Goal: Task Accomplishment & Management: Manage account settings

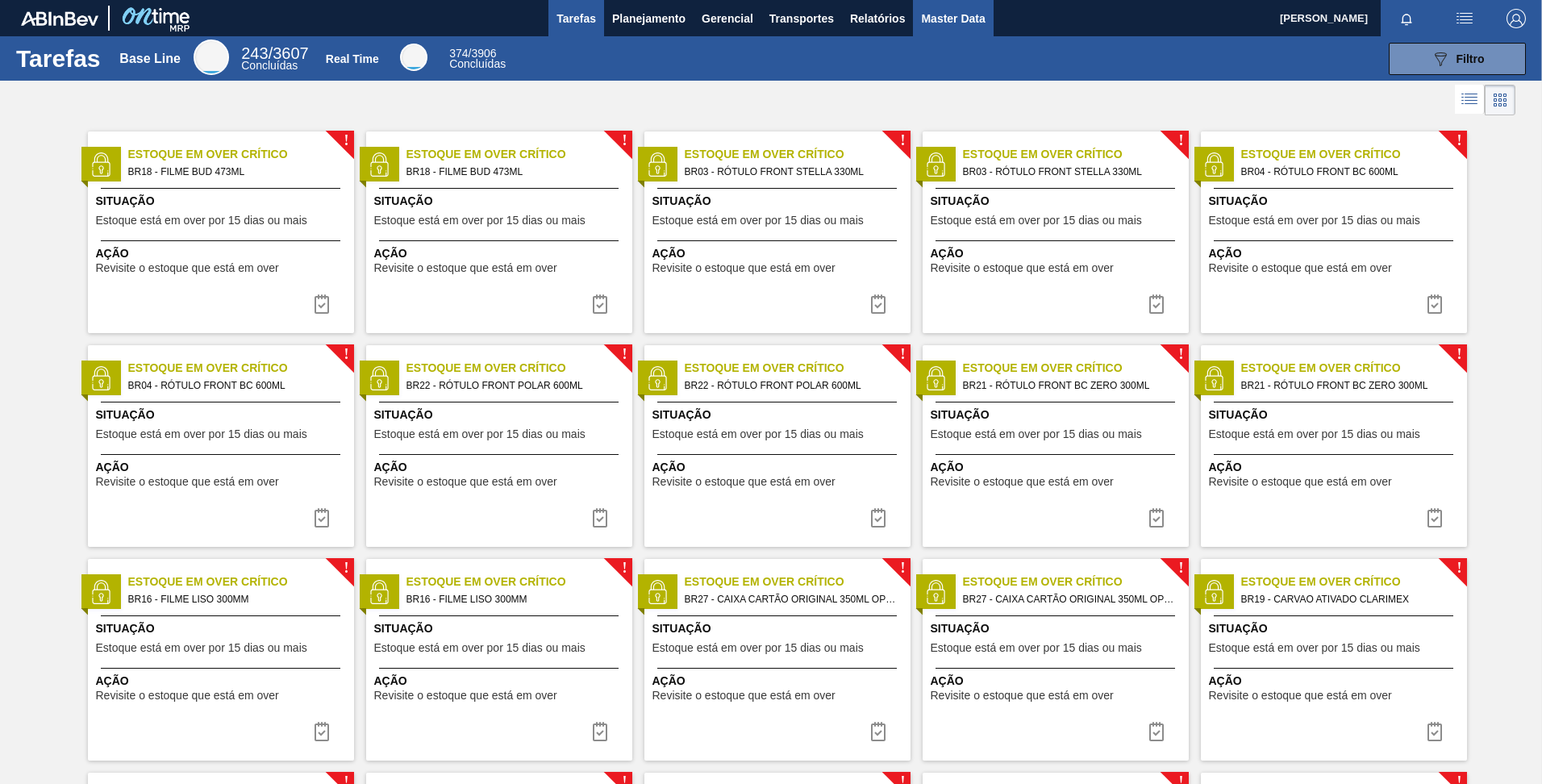
click at [930, 13] on span "Master Data" at bounding box center [952, 18] width 64 height 19
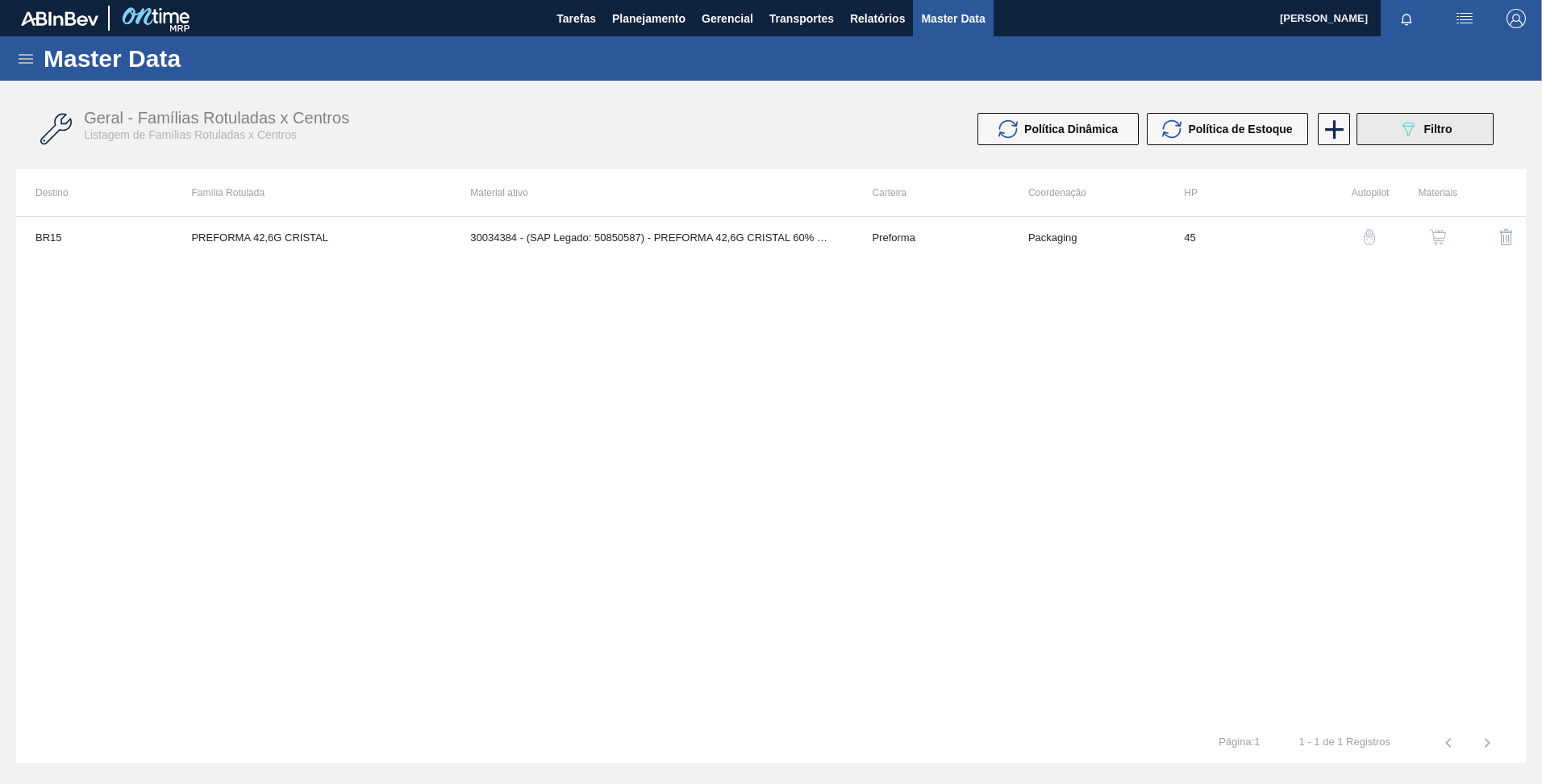
click at [1445, 113] on button "089F7B8B-B2A5-4AFE-B5C0-19BA573D28AC Filtro" at bounding box center [1424, 129] width 138 height 32
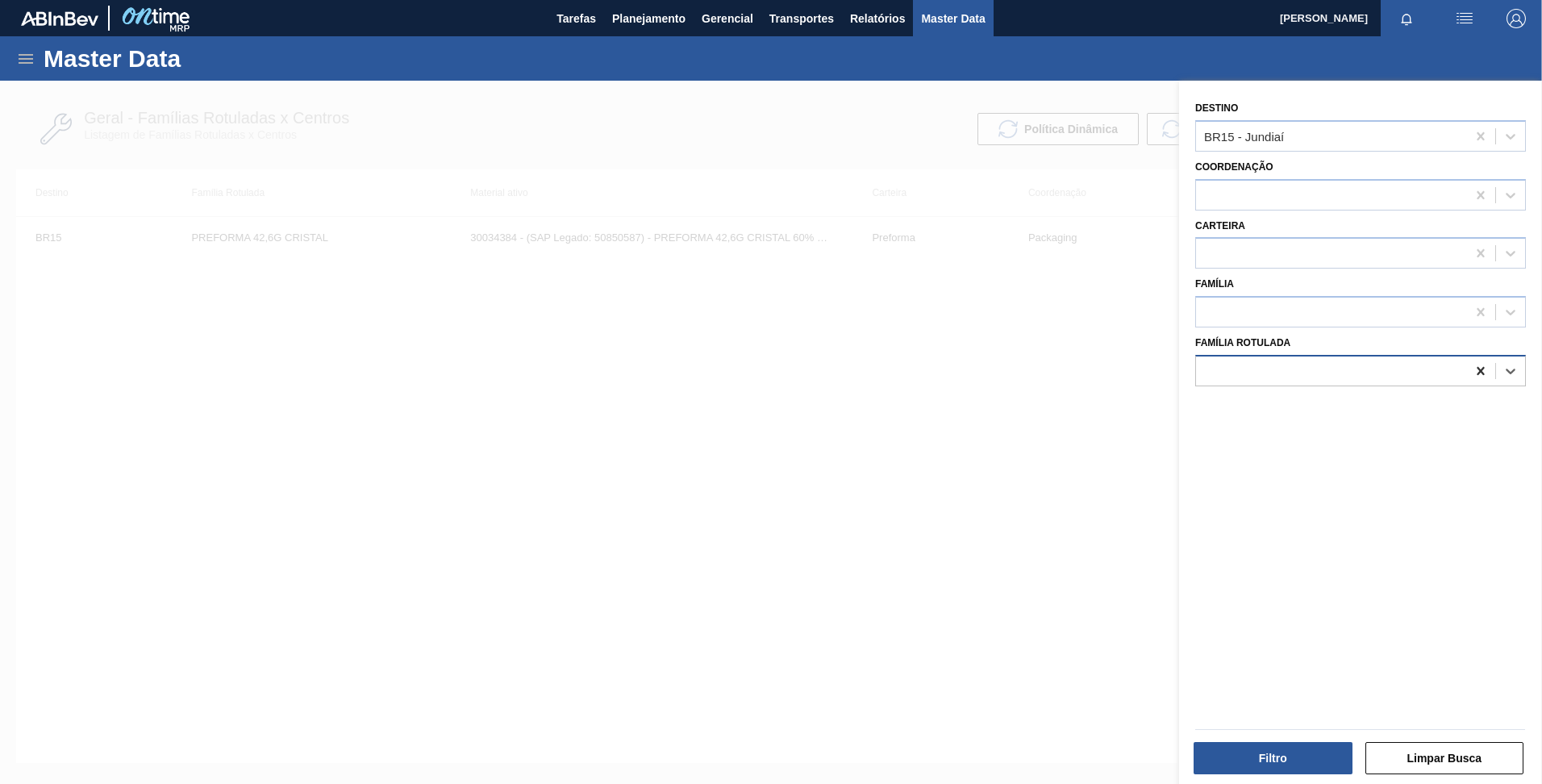
click at [1479, 371] on icon at bounding box center [1480, 371] width 8 height 9
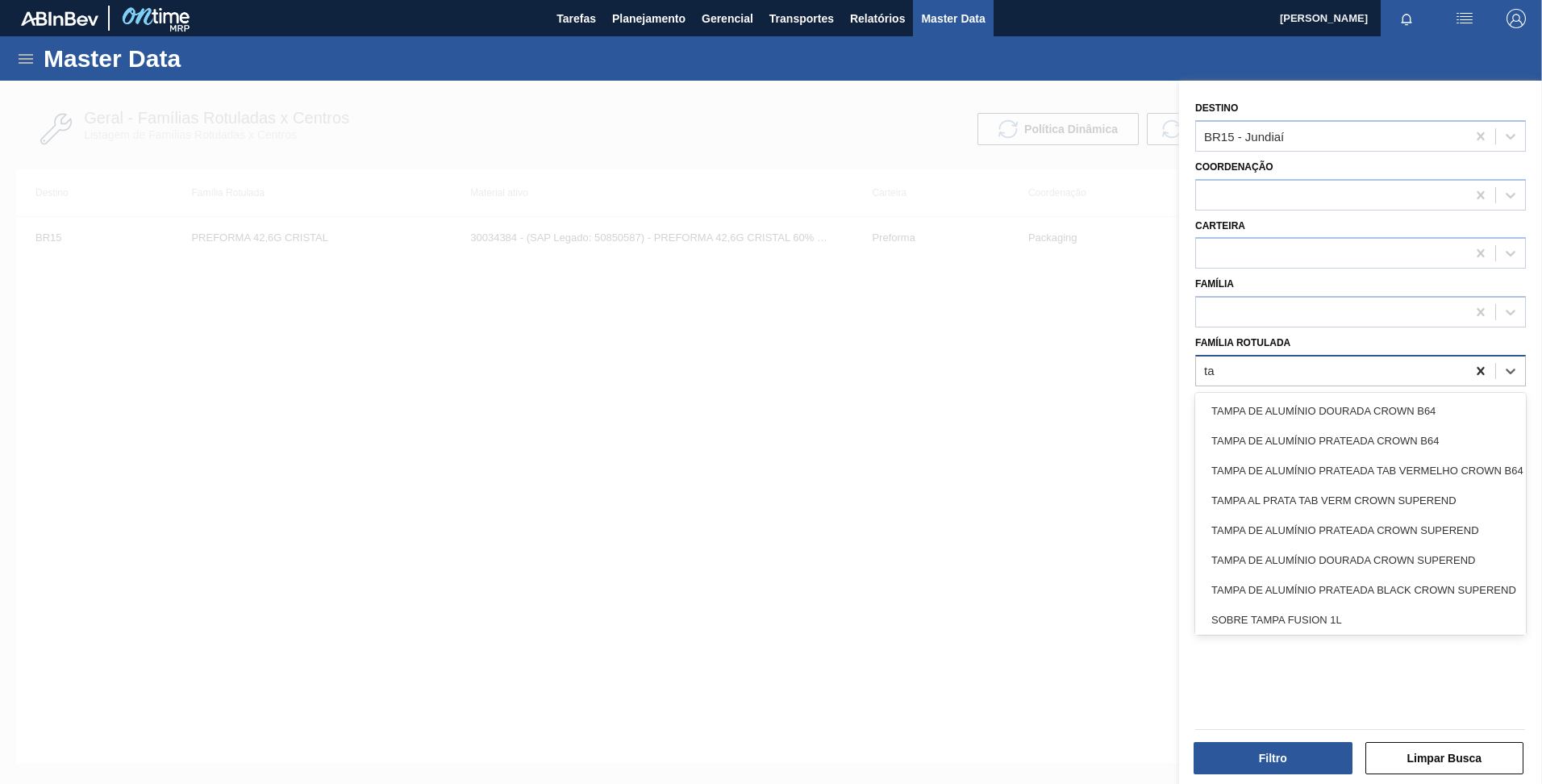
type Rotulada "t"
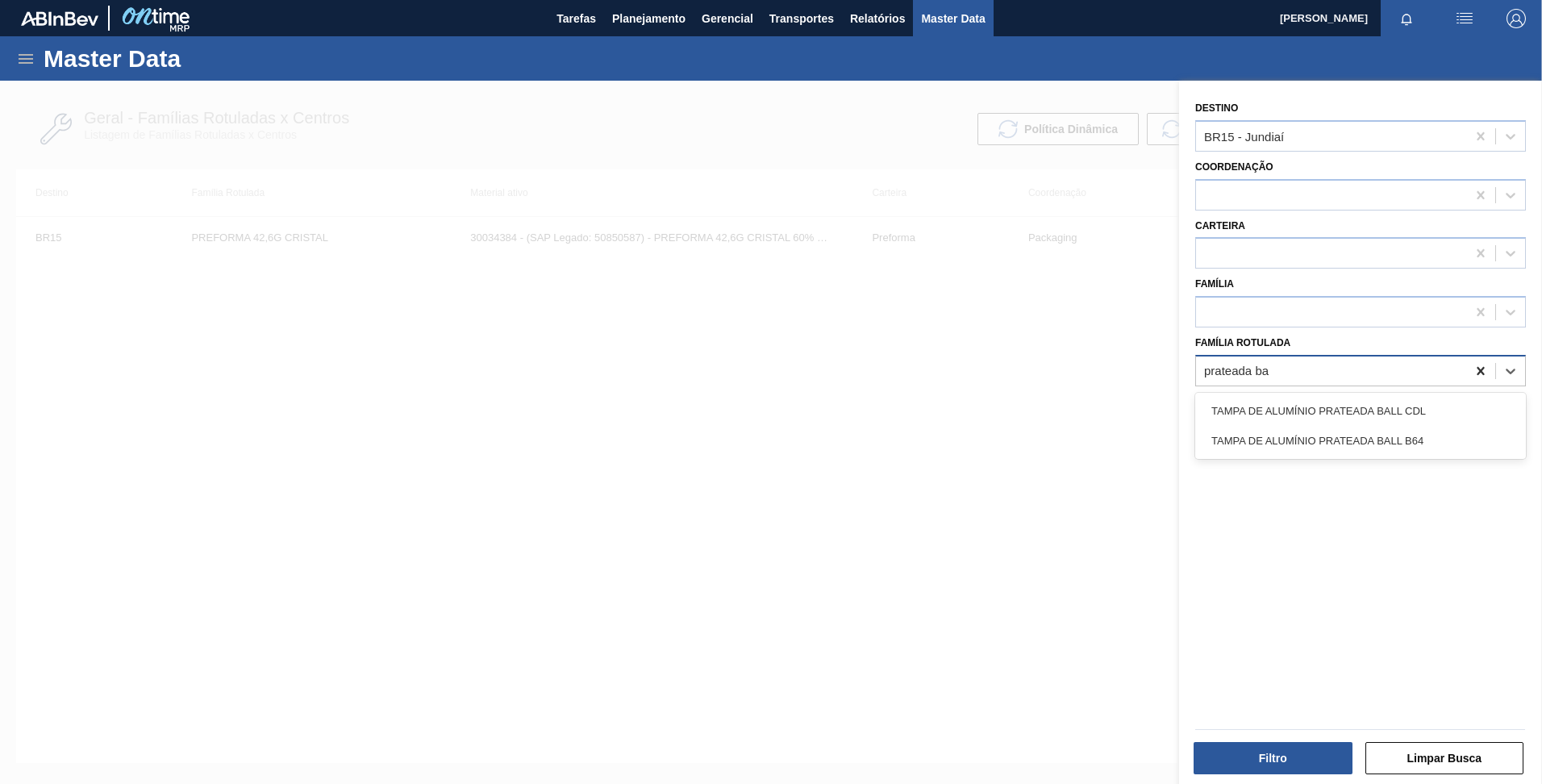
type Rotulada "prateada bal"
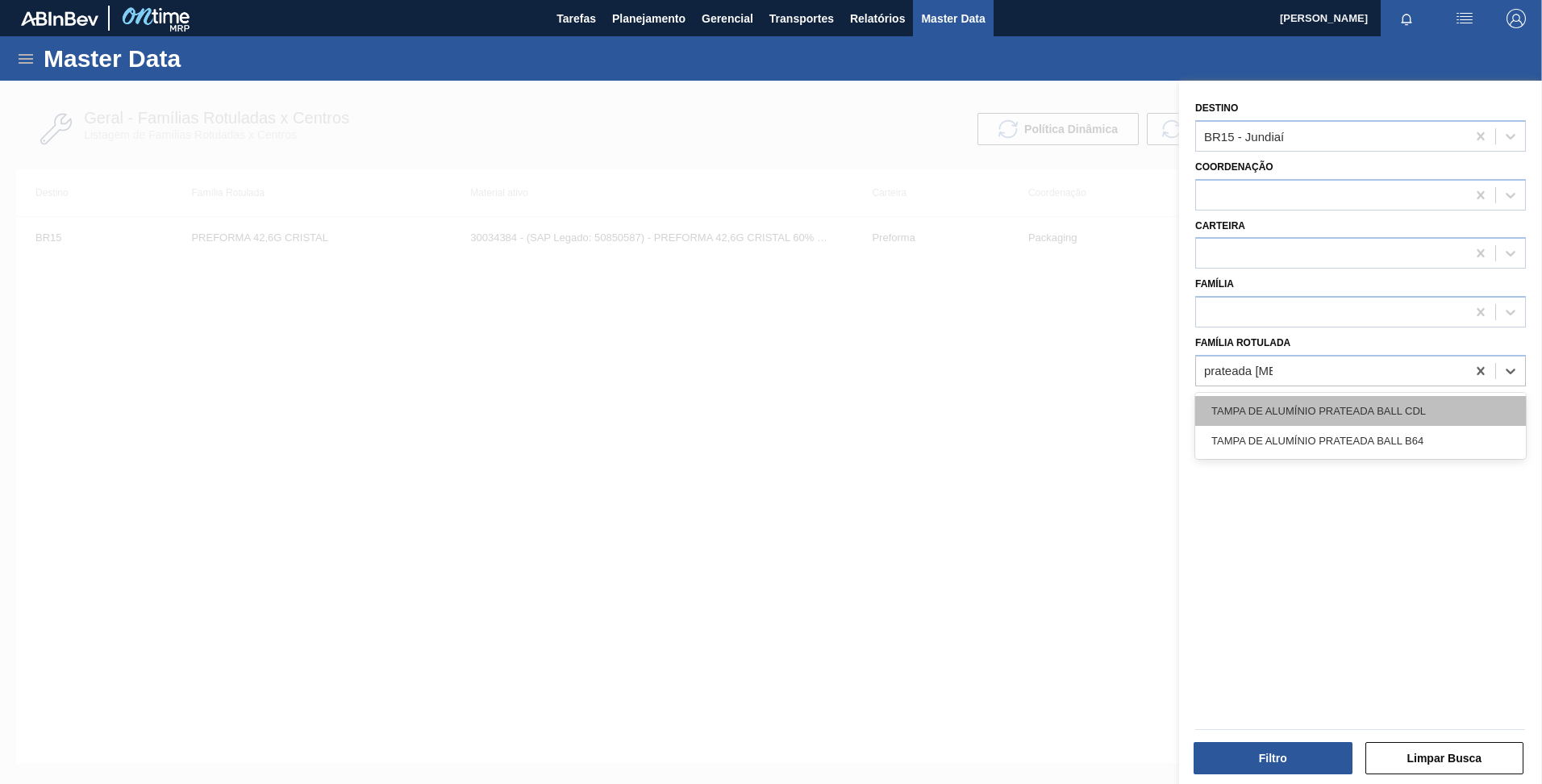
click at [1387, 423] on div "TAMPA DE ALUMÍNIO PRATEADA BALL CDL" at bounding box center [1360, 410] width 331 height 29
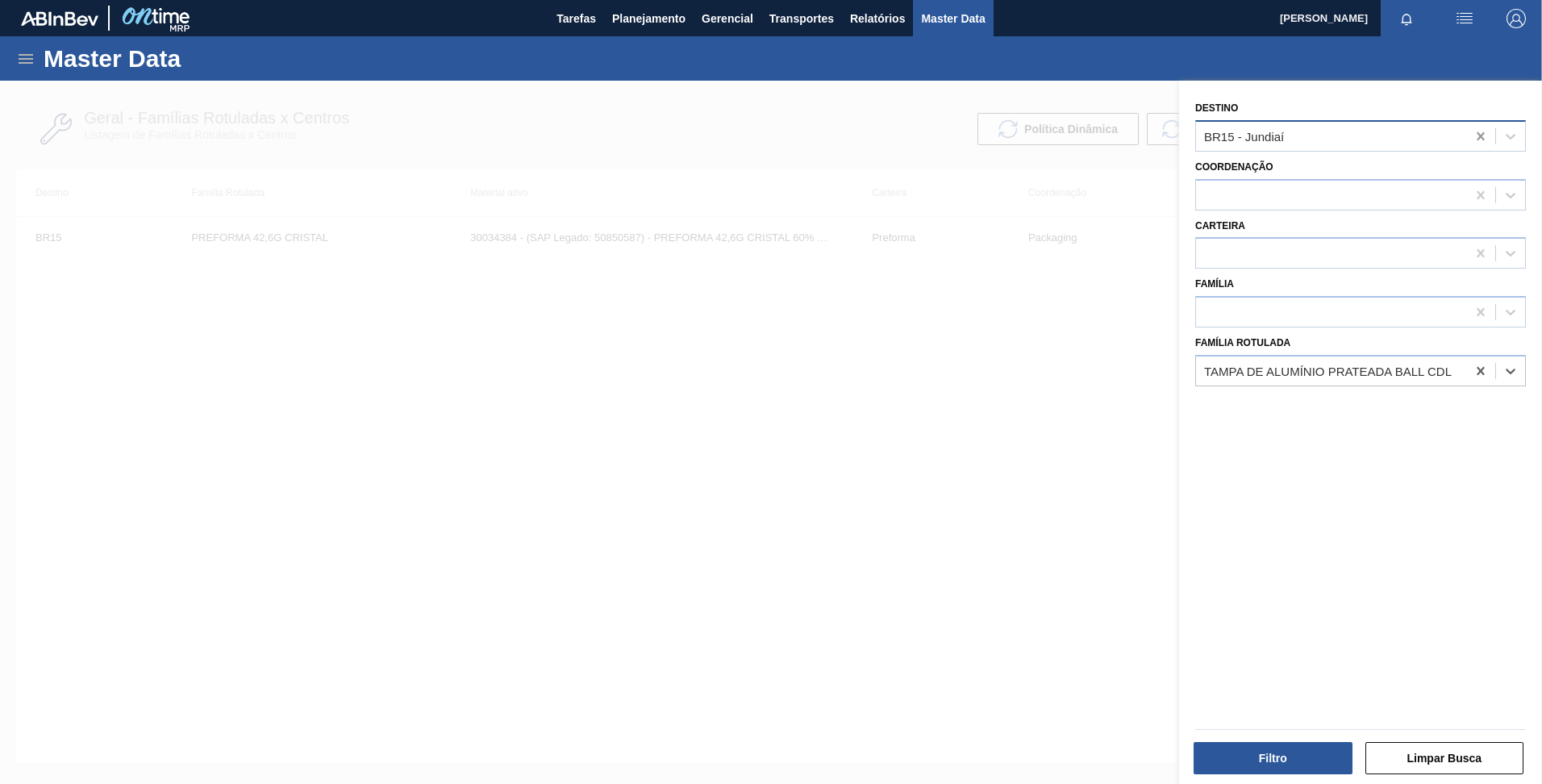
click at [1475, 133] on icon at bounding box center [1480, 136] width 16 height 16
click at [1264, 755] on button "Filtro" at bounding box center [1274, 757] width 159 height 32
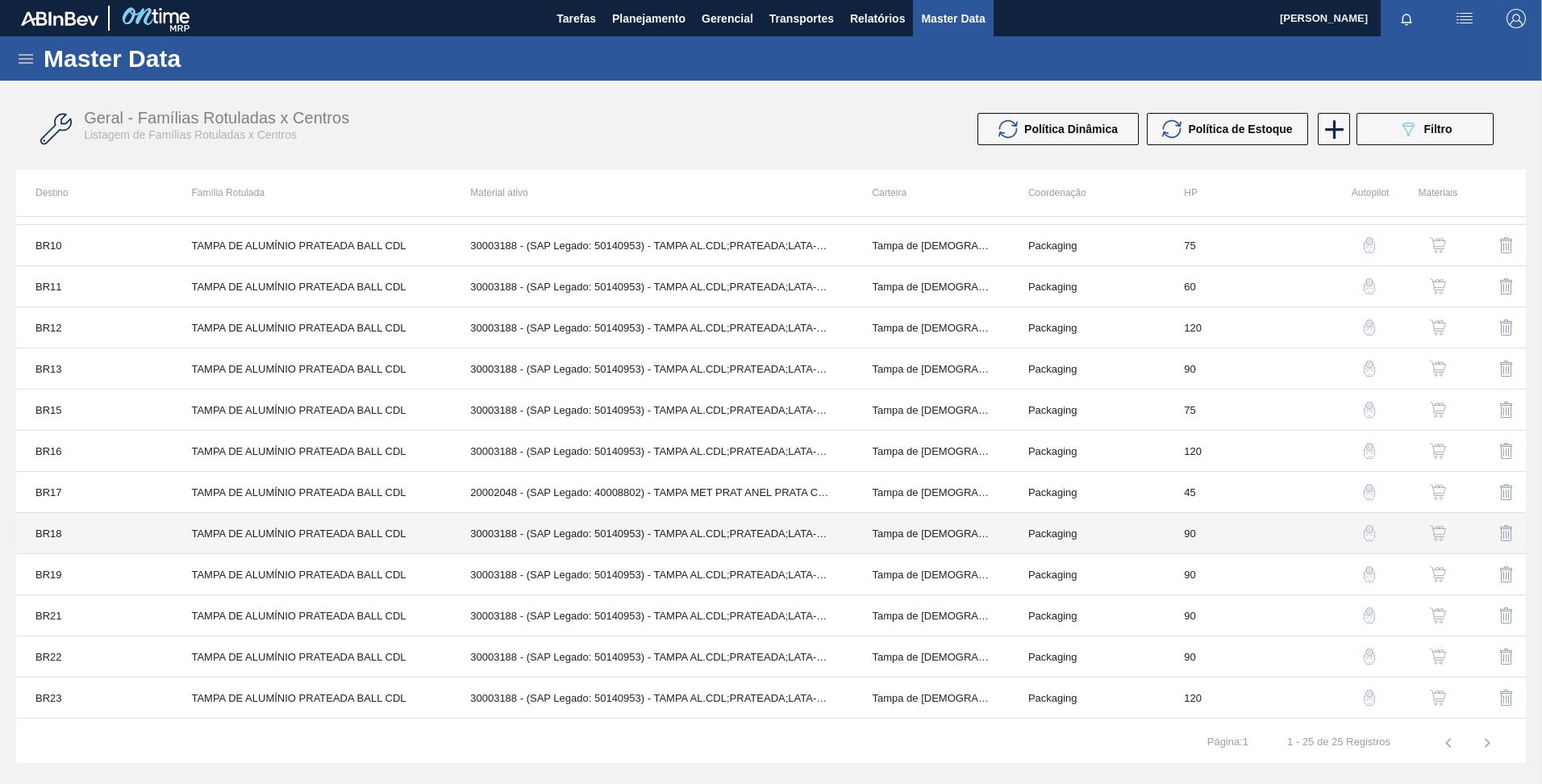
scroll to position [521, 0]
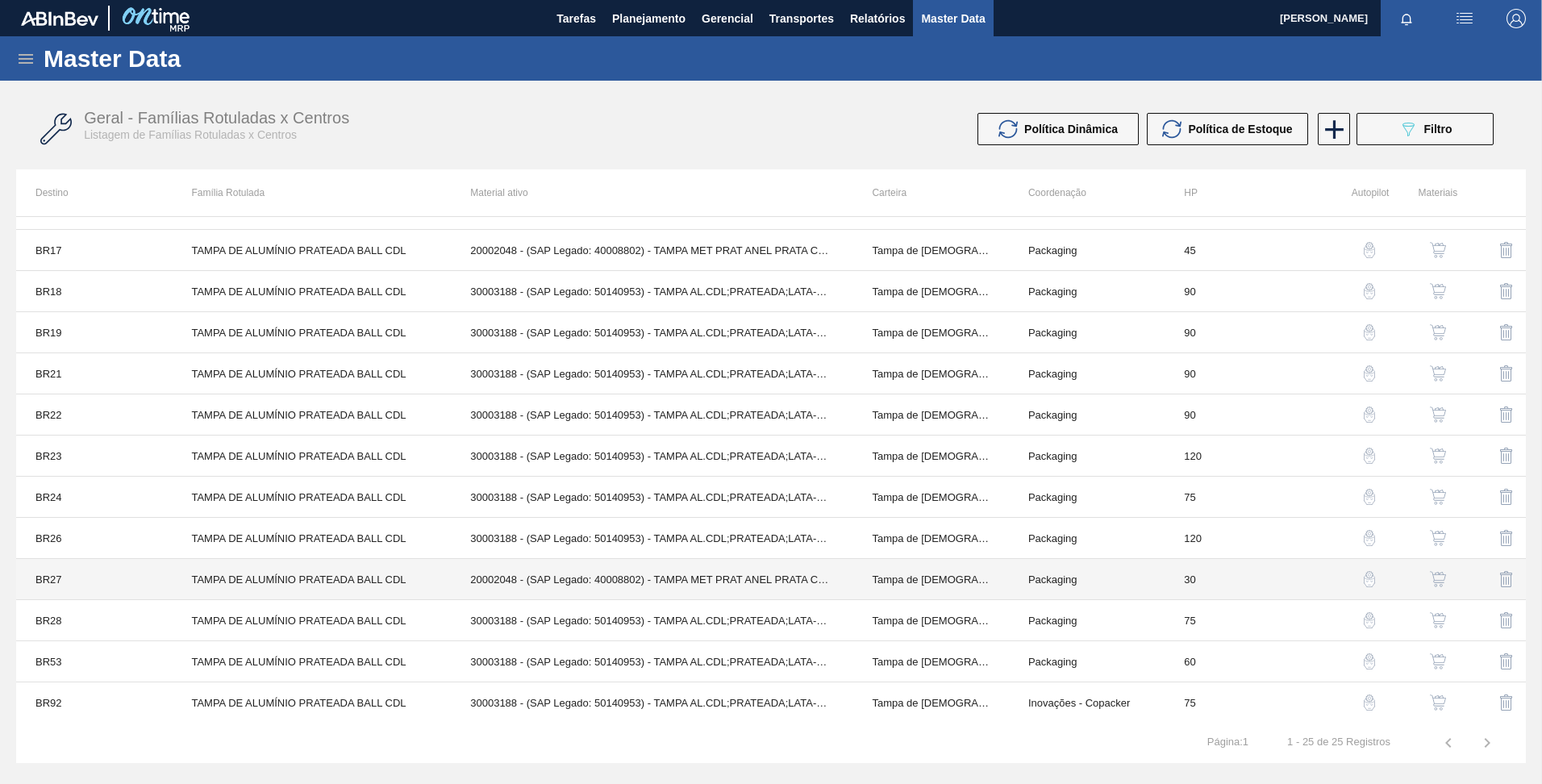
click at [267, 586] on td "TAMPA DE ALUMÍNIO PRATEADA BALL CDL" at bounding box center [311, 578] width 279 height 41
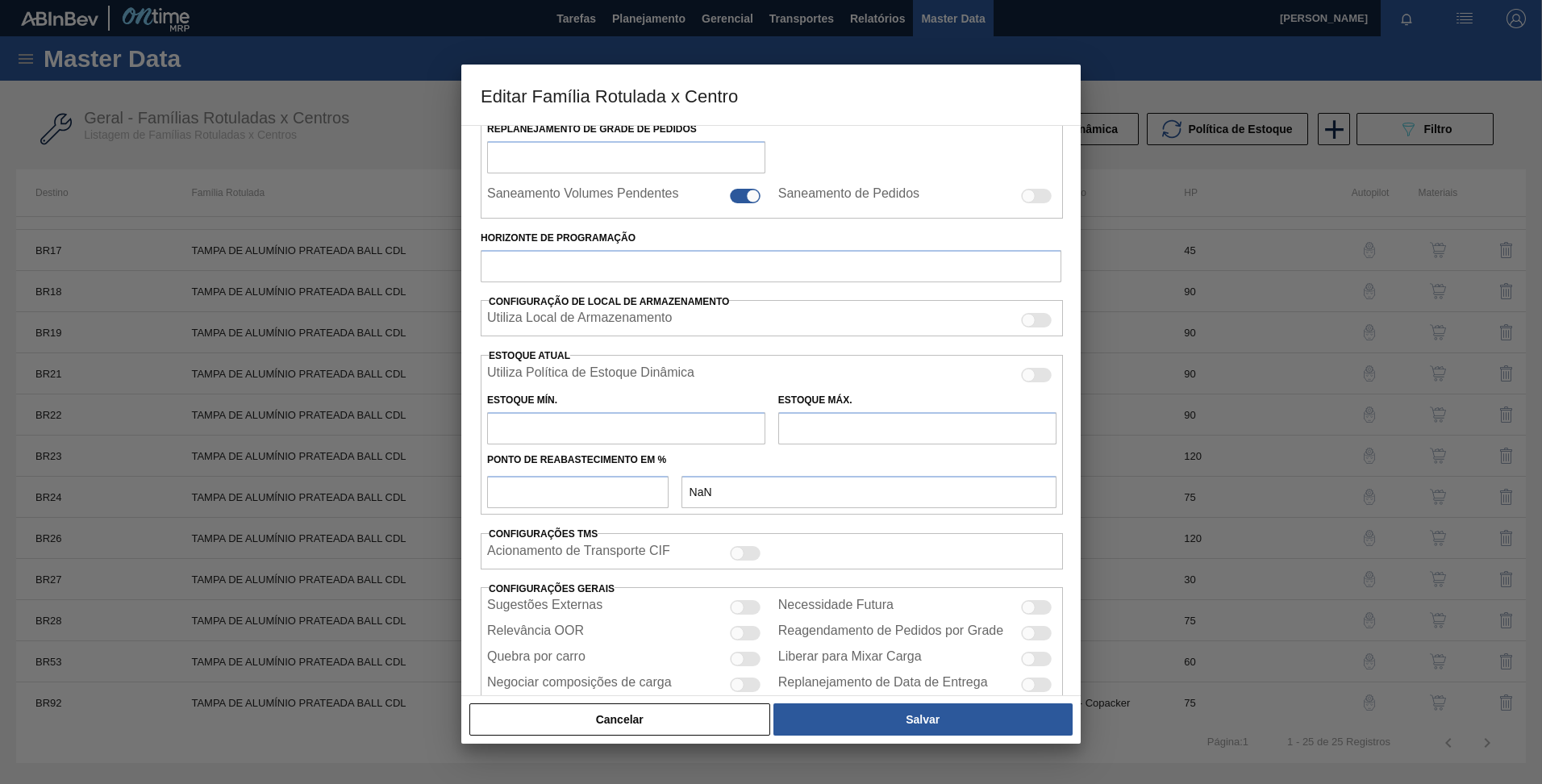
scroll to position [299, 0]
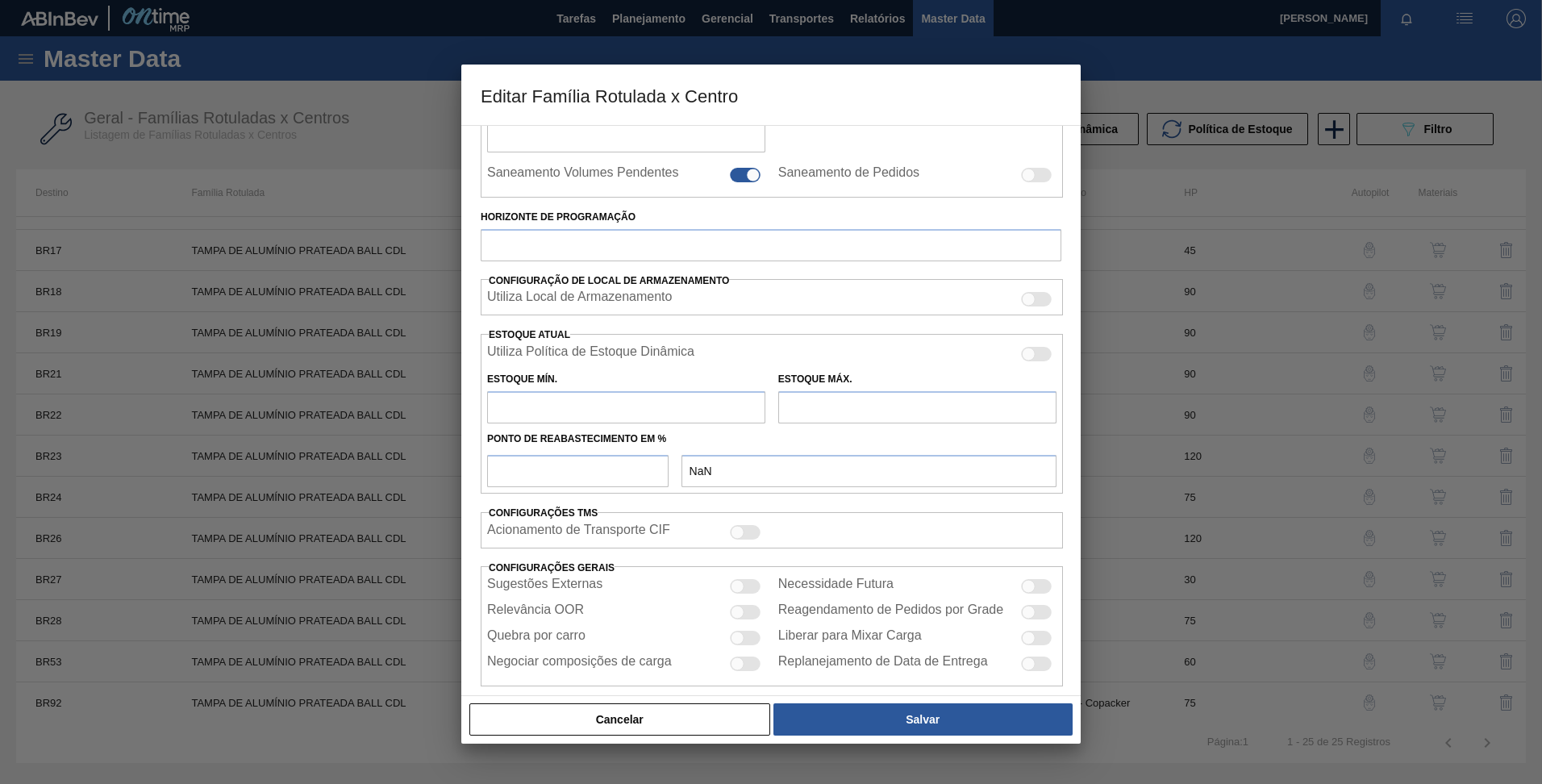
click at [560, 400] on input "text" at bounding box center [626, 407] width 278 height 32
click at [596, 386] on div "Estoque Mín." at bounding box center [626, 395] width 278 height 56
type input "Tampa de Lata"
type input "Tampa de Alumínio"
type input "TAMPA DE ALUMÍNIO PRATEADA BALL CDL"
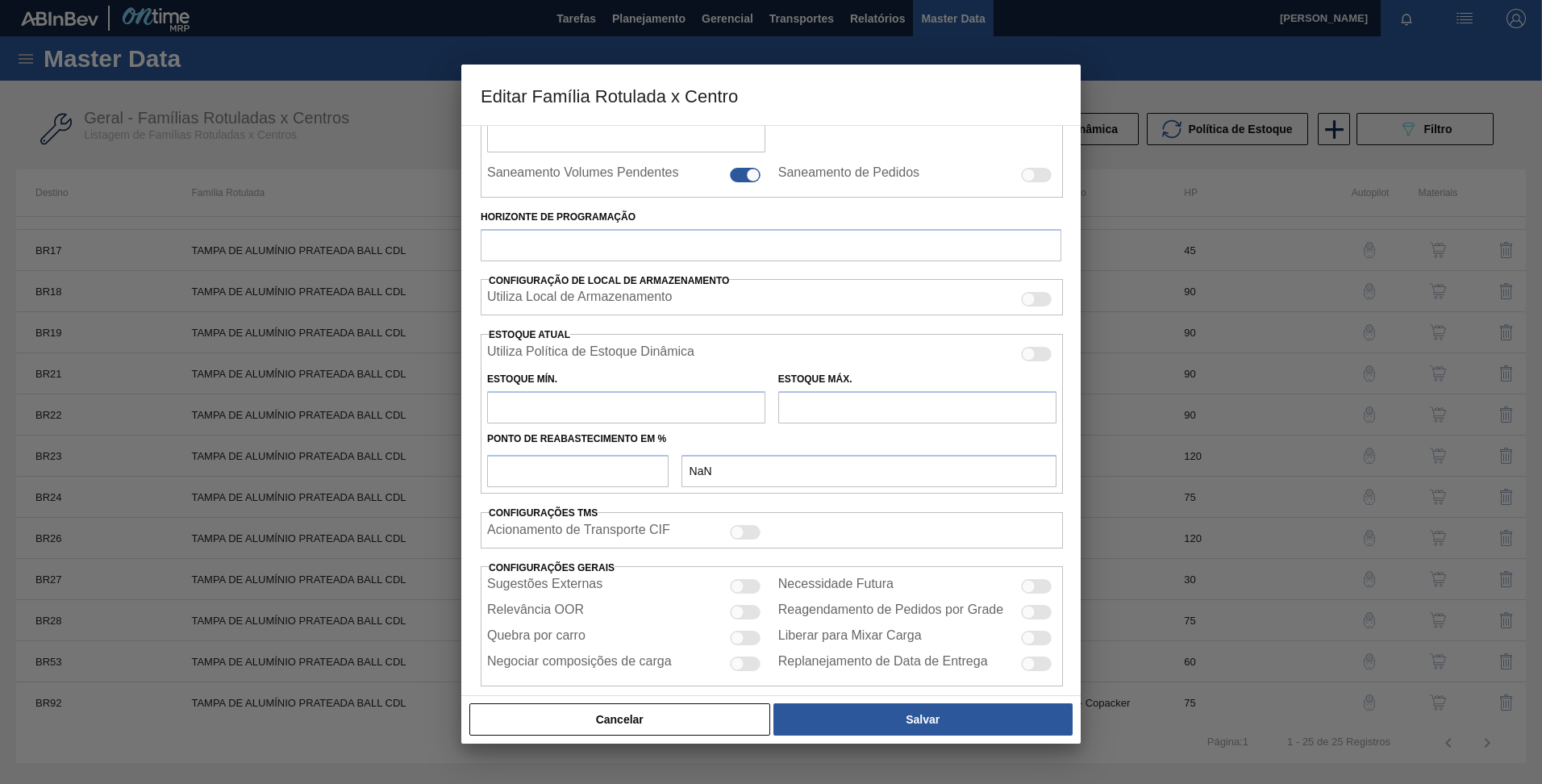
type input "BR27 - Nova Minas"
type input "30"
type input "0"
type input "100"
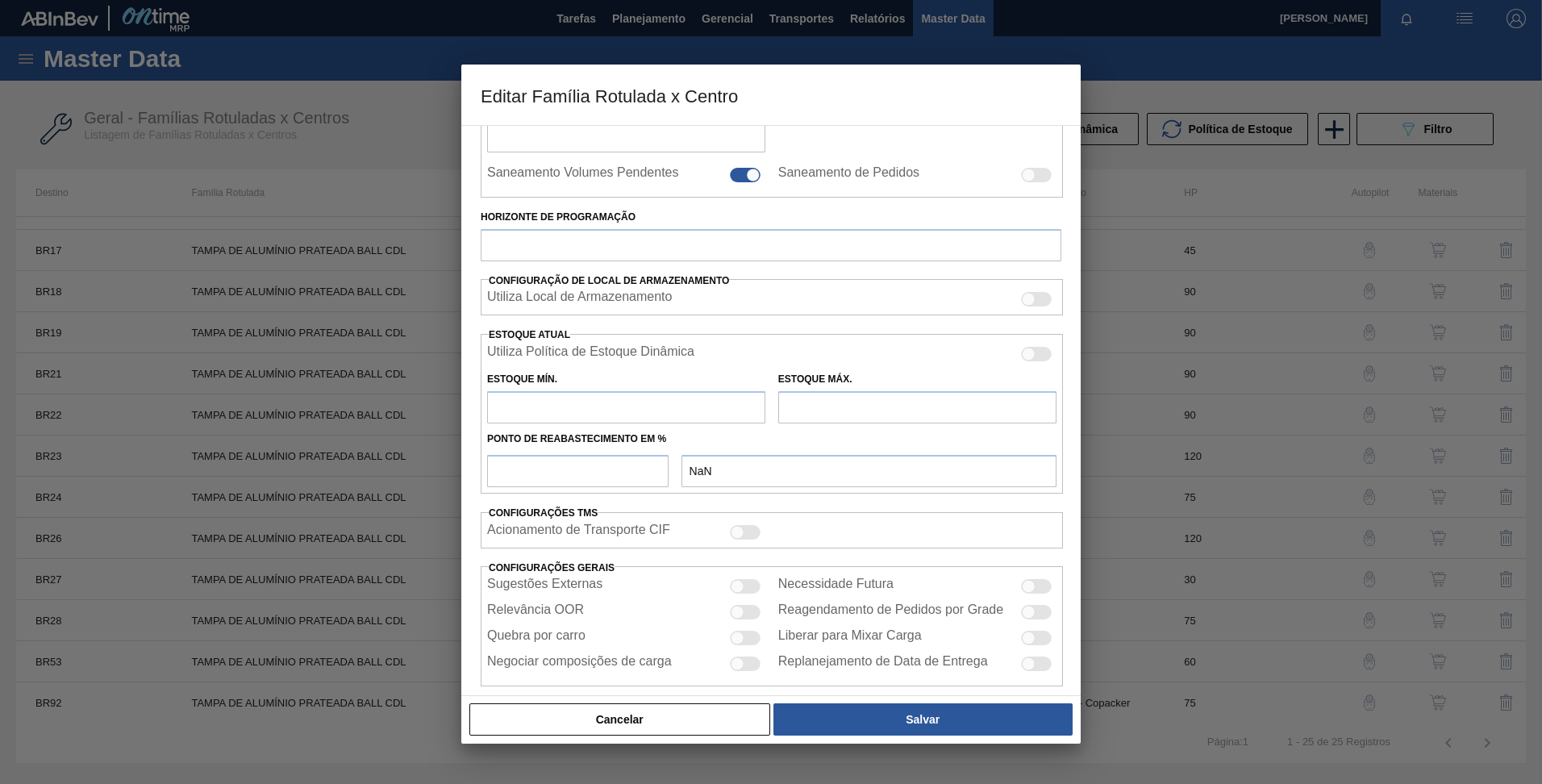
type input "0,000"
checkbox input "true"
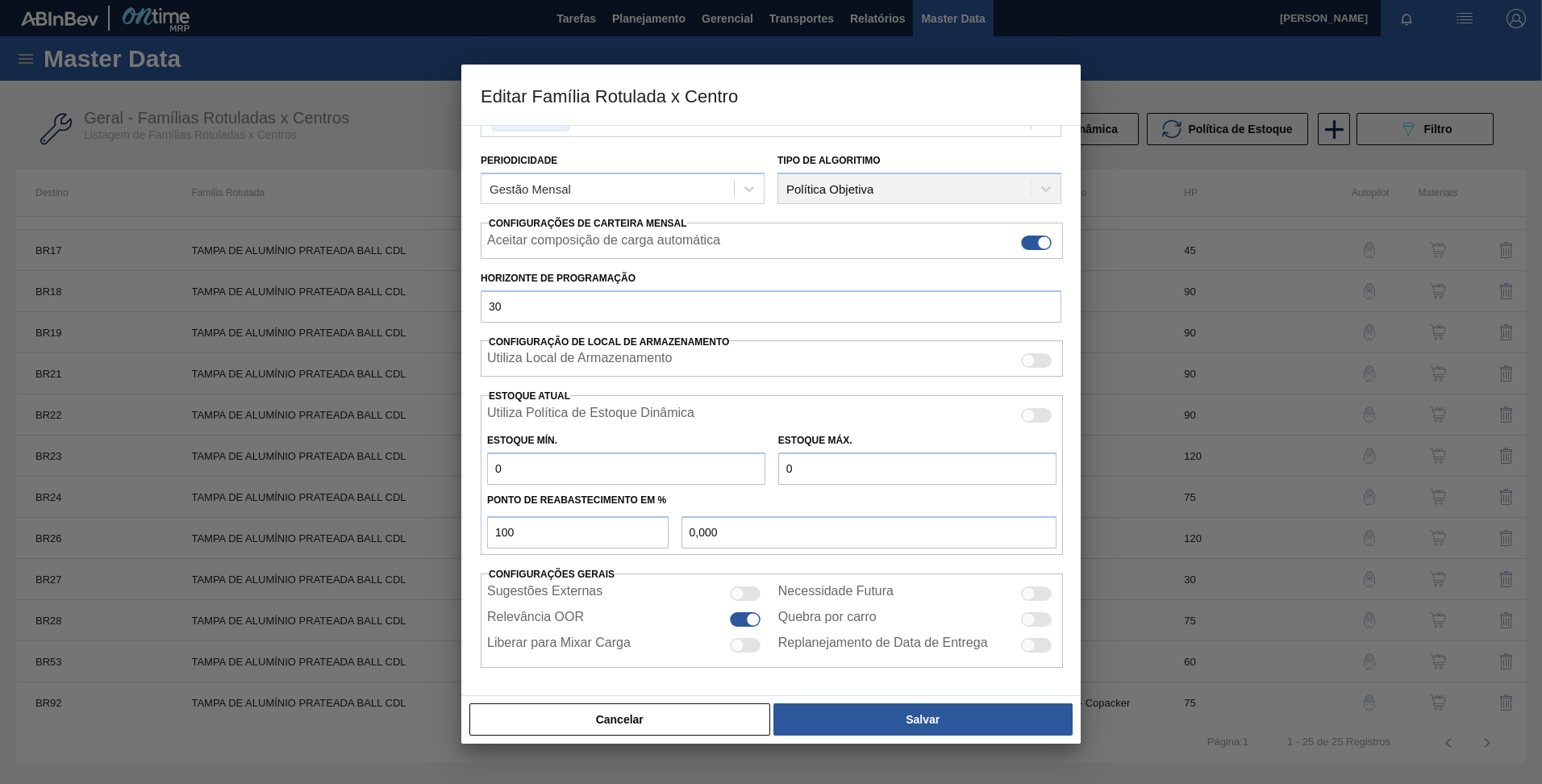
scroll to position [170, 0]
click at [569, 466] on input "0" at bounding box center [626, 468] width 278 height 32
type input "2"
type input "2,000"
type input "23"
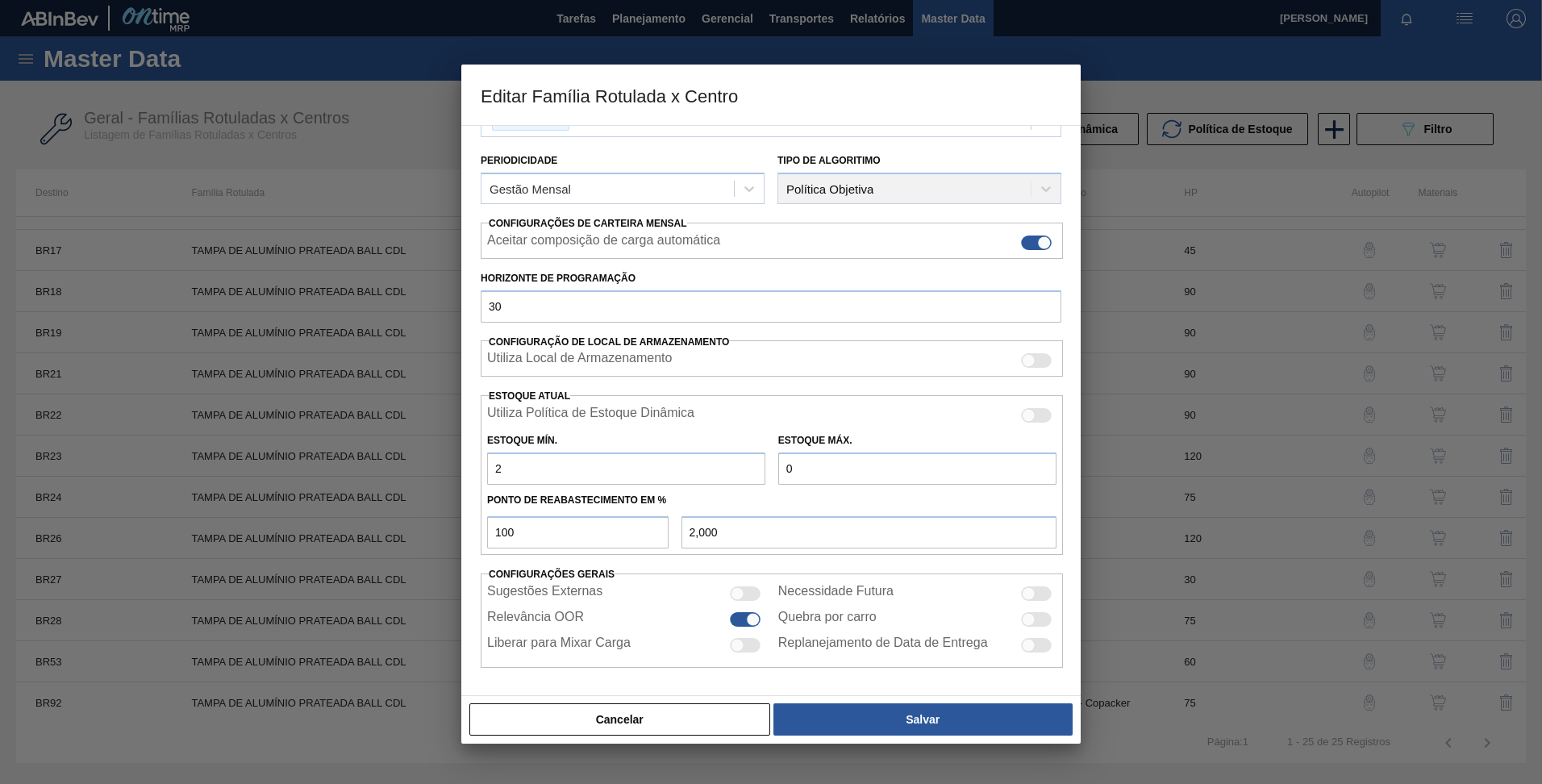
type input "23,000"
type input "231"
type input "231,000"
type input "2.313"
type input "2.313,000"
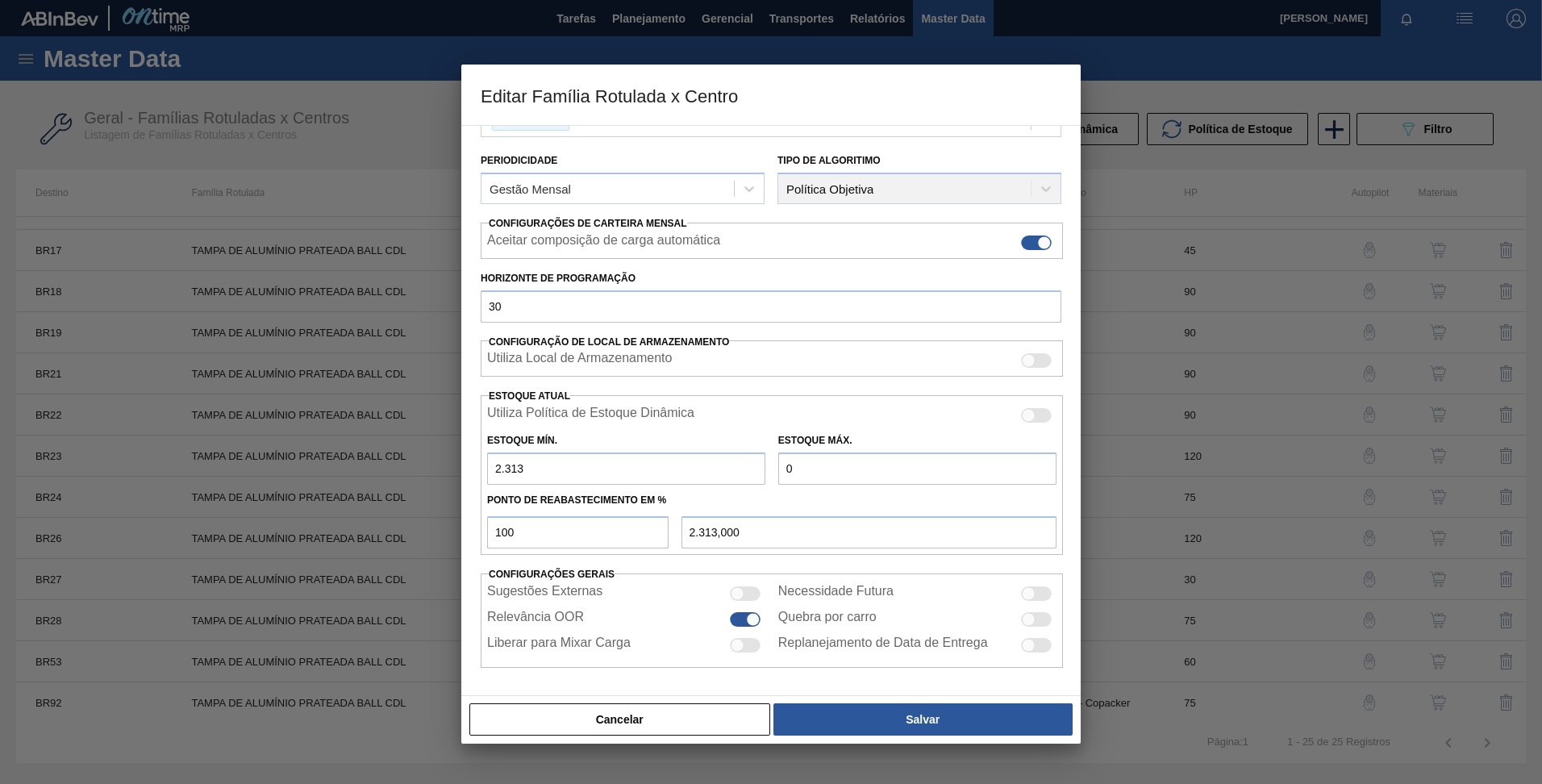
type input "23.135"
type input "23.135,000"
type input "23.135"
click at [882, 458] on input "0" at bounding box center [917, 468] width 278 height 32
type input "6"
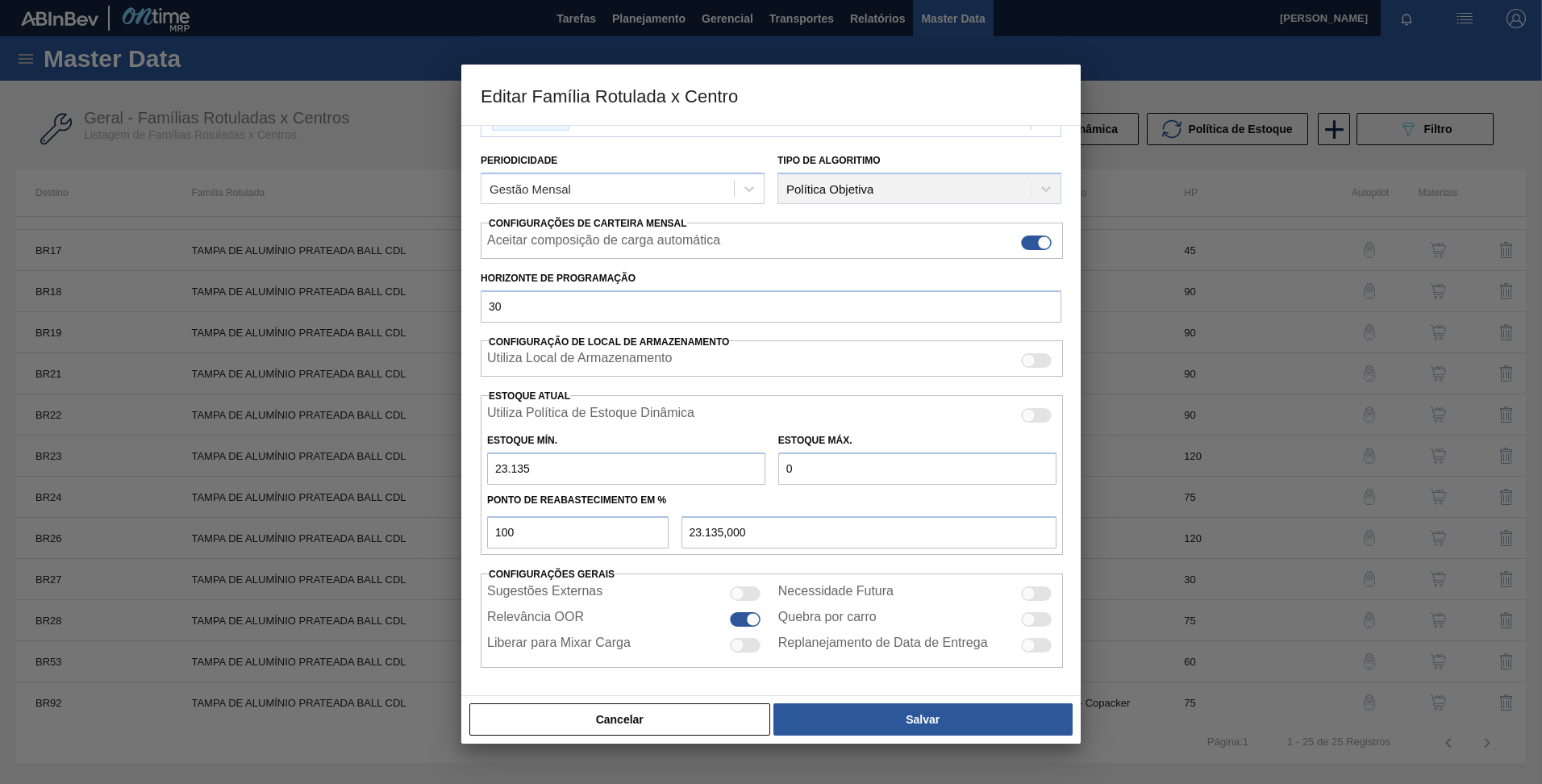
type input "6,000"
type input "69"
type input "69,000"
type input "694"
type input "694,000"
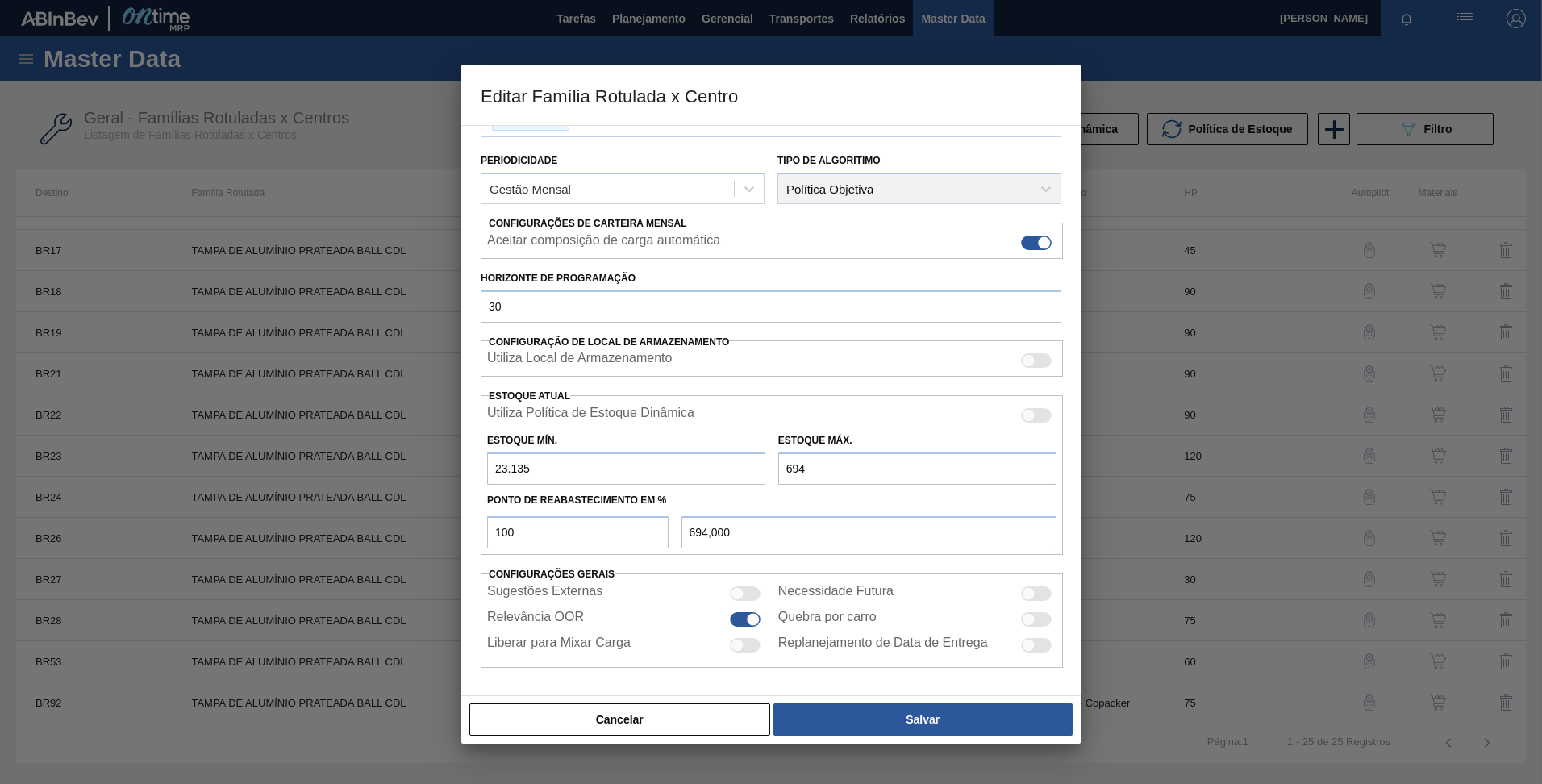
type input "6.940"
type input "6.940,000"
type input "69.405"
type input "69.405,000"
type input "69.405"
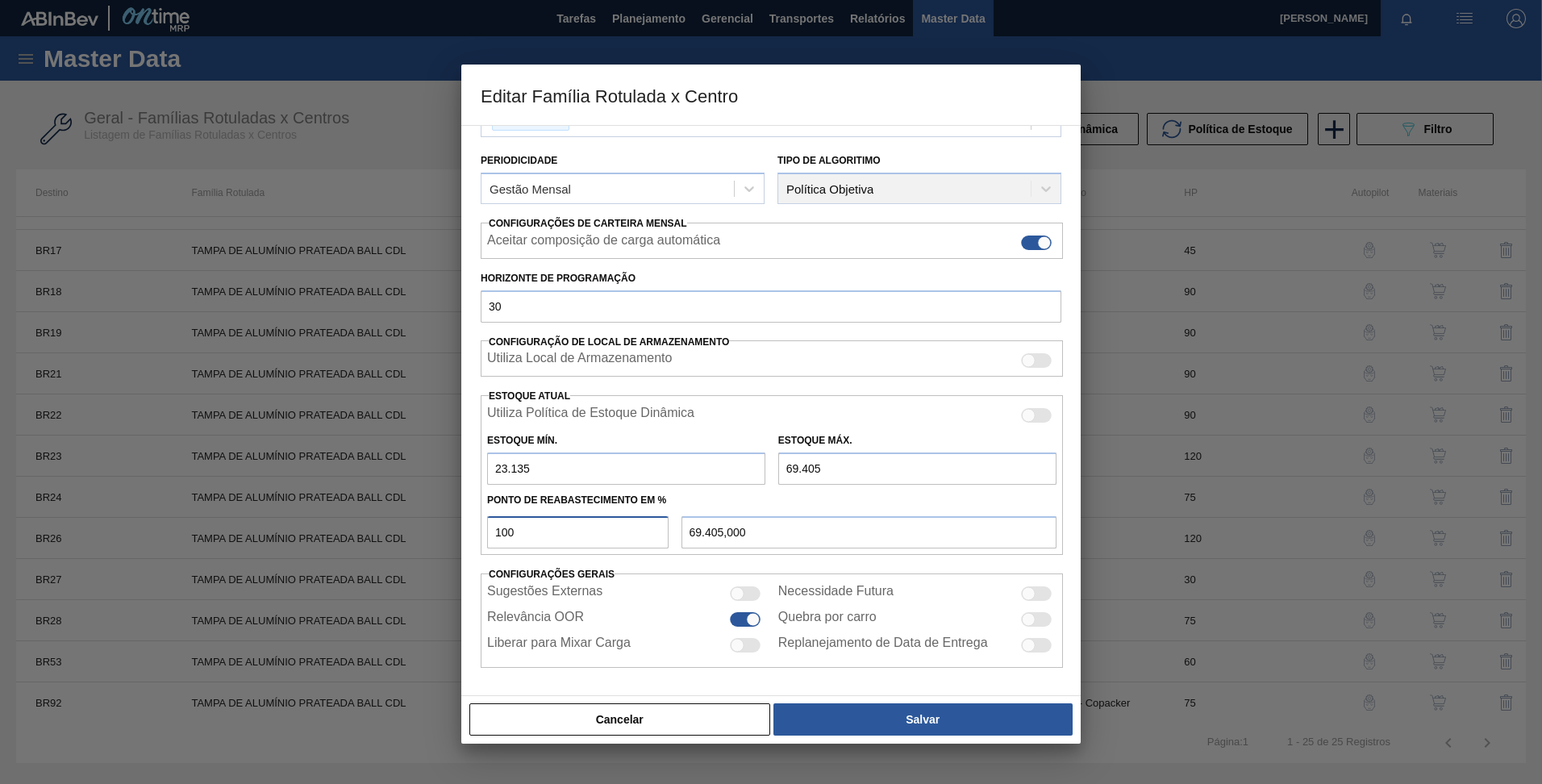
click at [542, 533] on input "100" at bounding box center [578, 532] width 181 height 32
type input "10"
type input "27.762,000"
type input "1"
type input "23.597,700"
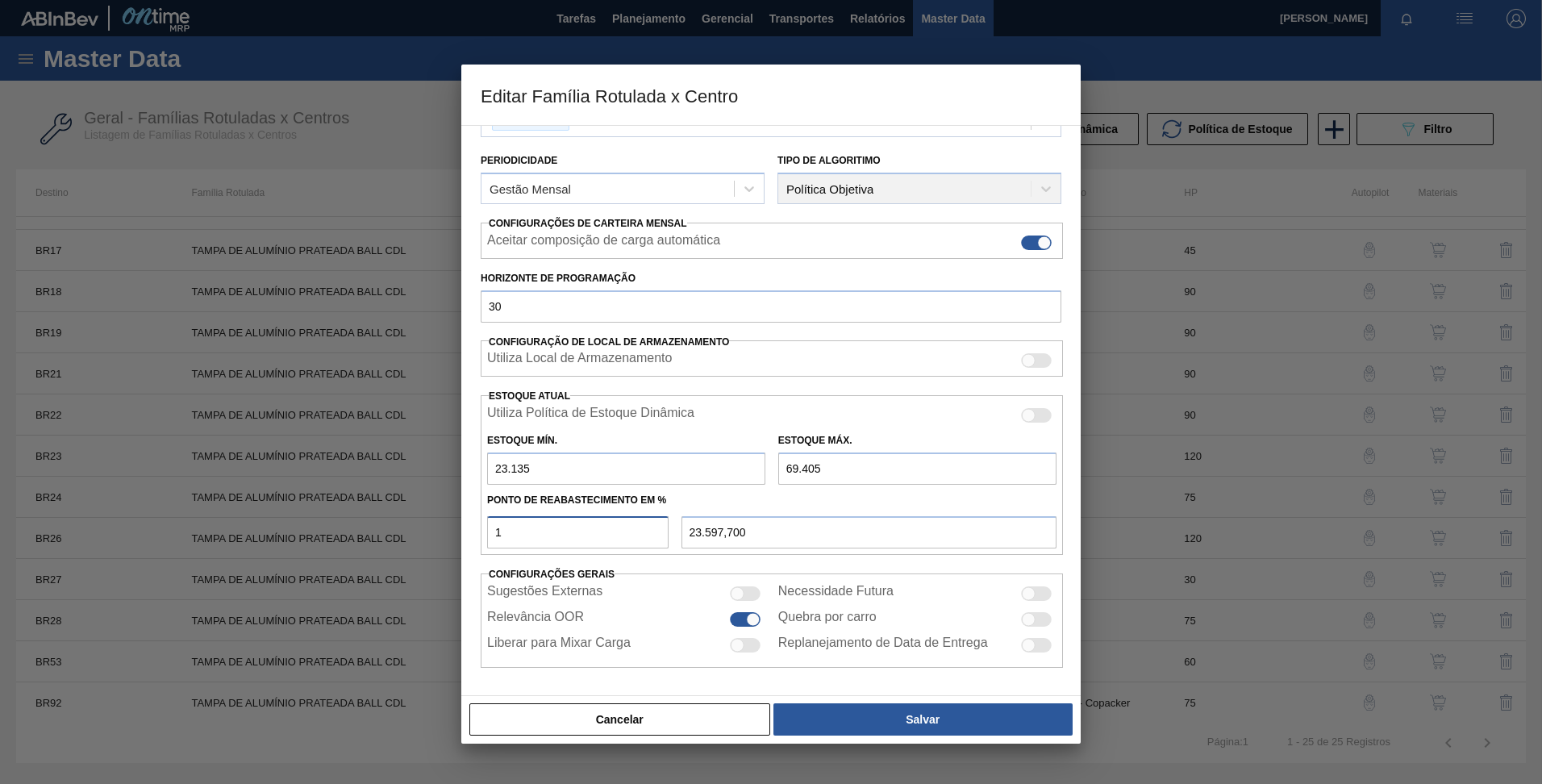
type input "23.135,000"
type input "7"
type input "26.373,900"
type input "70"
type input "55.524,000"
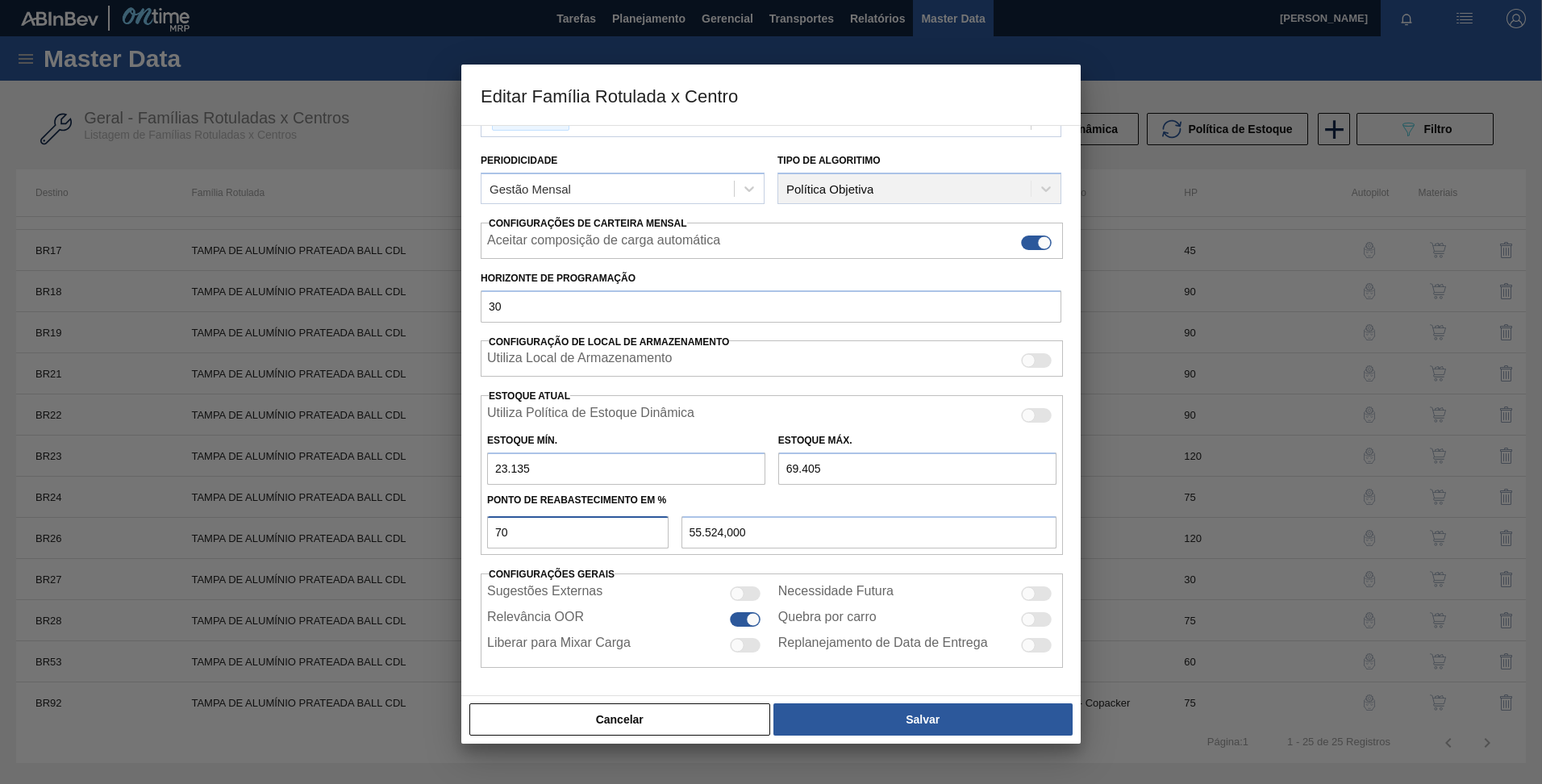
type input "7"
type input "26.373,900"
type input "23.135,000"
type input "6"
type input "25.911,200"
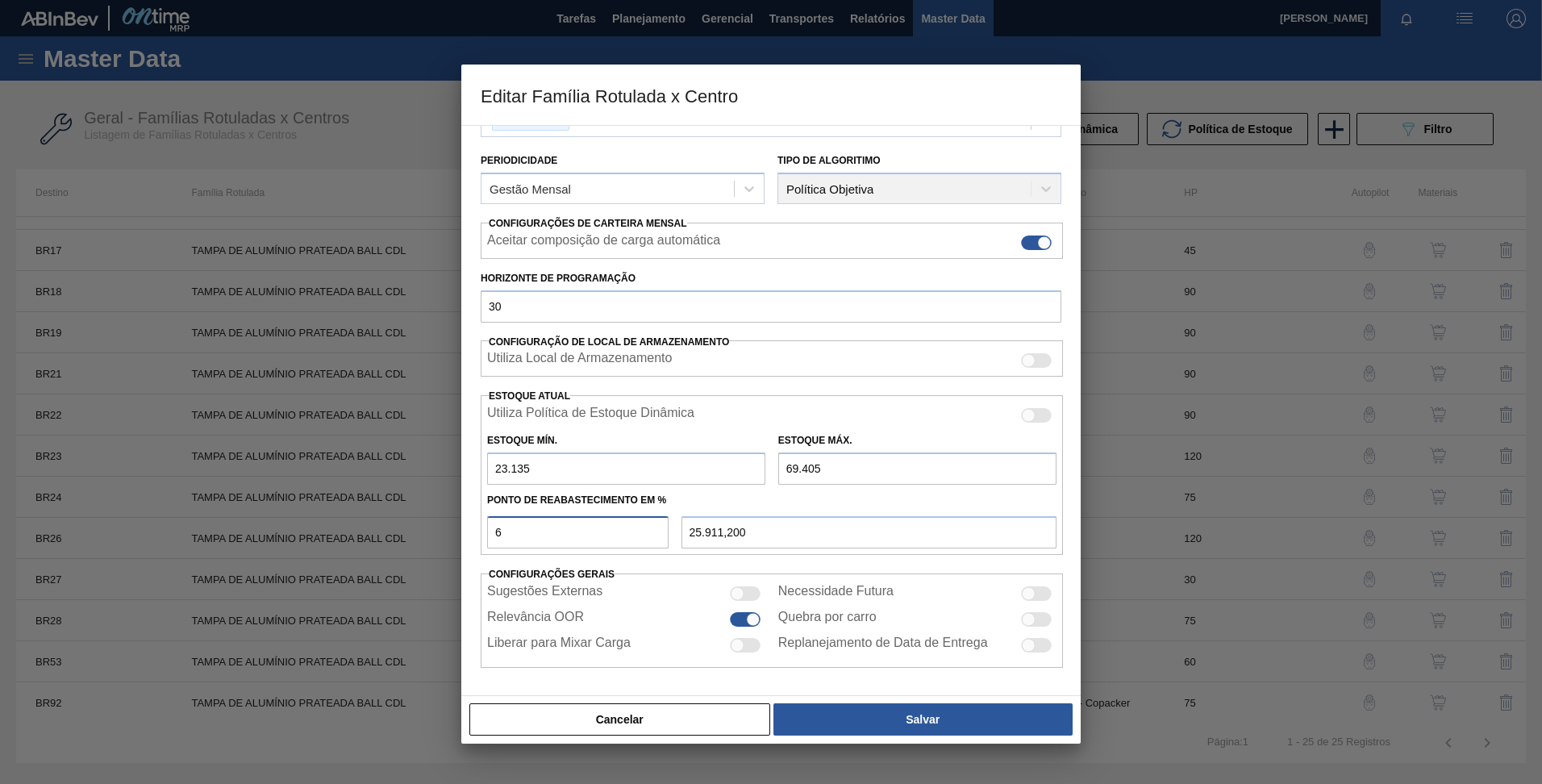
type input "60"
type input "50.897,000"
type input "6"
type input "25.911,200"
type input "23.135,000"
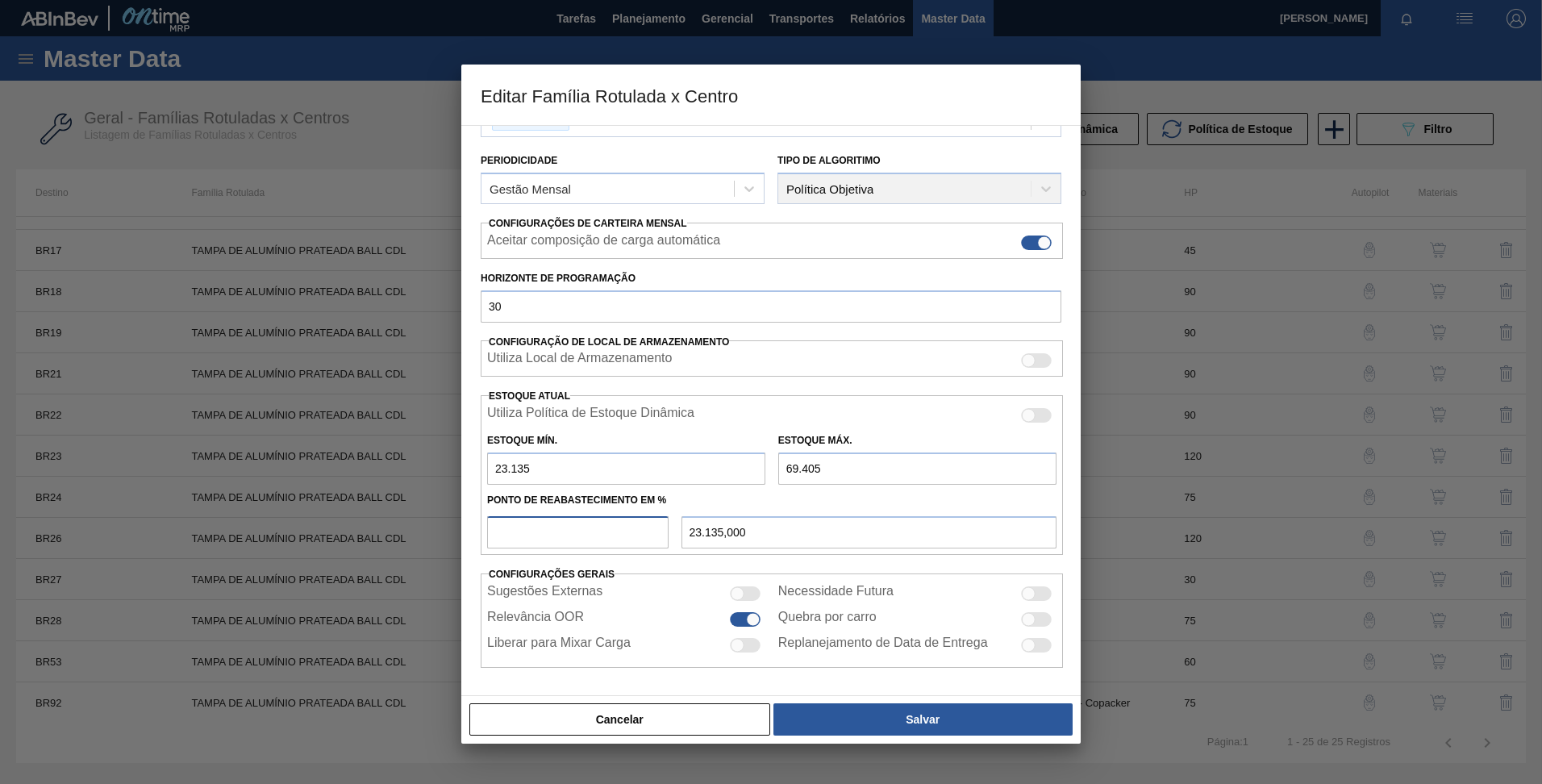
type input "5"
type input "25.448,500"
type input "55"
type input "48.583,500"
type input "5"
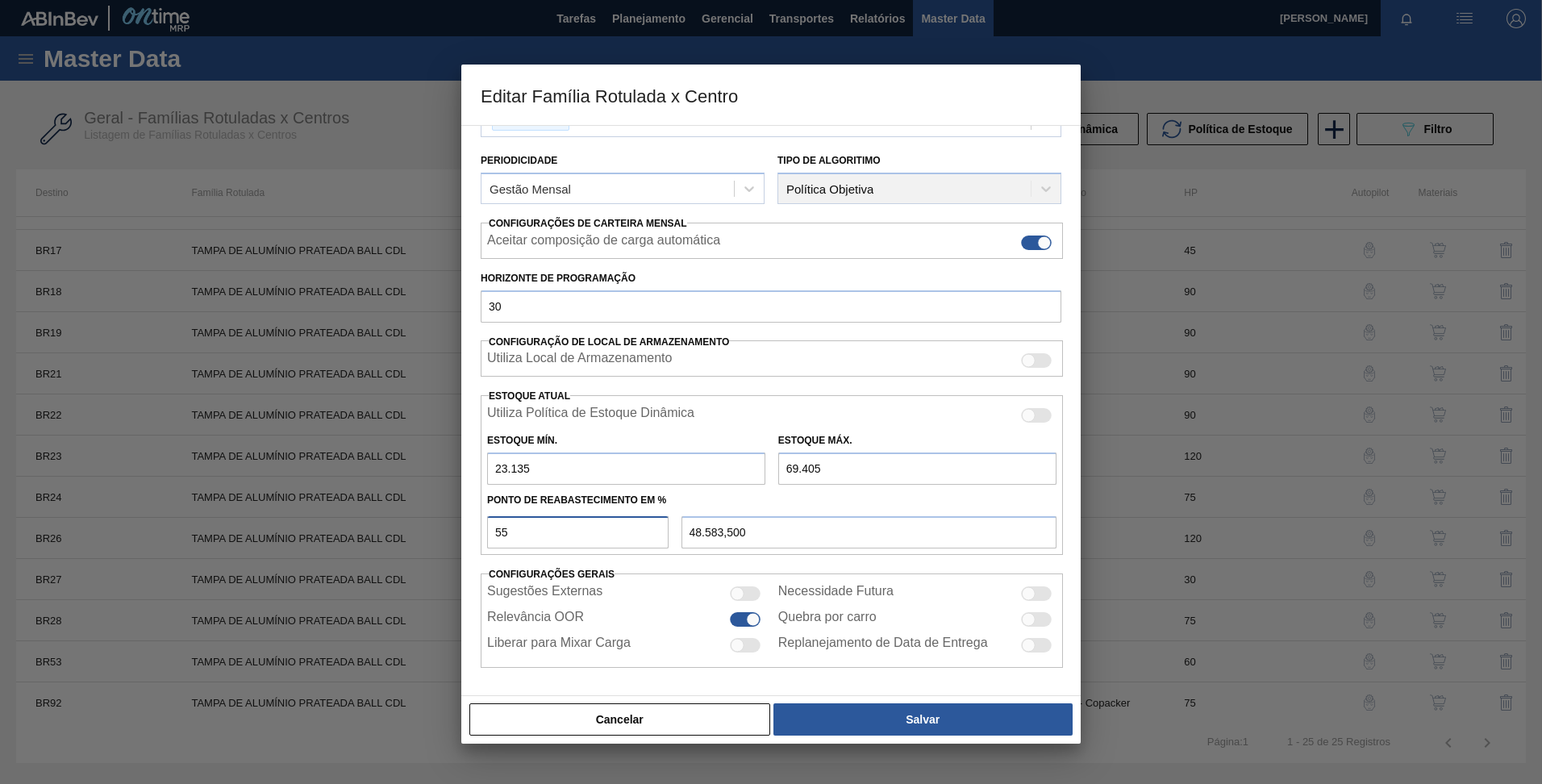
type input "25.448,500"
type input "23.135,000"
type input "5"
type input "25.448,500"
type input "55"
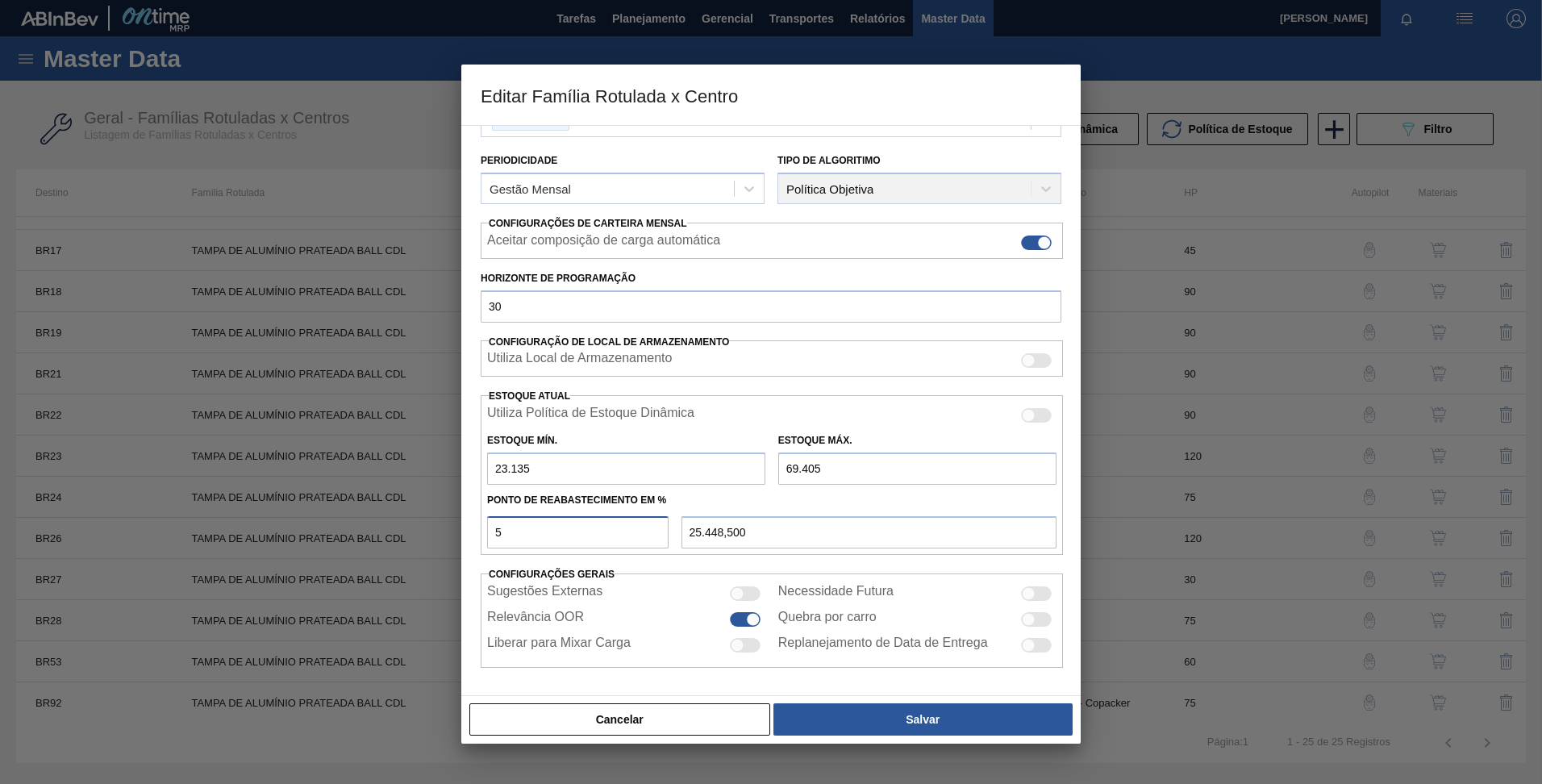
type input "48.583,500"
type input "5"
type input "25.448,500"
type input "50"
type input "46.270,000"
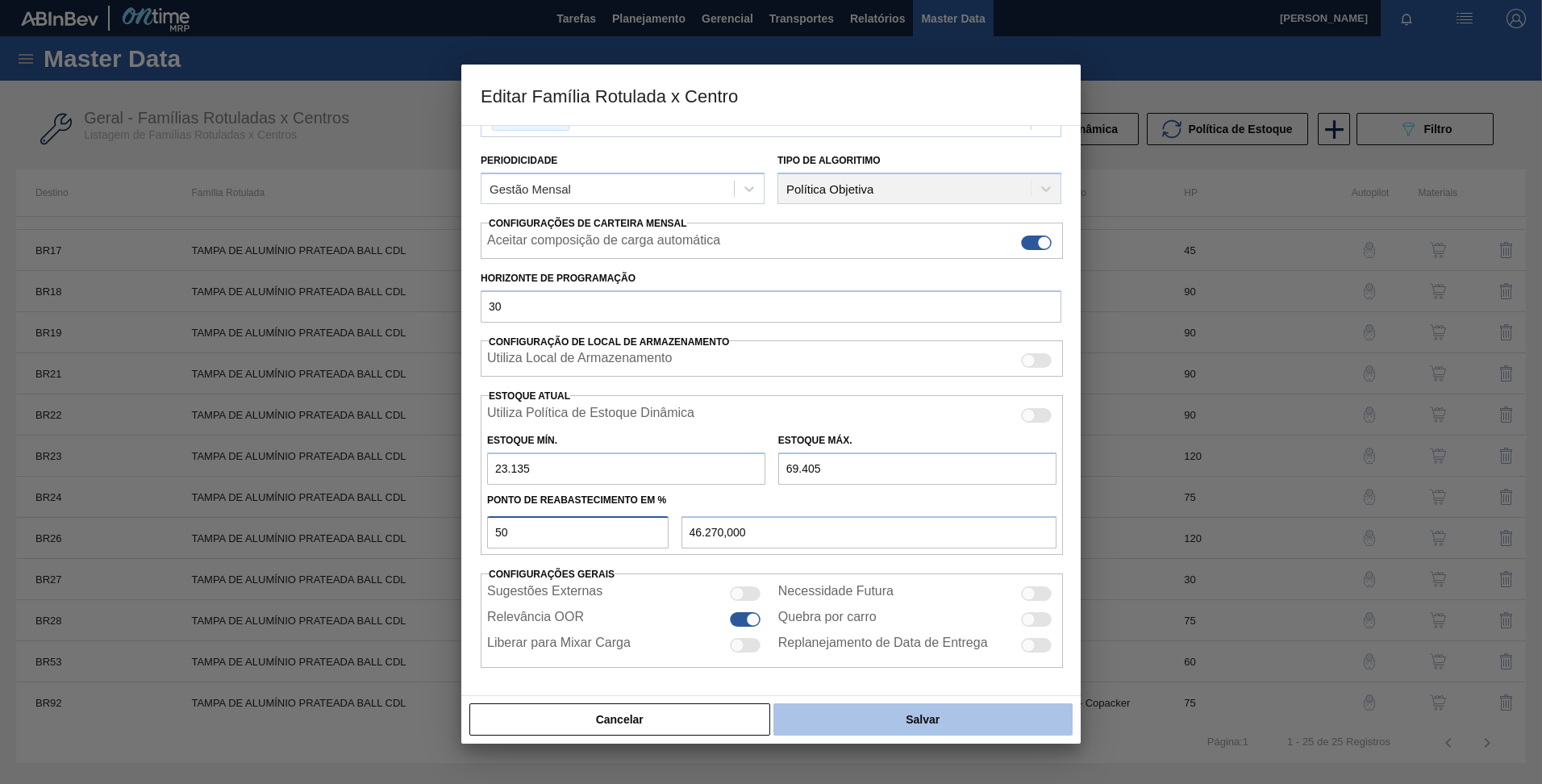
type input "50"
click at [860, 725] on button "Salvar" at bounding box center [924, 720] width 300 height 32
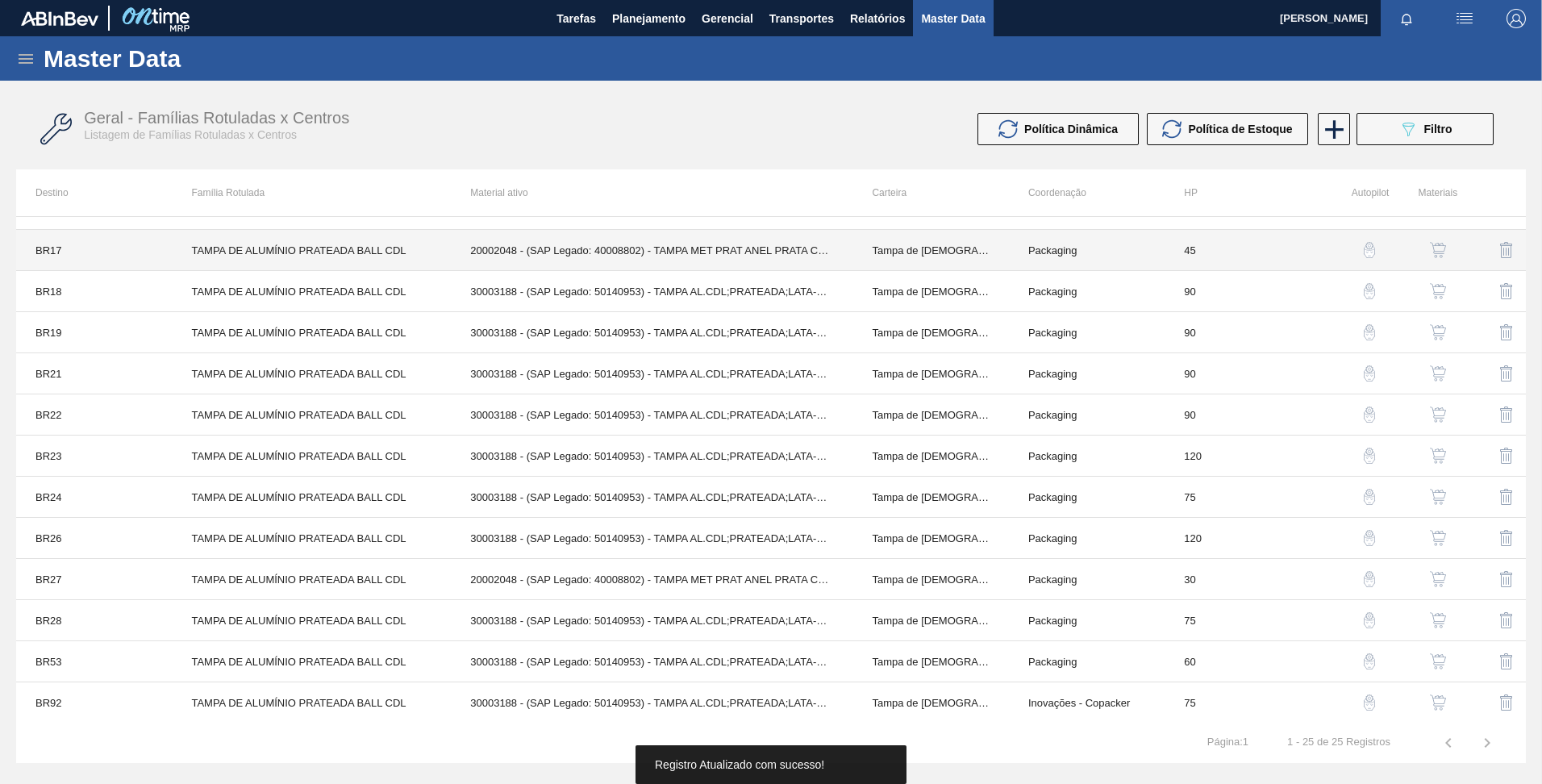
click at [347, 264] on td "TAMPA DE ALUMÍNIO PRATEADA BALL CDL" at bounding box center [311, 249] width 279 height 41
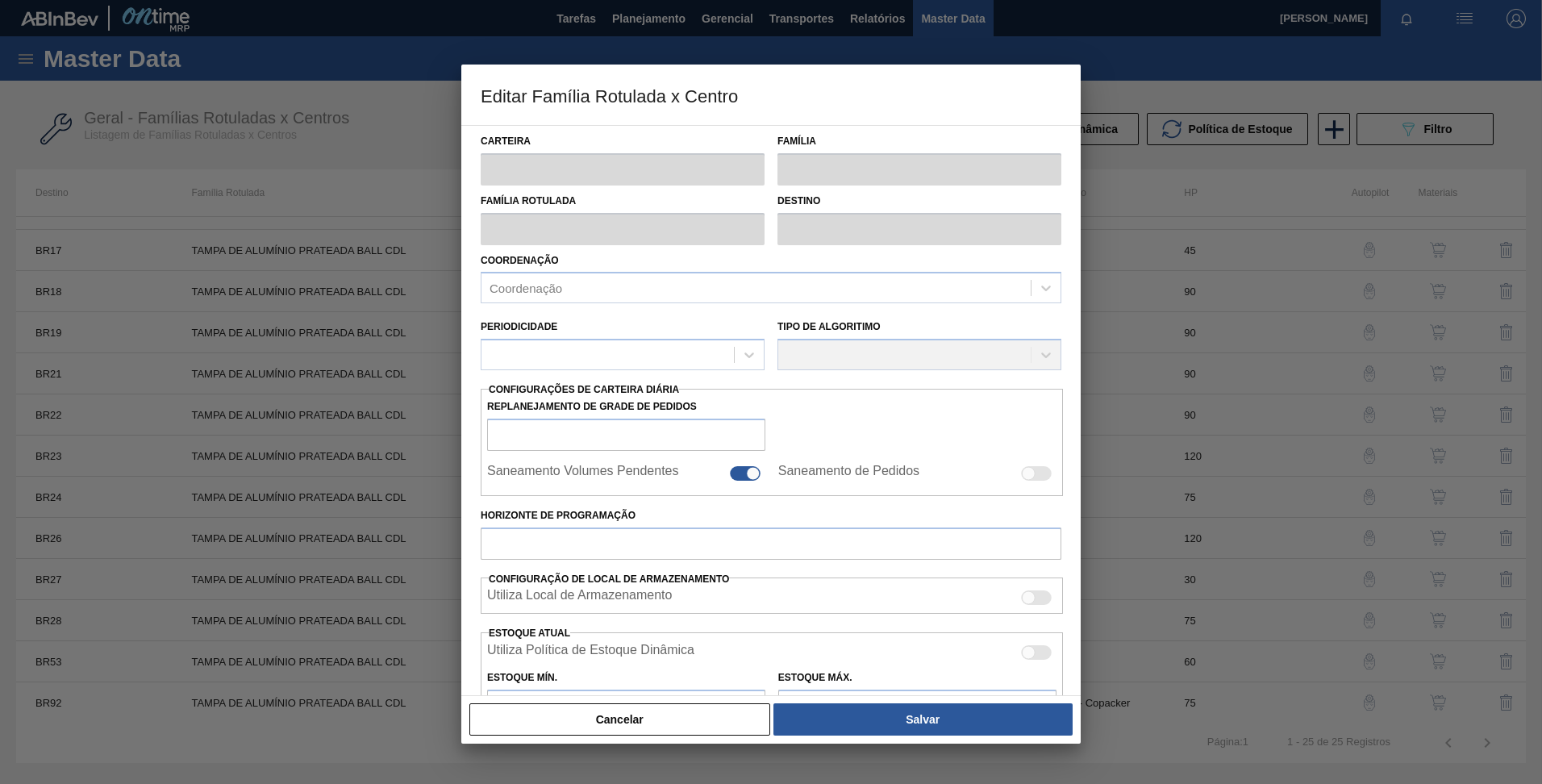
type input "Tampa de Lata"
type input "Tampa de Alumínio"
type input "TAMPA DE ALUMÍNIO PRATEADA BALL CDL"
type input "BR17 - Juatuba"
type input "45"
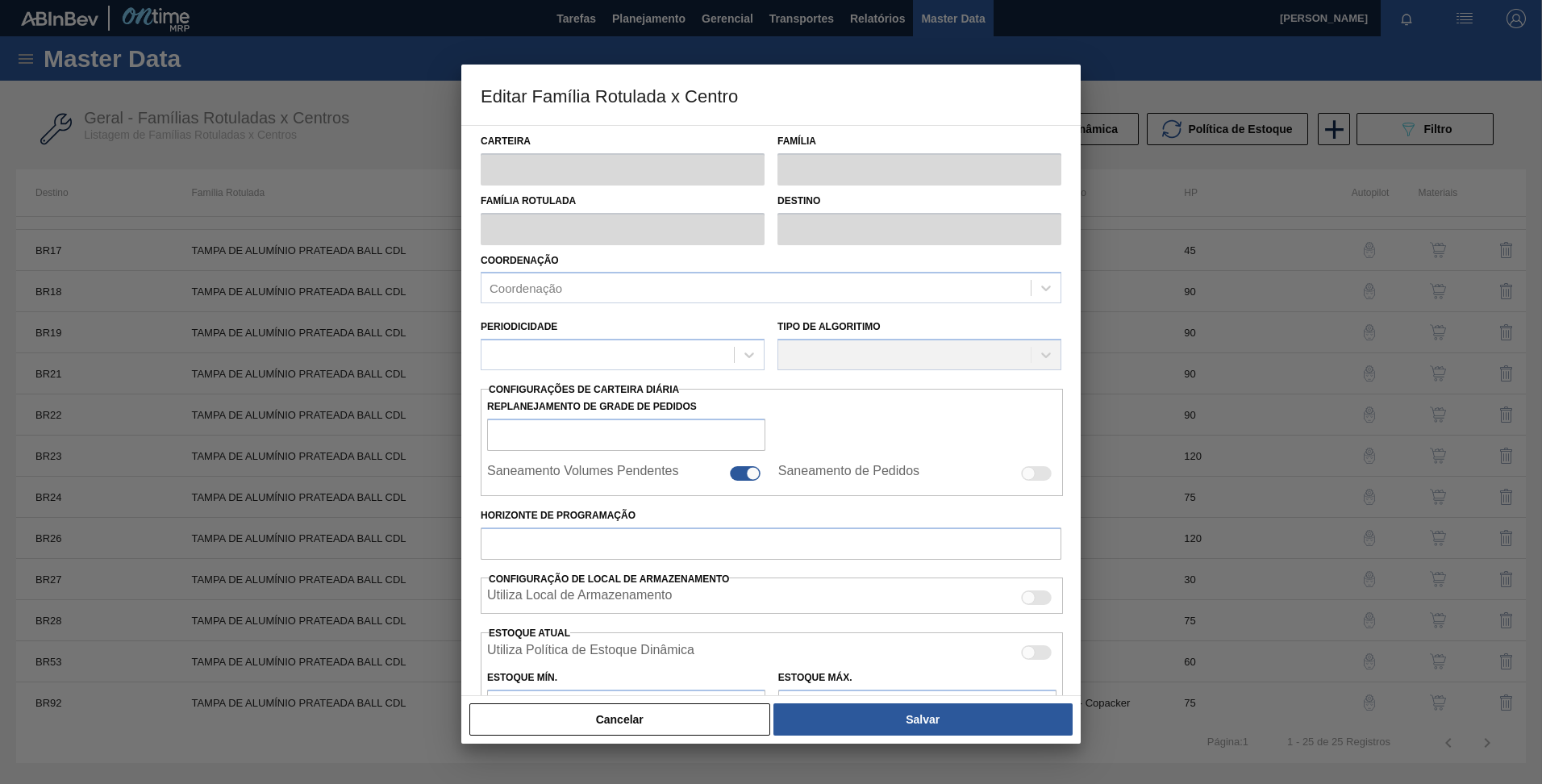
type input "0"
type input "100"
type input "0,000"
checkbox input "true"
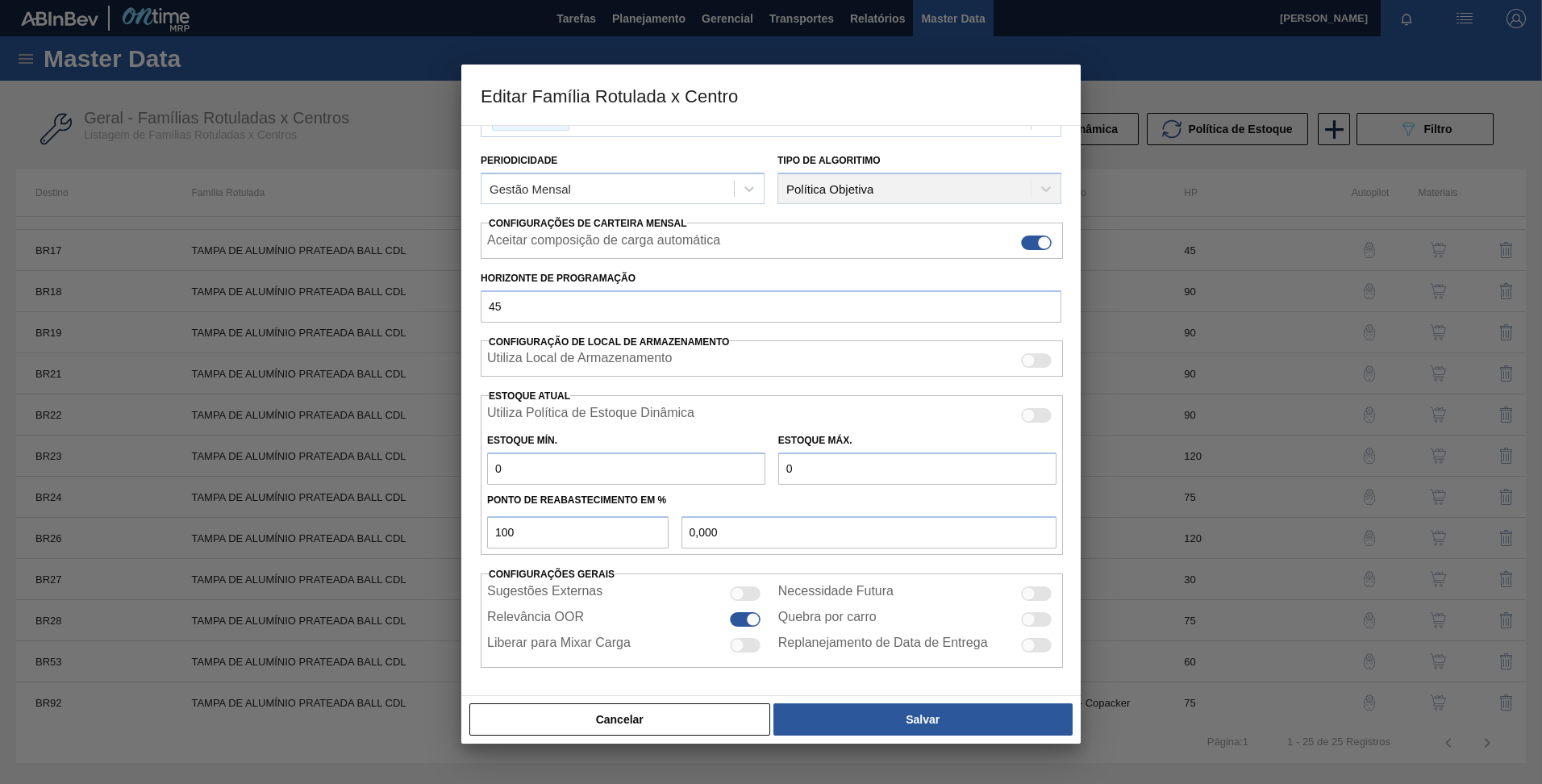
click at [823, 480] on input "0" at bounding box center [917, 468] width 278 height 32
type input "5"
type input "5,000"
type input "58"
type input "58,000"
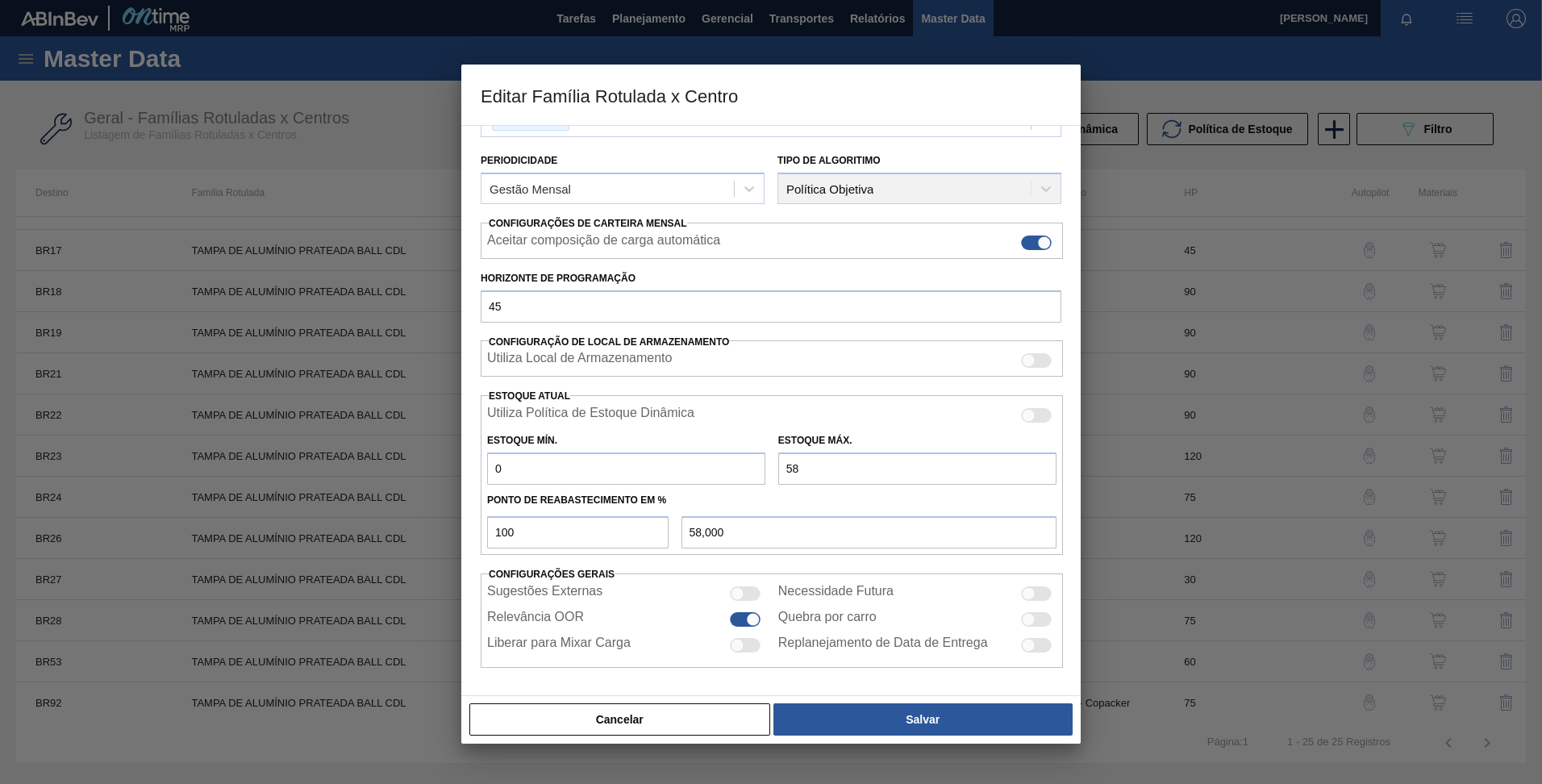
type input "584"
type input "584,000"
type input "5.844"
type input "5.844,000"
type input "58.441"
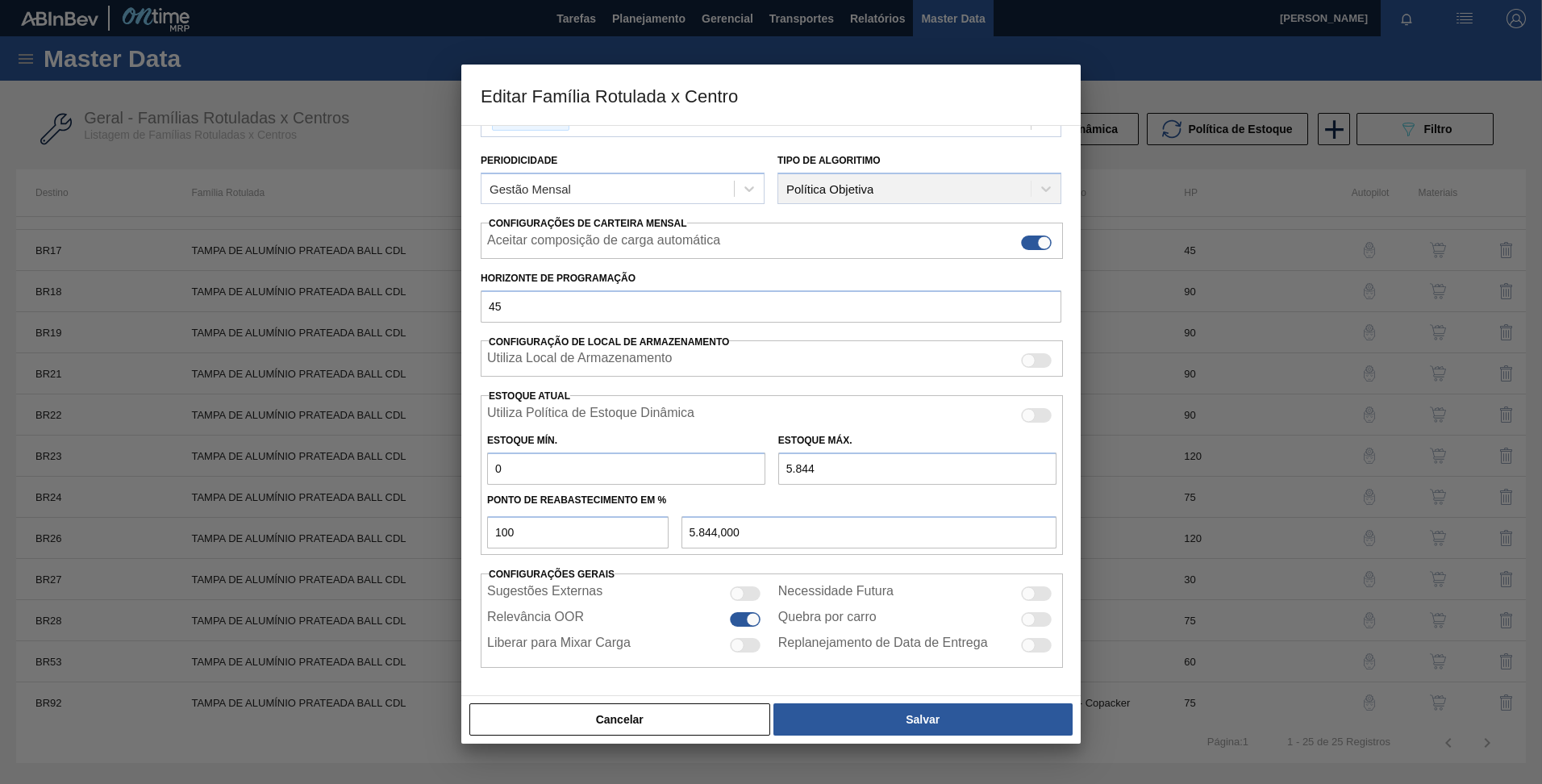
type input "58.441,000"
type input "58.441"
click at [704, 477] on input "0" at bounding box center [626, 468] width 278 height 32
type input "19.480"
click at [535, 528] on input "100" at bounding box center [578, 532] width 181 height 32
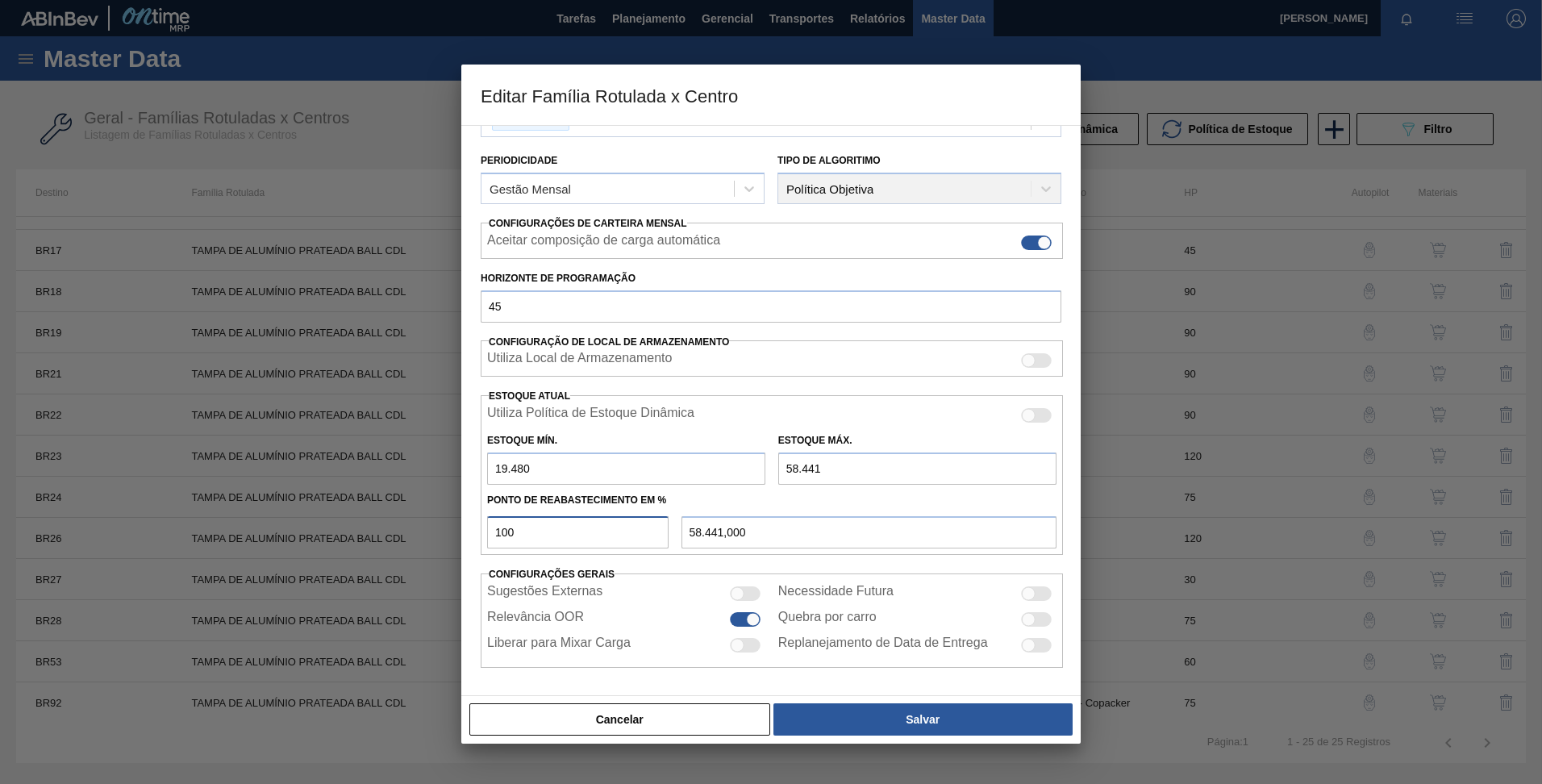
type input "10"
type input "23.376,100"
type input "1"
type input "19.869,610"
type input "19.480,000"
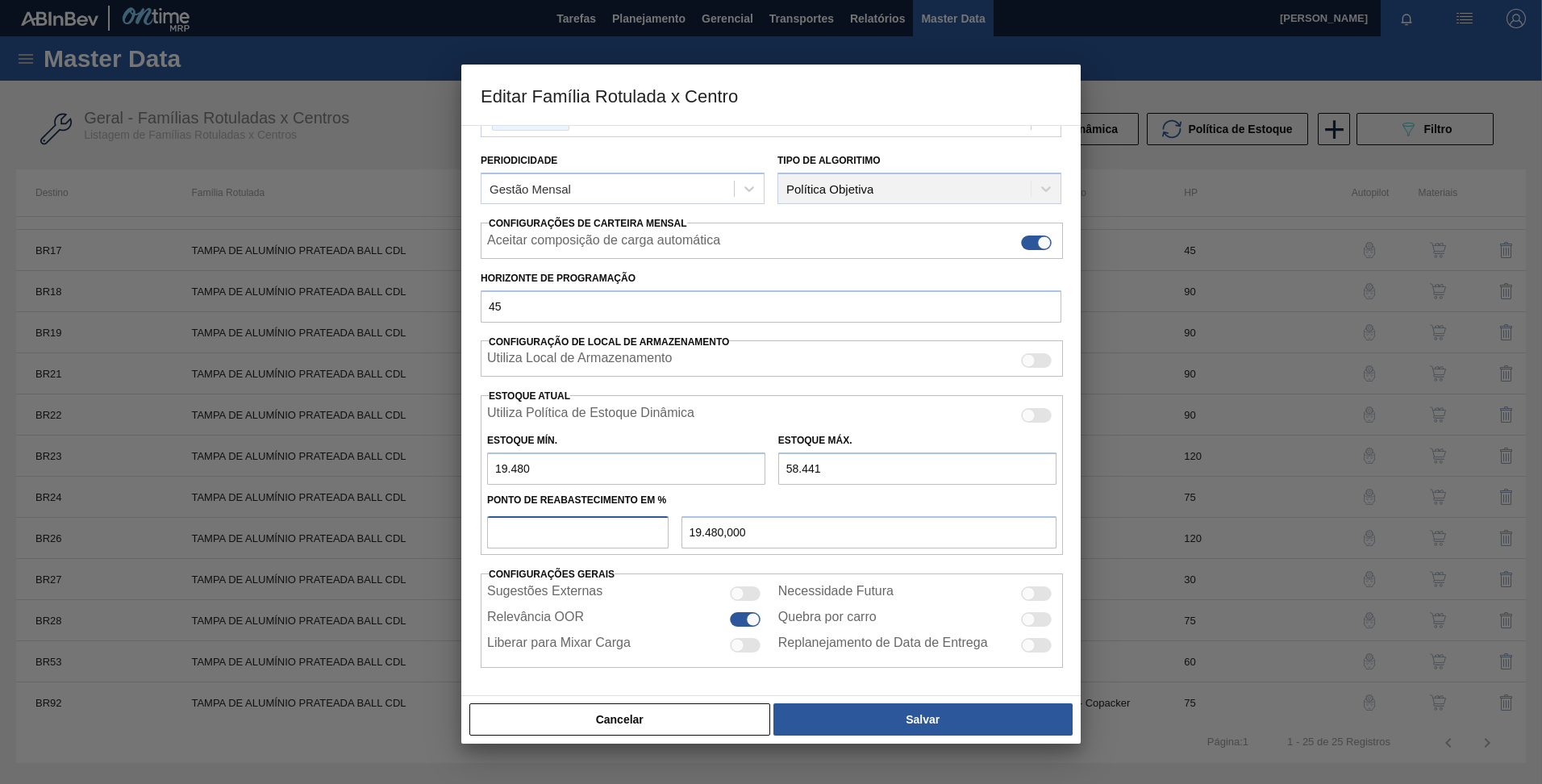
type input "5"
type input "21.428,050"
type input "50"
type input "38.960,500"
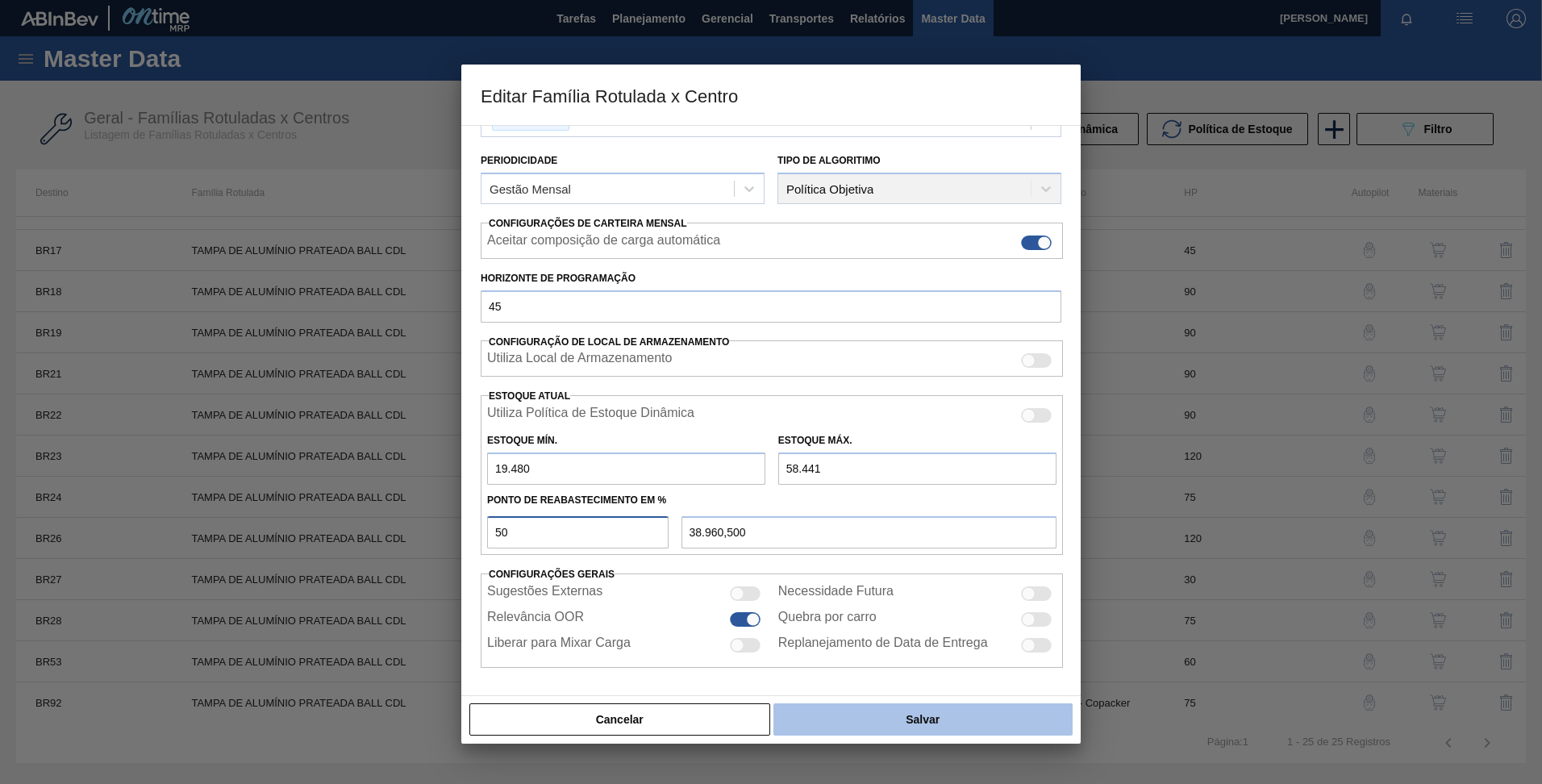
type input "50"
click at [964, 721] on button "Salvar" at bounding box center [924, 720] width 300 height 32
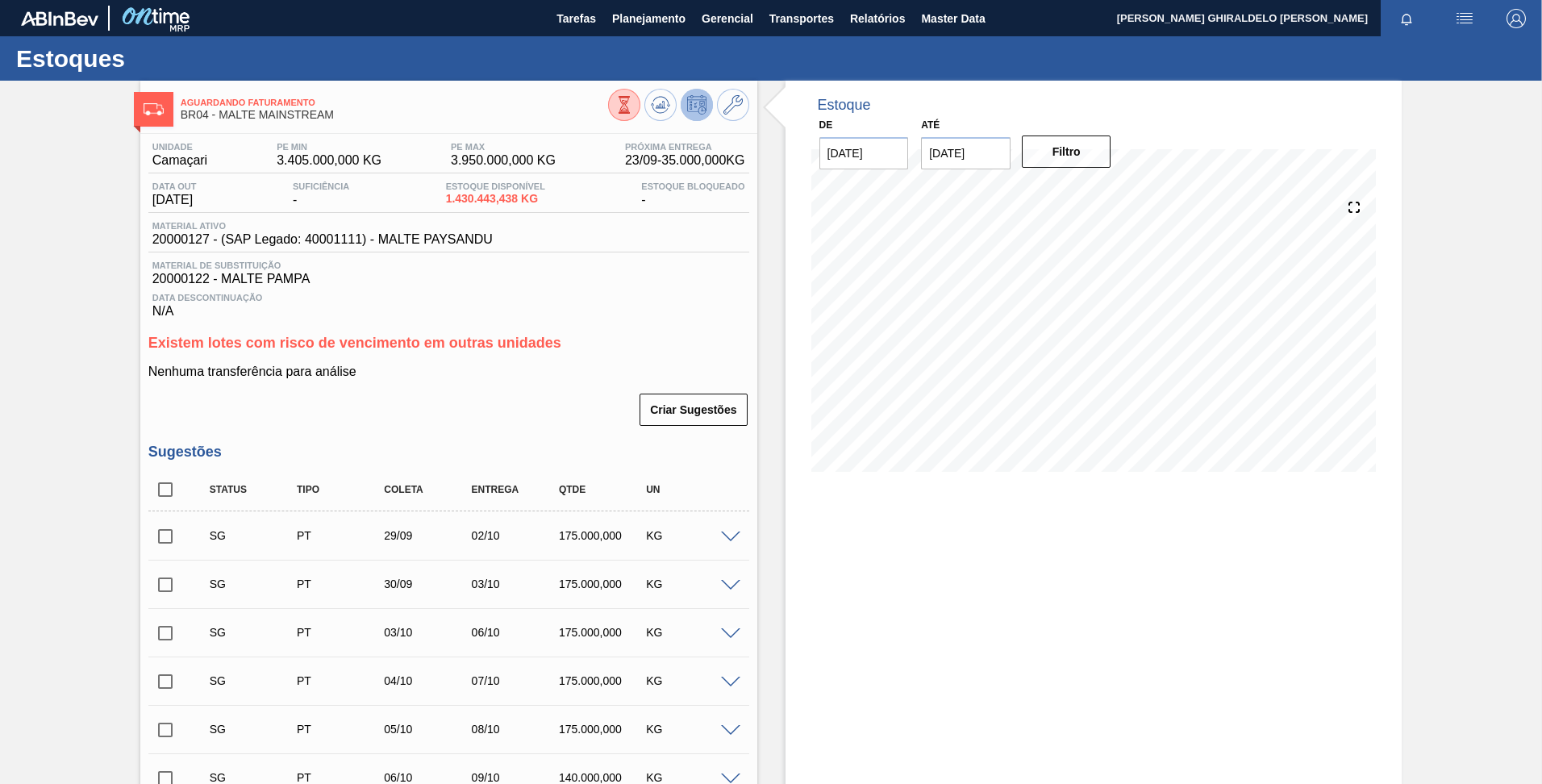
scroll to position [243, 0]
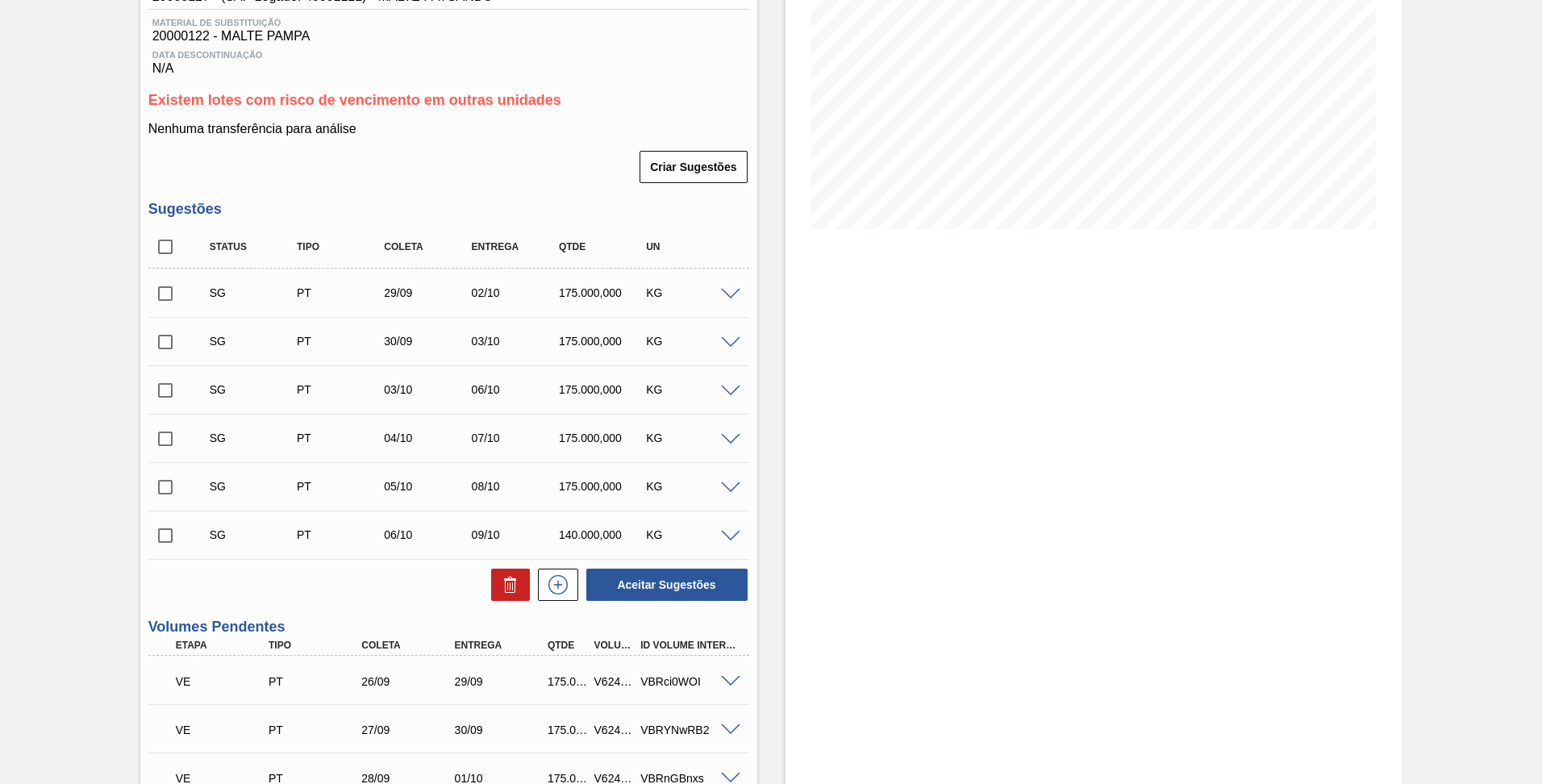
click at [730, 300] on div "SG PT 29/09 02/10 175.000,000 KG" at bounding box center [449, 292] width 601 height 41
click at [729, 294] on span at bounding box center [730, 294] width 19 height 12
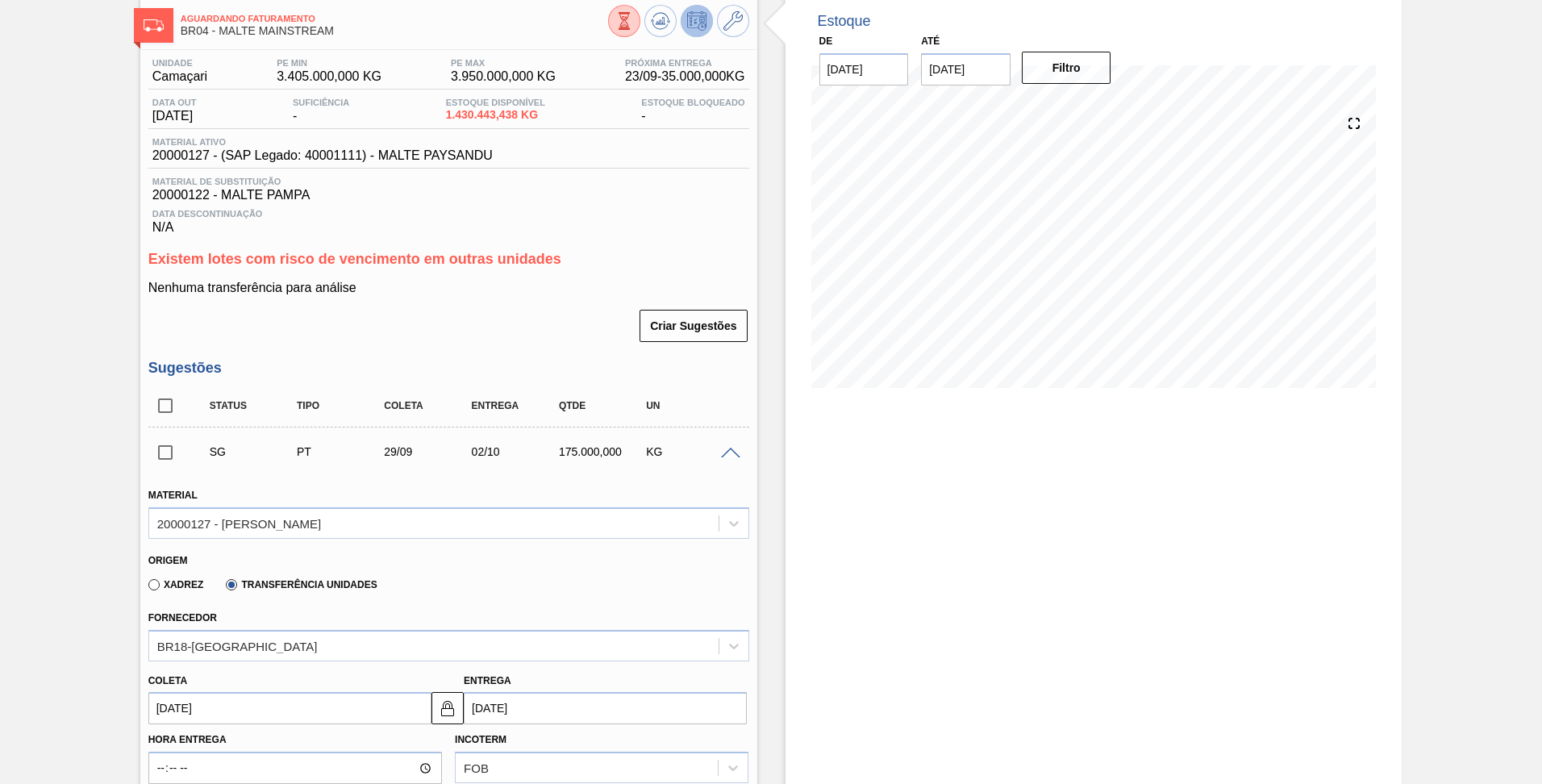
scroll to position [0, 0]
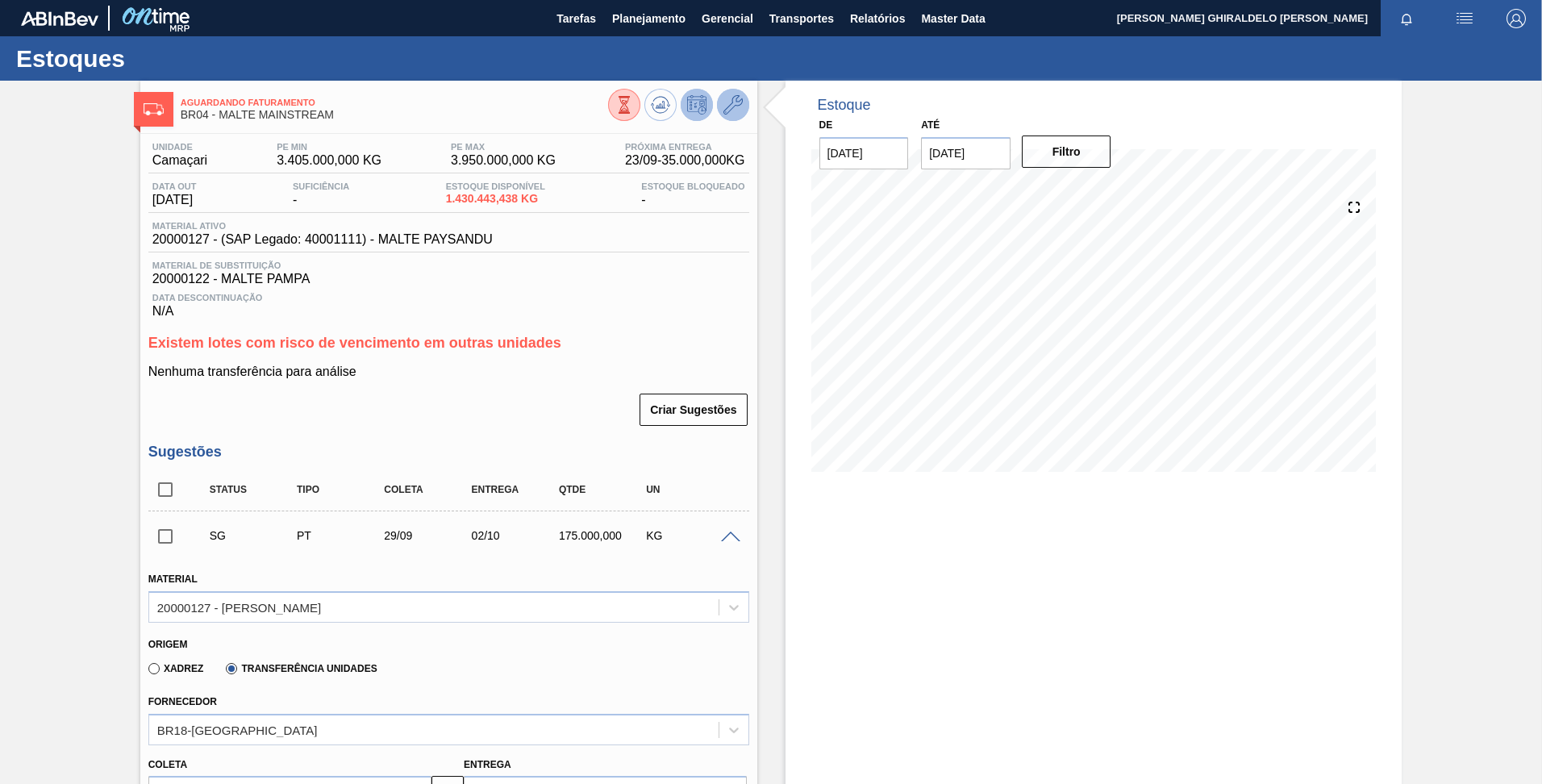
click at [730, 103] on icon at bounding box center [733, 104] width 19 height 19
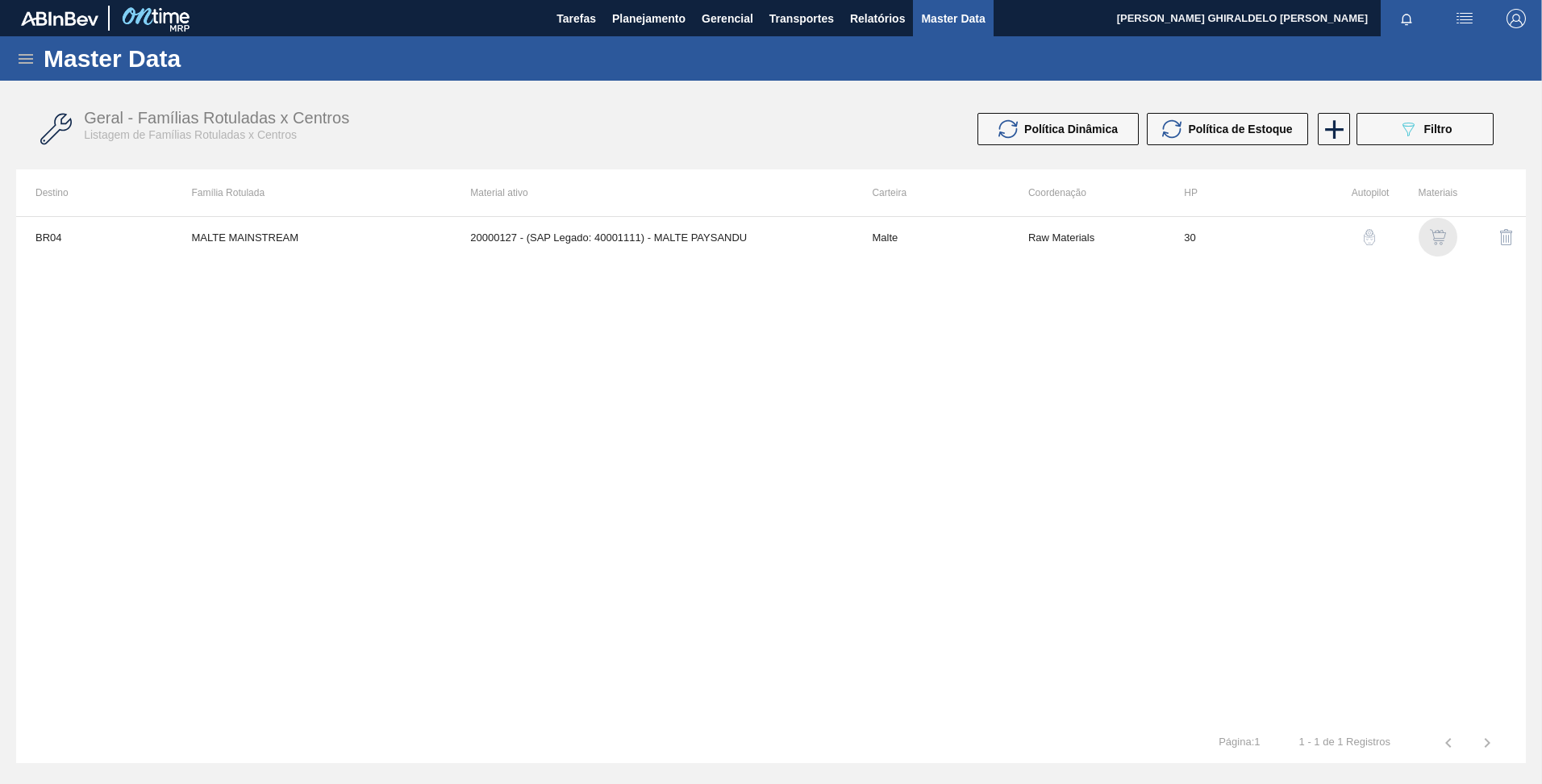
click at [1433, 235] on img "button" at bounding box center [1438, 237] width 16 height 16
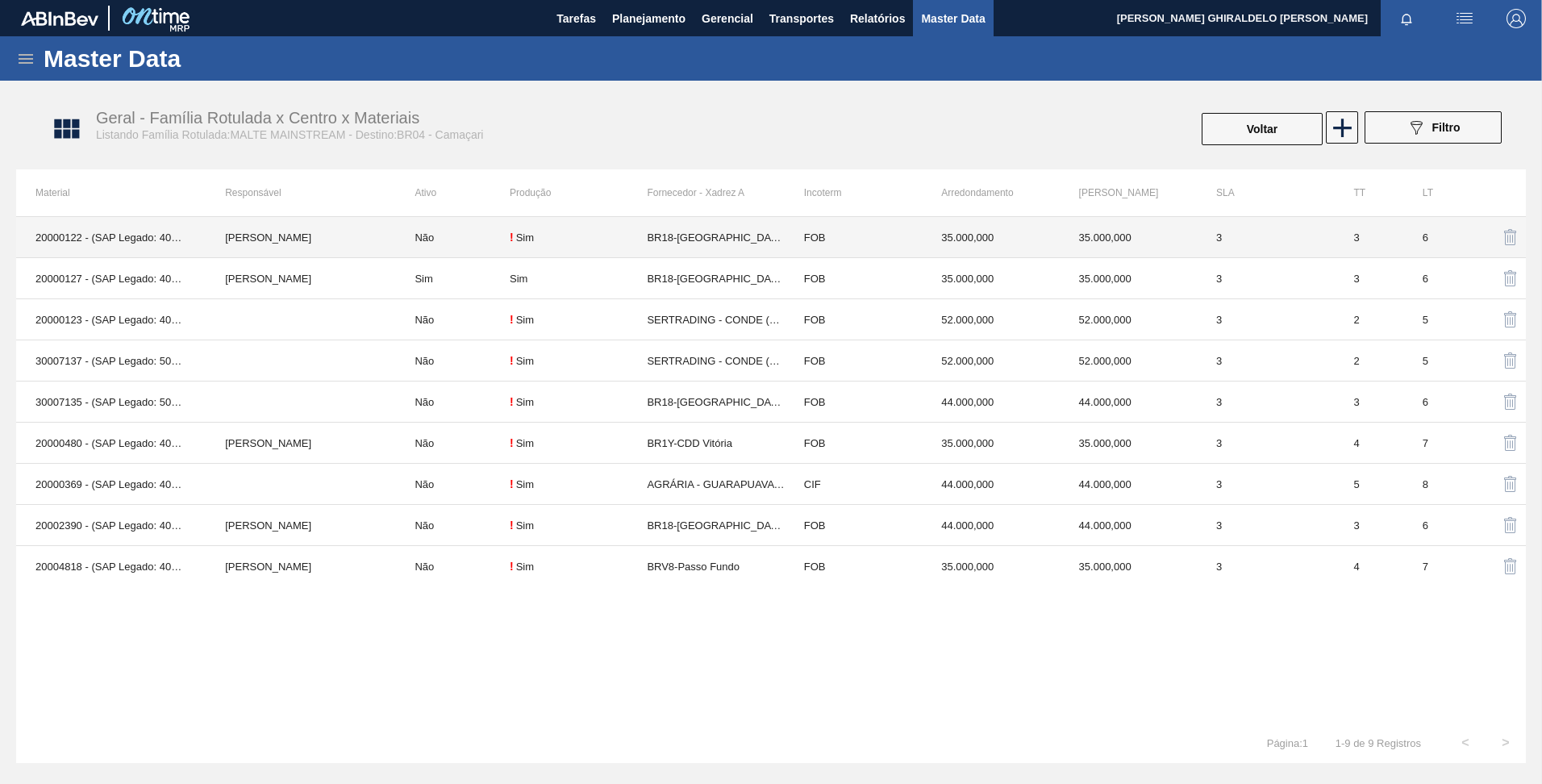
click at [519, 245] on td "! Sim" at bounding box center [578, 237] width 138 height 41
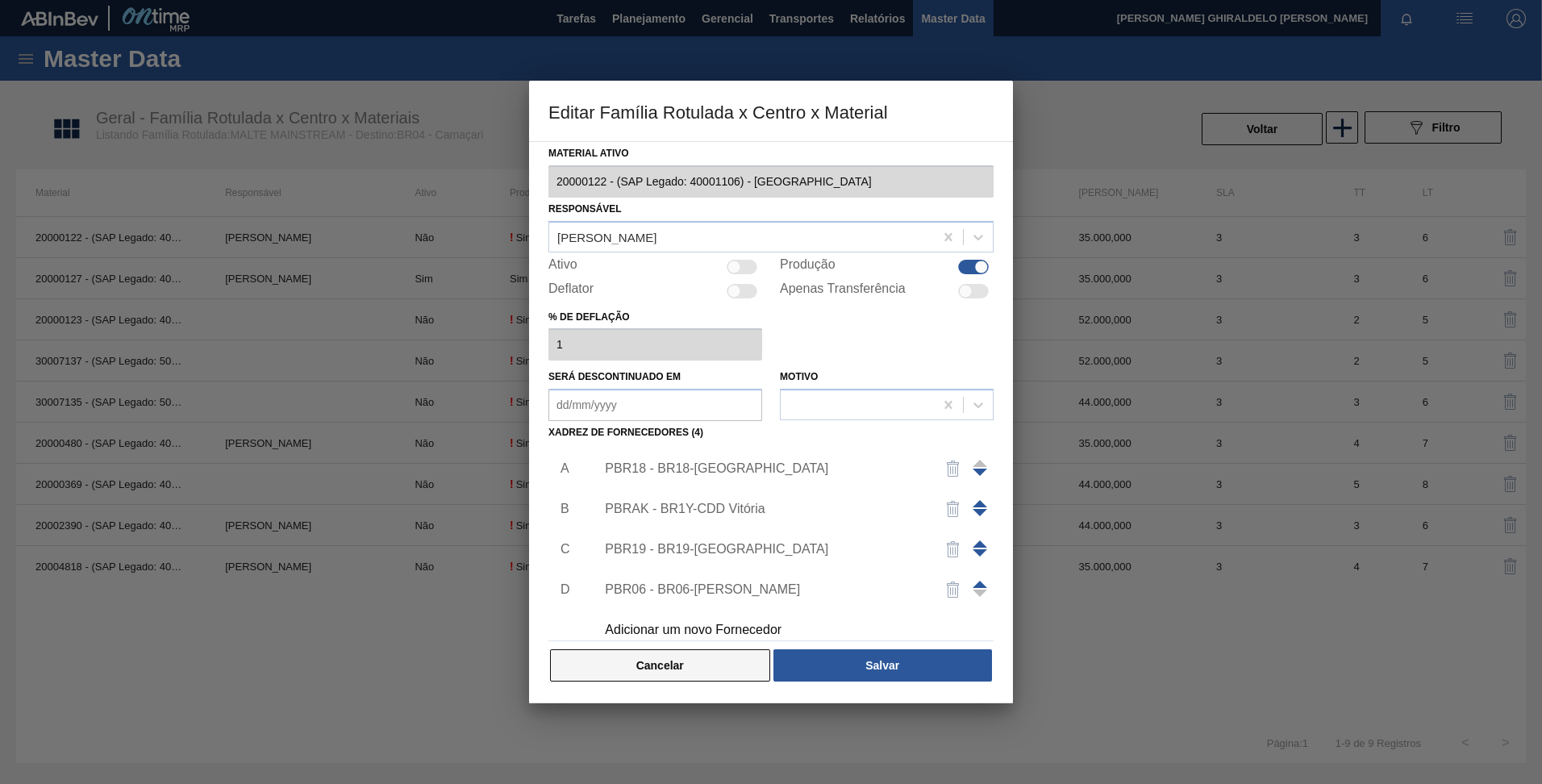
click at [667, 661] on button "Cancelar" at bounding box center [660, 665] width 220 height 32
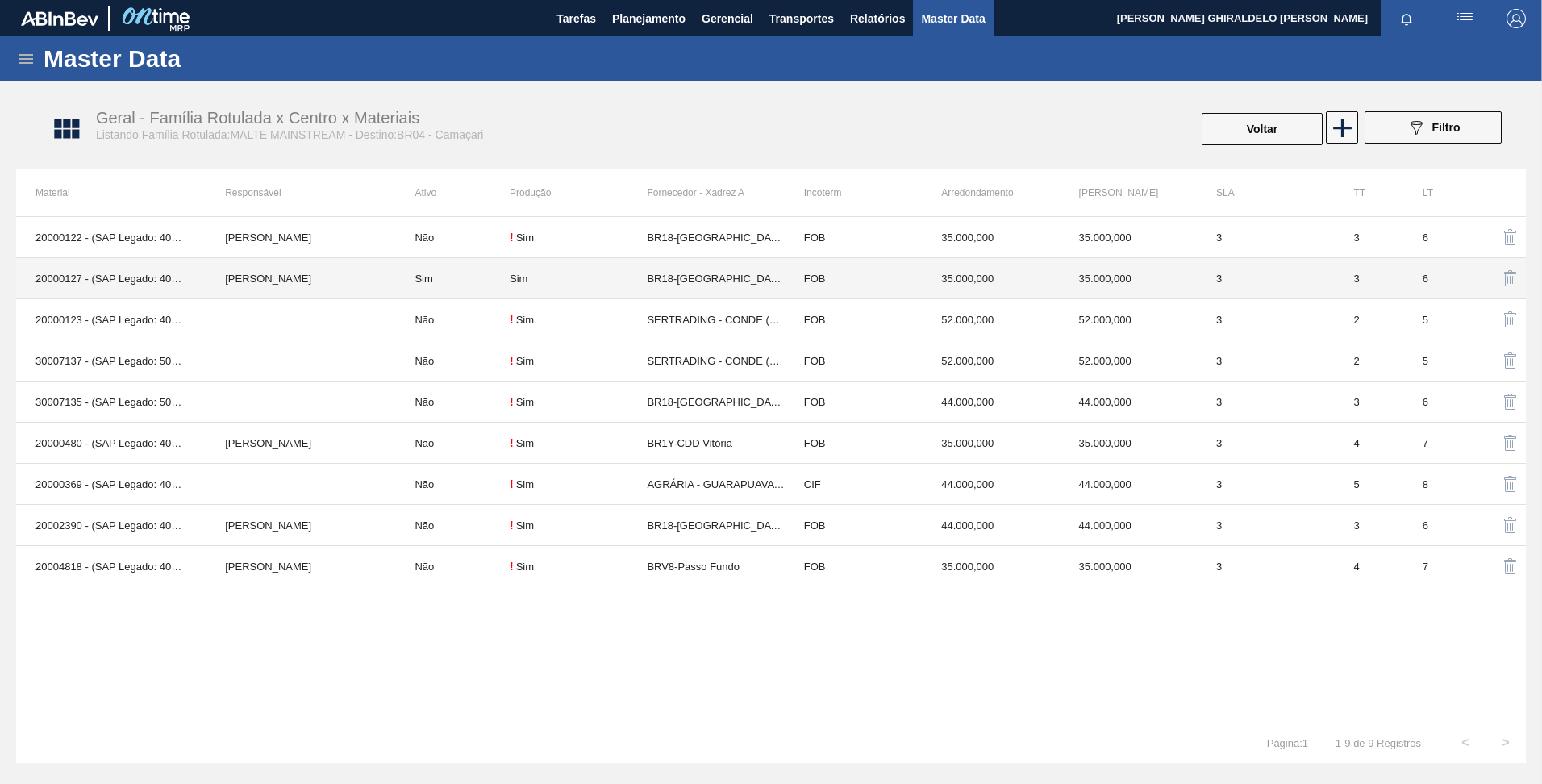
click at [455, 283] on td "Sim" at bounding box center [452, 278] width 115 height 41
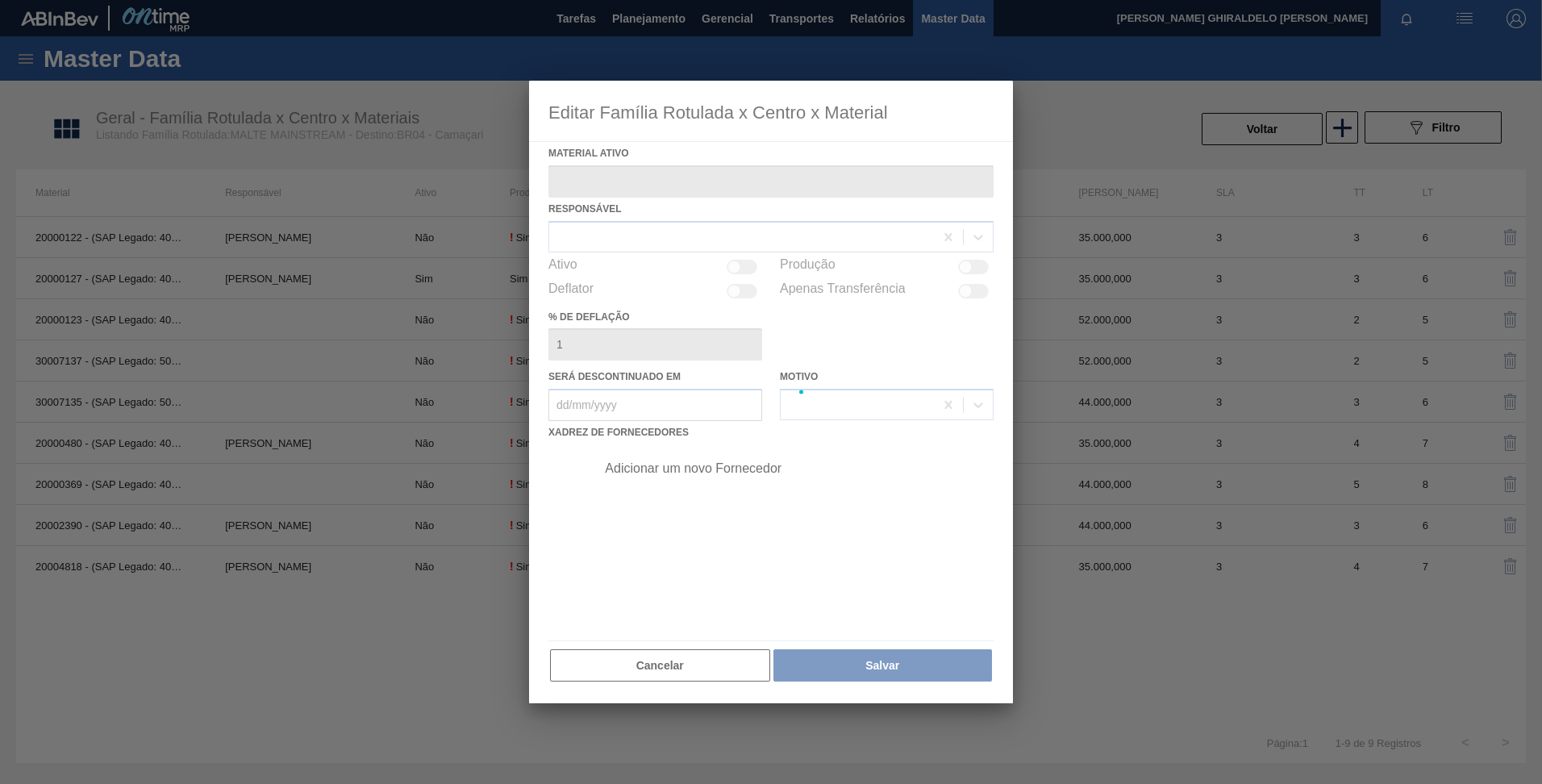
type ativo "20000127 - (SAP Legado: 40001111) - MALTE PAYSANDU"
checkbox input "true"
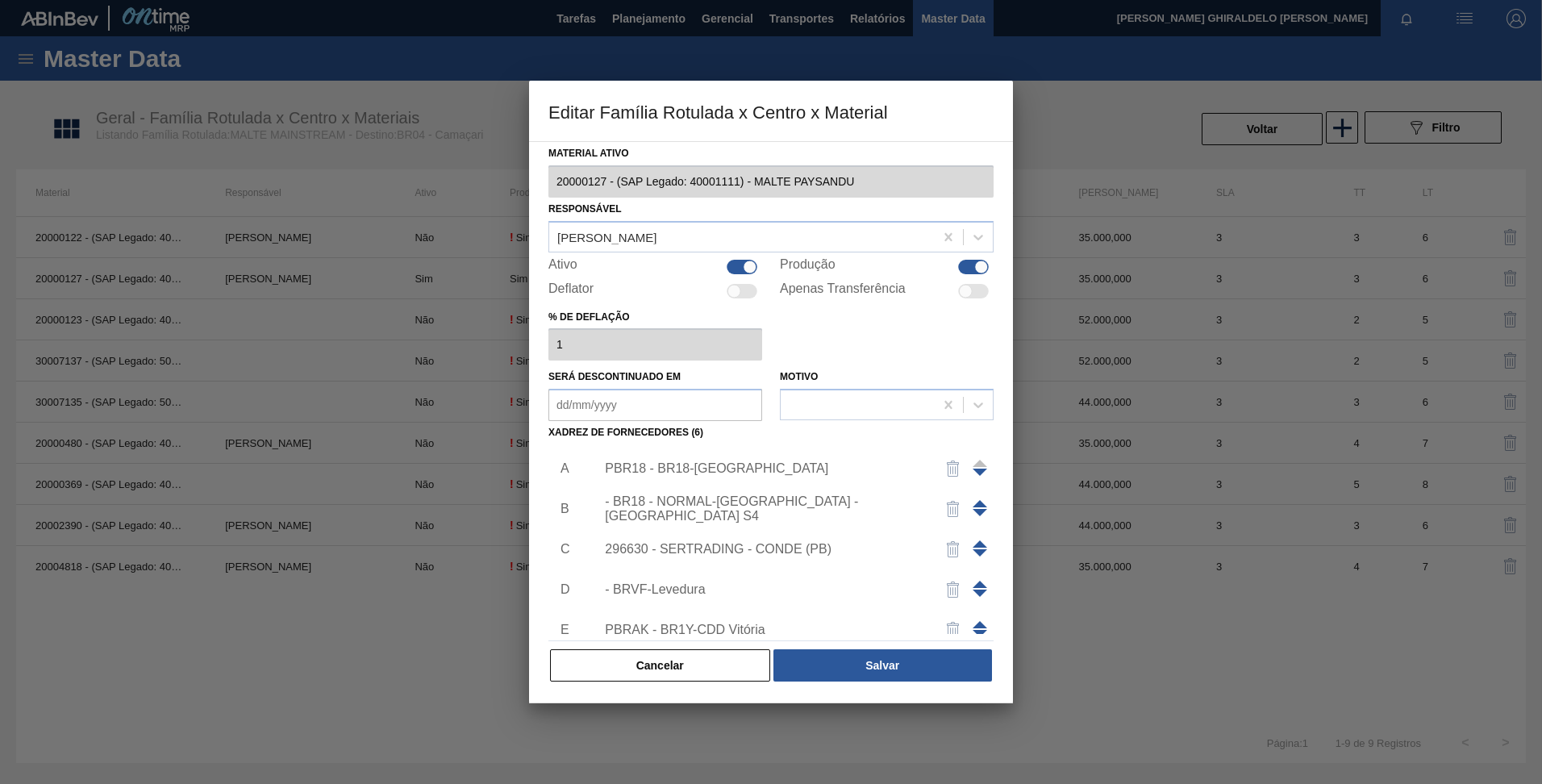
click at [741, 473] on div "PBR18 - BR18-Pernambuco" at bounding box center [762, 467] width 316 height 14
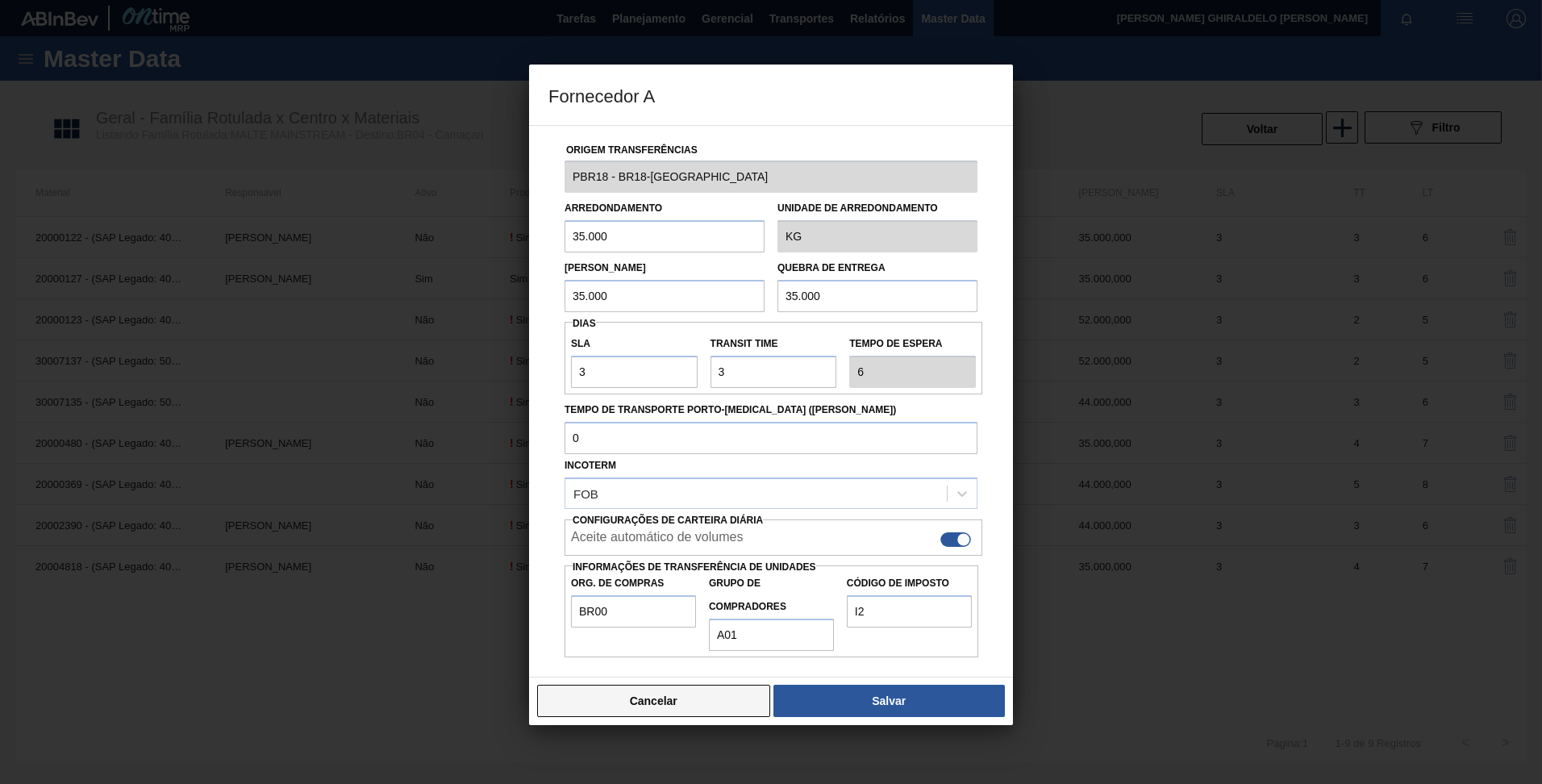
click at [678, 700] on button "Cancelar" at bounding box center [653, 701] width 233 height 32
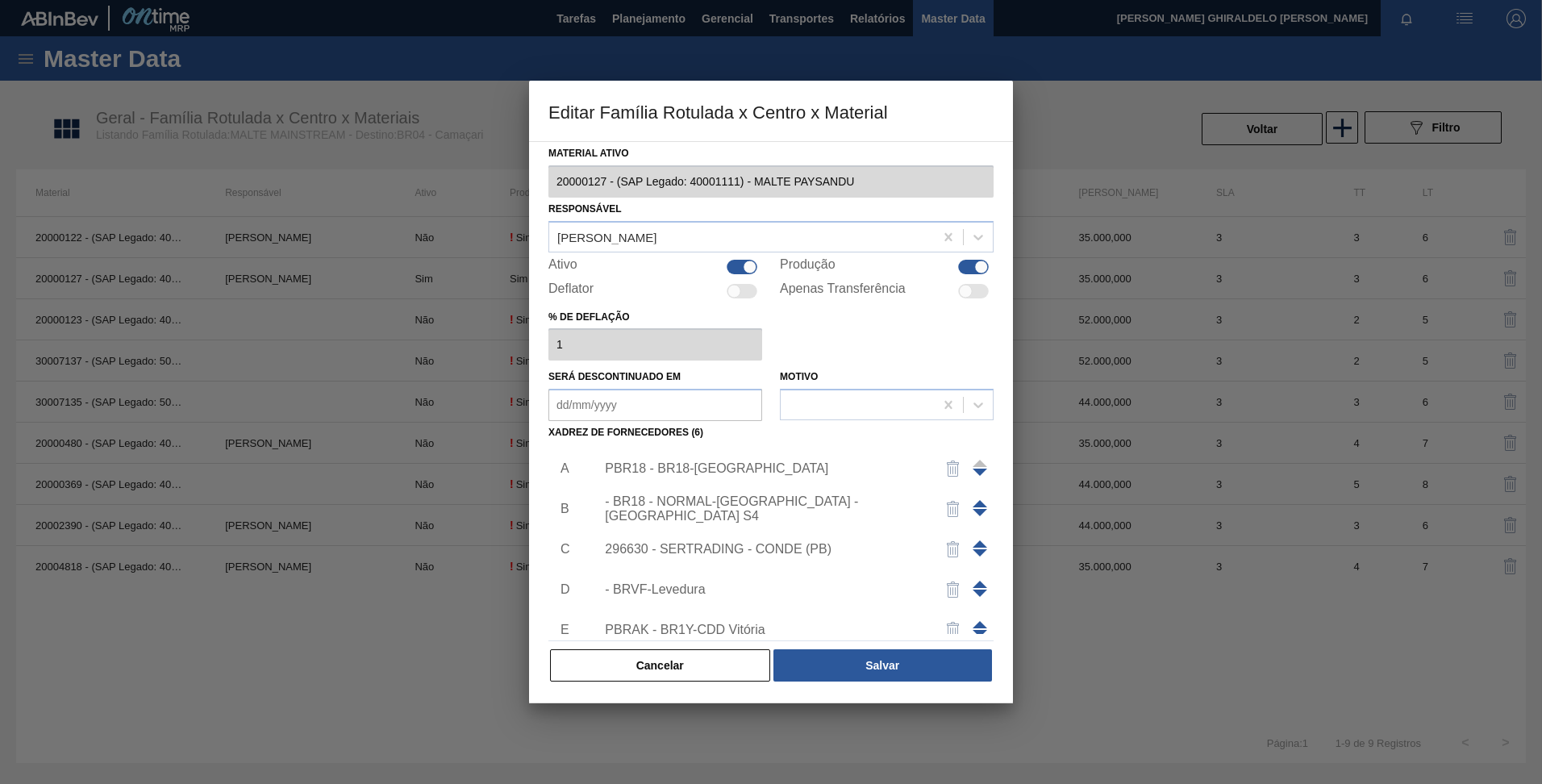
click at [650, 518] on div "- BR18 - NORMAL-Pernambuco - Porto S4" at bounding box center [789, 508] width 407 height 41
click at [650, 512] on div "- BR18 - NORMAL-Pernambuco - Porto S4" at bounding box center [762, 508] width 316 height 29
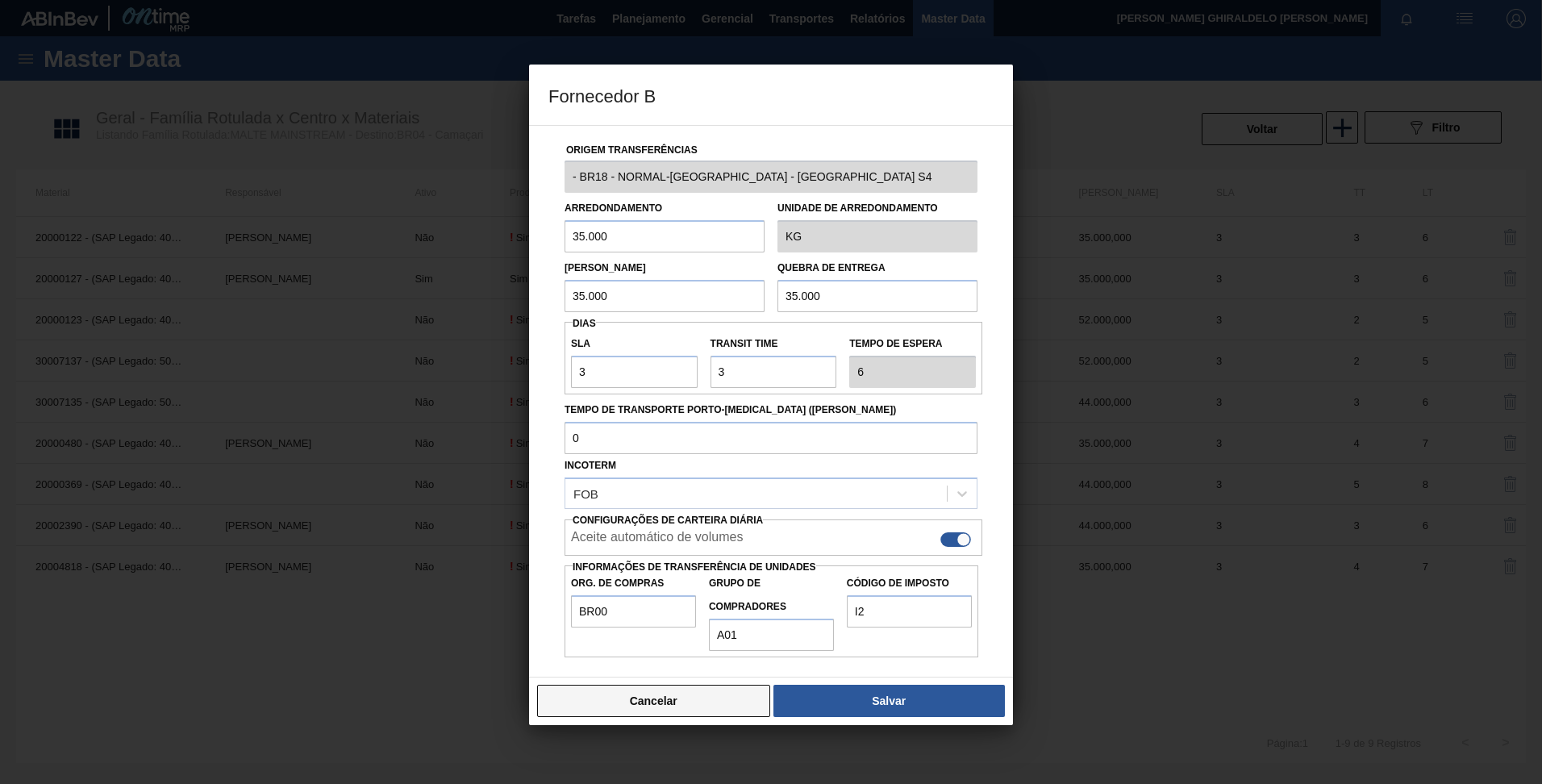
click at [649, 694] on button "Cancelar" at bounding box center [653, 701] width 233 height 32
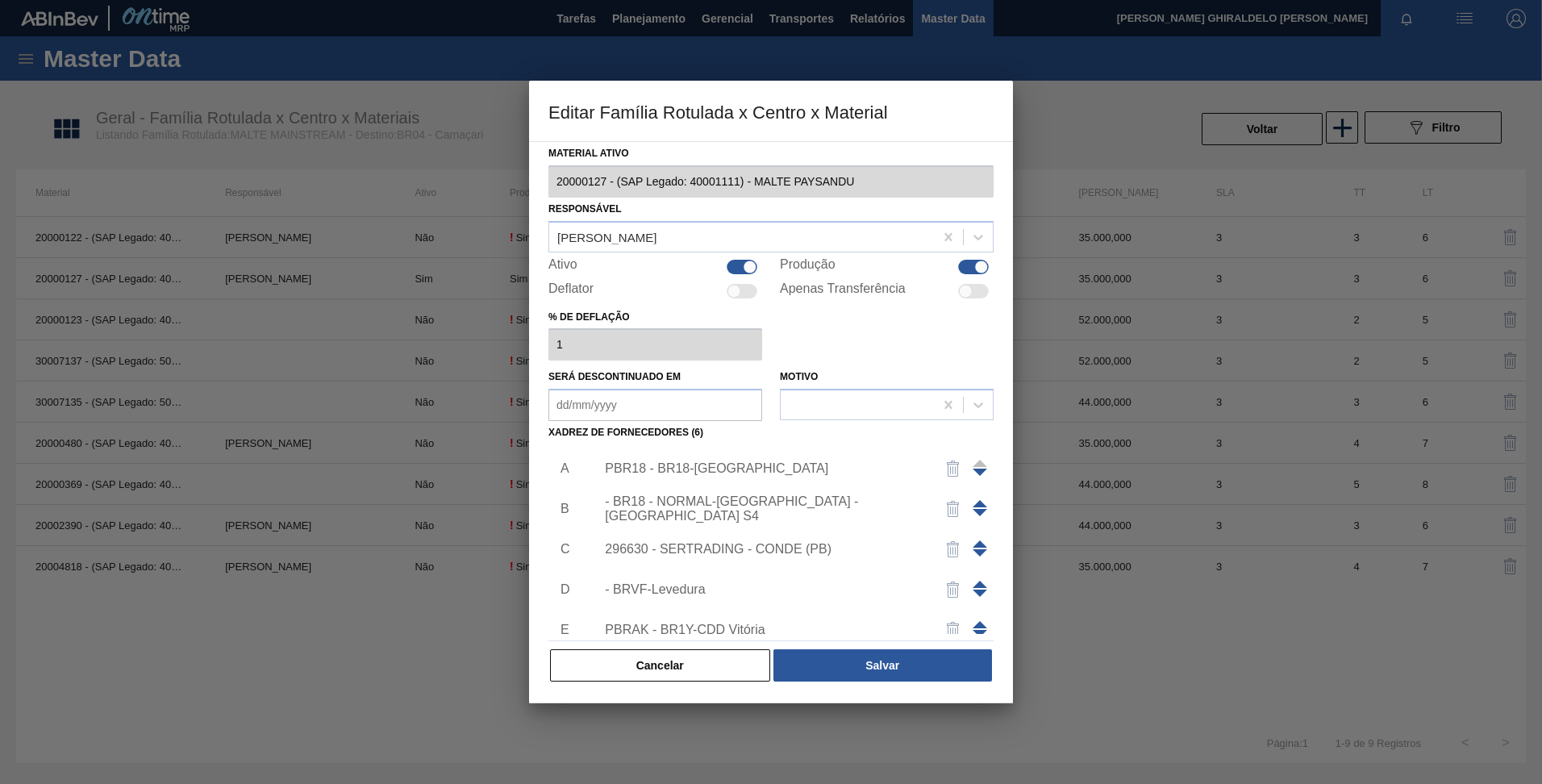
click at [671, 548] on div "296630 - SERTRADING - CONDE (PB)" at bounding box center [762, 548] width 316 height 14
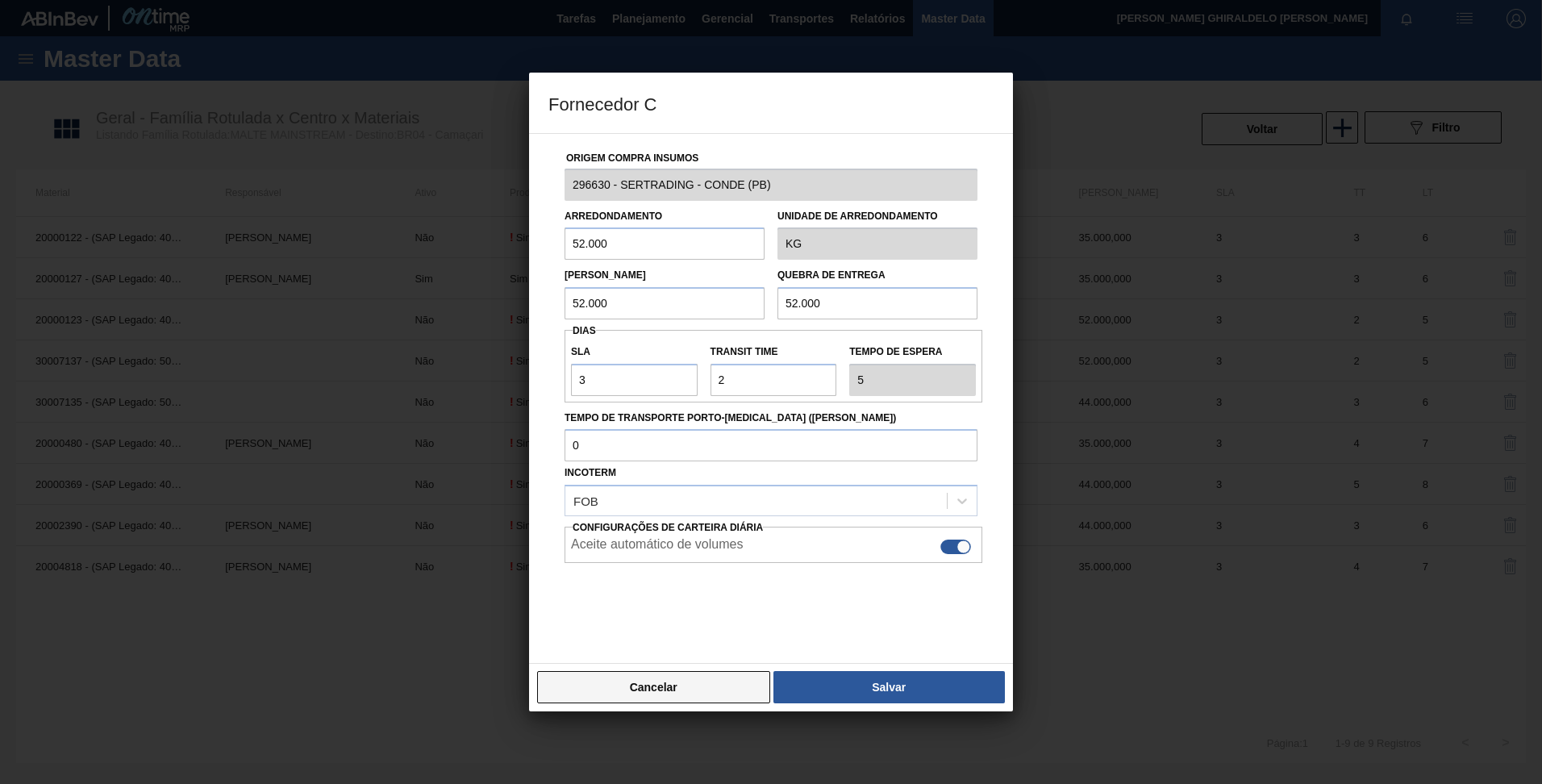
click at [663, 690] on button "Cancelar" at bounding box center [653, 687] width 233 height 32
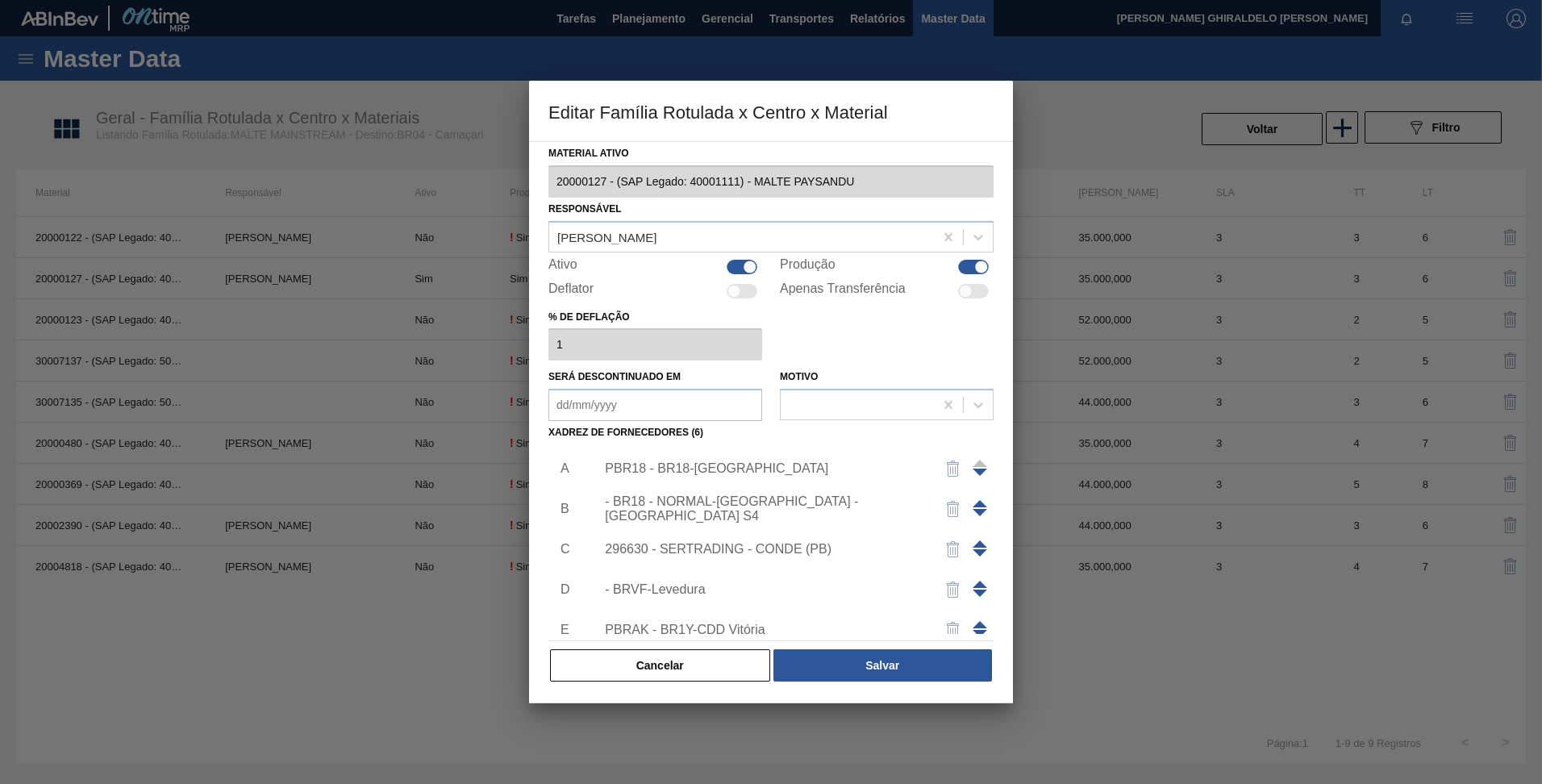
click at [654, 582] on div "- BRVF-Levedura" at bounding box center [762, 589] width 316 height 14
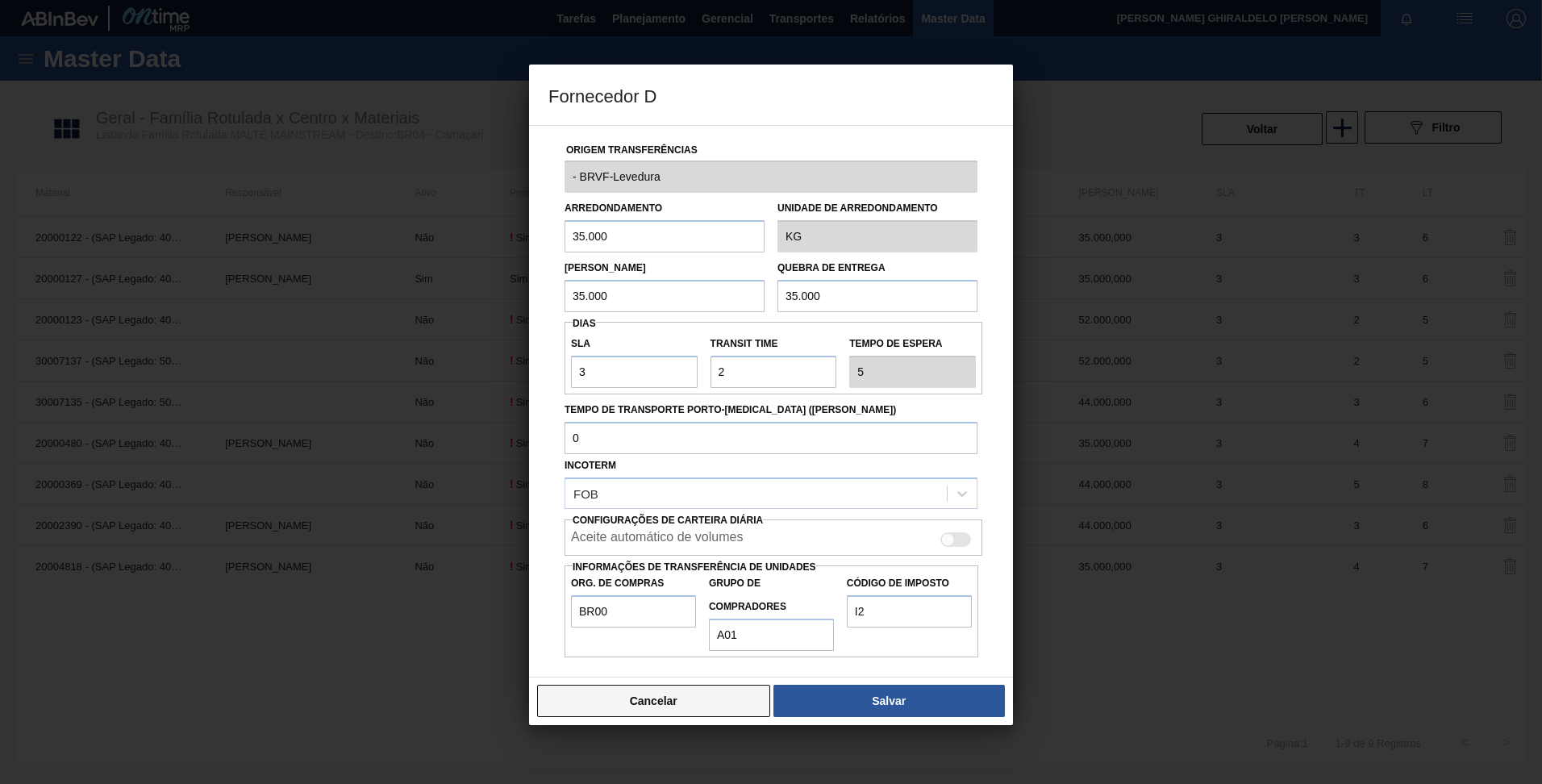
click at [665, 702] on button "Cancelar" at bounding box center [653, 701] width 233 height 32
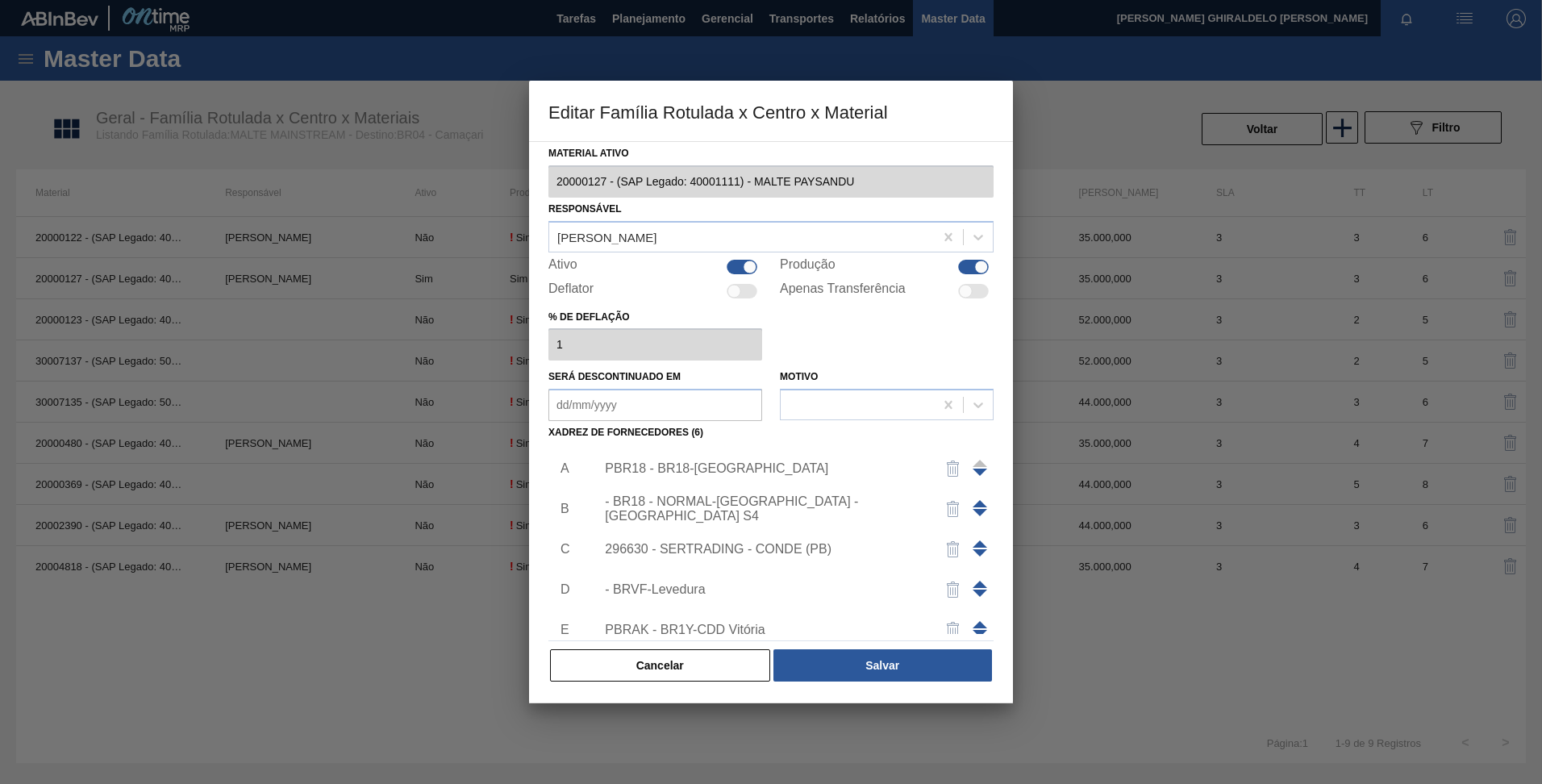
click at [672, 633] on div "Material ativo 20000127 - (SAP Legado: 40001111) - MALTE PAYSANDU Responsável R…" at bounding box center [770, 412] width 445 height 541
click at [672, 632] on div "PBRAK - BR1Y-CDD Vitória" at bounding box center [762, 629] width 316 height 14
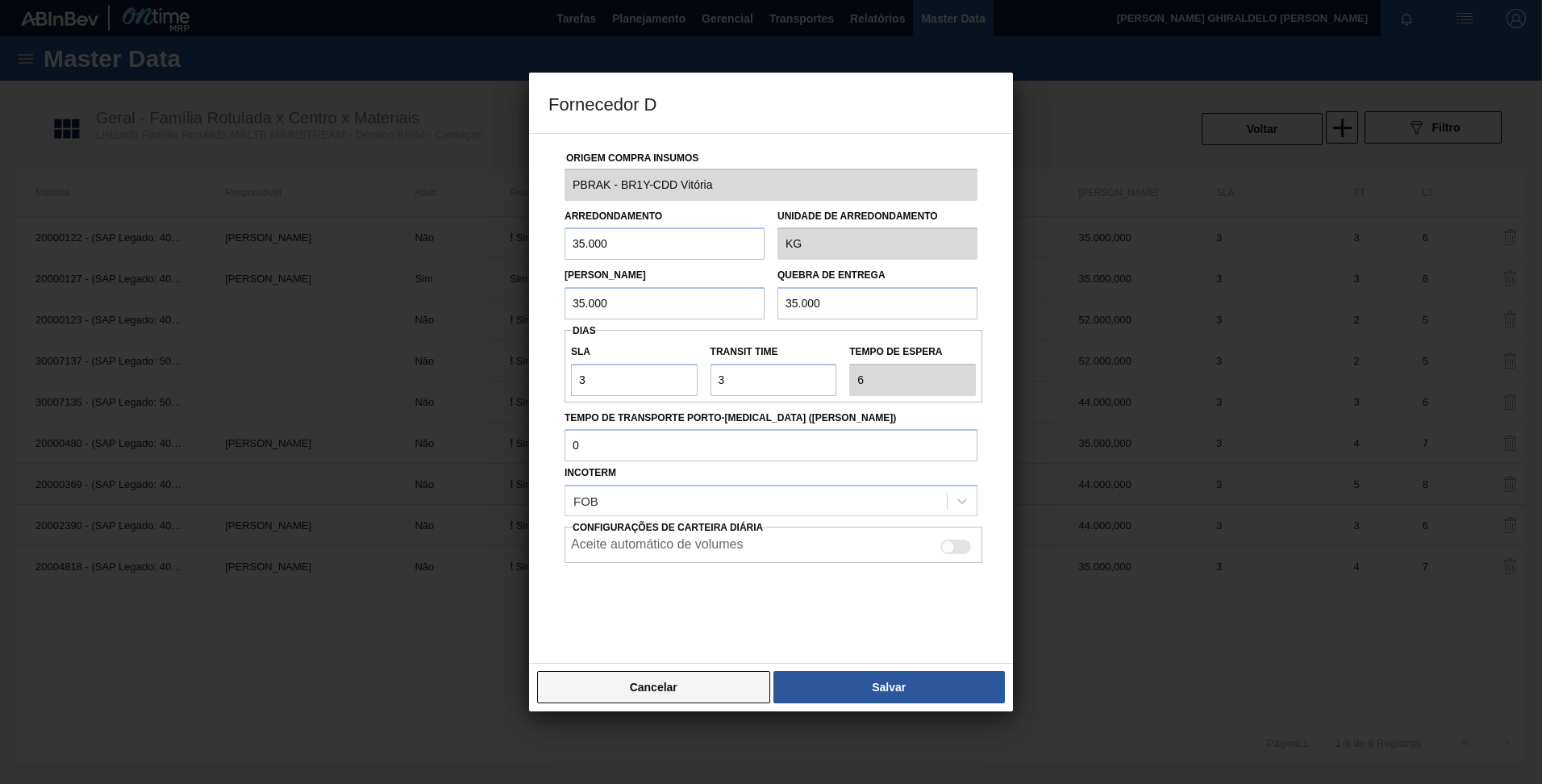
click at [653, 681] on button "Cancelar" at bounding box center [653, 687] width 233 height 32
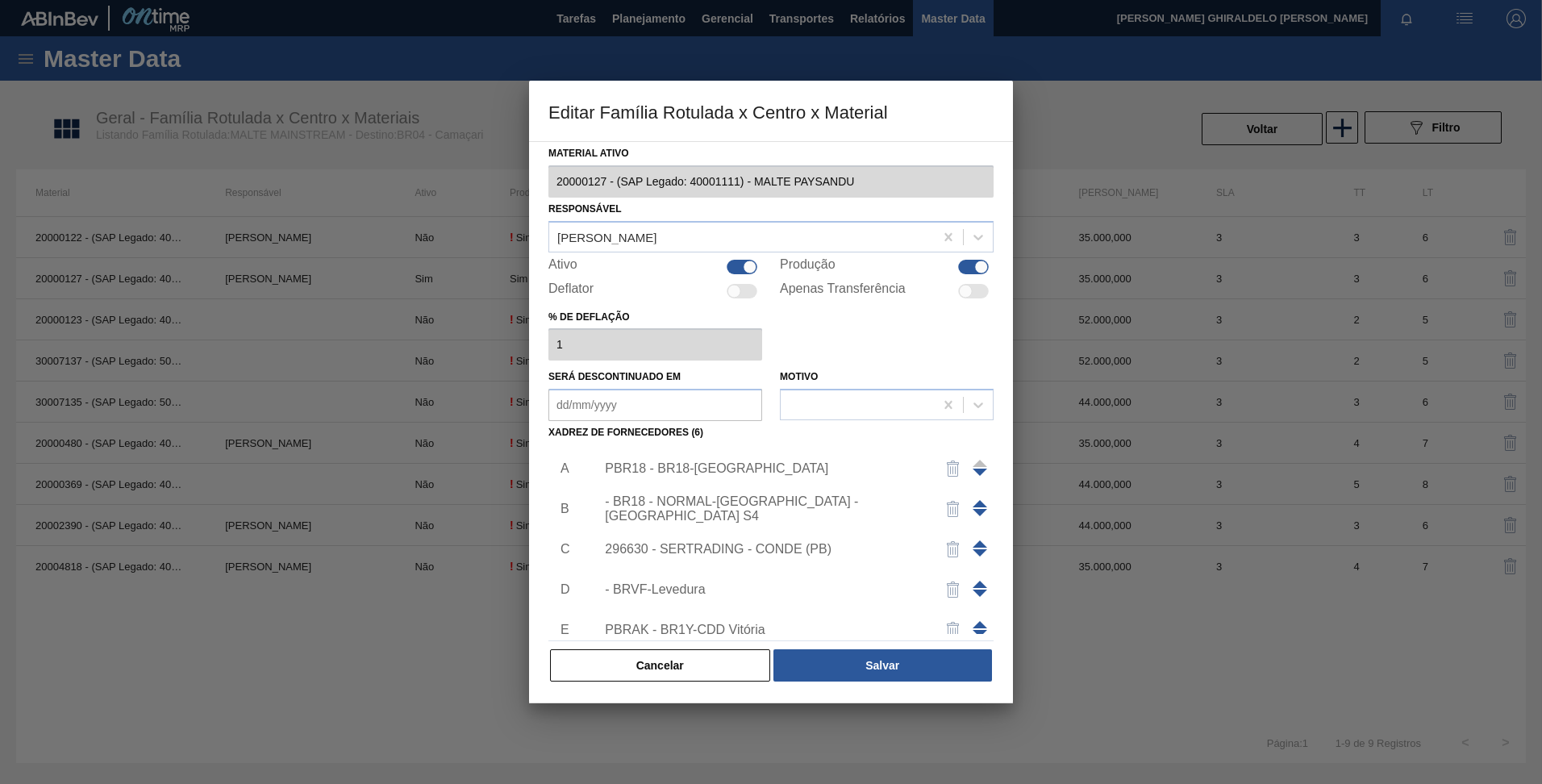
scroll to position [97, 0]
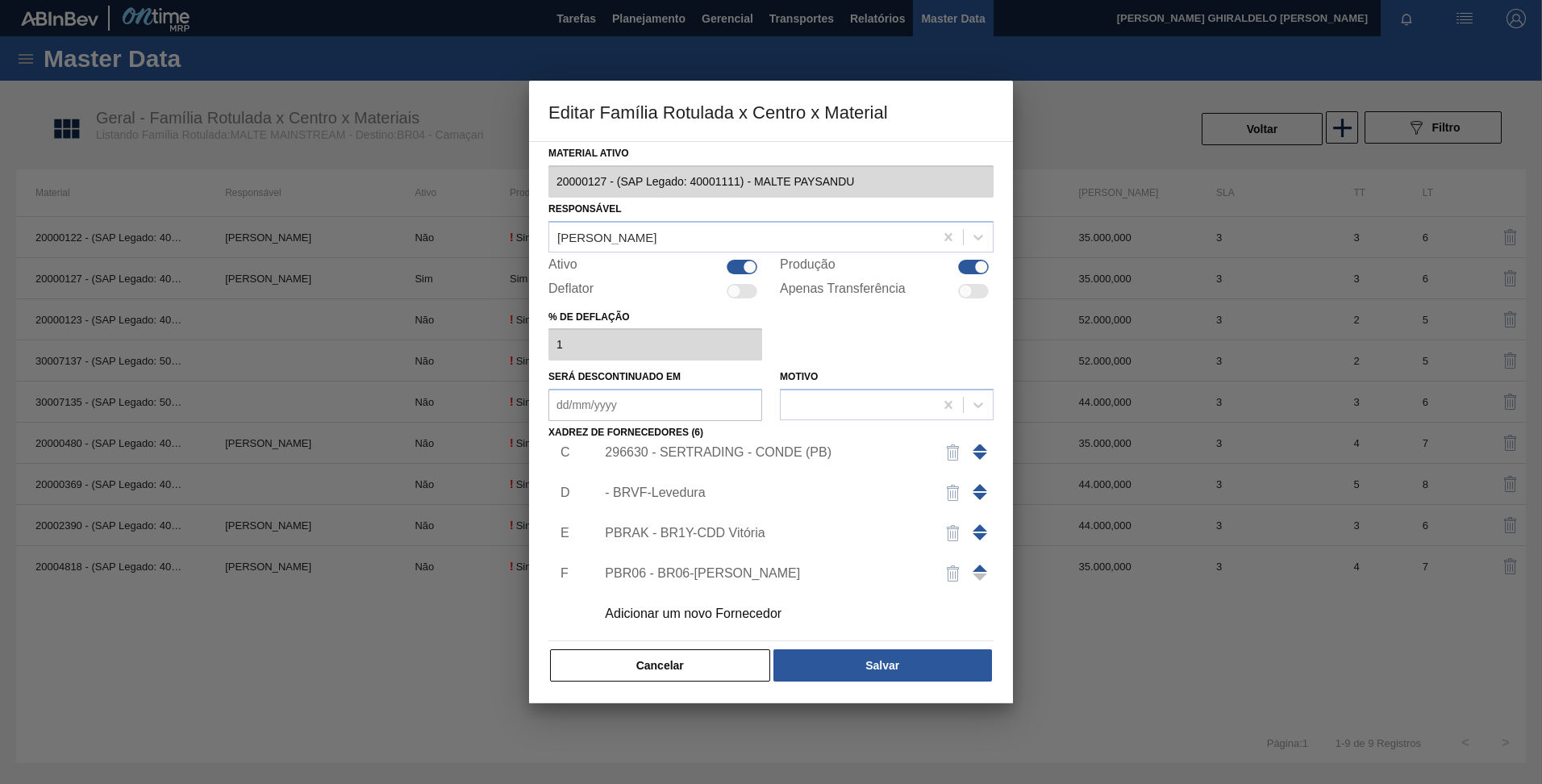
click at [698, 566] on div "PBR06 - BR06-[PERSON_NAME]" at bounding box center [762, 573] width 316 height 14
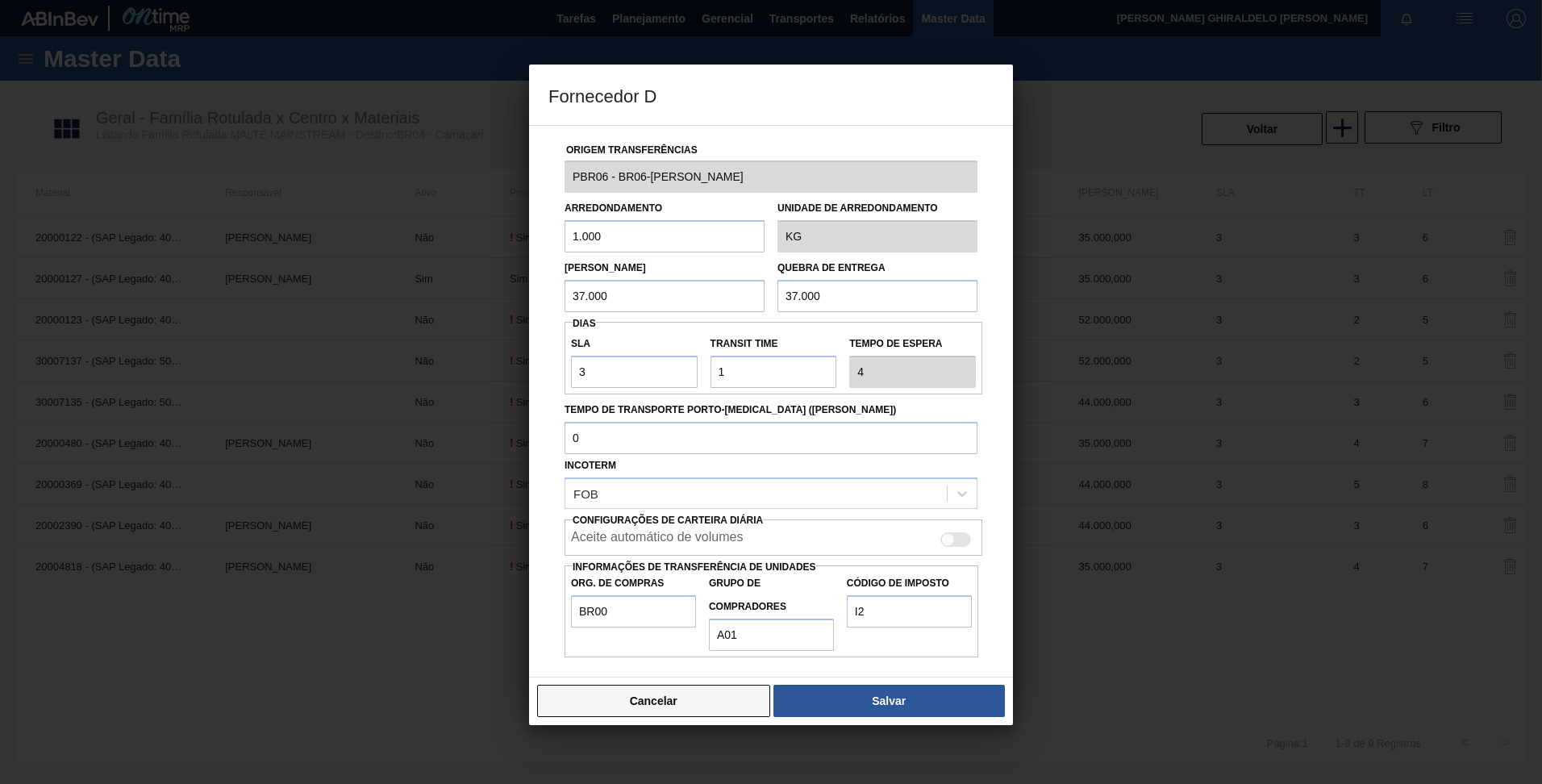
click at [659, 707] on button "Cancelar" at bounding box center [653, 701] width 233 height 32
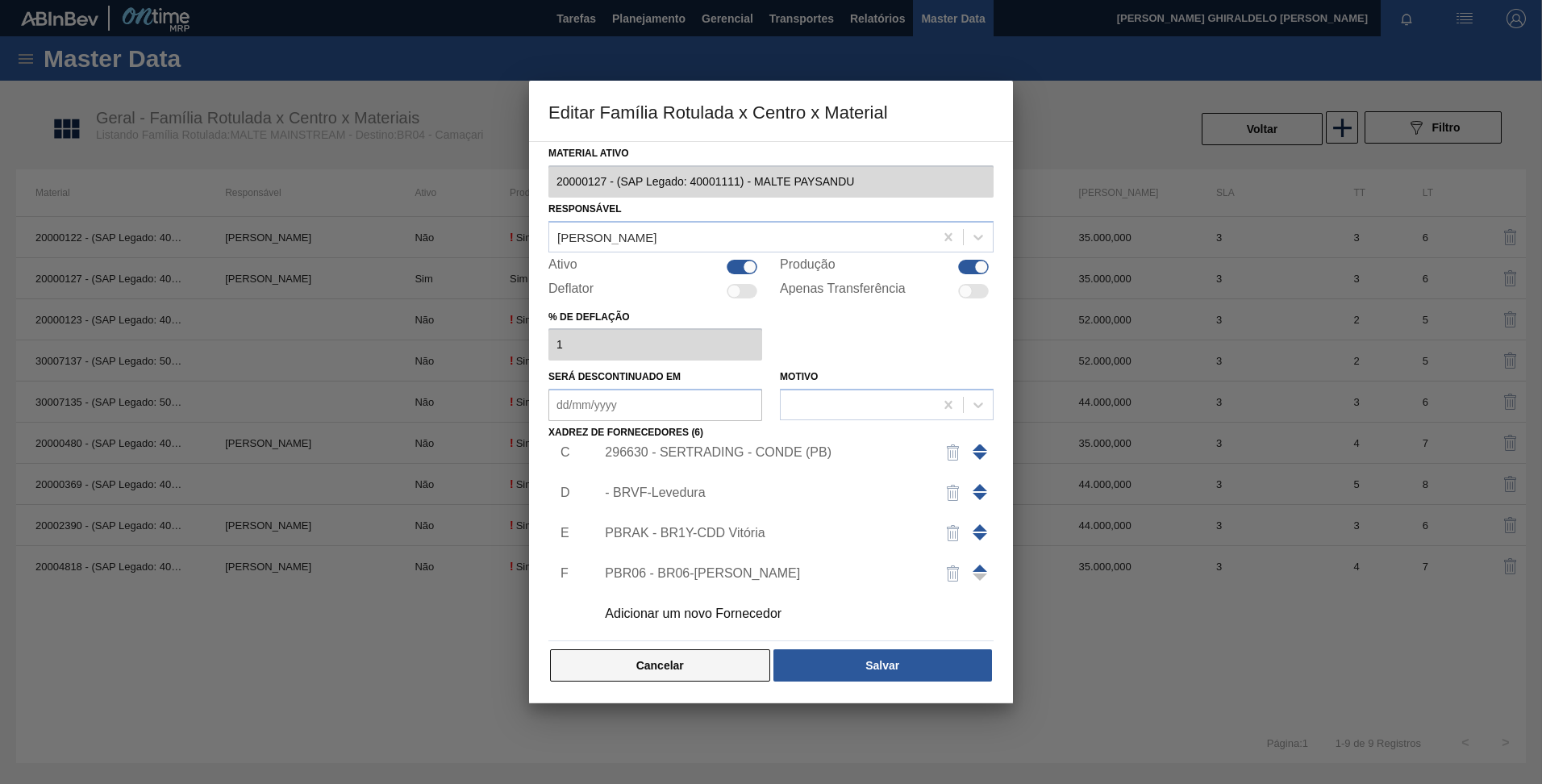
click at [656, 657] on button "Cancelar" at bounding box center [660, 665] width 220 height 32
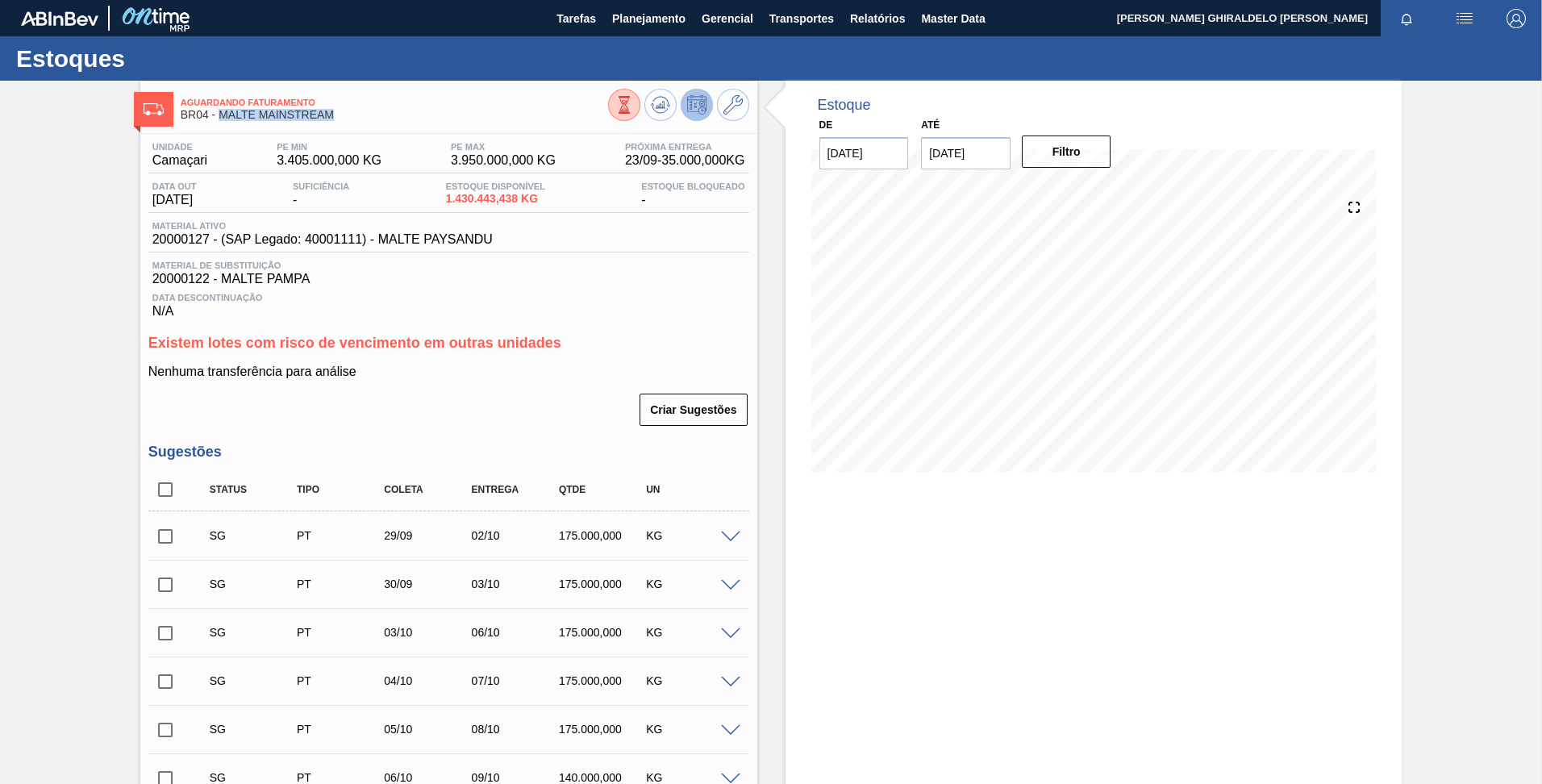
drag, startPoint x: 342, startPoint y: 110, endPoint x: 221, endPoint y: 116, distance: 121.1
click at [221, 116] on span "BR04 - MALTE MAINSTREAM" at bounding box center [394, 115] width 428 height 12
copy span "MALTE MAINSTREAM"
click at [645, 27] on span "Planejamento" at bounding box center [648, 18] width 73 height 19
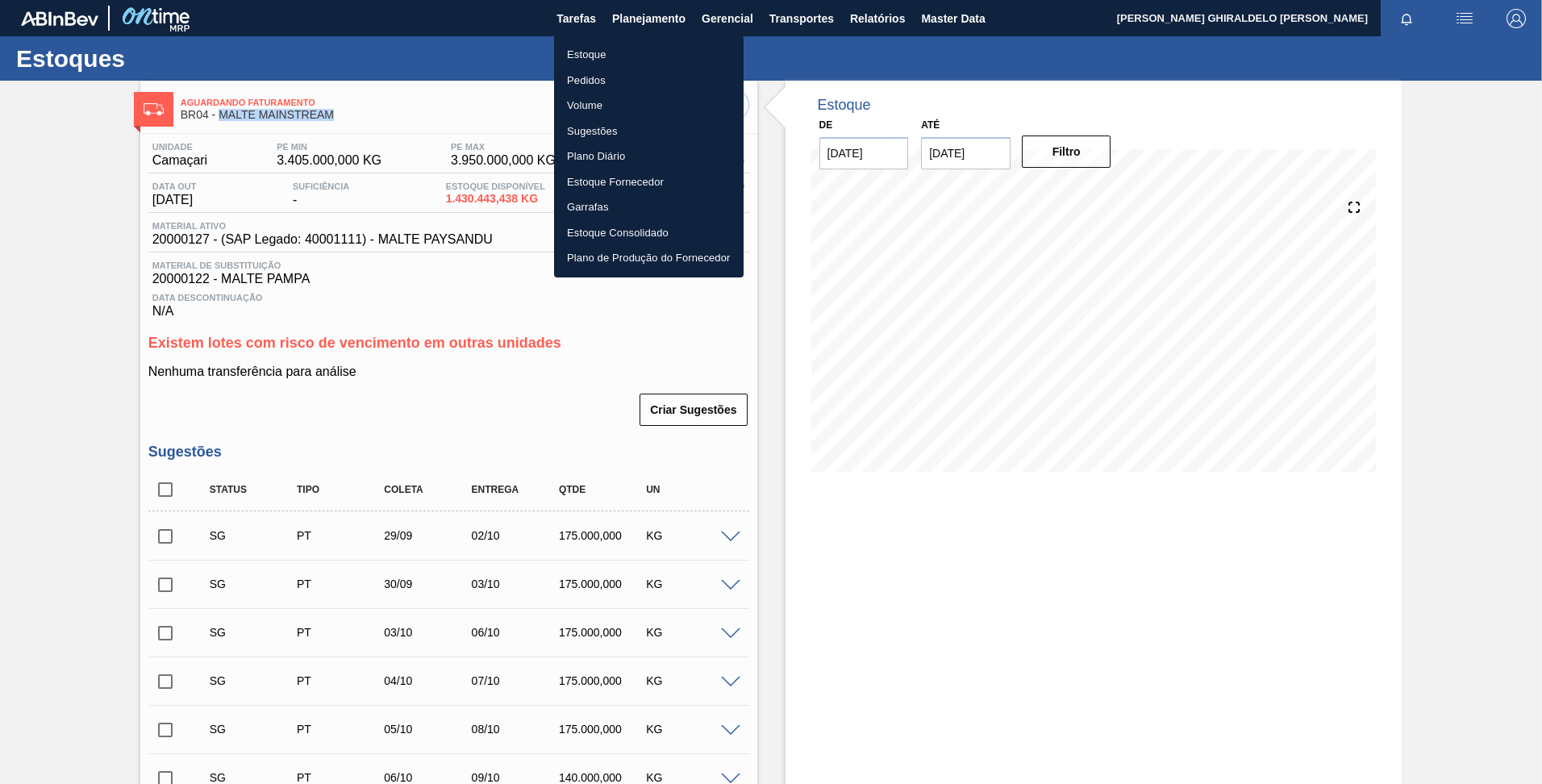
click at [576, 51] on li "Estoque" at bounding box center [649, 54] width 190 height 26
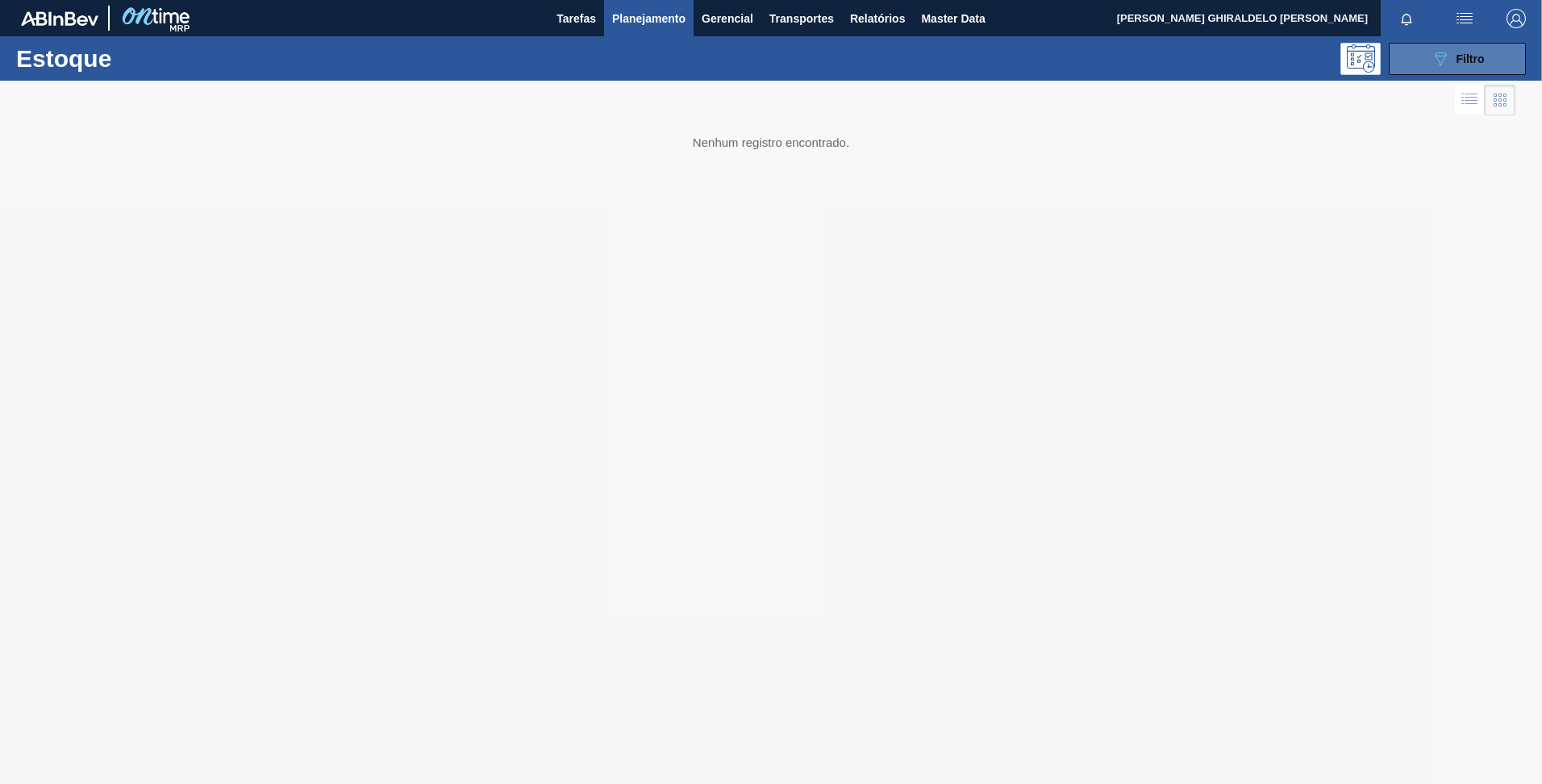
click at [1435, 65] on icon "089F7B8B-B2A5-4AFE-B5C0-19BA573D28AC" at bounding box center [1441, 59] width 19 height 19
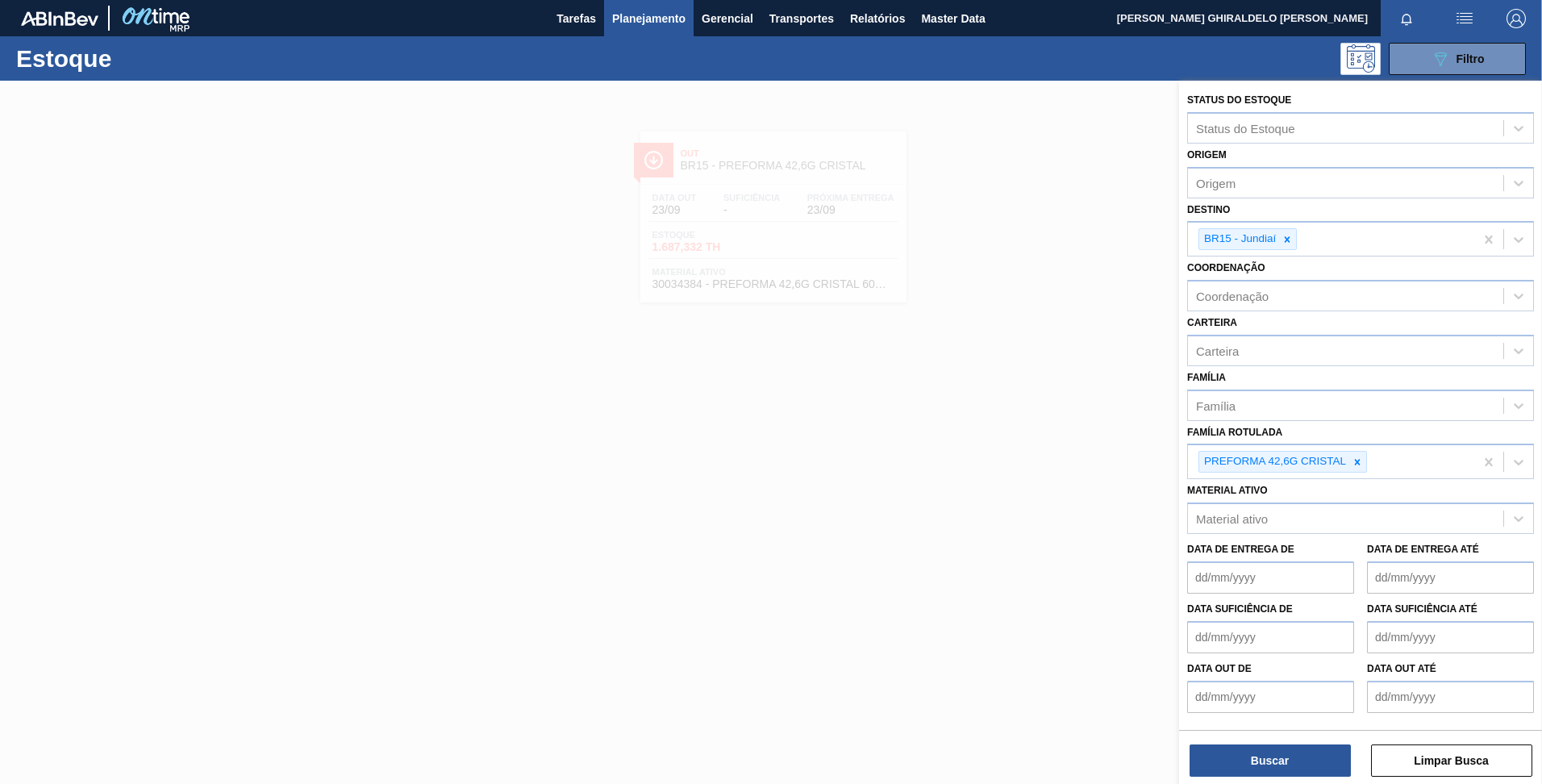
click at [1363, 461] on icon at bounding box center [1357, 462] width 11 height 11
click at [1361, 461] on icon at bounding box center [1357, 462] width 11 height 11
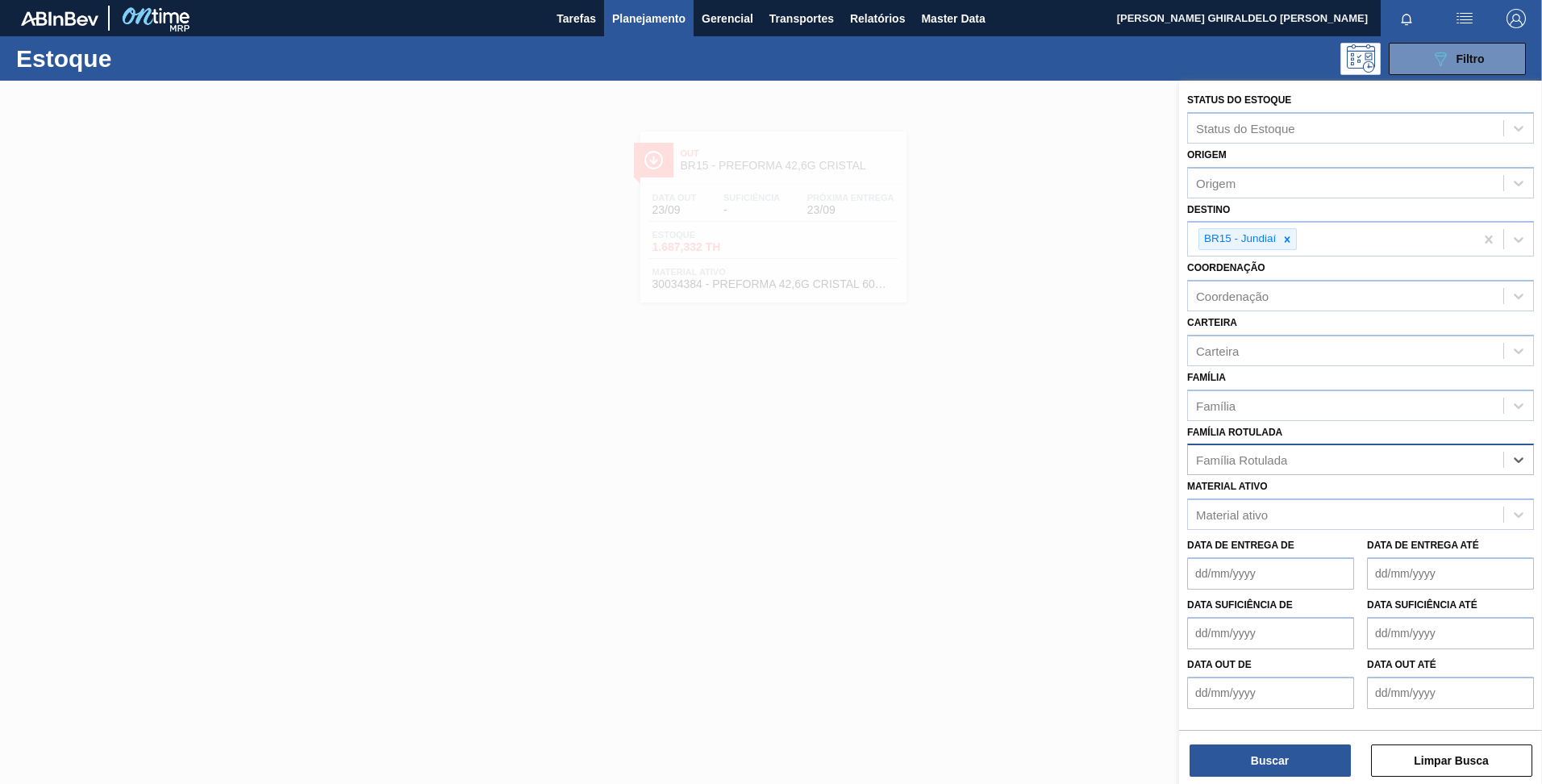
paste Rotulada "MALTE MAINSTREAM"
type Rotulada "MALTE MAINSTREAM"
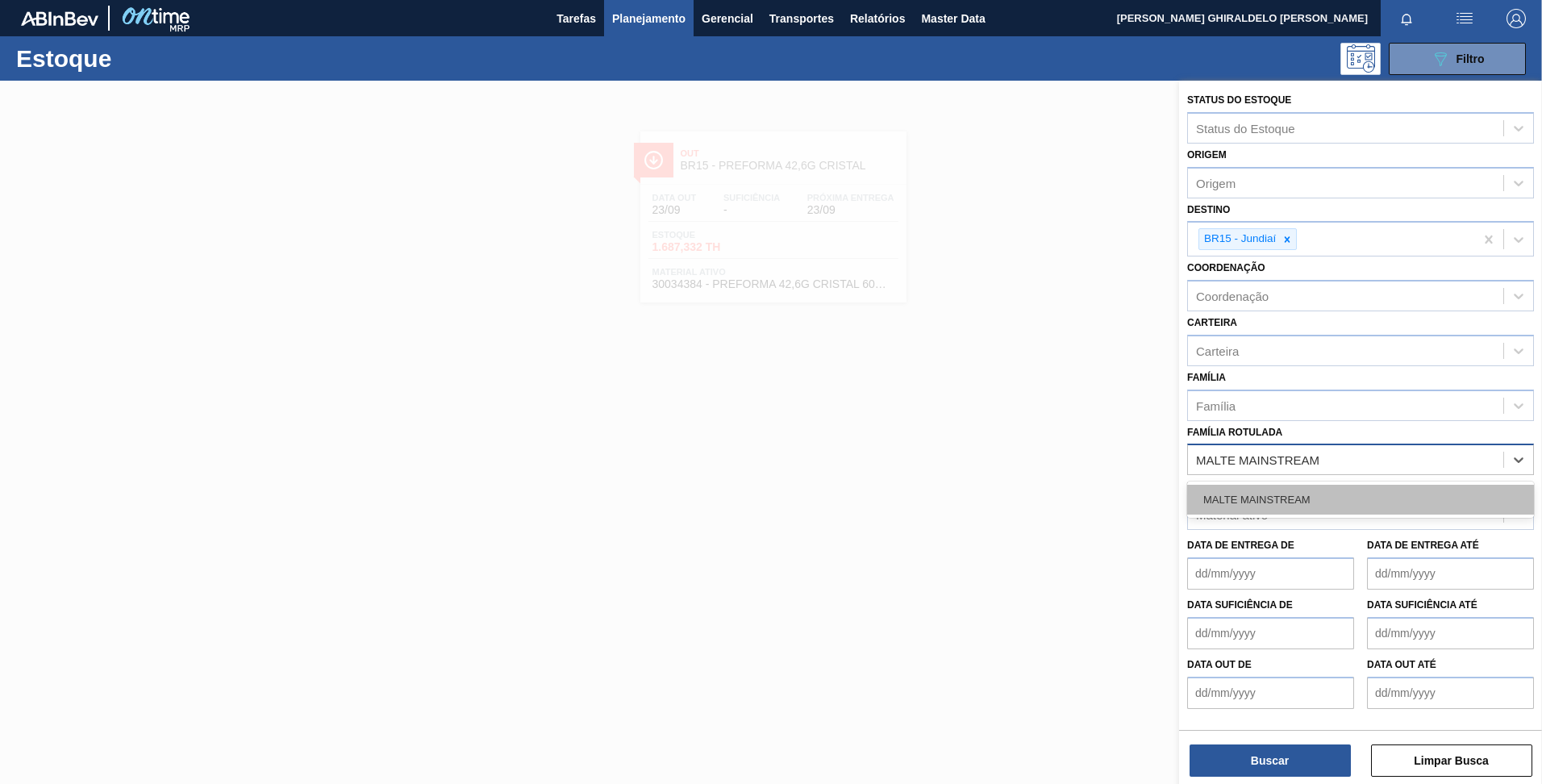
click at [1292, 494] on div "MALTE MAINSTREAM" at bounding box center [1361, 499] width 347 height 29
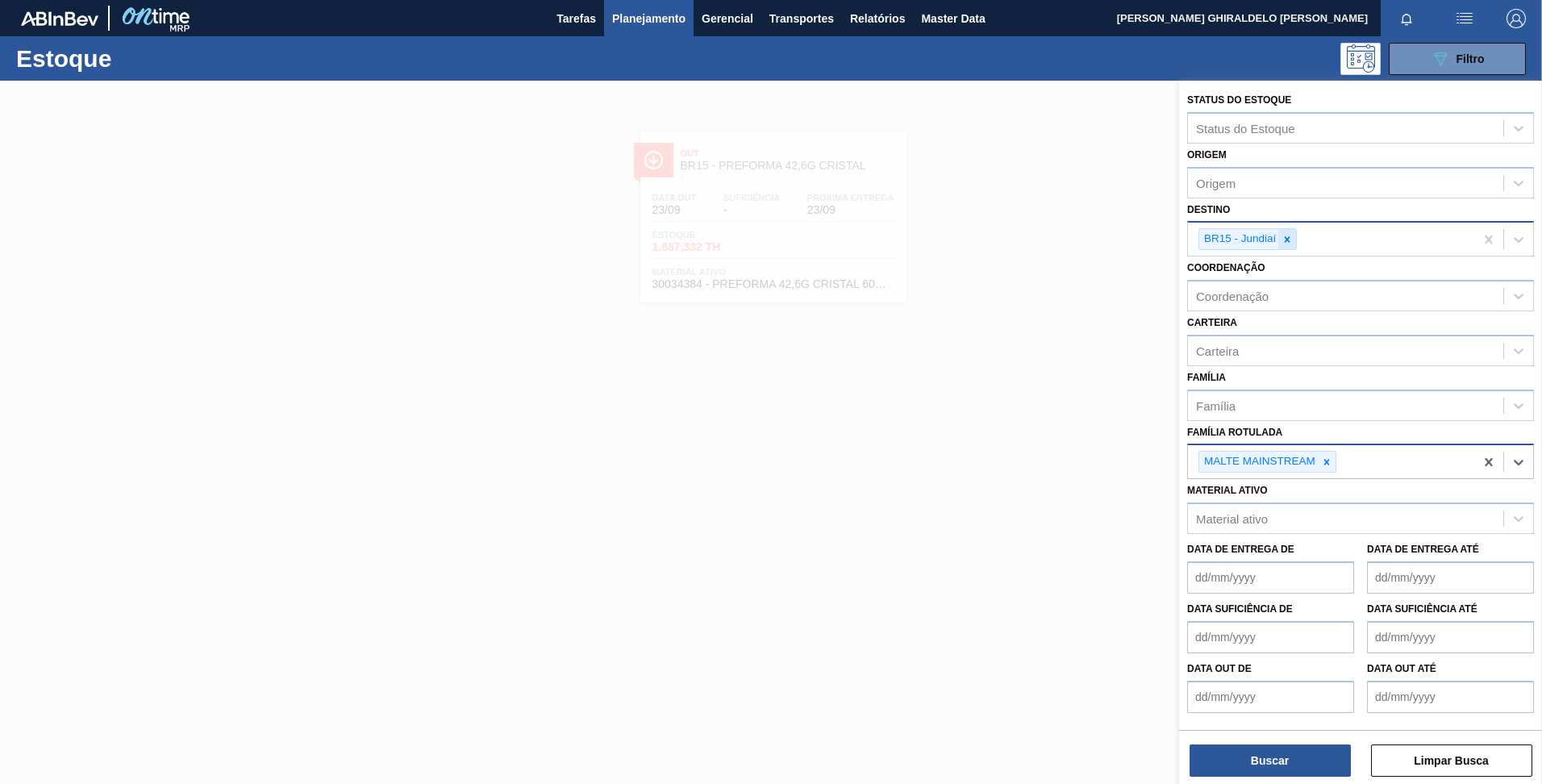
click at [1285, 241] on icon at bounding box center [1287, 240] width 11 height 11
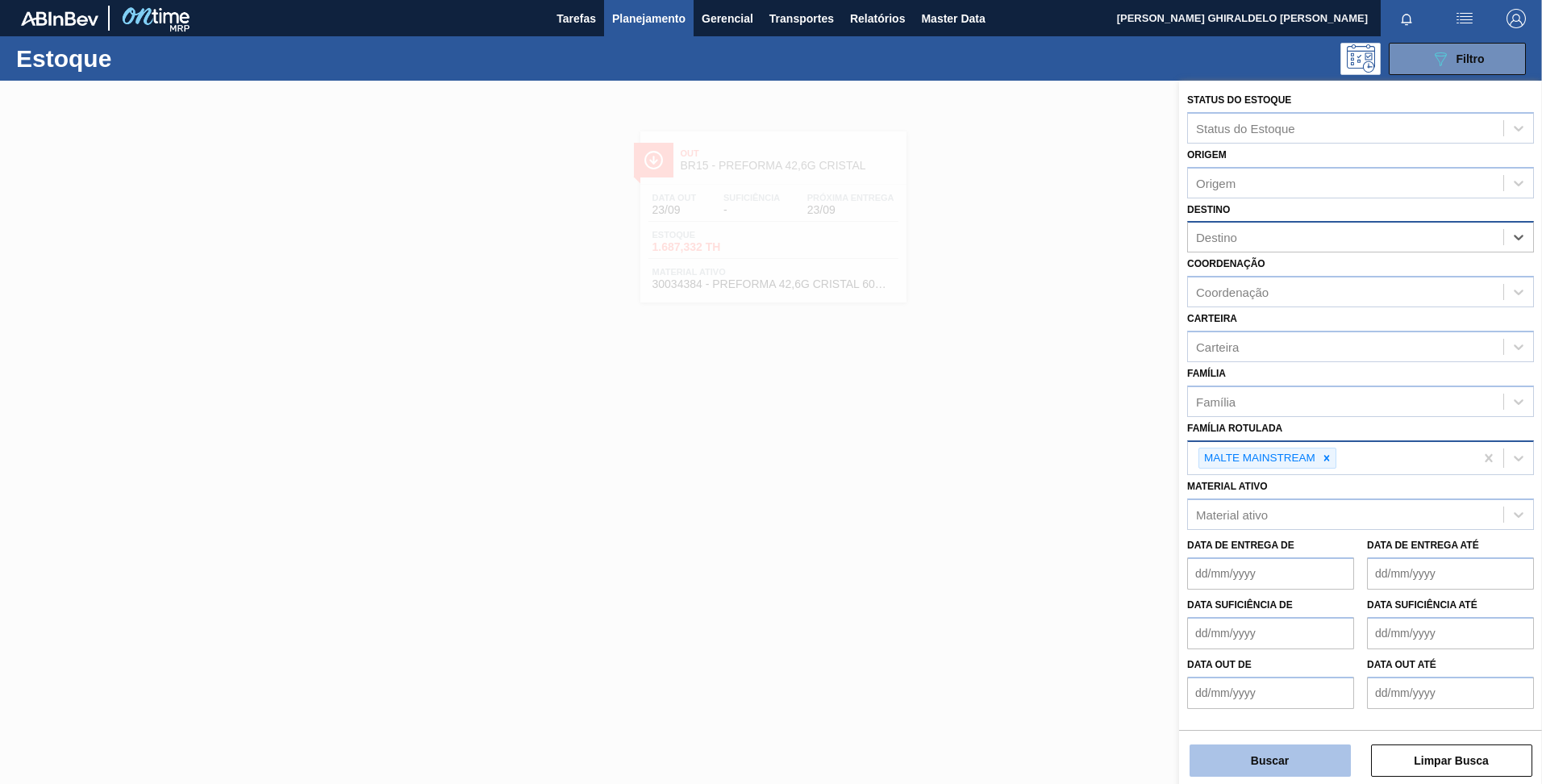
click at [1254, 755] on button "Buscar" at bounding box center [1270, 760] width 161 height 32
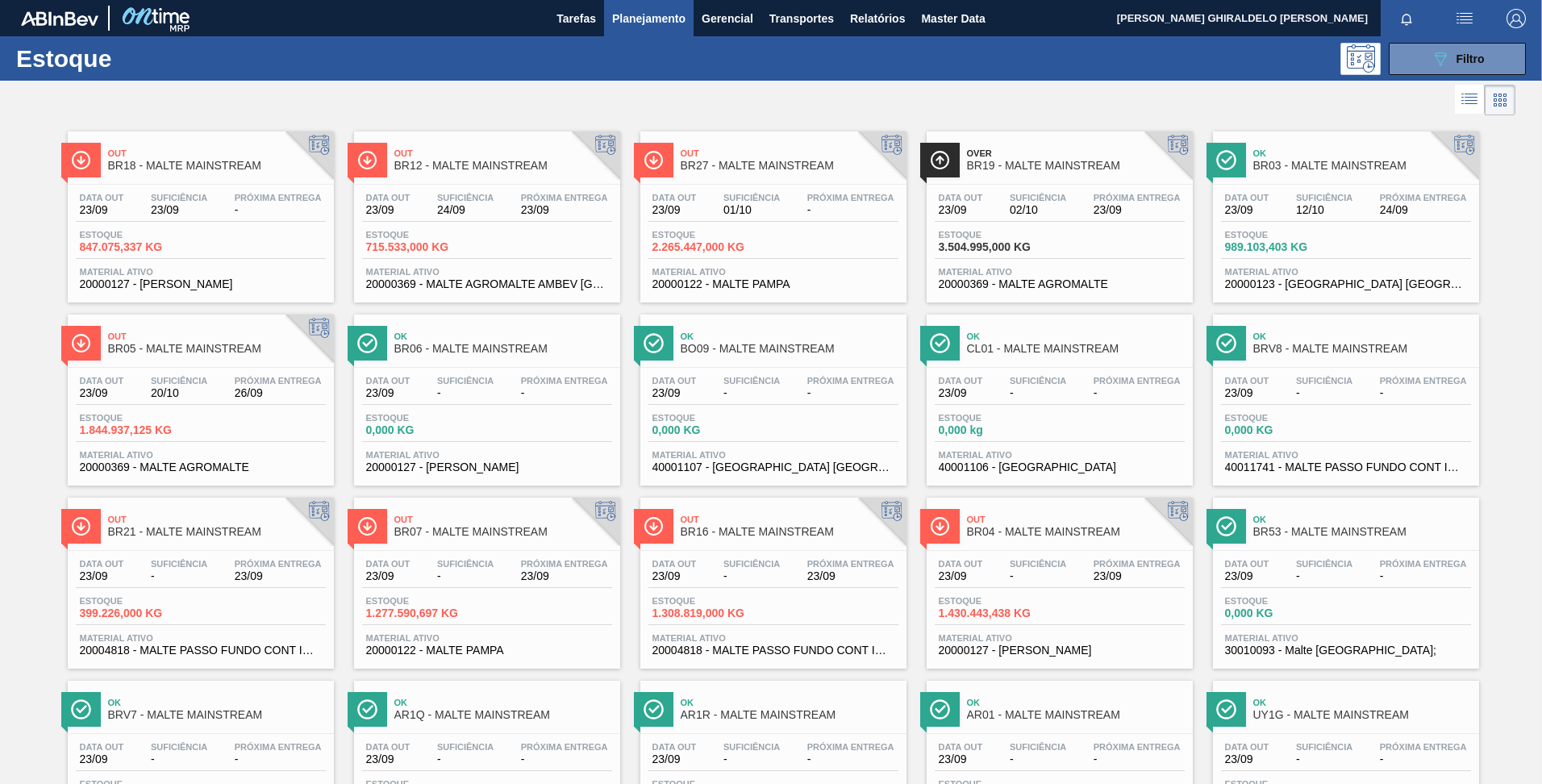
click at [1037, 175] on div "Over BR19 - MALTE MAINSTREAM" at bounding box center [1076, 160] width 218 height 36
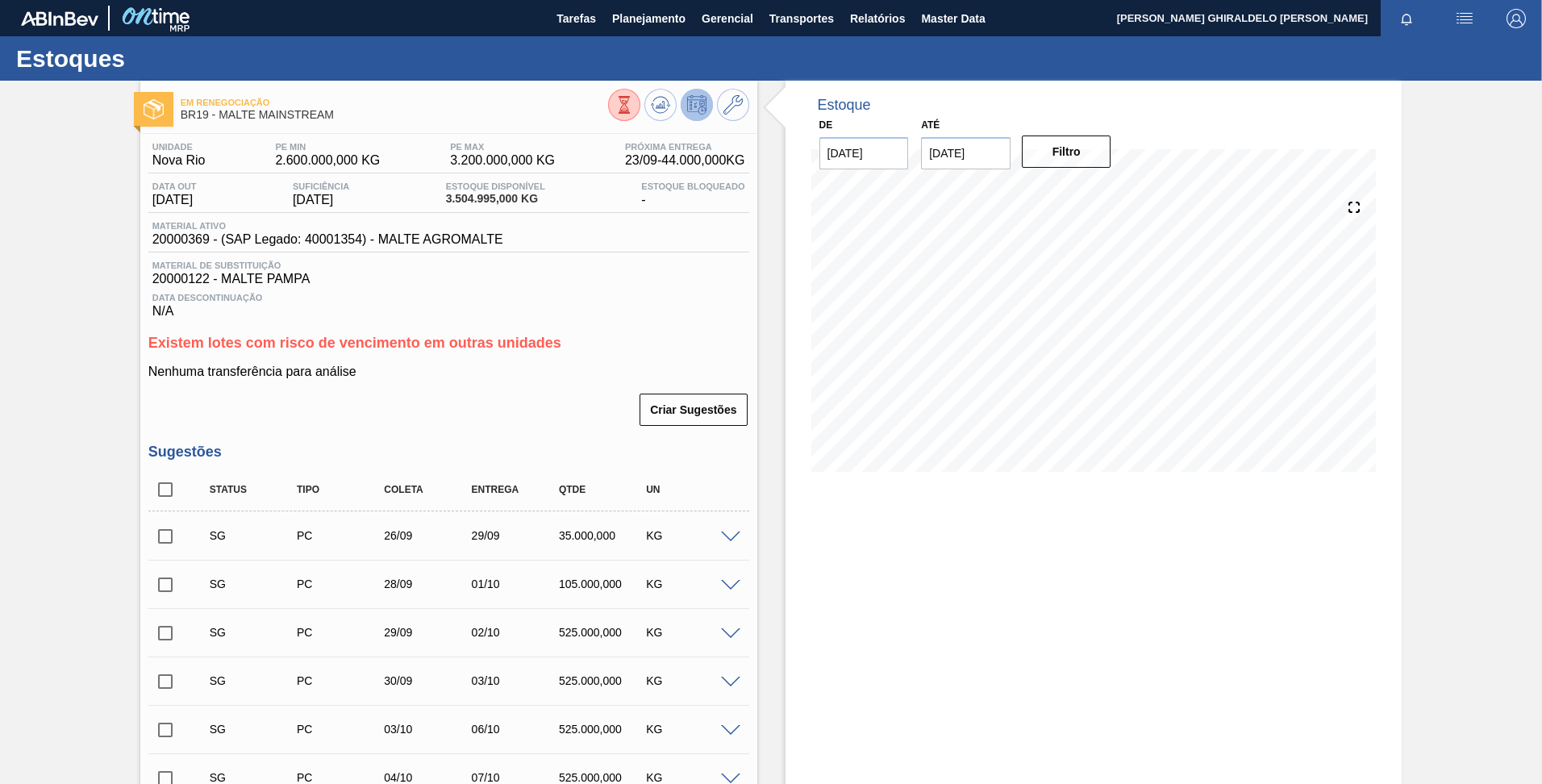
click at [729, 533] on span at bounding box center [730, 537] width 19 height 12
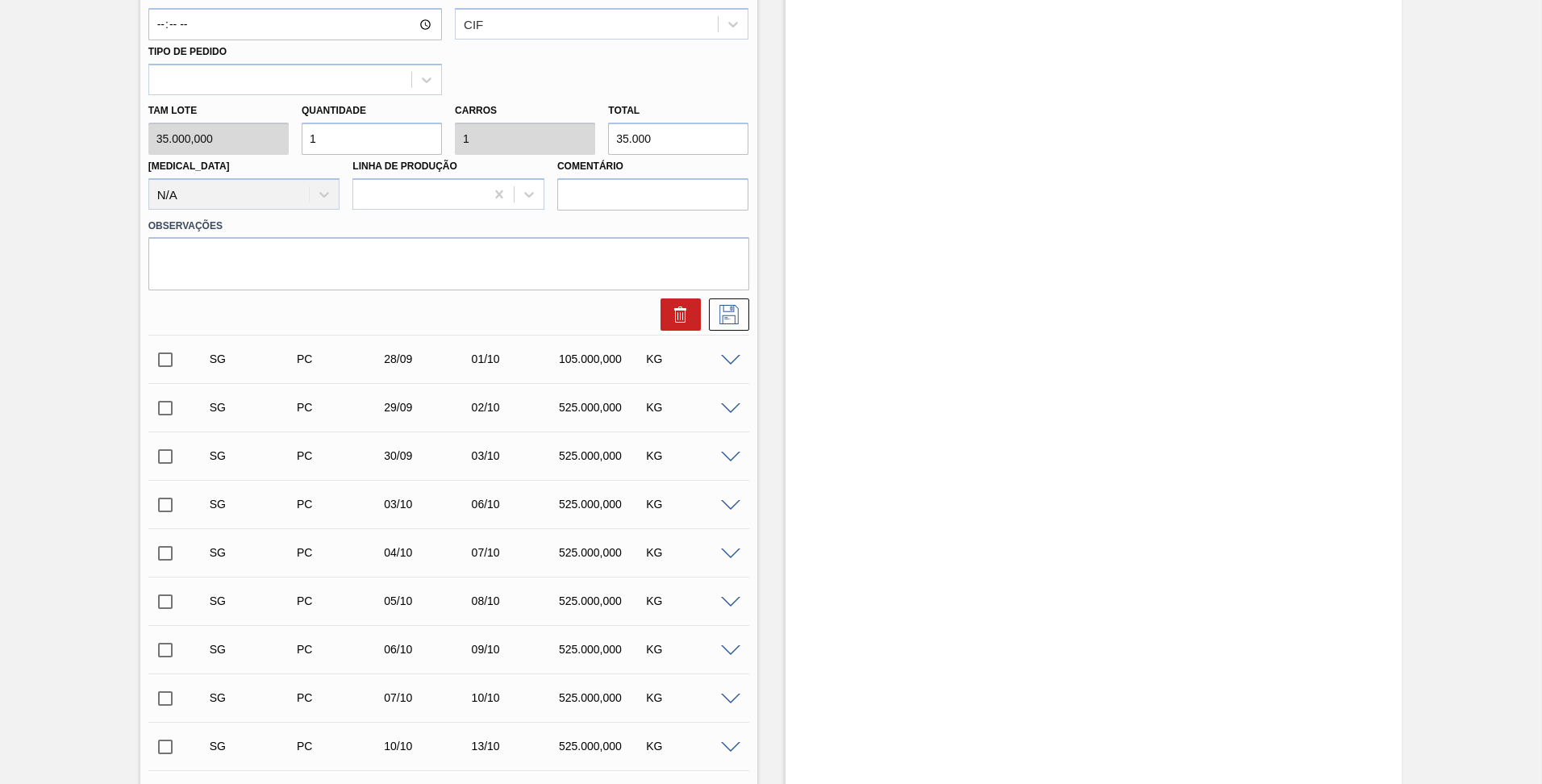
scroll to position [829, 0]
click at [740, 505] on div at bounding box center [733, 502] width 32 height 12
click at [730, 503] on span at bounding box center [730, 504] width 19 height 12
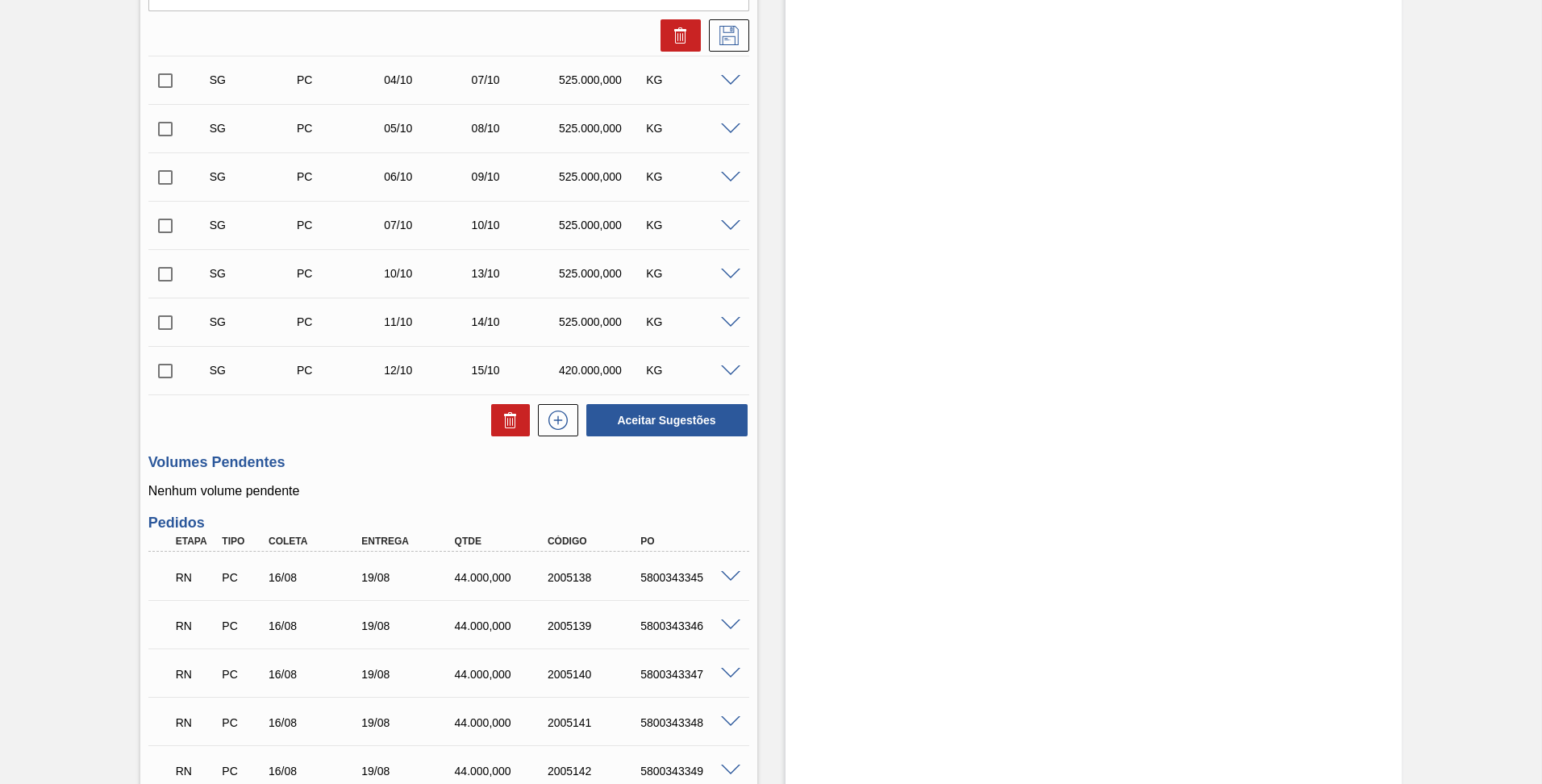
scroll to position [2067, 0]
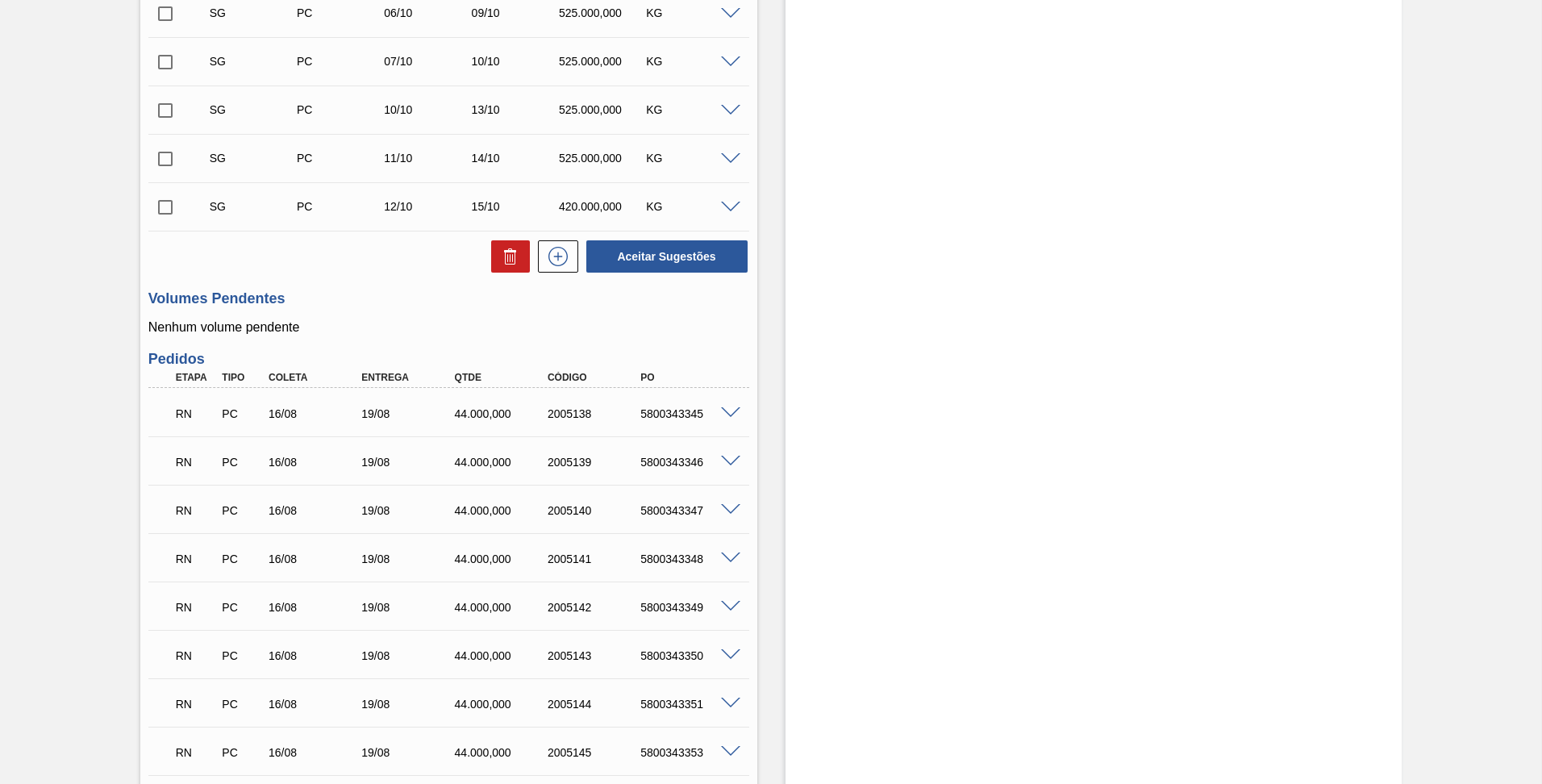
click at [727, 501] on div "RN PC 16/08 19/08 44.000,000 2005140 5800343347" at bounding box center [449, 508] width 601 height 41
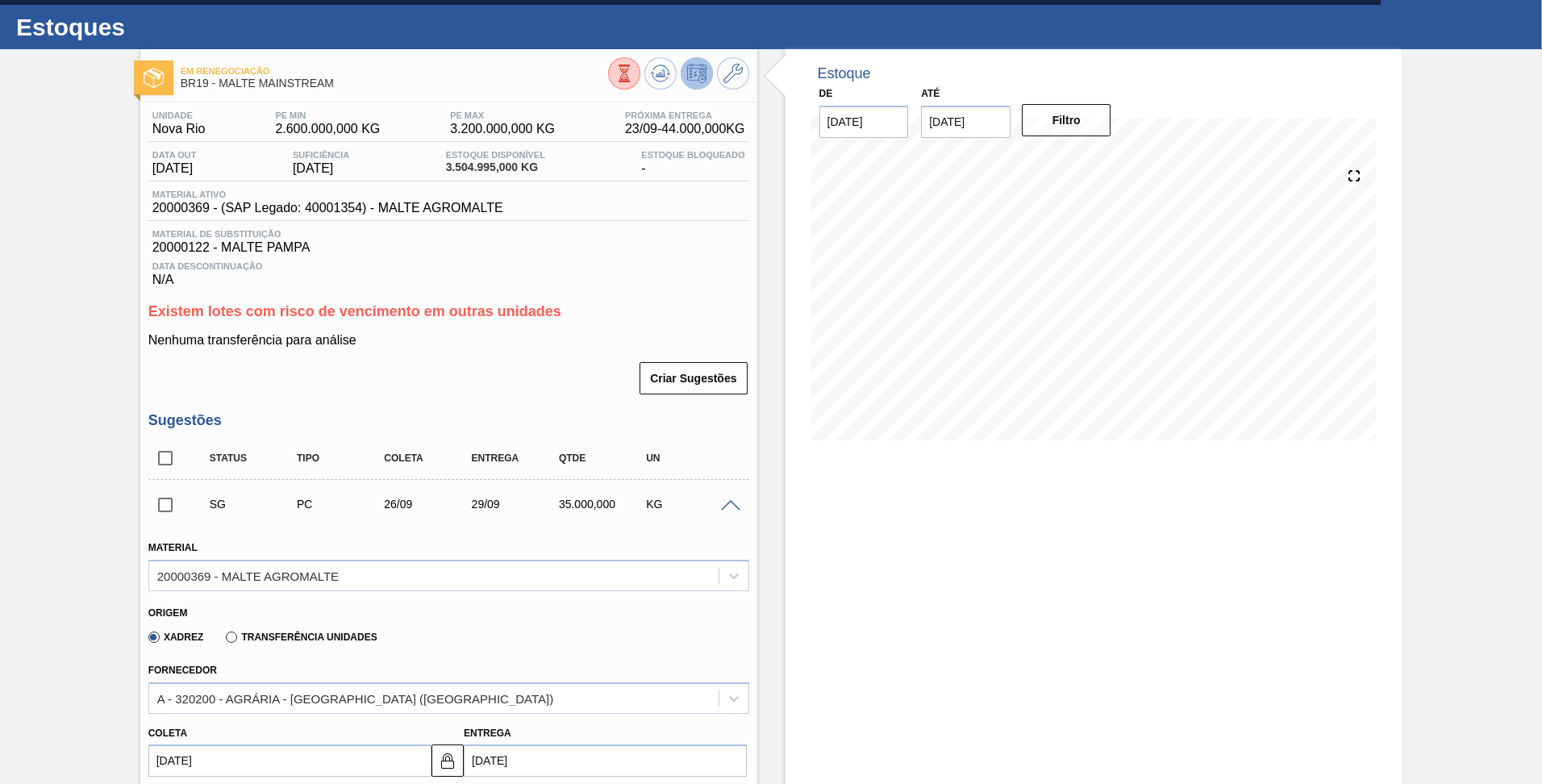
scroll to position [30, 0]
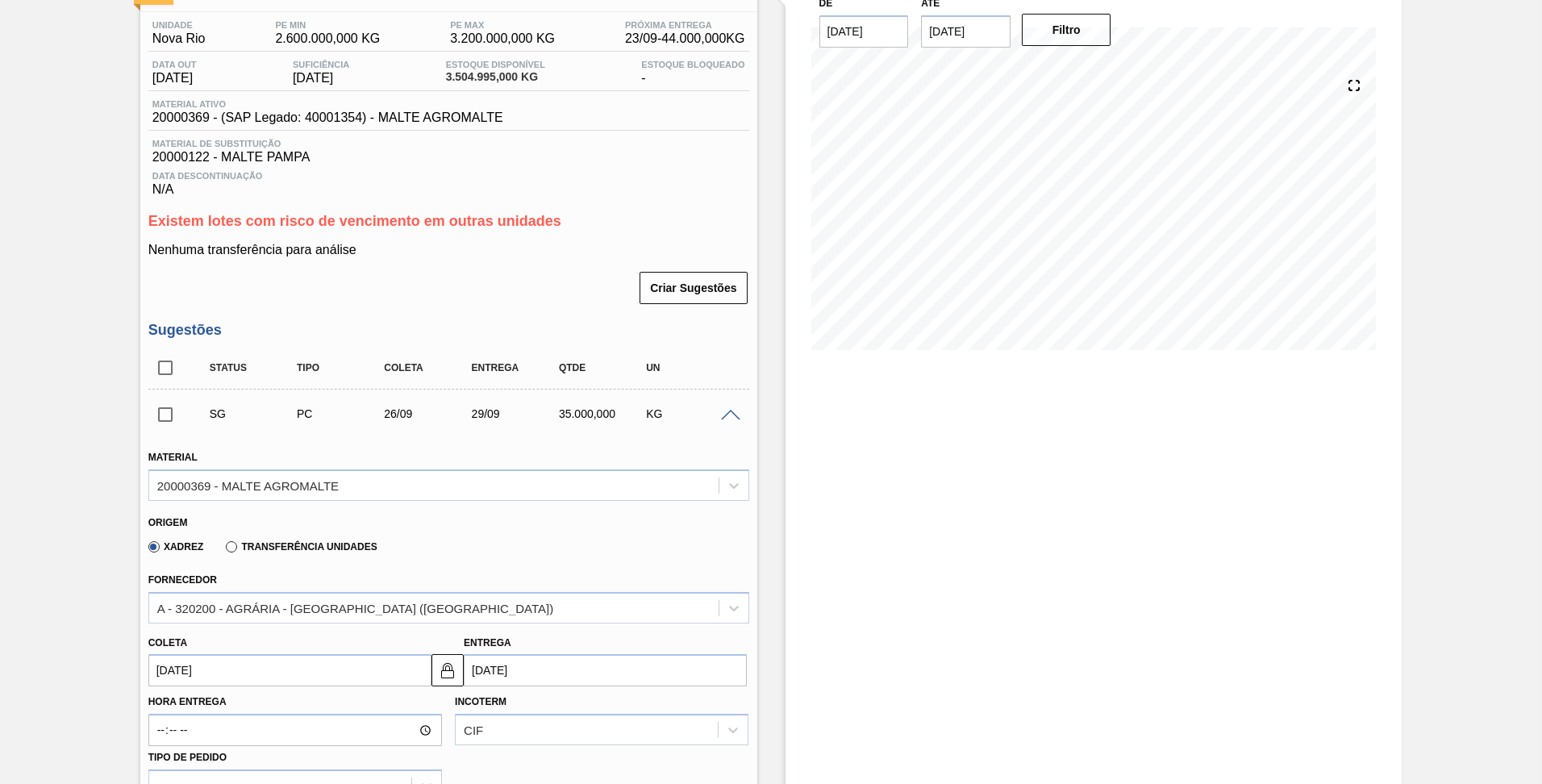
click at [953, 38] on input "[DATE]" at bounding box center [965, 31] width 89 height 32
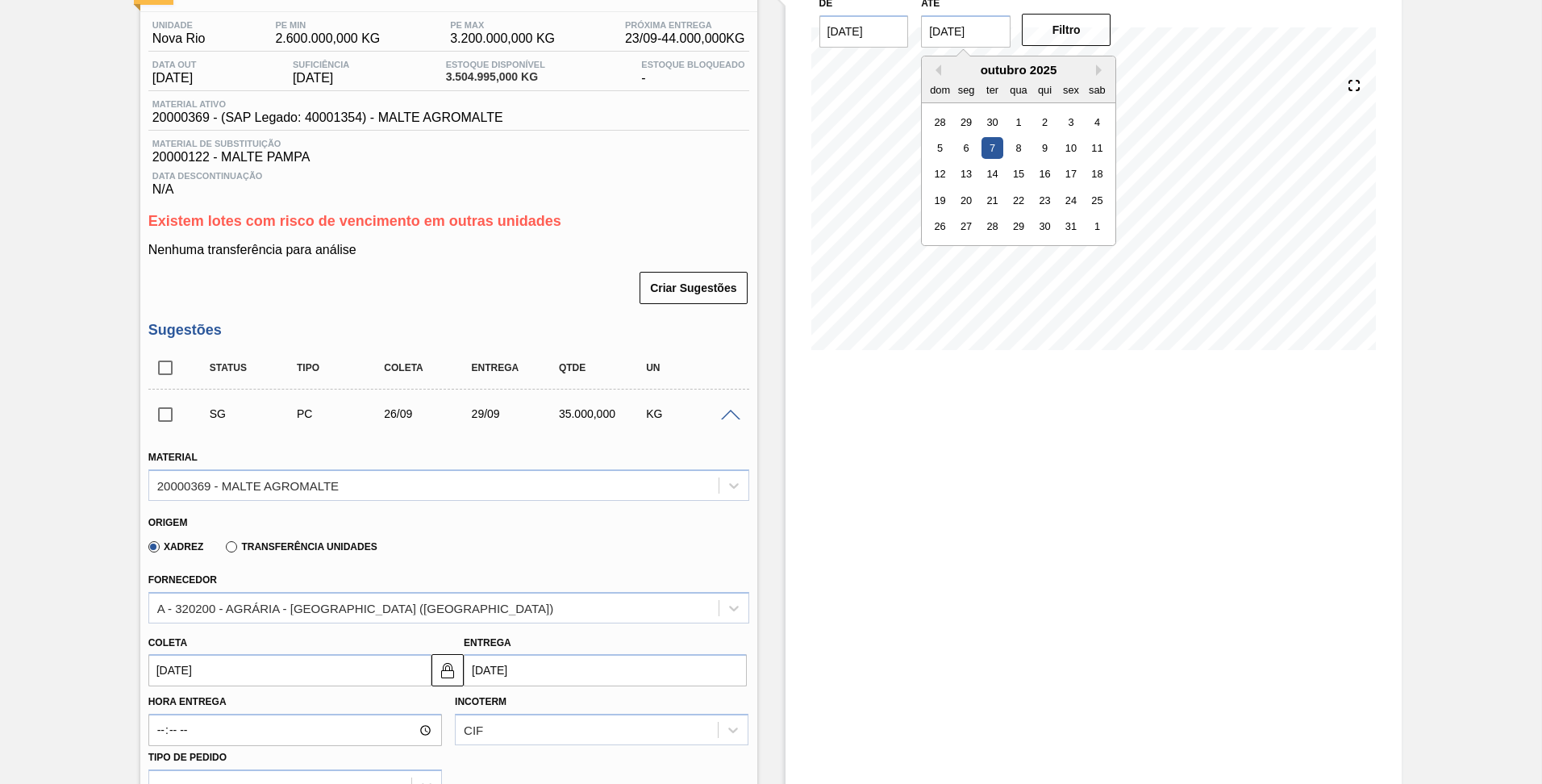
scroll to position [122, 0]
click at [1099, 67] on button "Next Month" at bounding box center [1102, 69] width 11 height 11
click at [1034, 204] on div "25" at bounding box center [1044, 199] width 22 height 22
type input "25/12/2025"
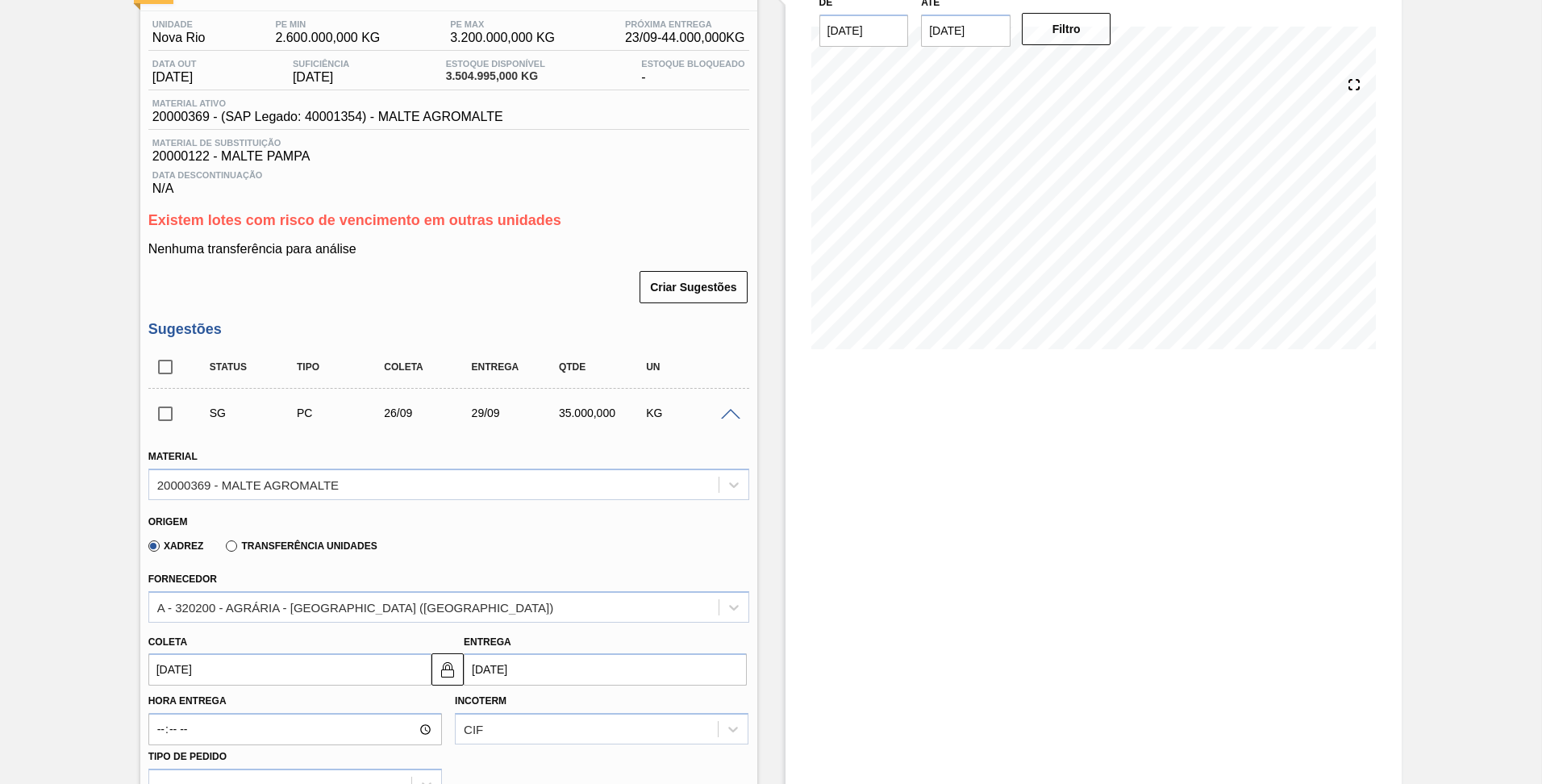
click at [1071, 36] on button "Filtro" at bounding box center [1066, 29] width 89 height 32
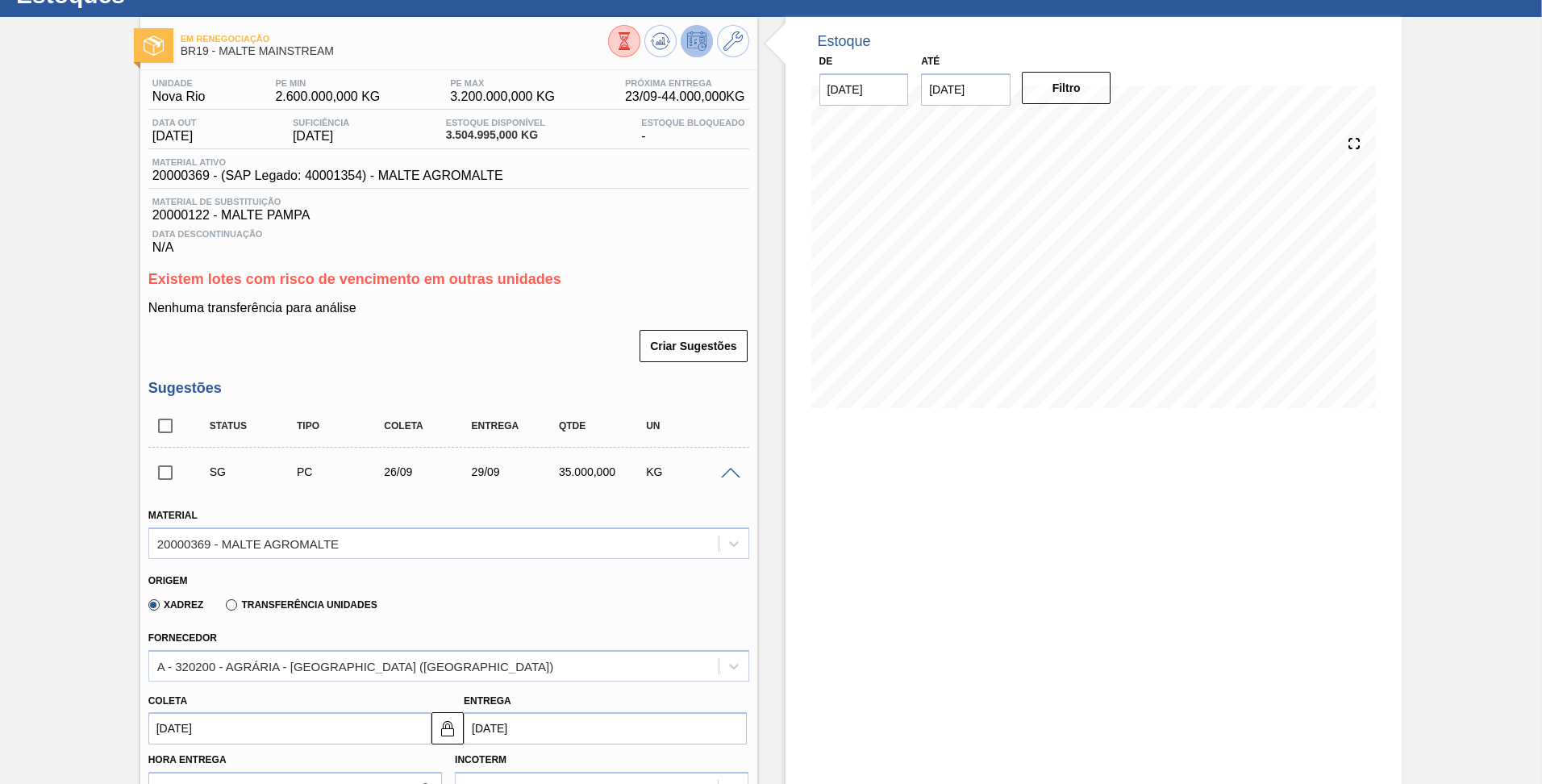
scroll to position [0, 0]
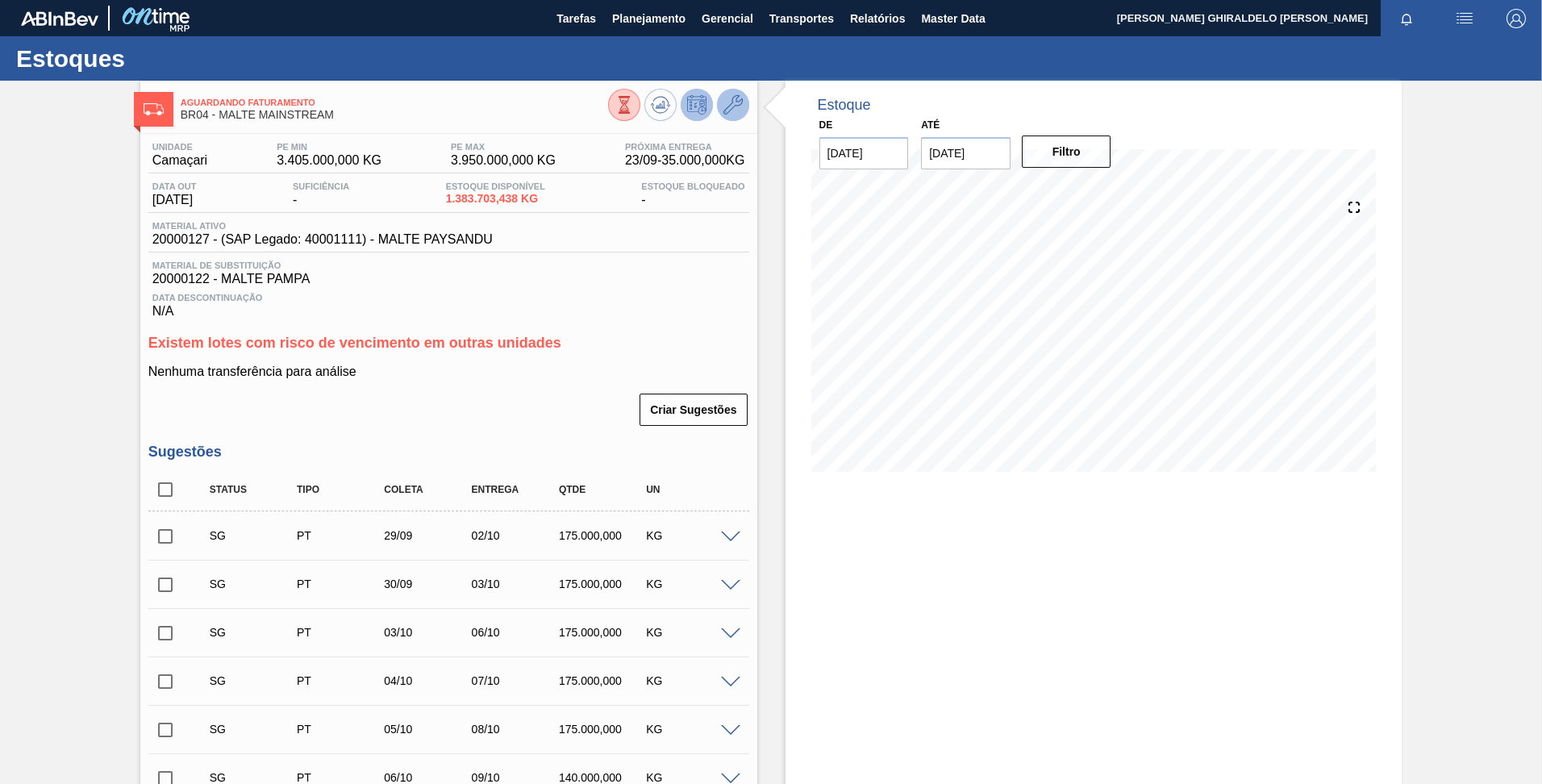
click at [726, 100] on icon at bounding box center [733, 104] width 19 height 19
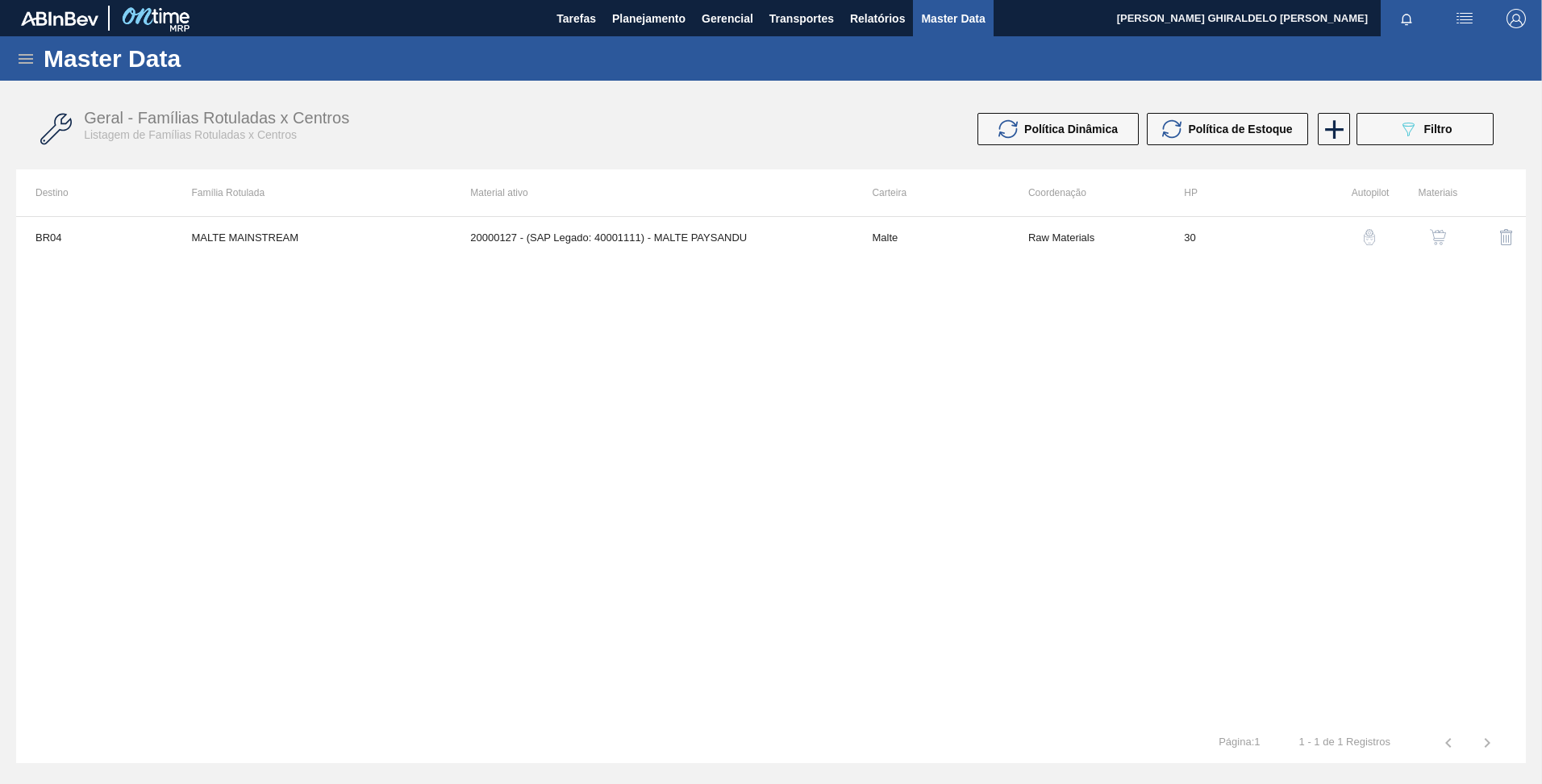
click at [1434, 232] on img "button" at bounding box center [1438, 237] width 16 height 16
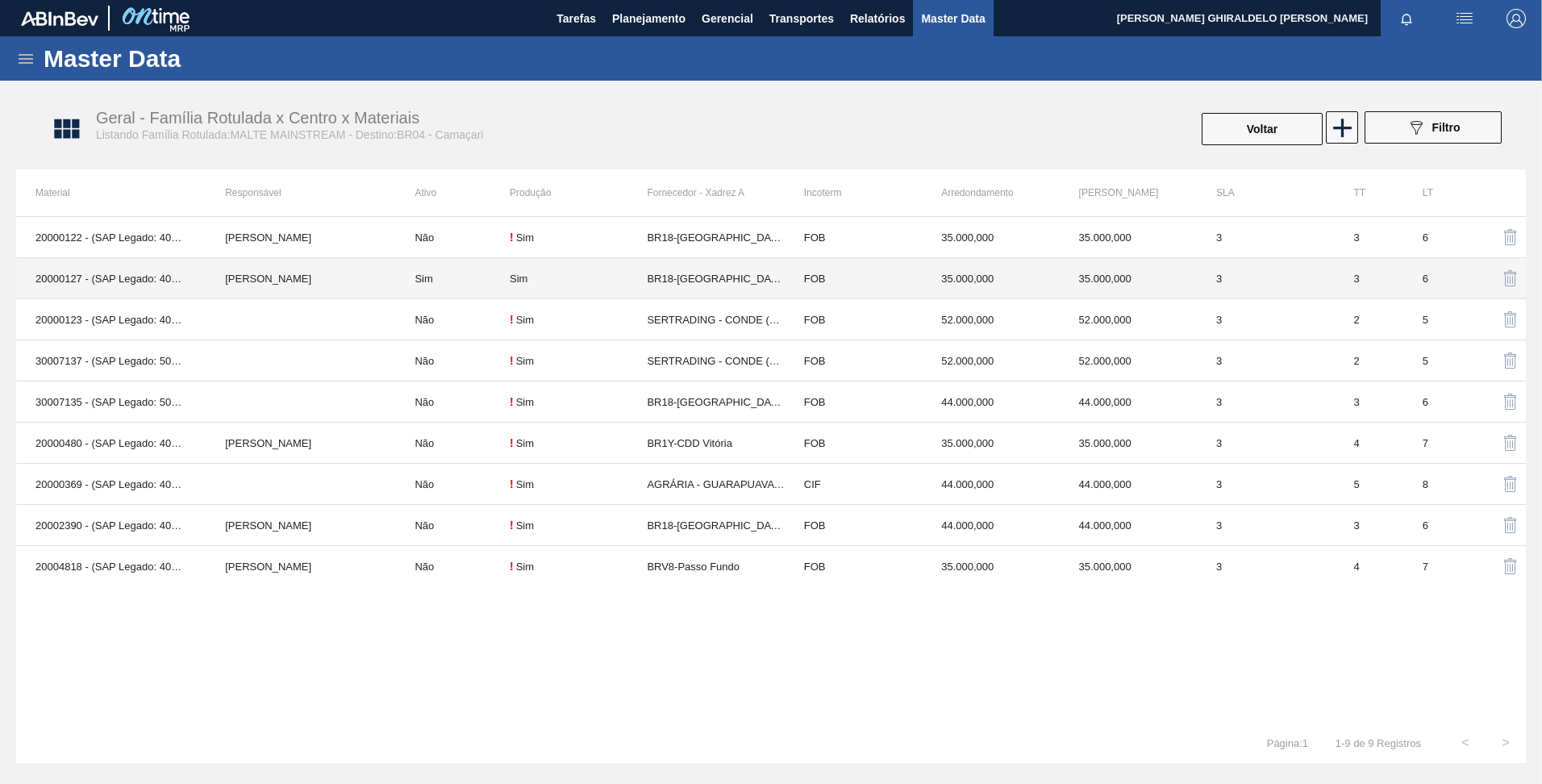
click at [302, 291] on td "Rosicler Cunha Soler" at bounding box center [301, 278] width 190 height 41
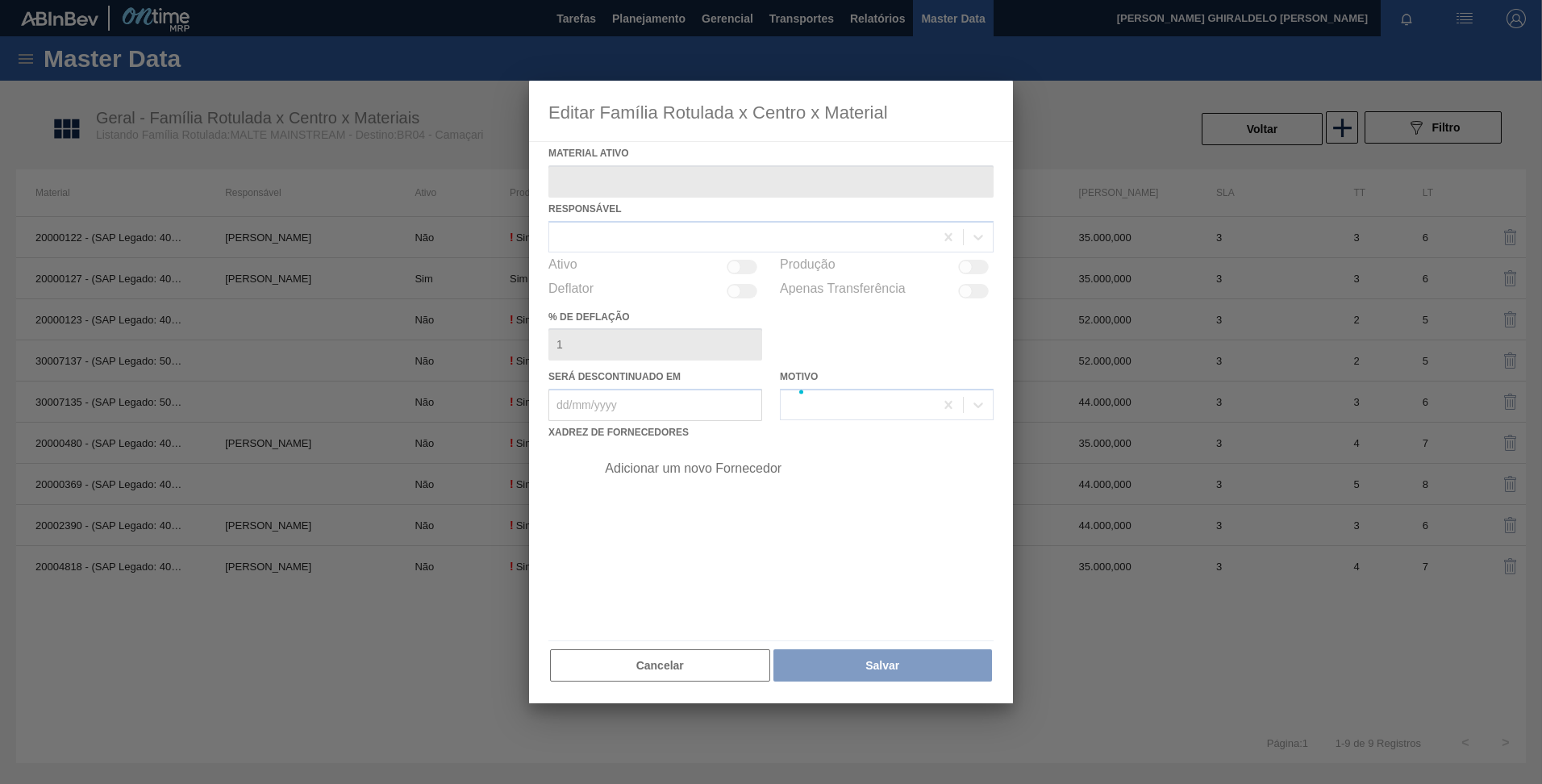
type ativo "20000127 - (SAP Legado: 40001111) - MALTE PAYSANDU"
checkbox input "true"
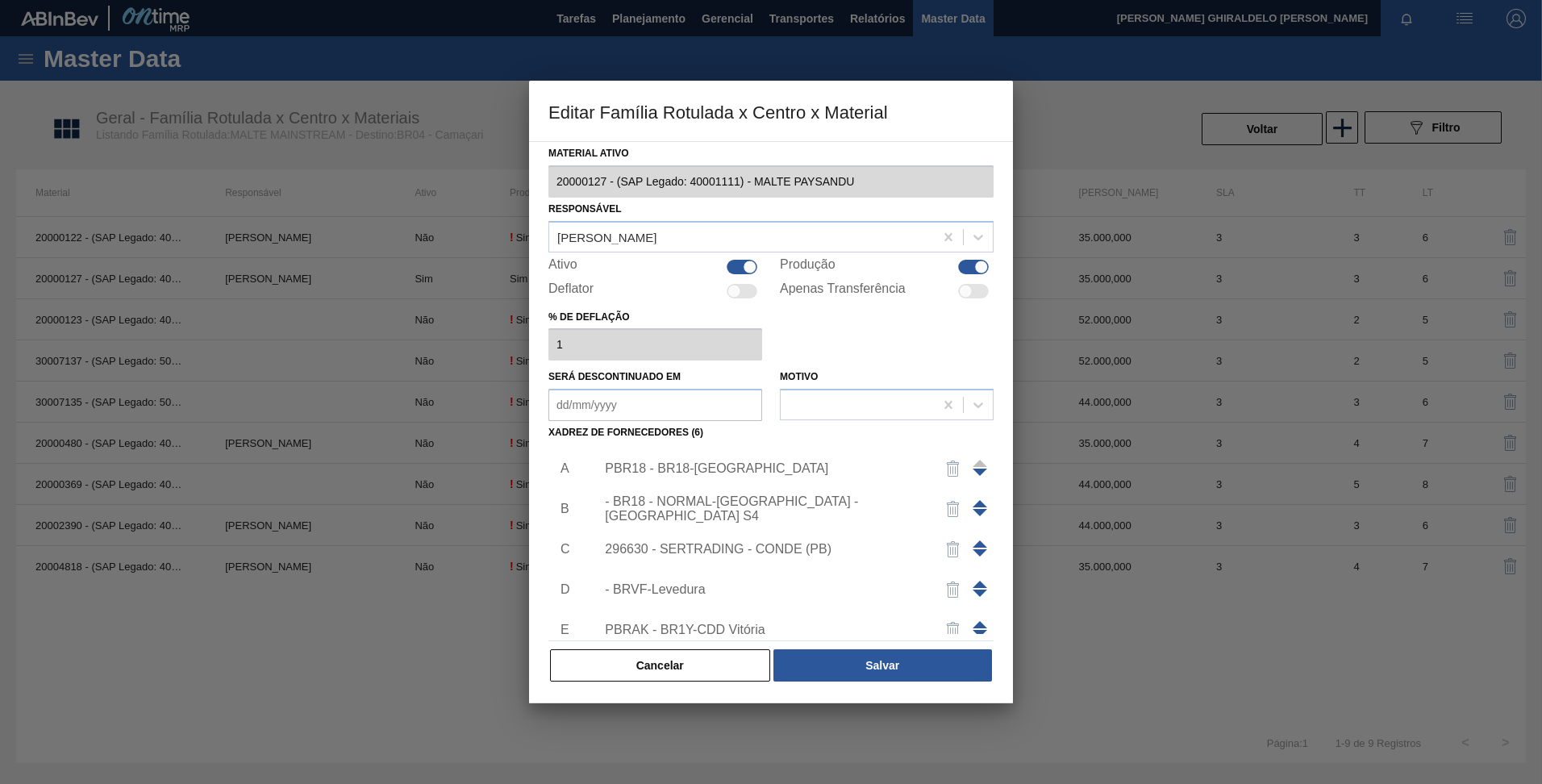
click at [683, 470] on div "PBR18 - BR18-Pernambuco" at bounding box center [762, 467] width 316 height 14
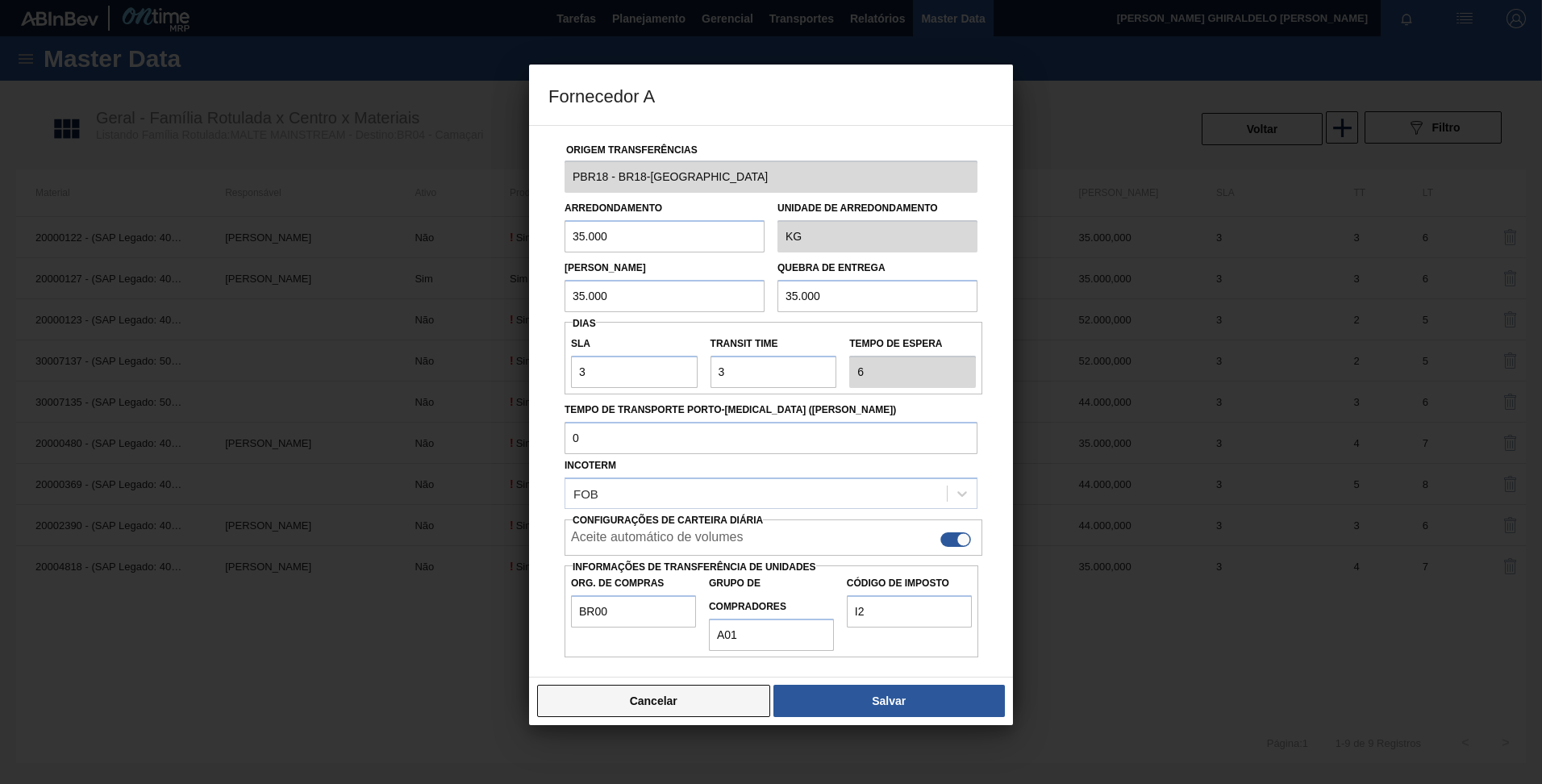
click at [612, 697] on button "Cancelar" at bounding box center [653, 701] width 233 height 32
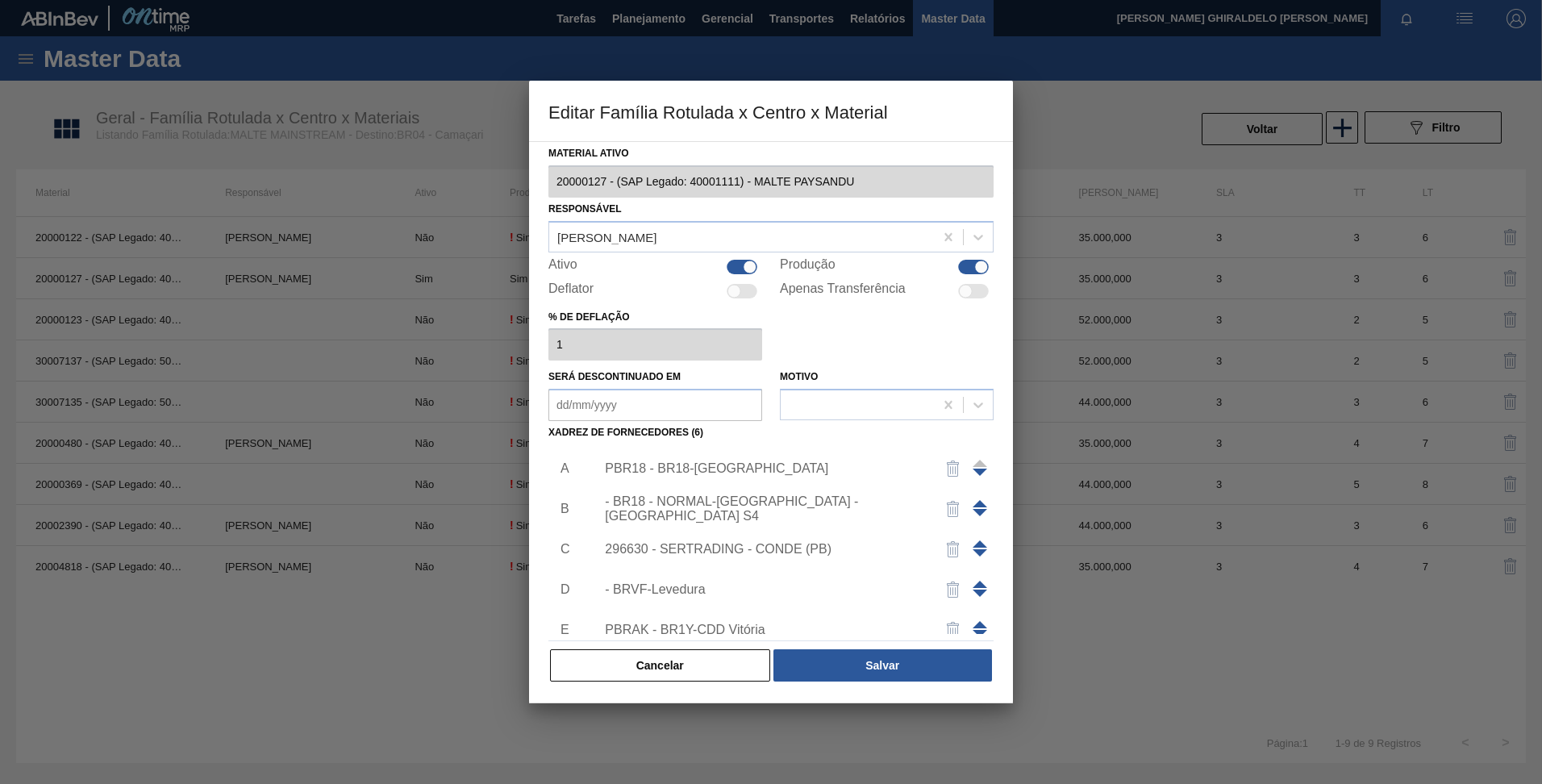
click at [692, 462] on div "PBR18 - BR18-Pernambuco" at bounding box center [762, 467] width 316 height 14
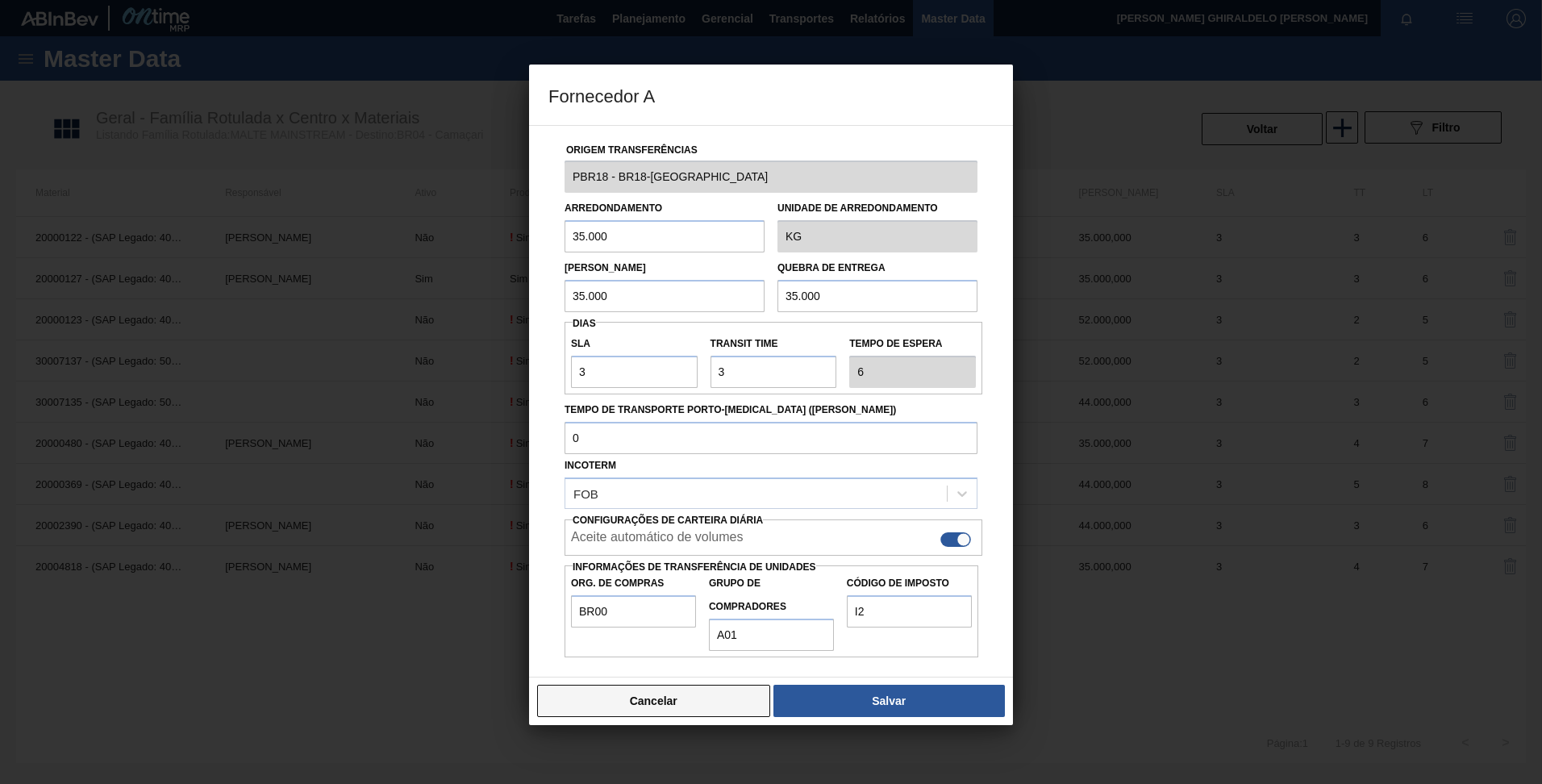
click at [656, 705] on button "Cancelar" at bounding box center [653, 701] width 233 height 32
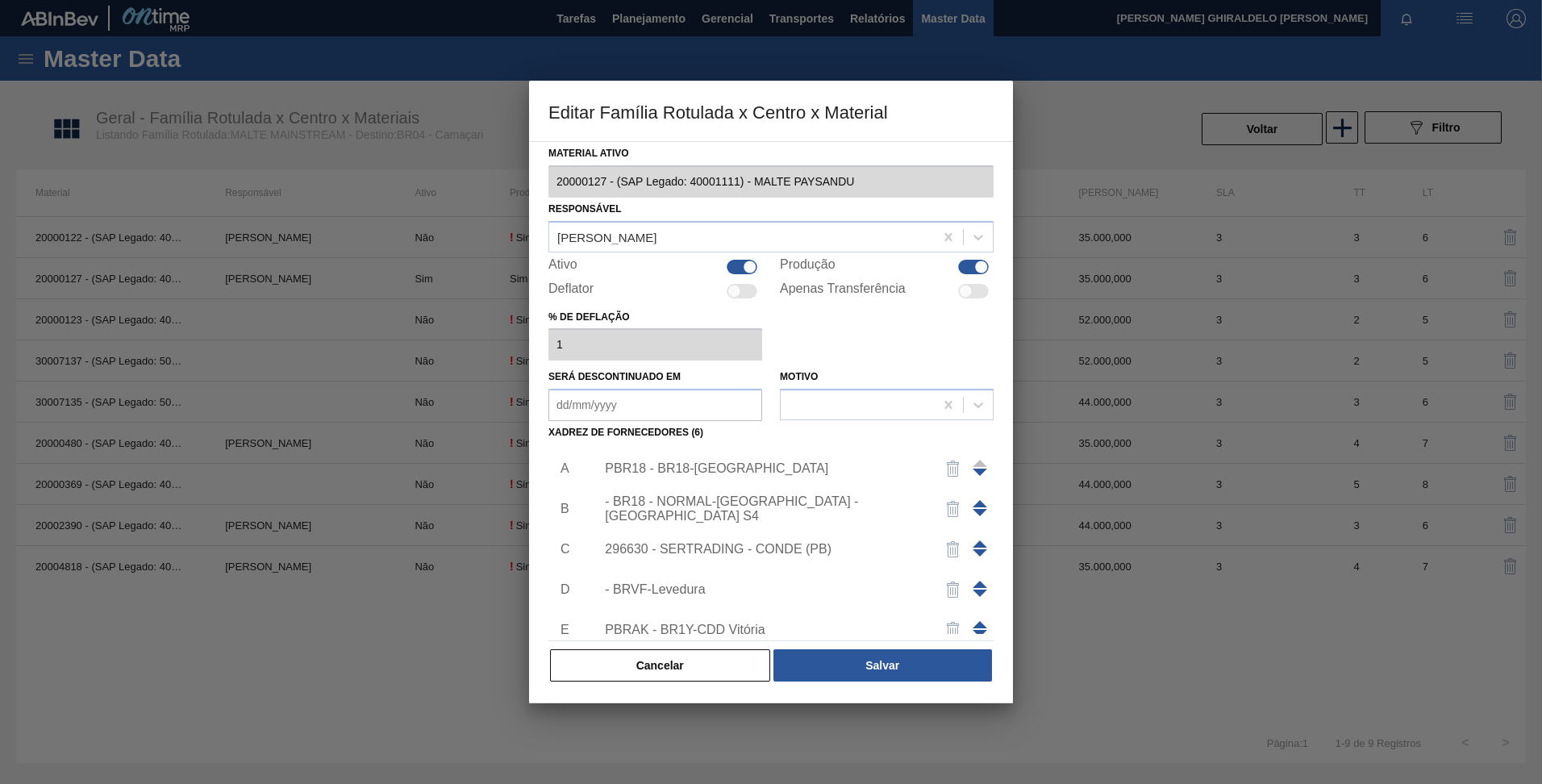
click at [689, 506] on div "- BR18 - NORMAL-Pernambuco - Porto S4" at bounding box center [762, 508] width 316 height 29
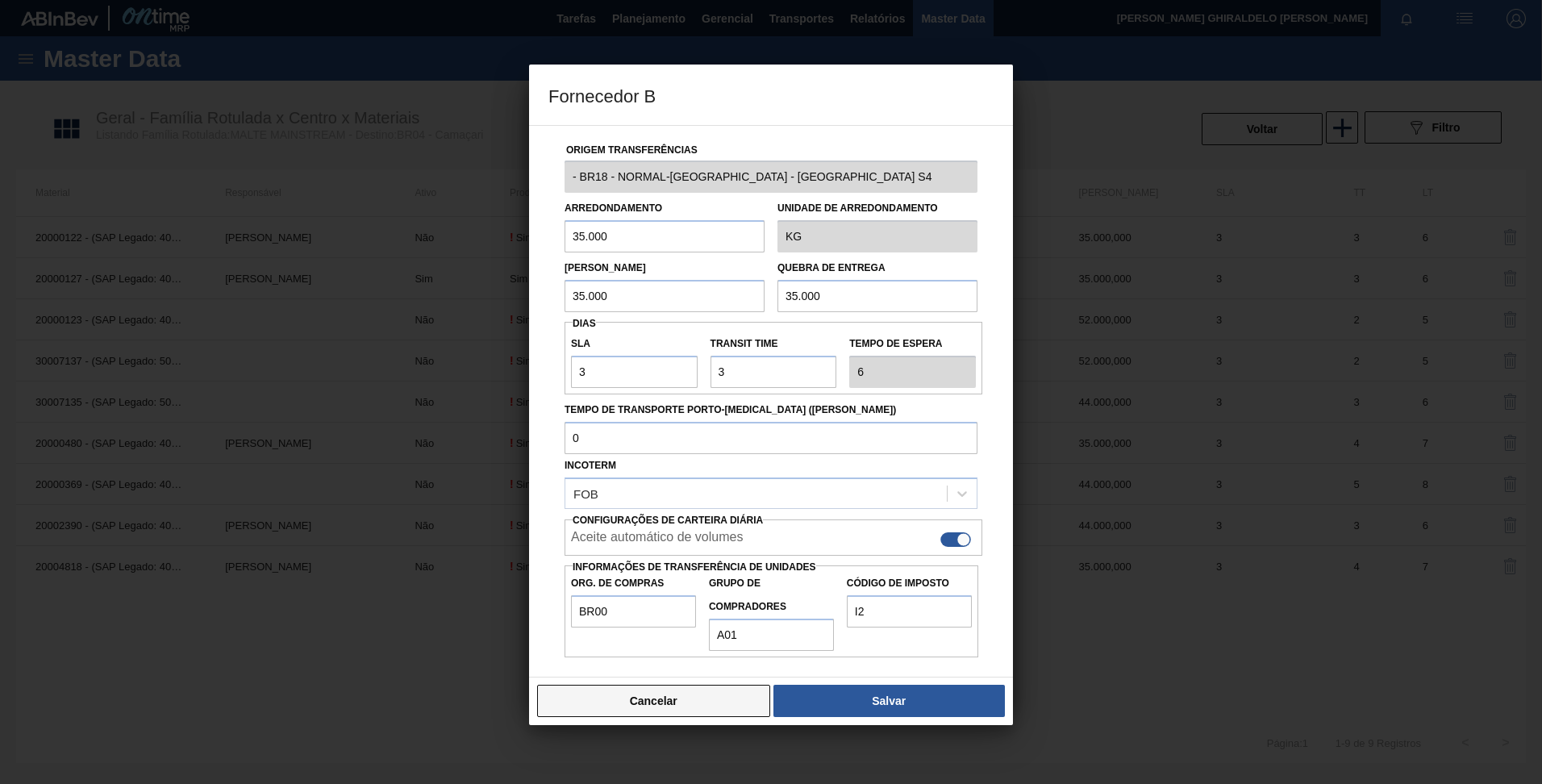
click at [688, 701] on button "Cancelar" at bounding box center [653, 701] width 233 height 32
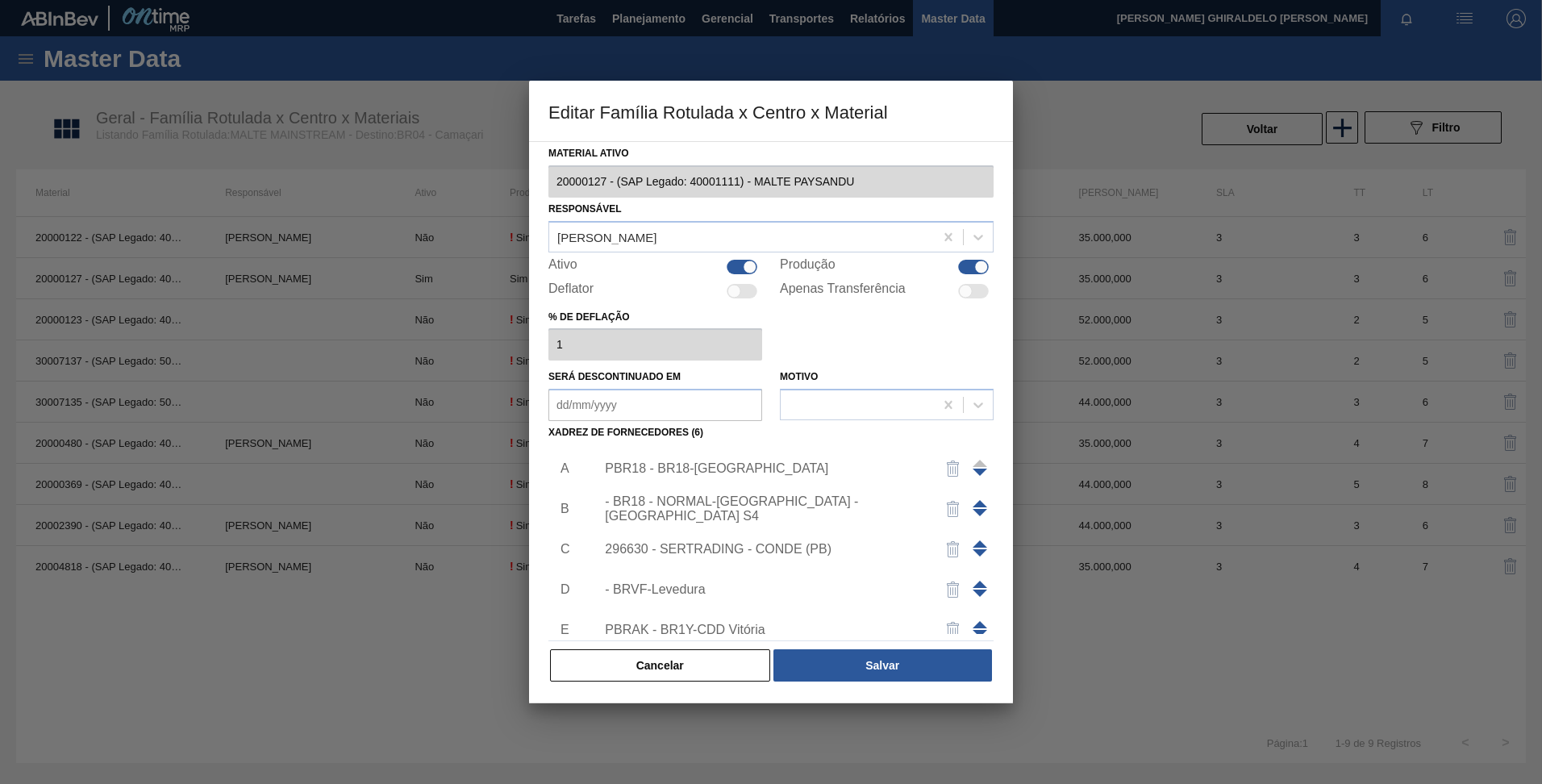
click at [979, 504] on span at bounding box center [980, 503] width 14 height 8
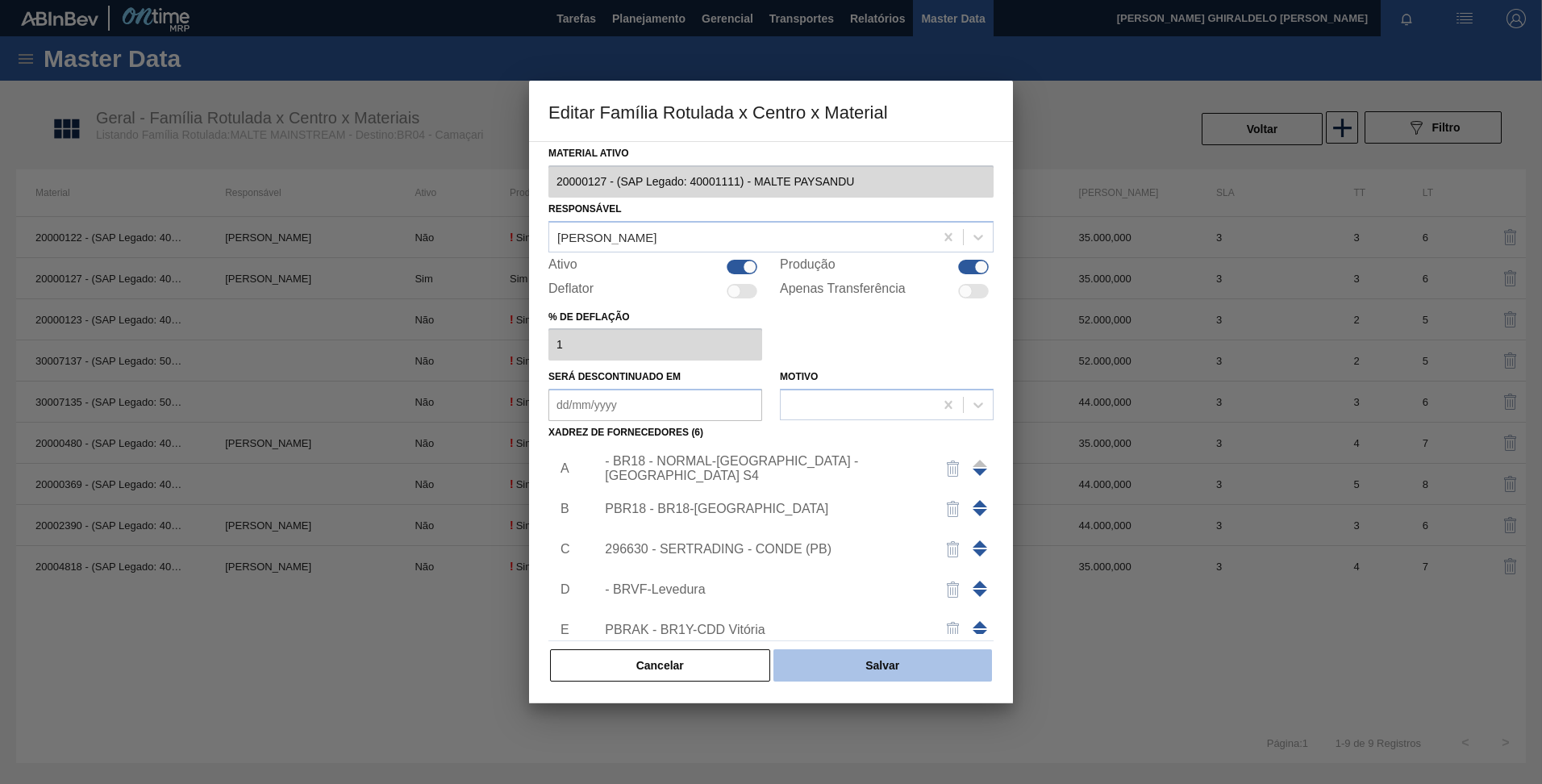
click at [867, 665] on button "Salvar" at bounding box center [883, 665] width 218 height 32
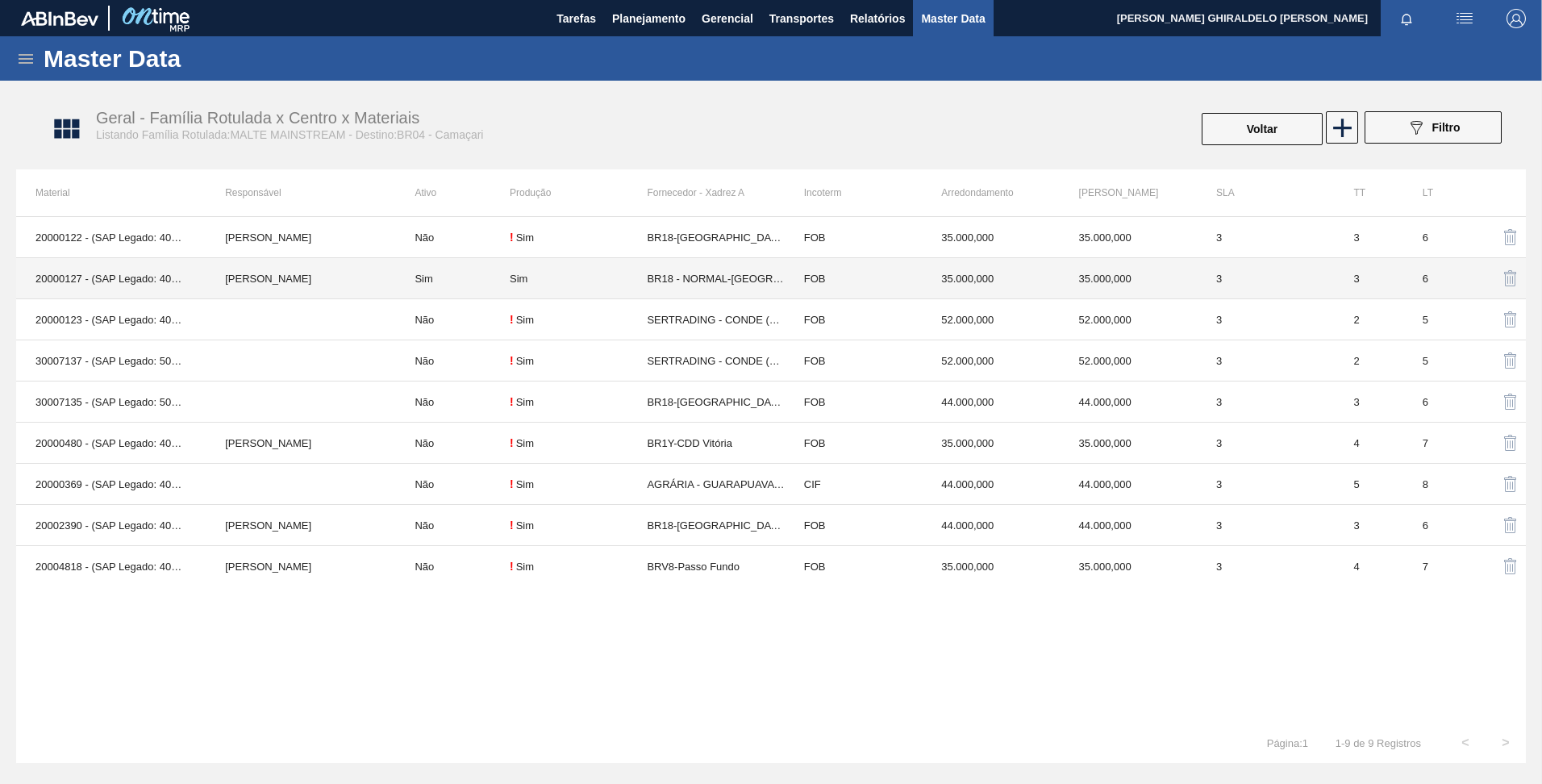
click at [462, 292] on td "Sim" at bounding box center [452, 278] width 115 height 41
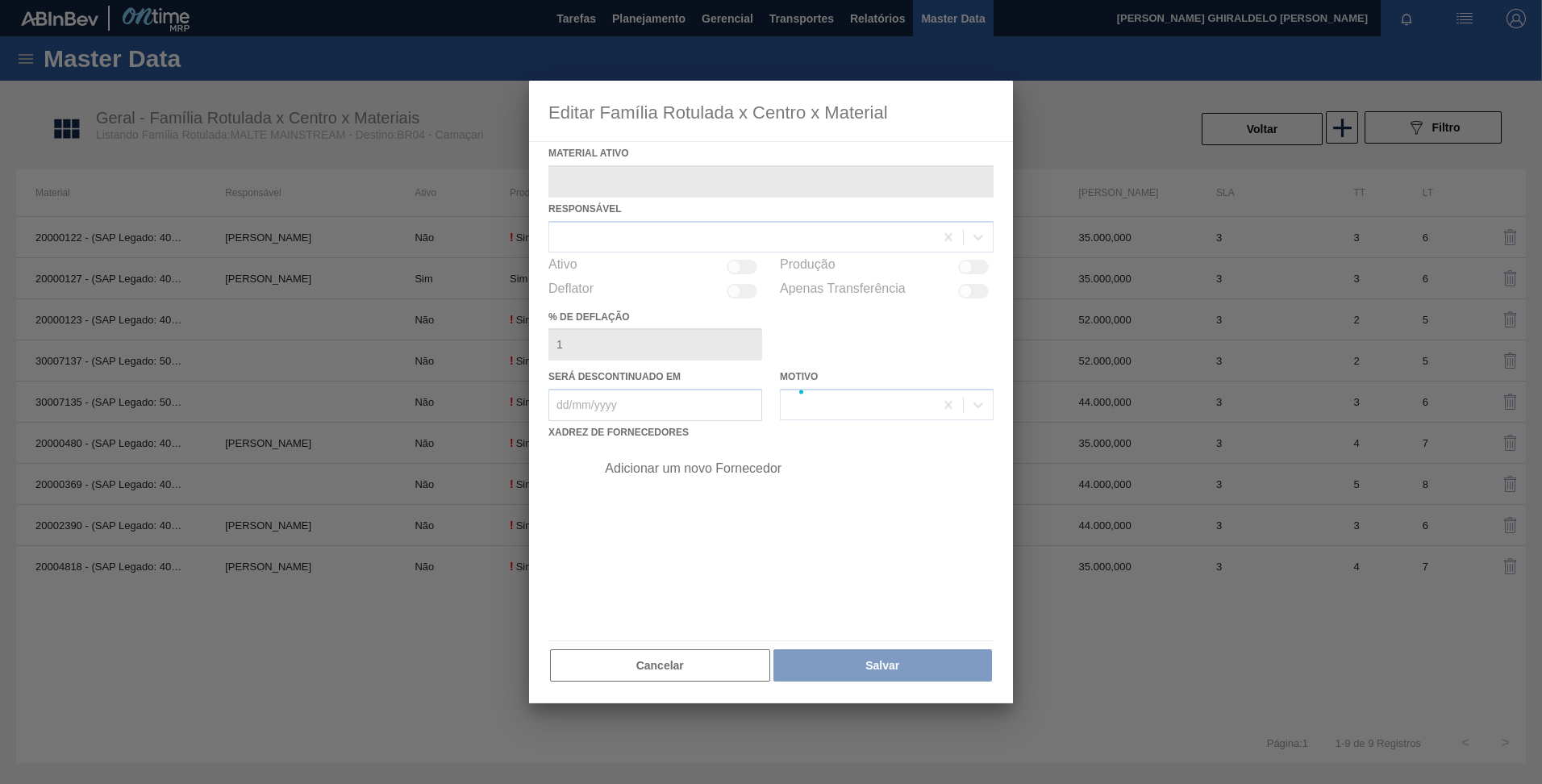
type ativo "20000127 - (SAP Legado: 40001111) - MALTE PAYSANDU"
checkbox input "true"
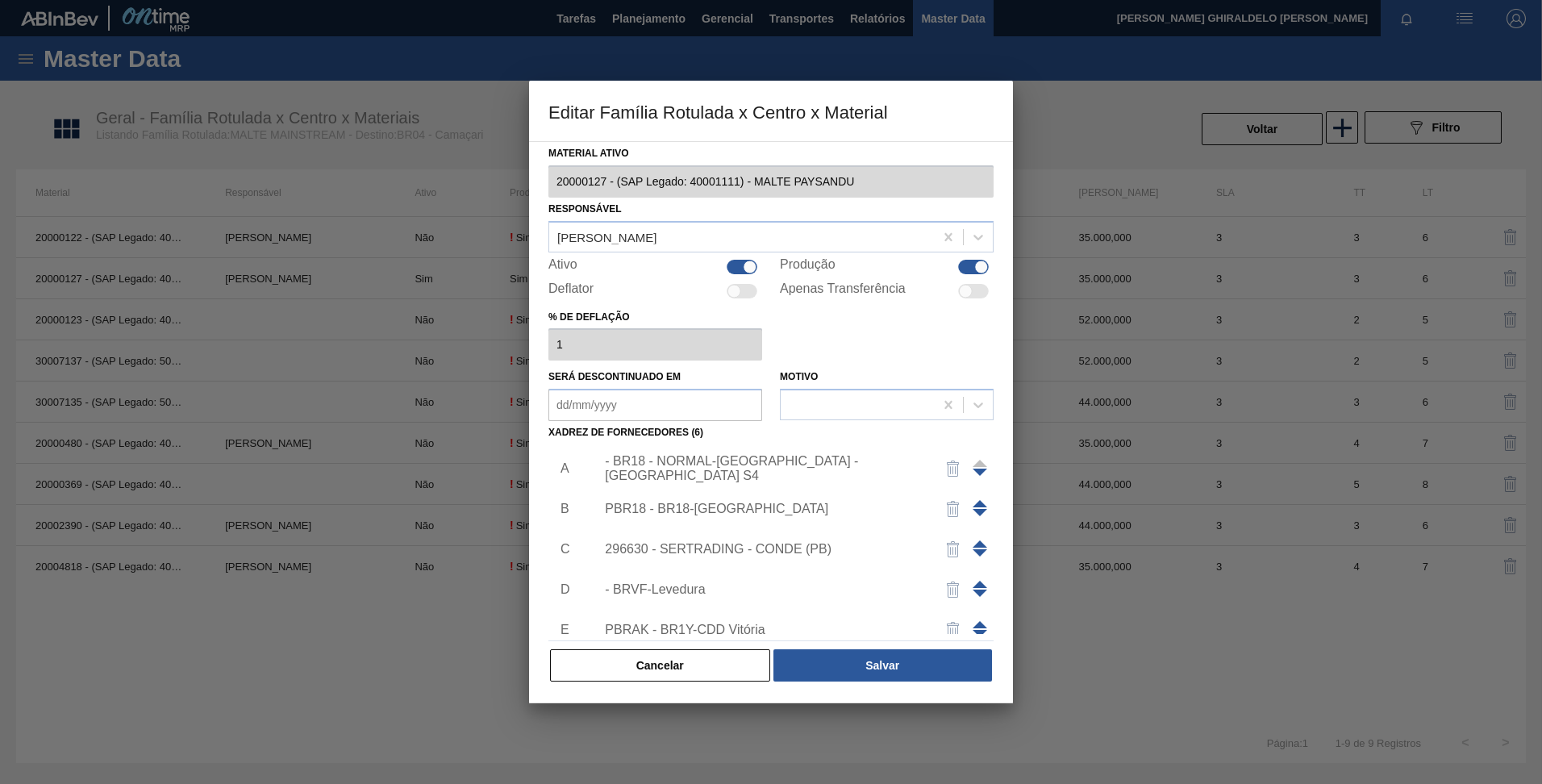
click at [973, 504] on span at bounding box center [980, 503] width 14 height 8
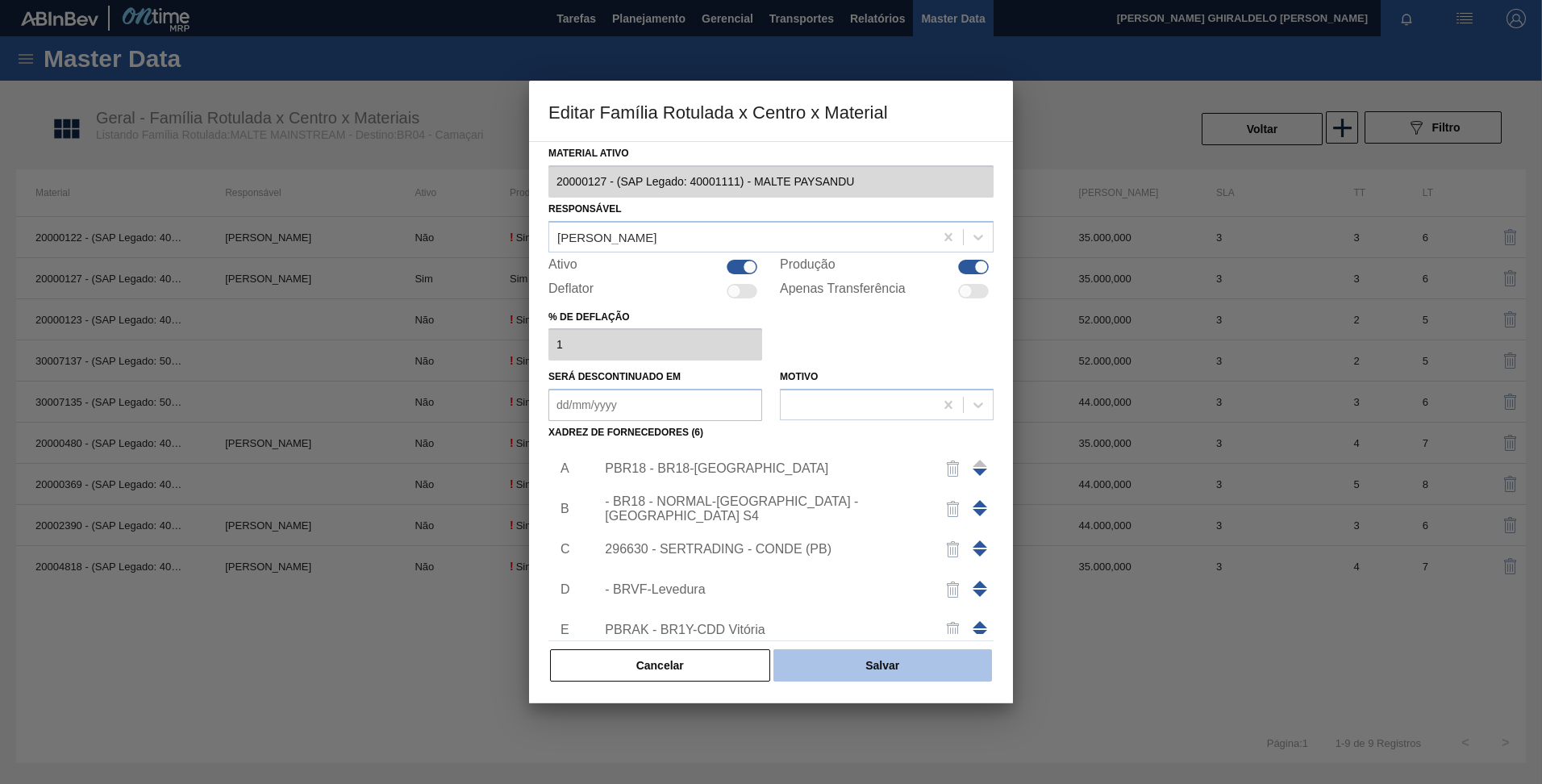
click at [903, 667] on button "Salvar" at bounding box center [883, 665] width 218 height 32
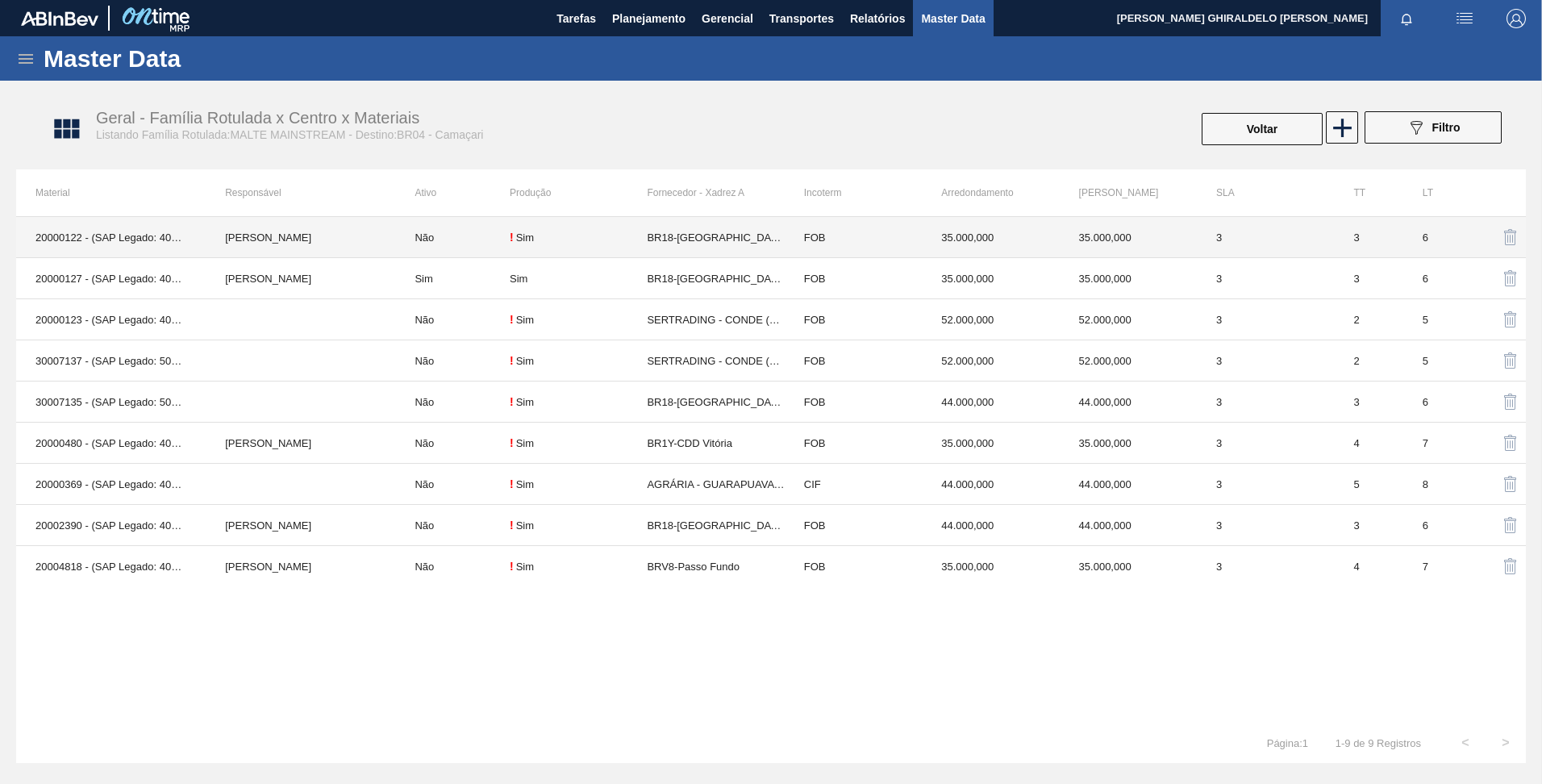
click at [274, 240] on td "Rosicler Cunha Soler" at bounding box center [301, 237] width 190 height 41
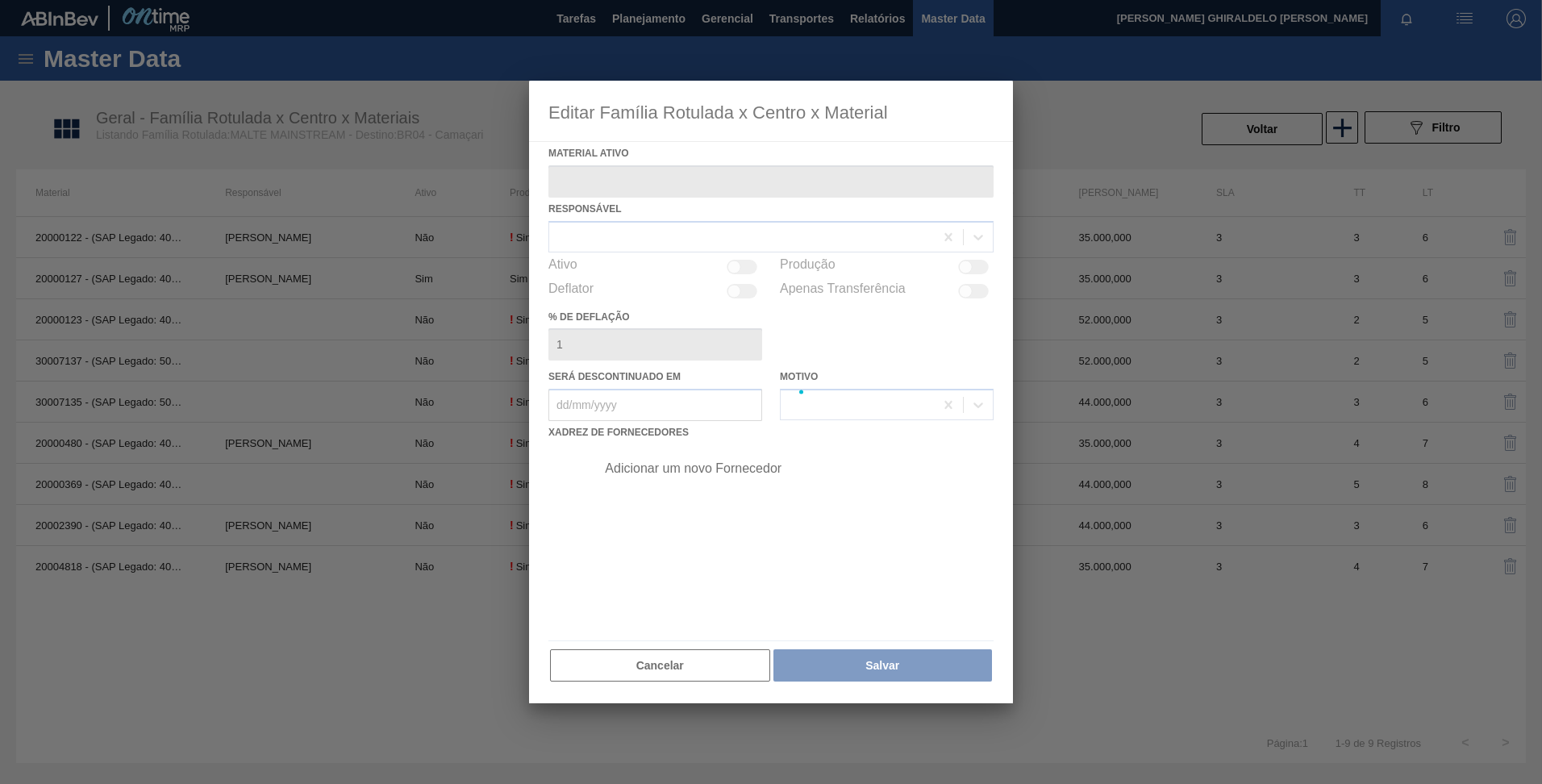
type ativo "20000122 - (SAP Legado: 40001106) - MALTE PAMPA"
checkbox input "true"
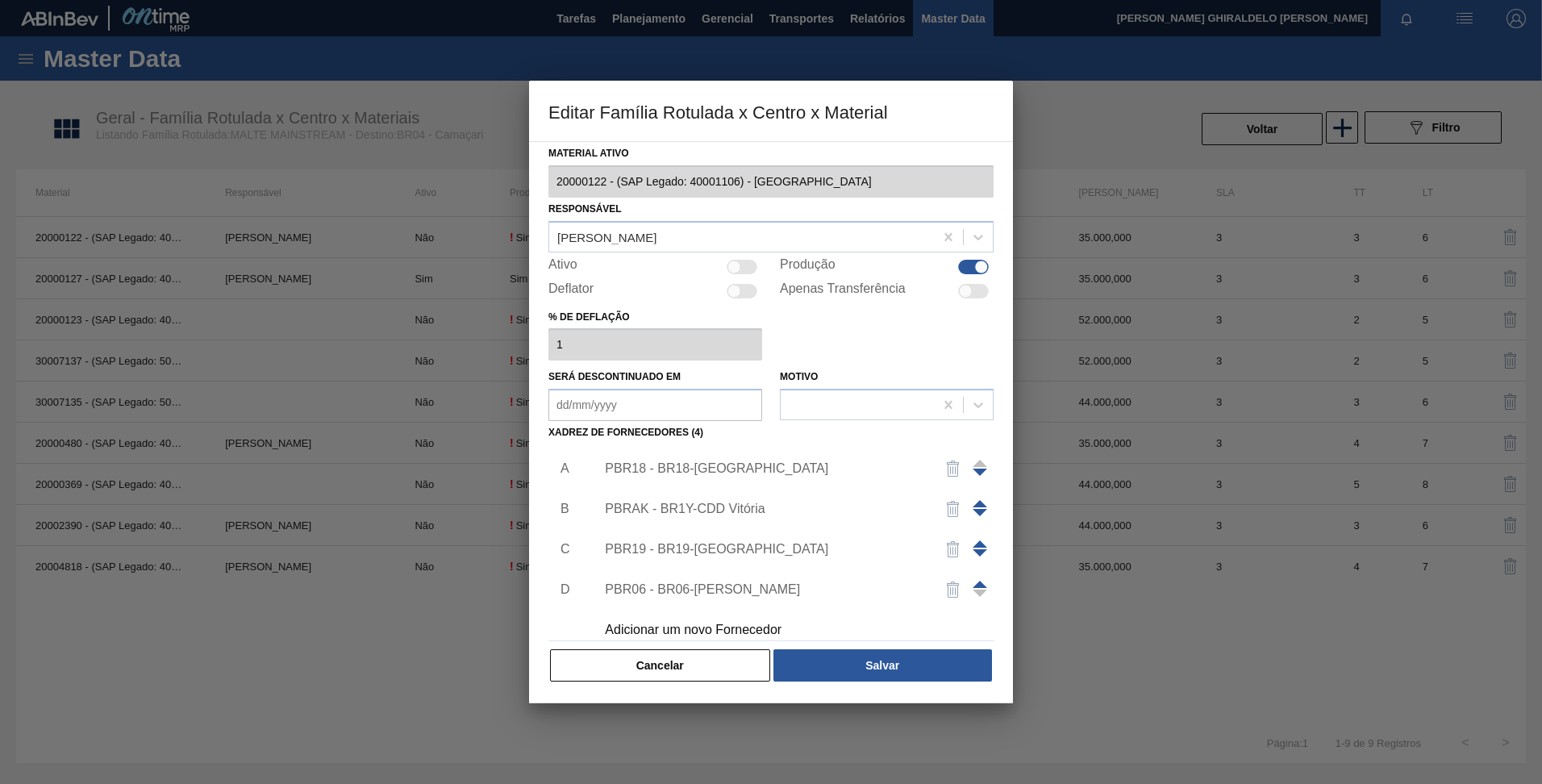
click at [687, 461] on div "PBR18 - BR18-Pernambuco" at bounding box center [762, 467] width 316 height 14
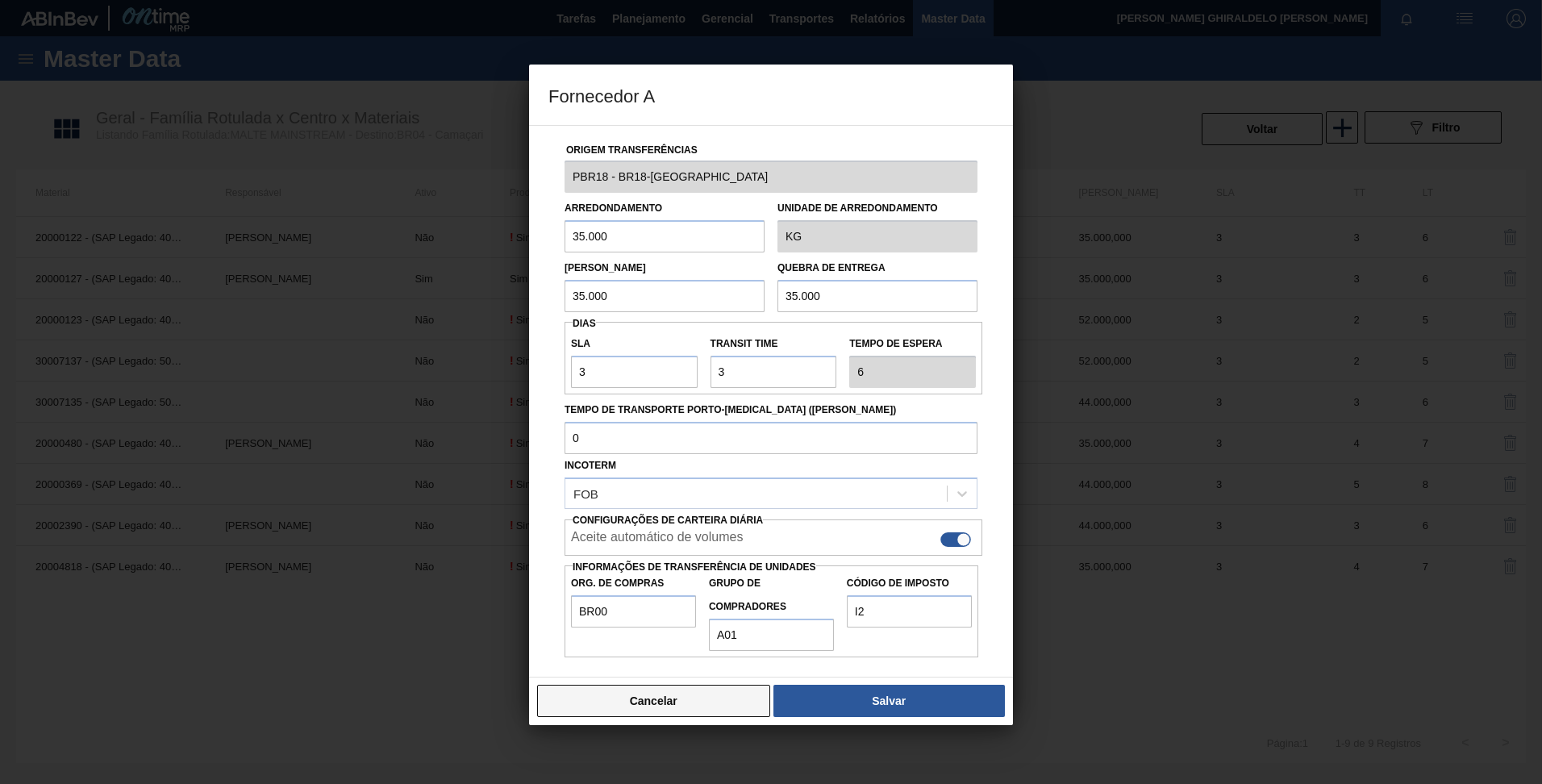
click at [698, 697] on button "Cancelar" at bounding box center [653, 701] width 233 height 32
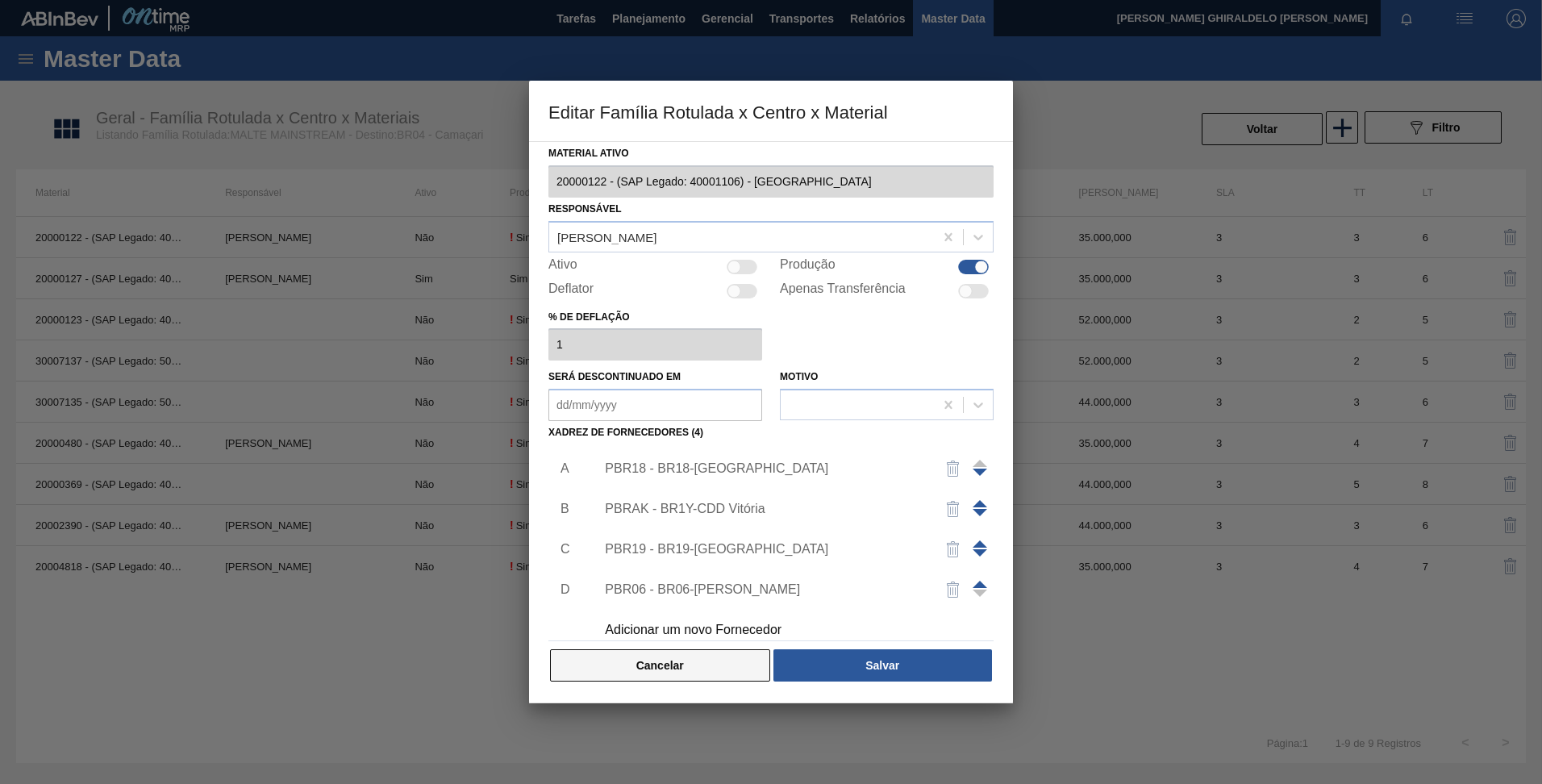
click at [647, 660] on button "Cancelar" at bounding box center [660, 665] width 220 height 32
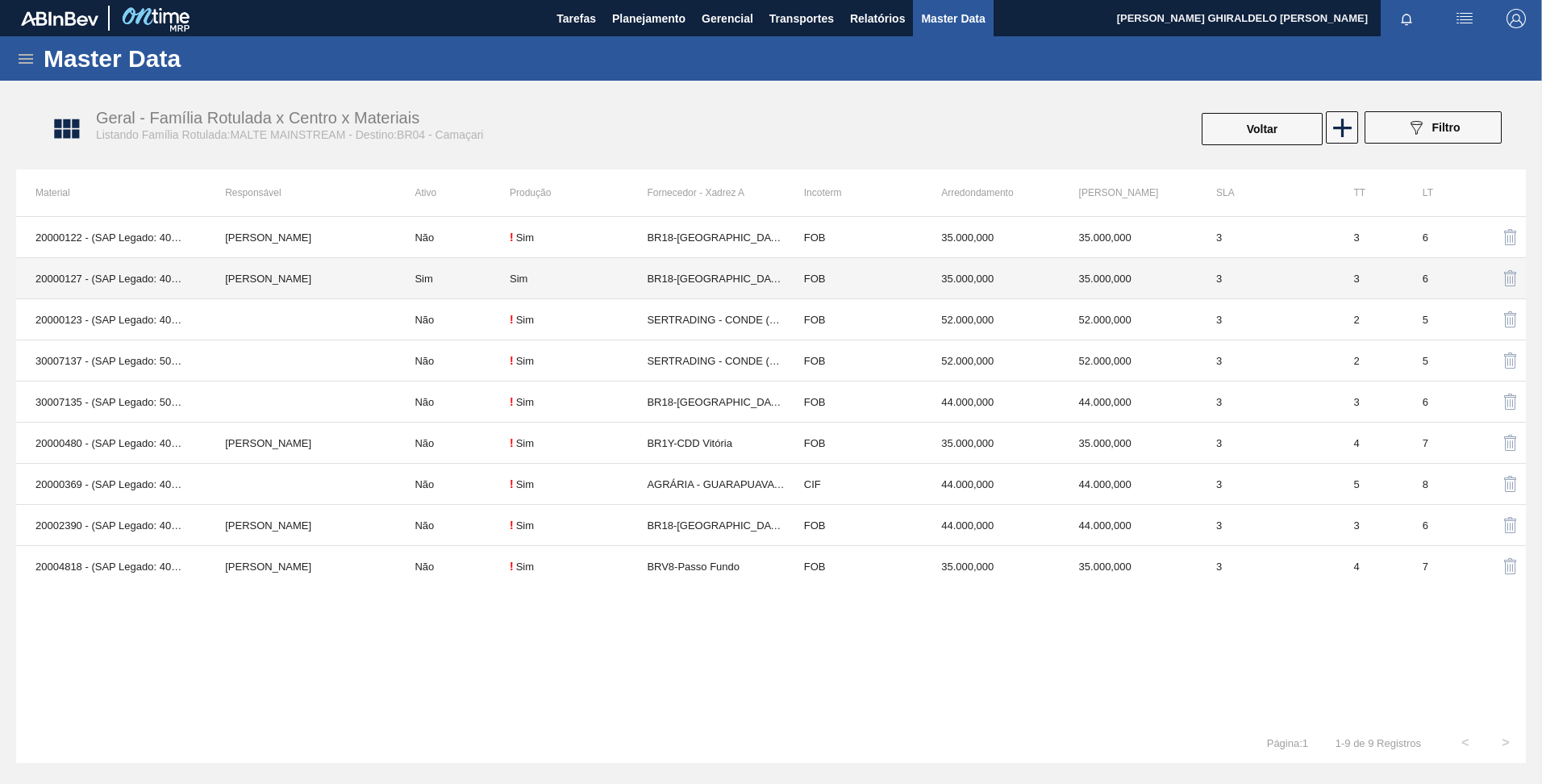
click at [337, 288] on td "Rosicler Cunha Soler" at bounding box center [301, 278] width 190 height 41
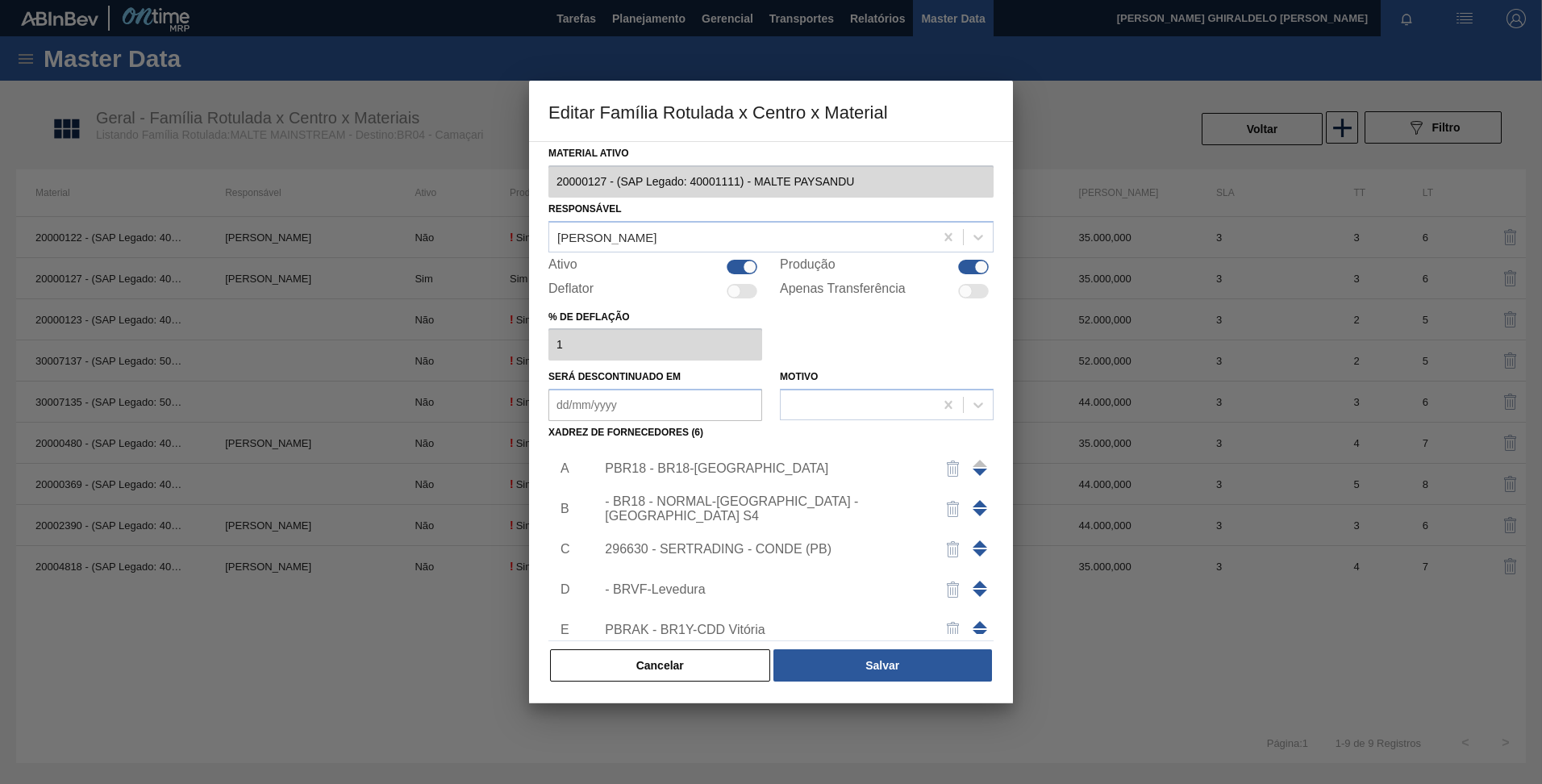
click at [720, 465] on div "PBR18 - BR18-Pernambuco" at bounding box center [762, 467] width 316 height 14
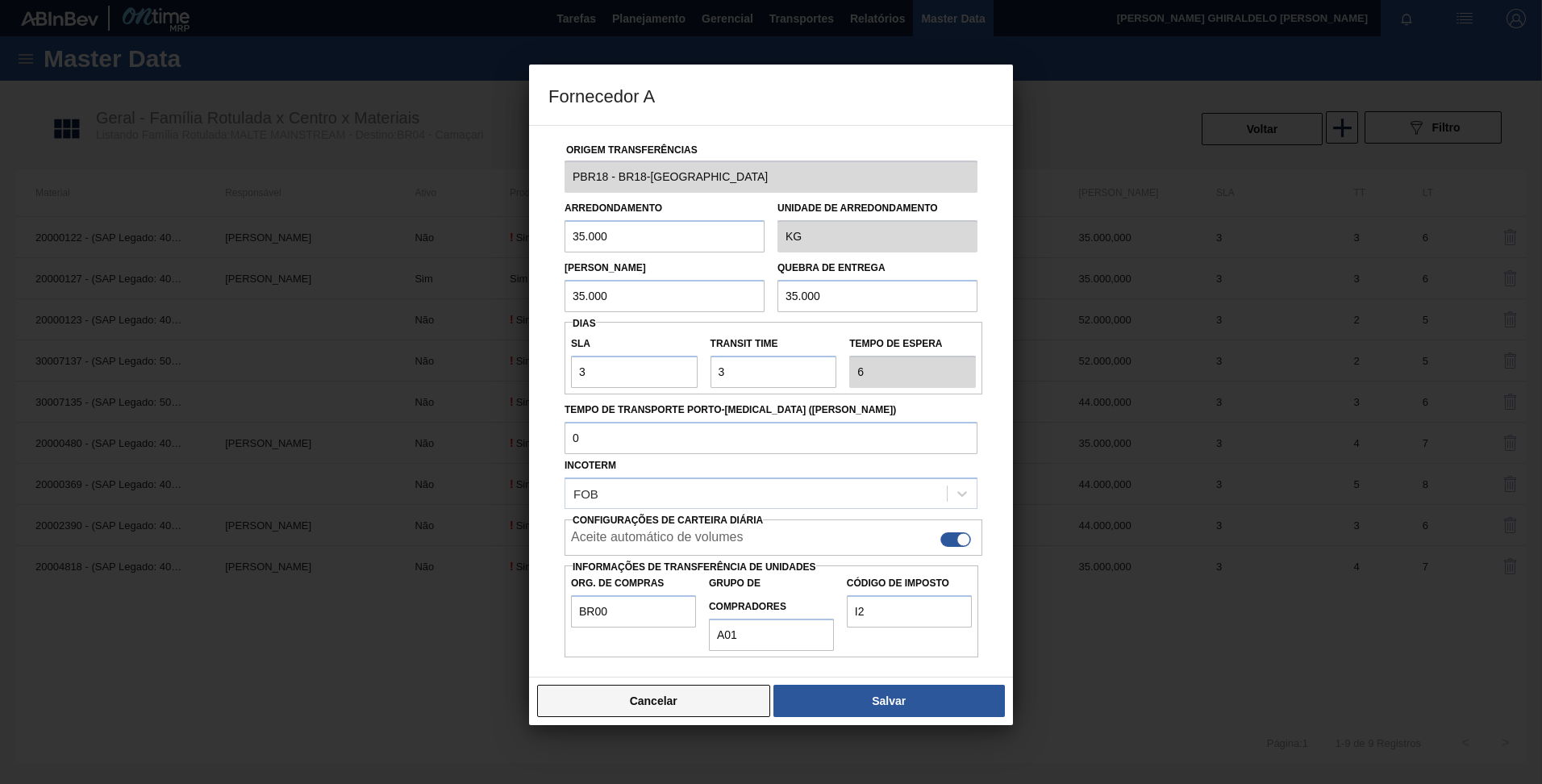
click at [655, 697] on button "Cancelar" at bounding box center [653, 701] width 233 height 32
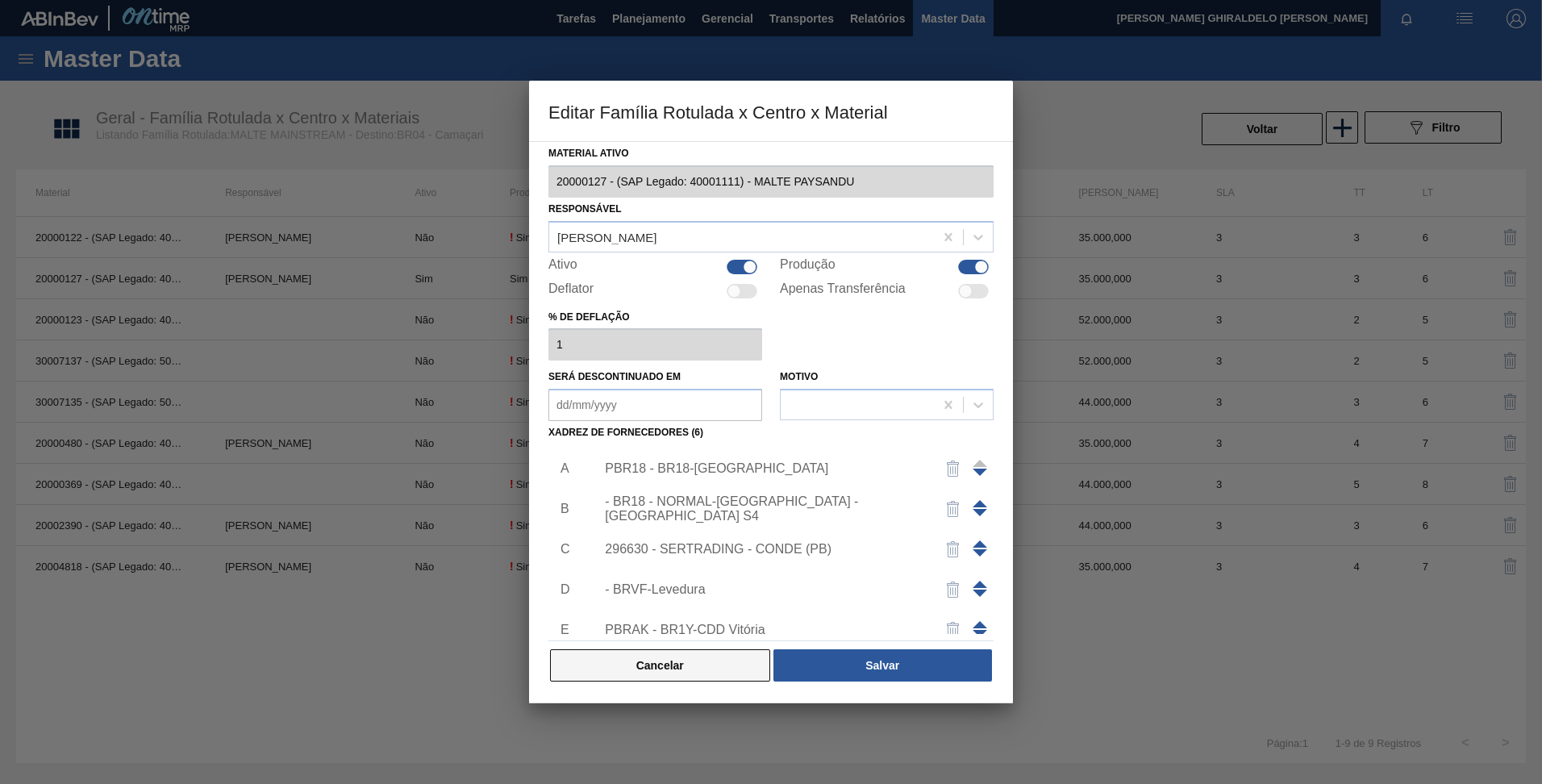
click at [628, 671] on button "Cancelar" at bounding box center [660, 665] width 220 height 32
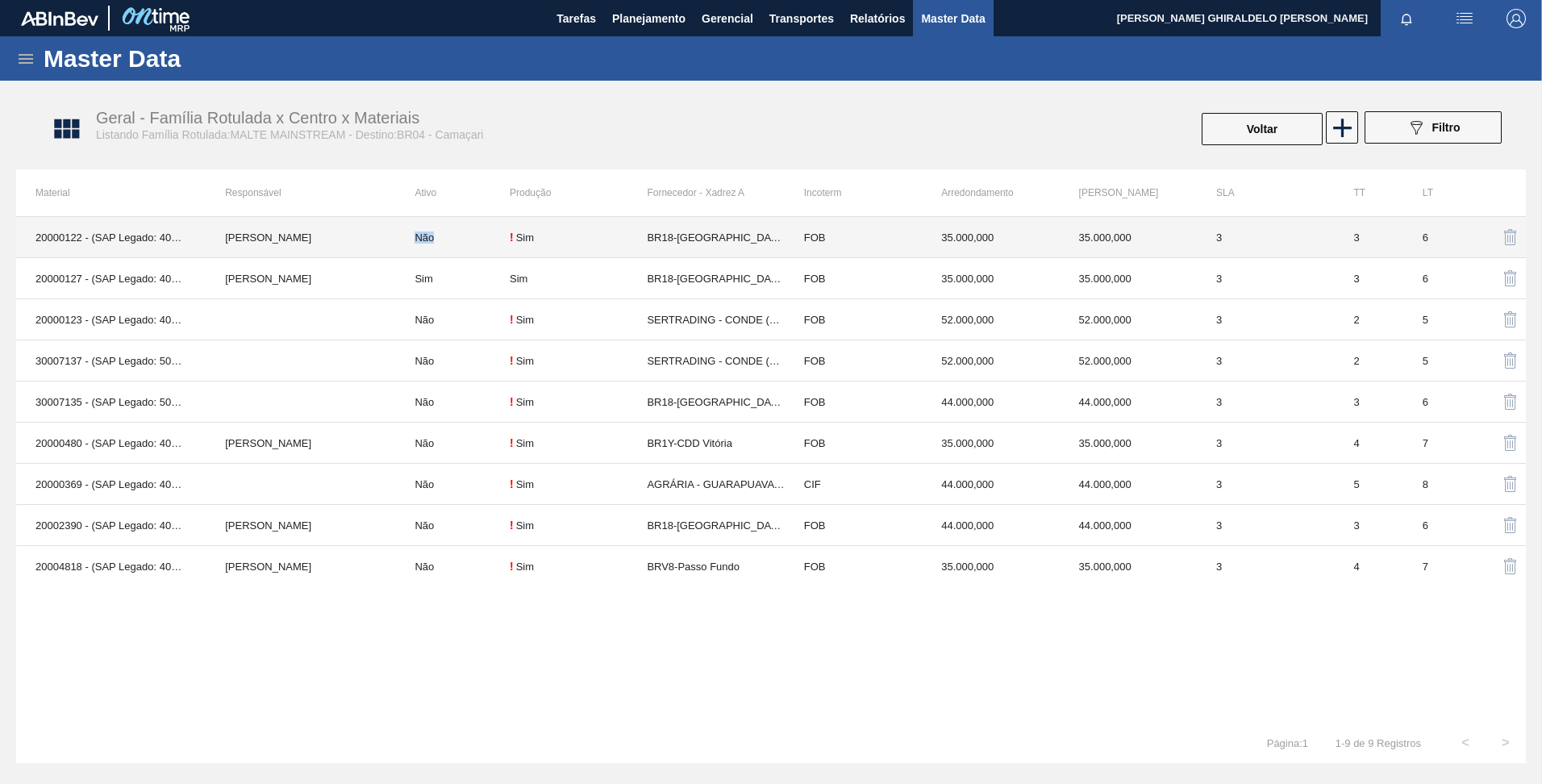
click at [412, 218] on td "Não" at bounding box center [452, 237] width 115 height 41
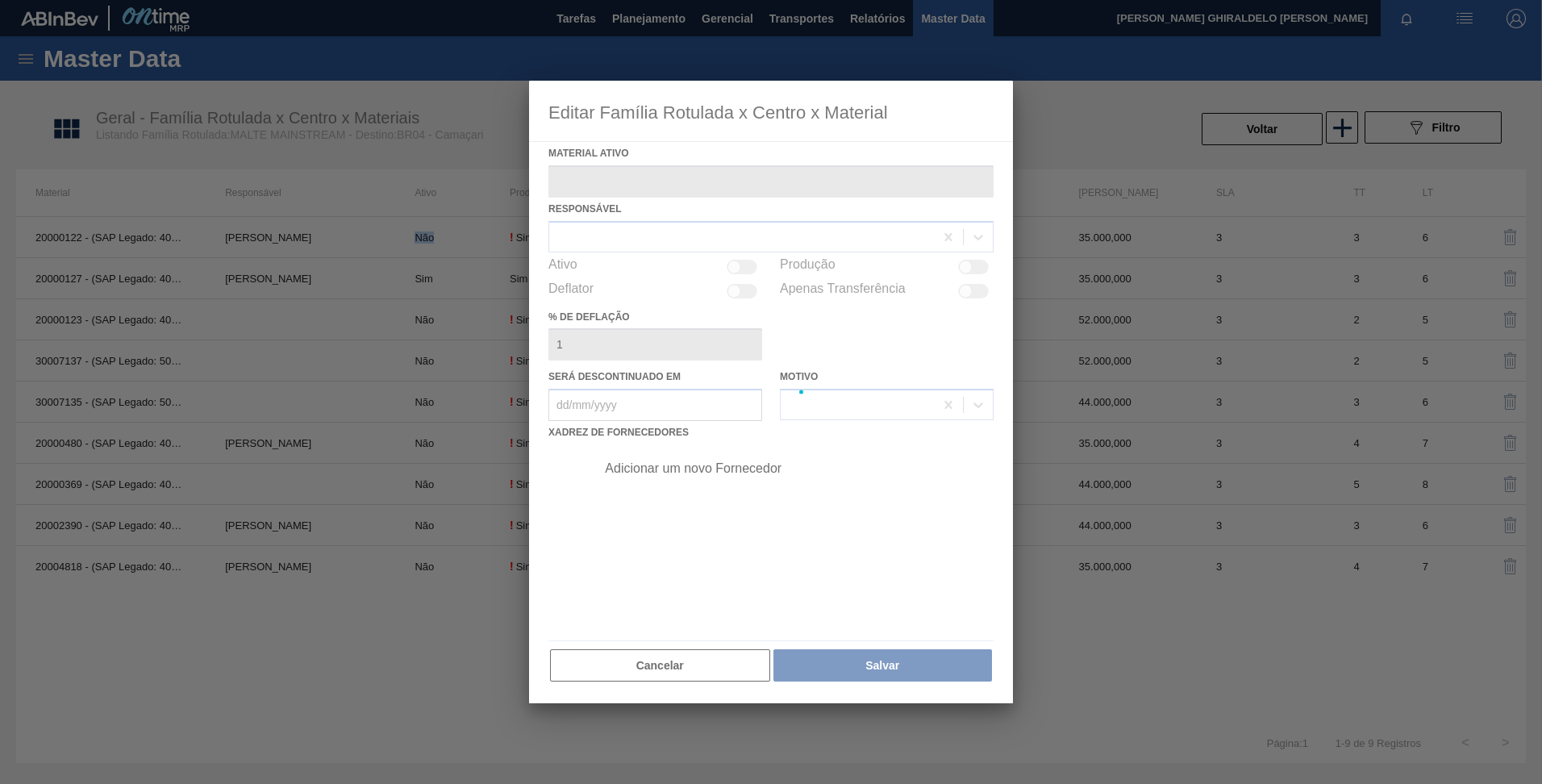
type ativo "20000122 - (SAP Legado: 40001106) - MALTE PAMPA"
checkbox input "true"
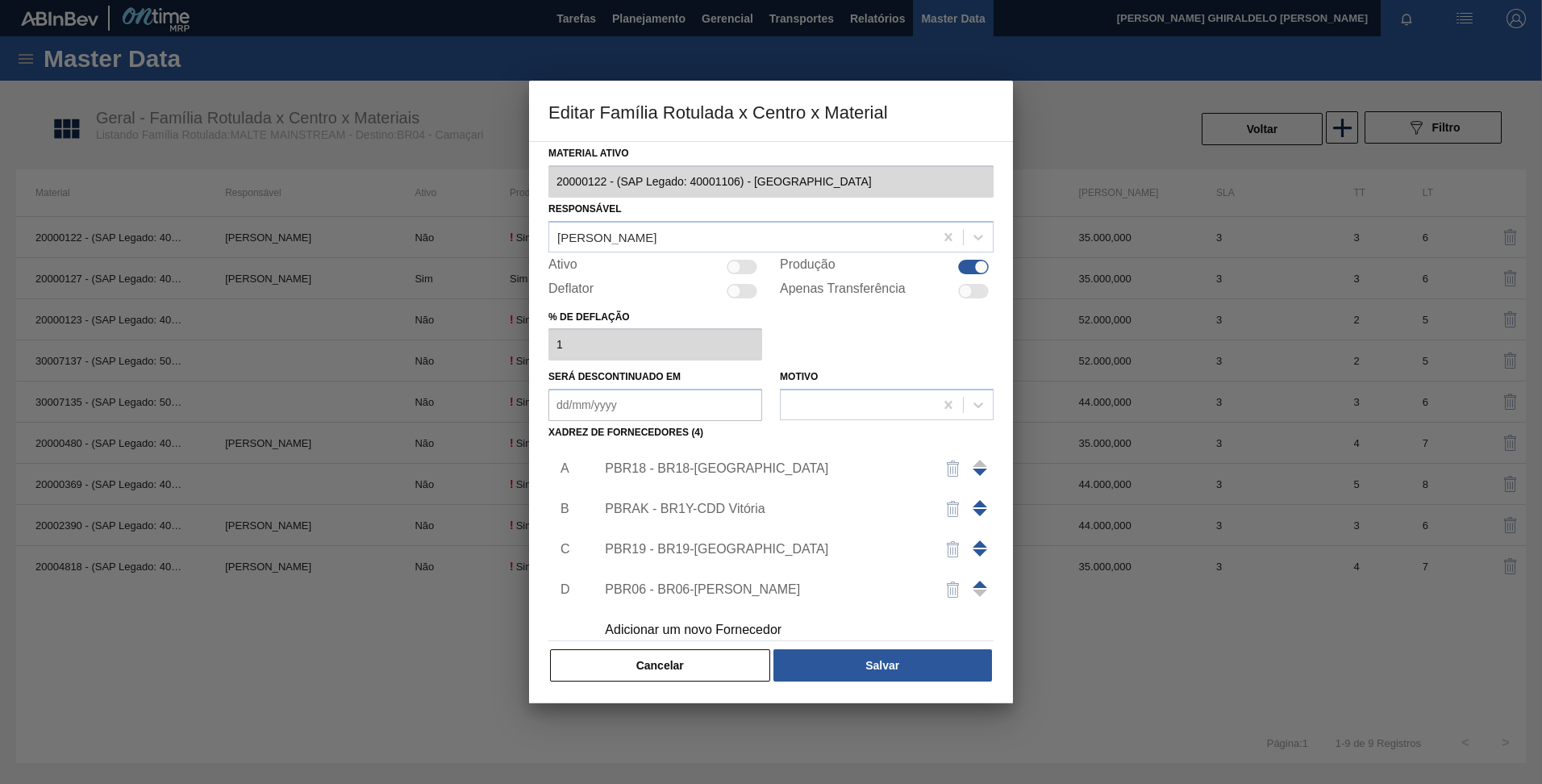
click at [682, 455] on div "PBR18 - BR18-Pernambuco" at bounding box center [789, 468] width 407 height 41
click at [689, 465] on div "PBR18 - BR18-Pernambuco" at bounding box center [762, 467] width 316 height 14
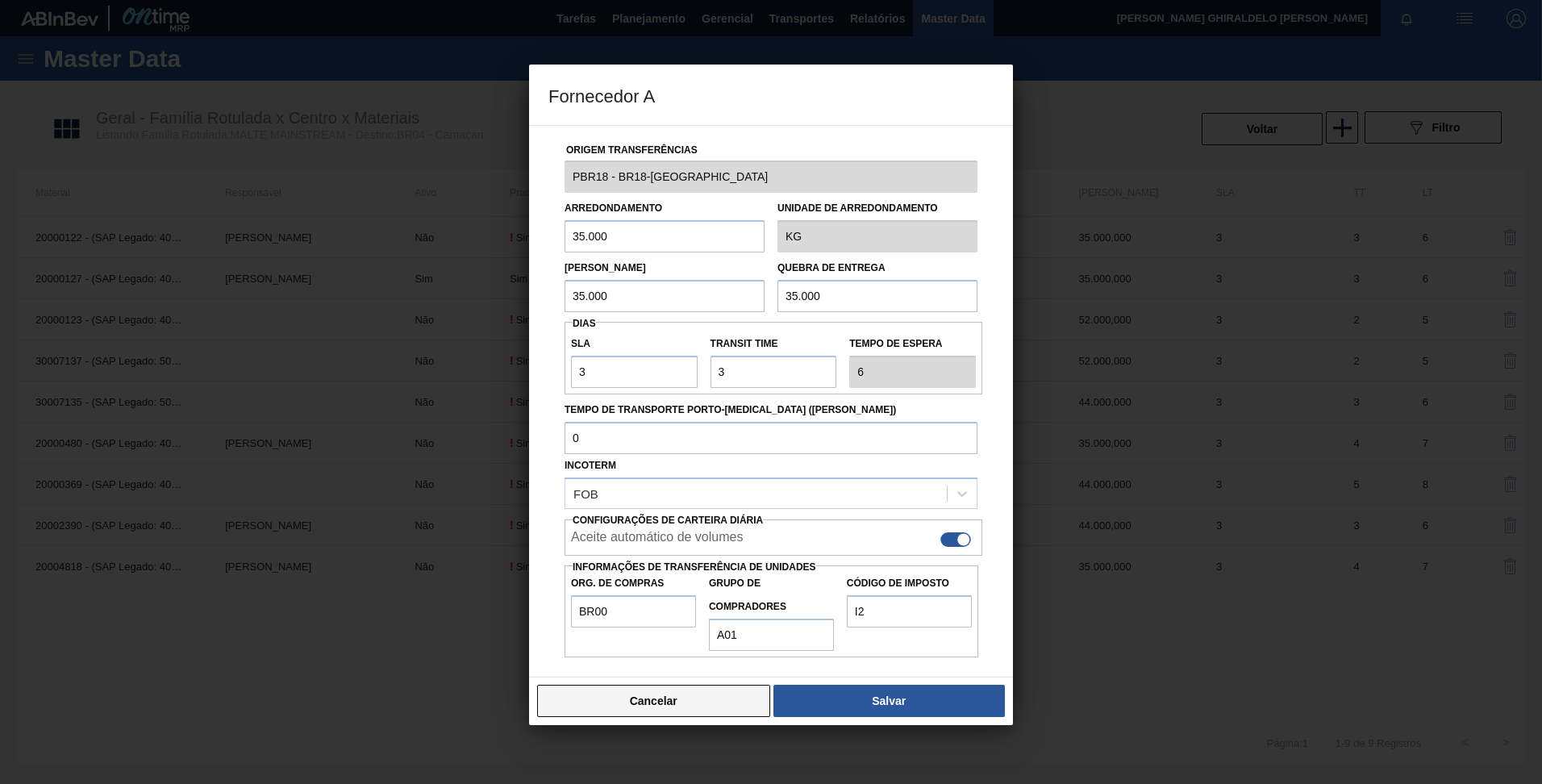
click at [671, 697] on button "Cancelar" at bounding box center [653, 701] width 233 height 32
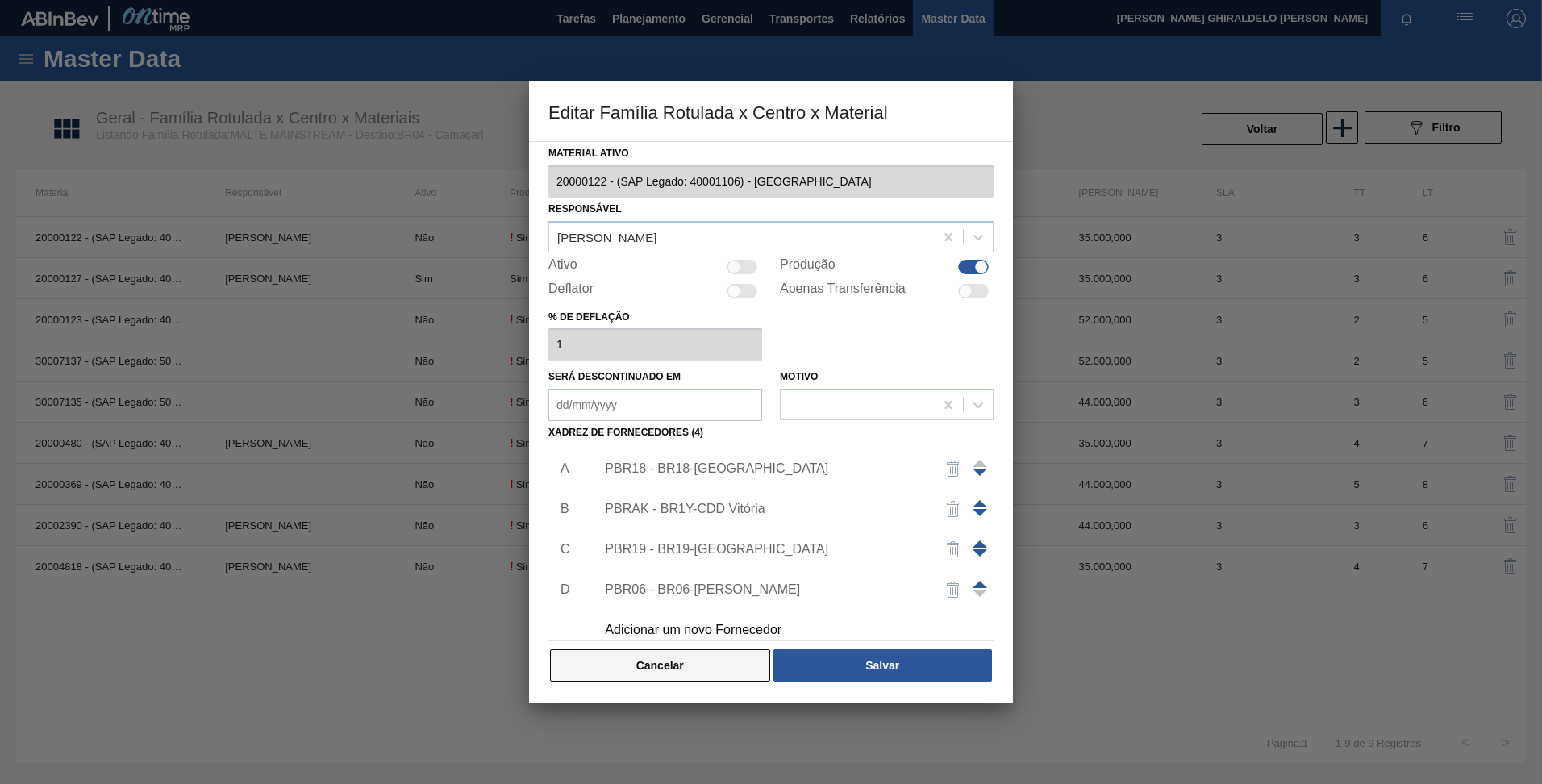
click at [682, 653] on button "Cancelar" at bounding box center [660, 665] width 220 height 32
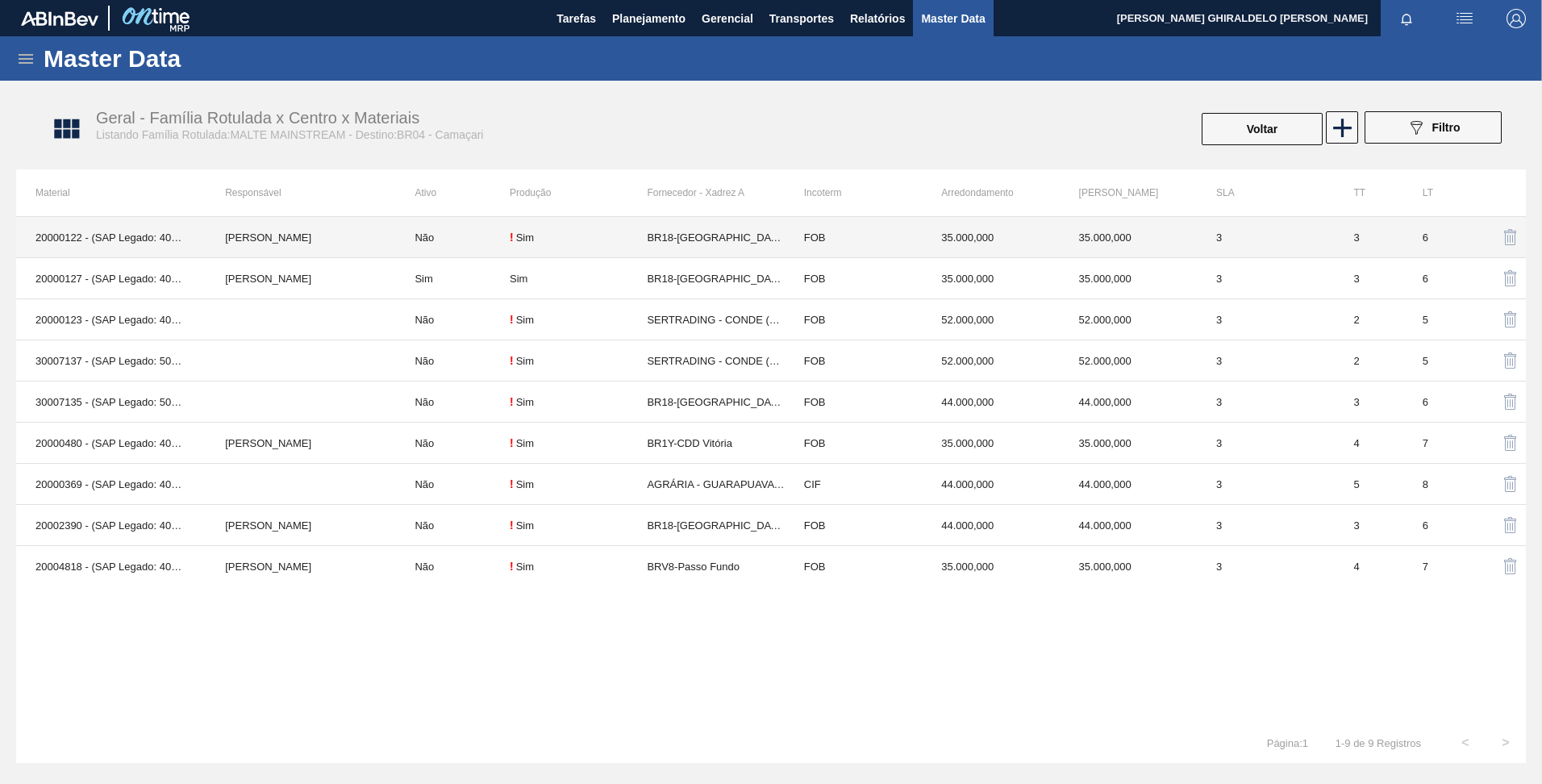
click at [440, 242] on td "Não" at bounding box center [452, 237] width 115 height 41
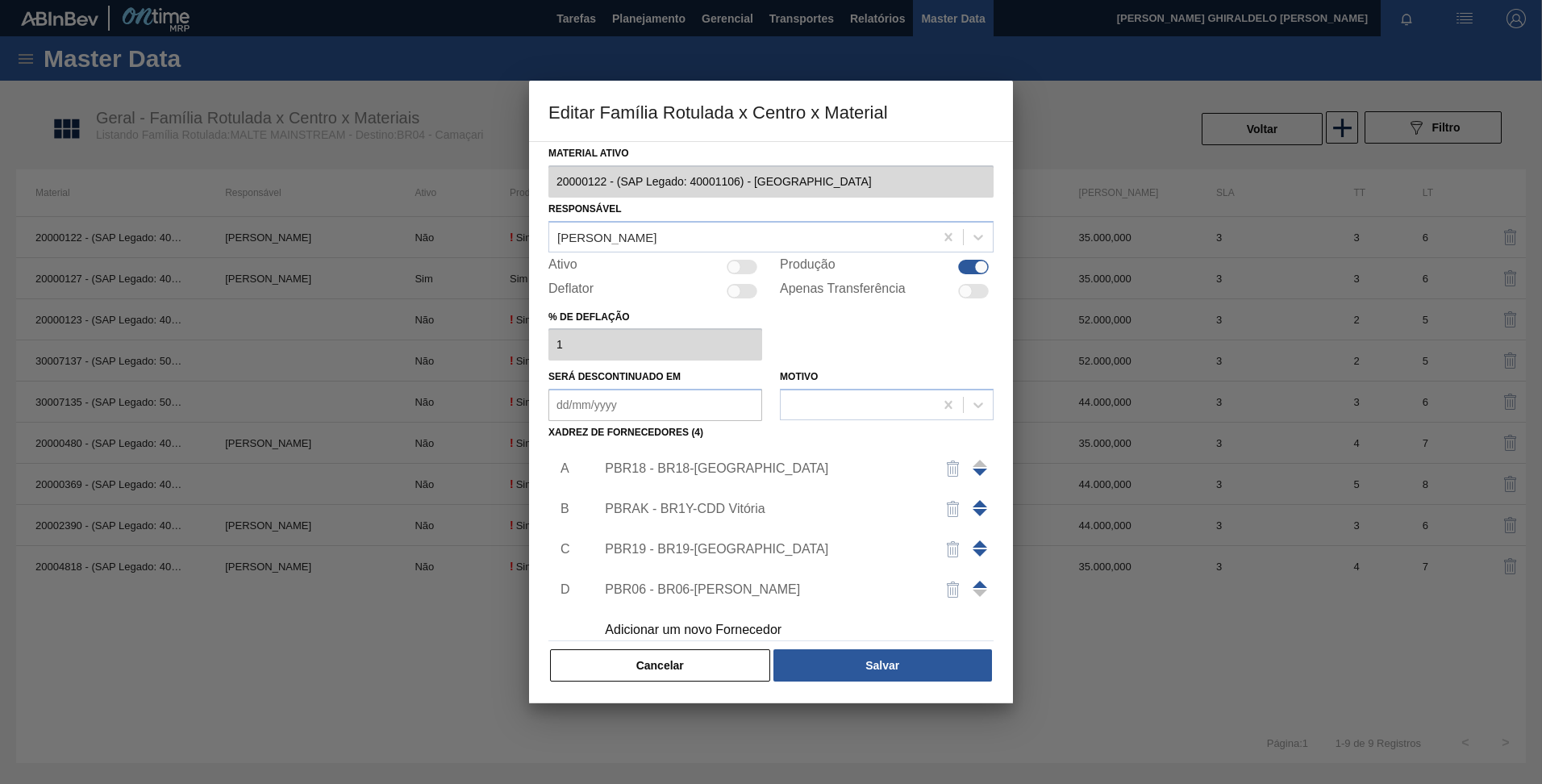
click at [733, 272] on div at bounding box center [734, 266] width 13 height 13
checkbox input "true"
click at [851, 663] on button "Salvar" at bounding box center [883, 665] width 218 height 32
click at [733, 647] on div "Cancelar Salvar" at bounding box center [770, 665] width 445 height 35
click at [693, 678] on button "Cancelar" at bounding box center [660, 665] width 220 height 32
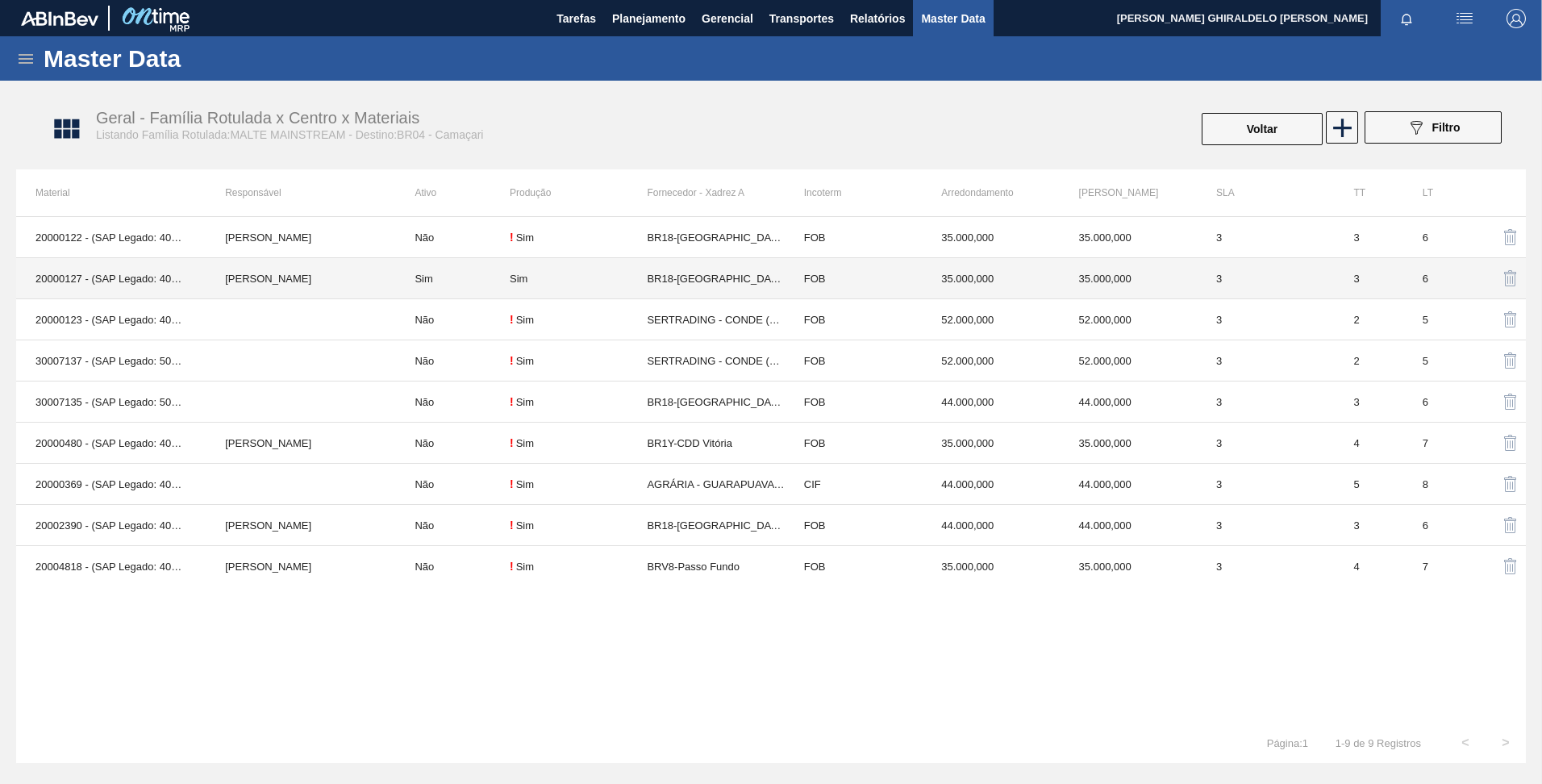
click at [446, 276] on td "Sim" at bounding box center [452, 278] width 115 height 41
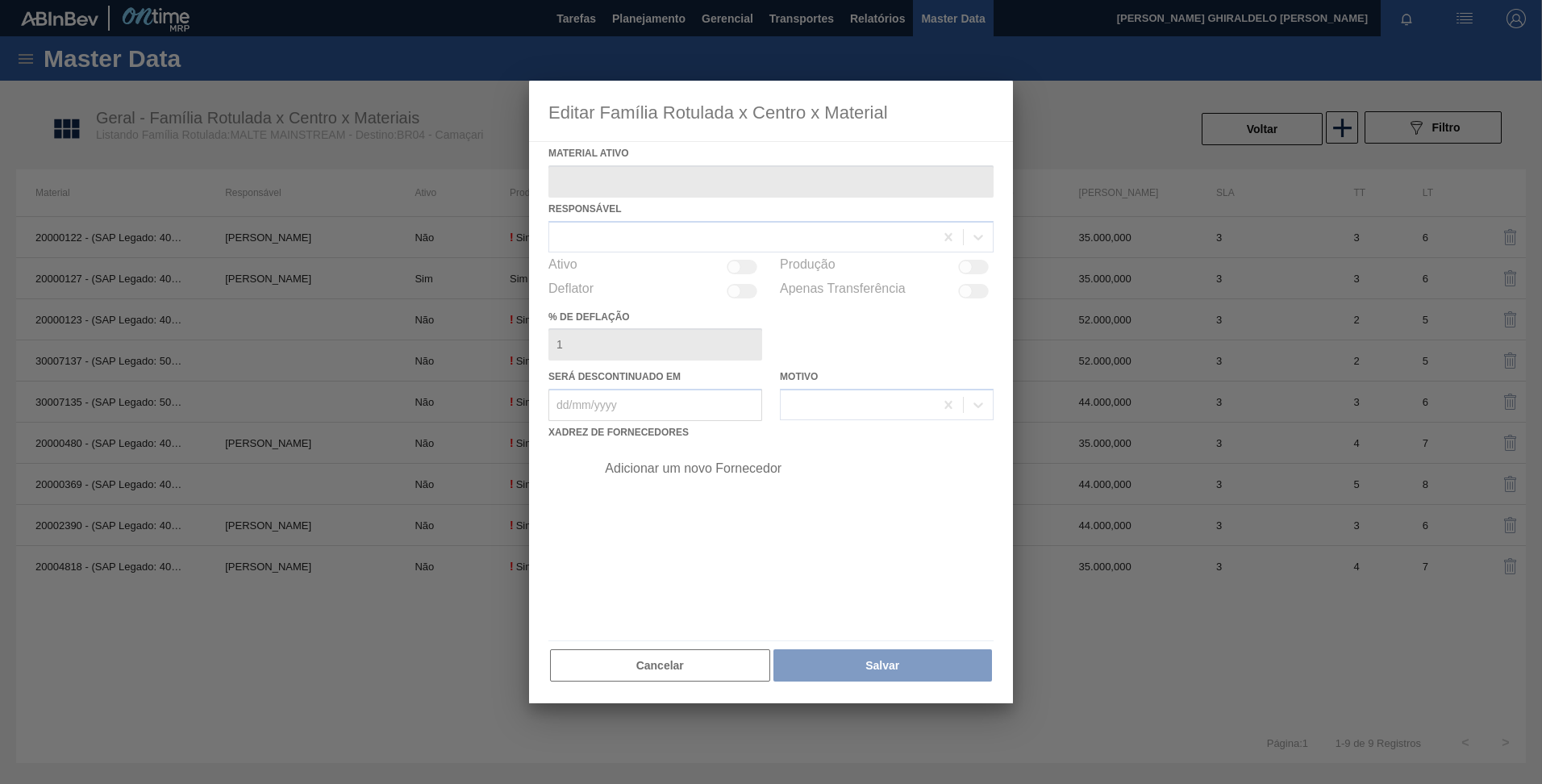
type ativo "20000127 - (SAP Legado: 40001111) - MALTE PAYSANDU"
checkbox input "true"
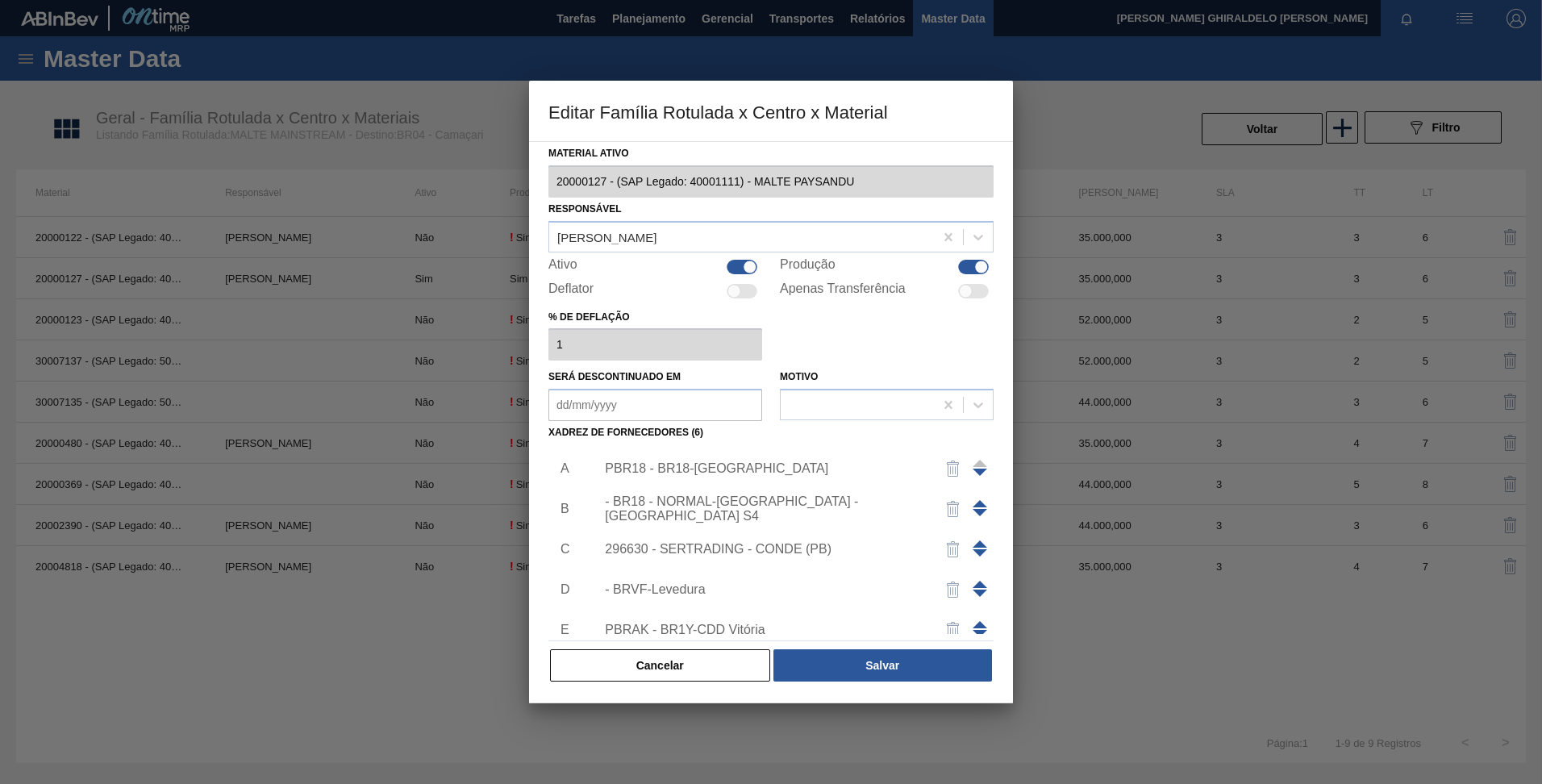
click at [742, 266] on div at bounding box center [742, 266] width 30 height 14
checkbox input "false"
click at [844, 669] on button "Salvar" at bounding box center [883, 665] width 218 height 32
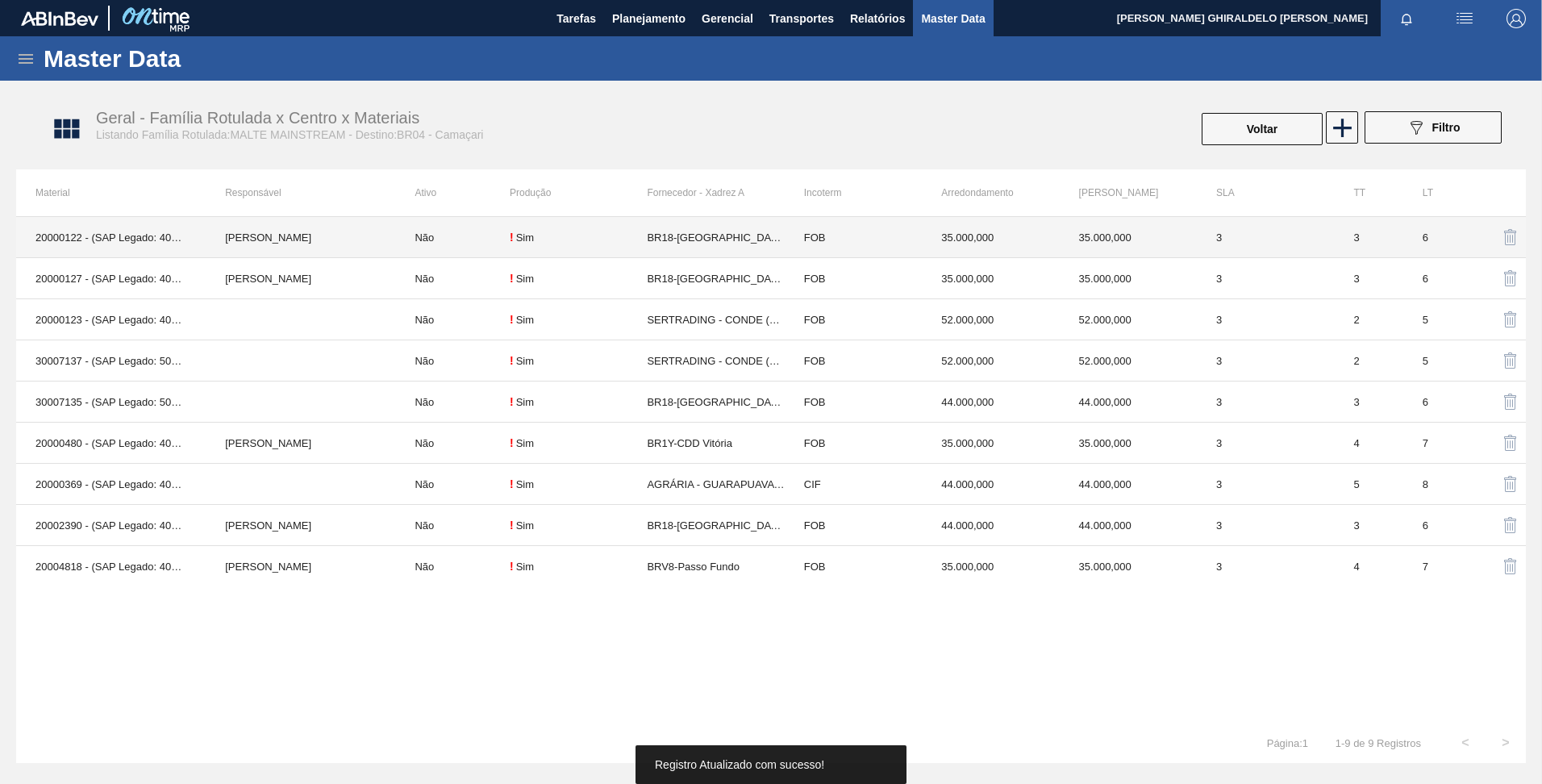
click at [398, 235] on td "Não" at bounding box center [452, 237] width 115 height 41
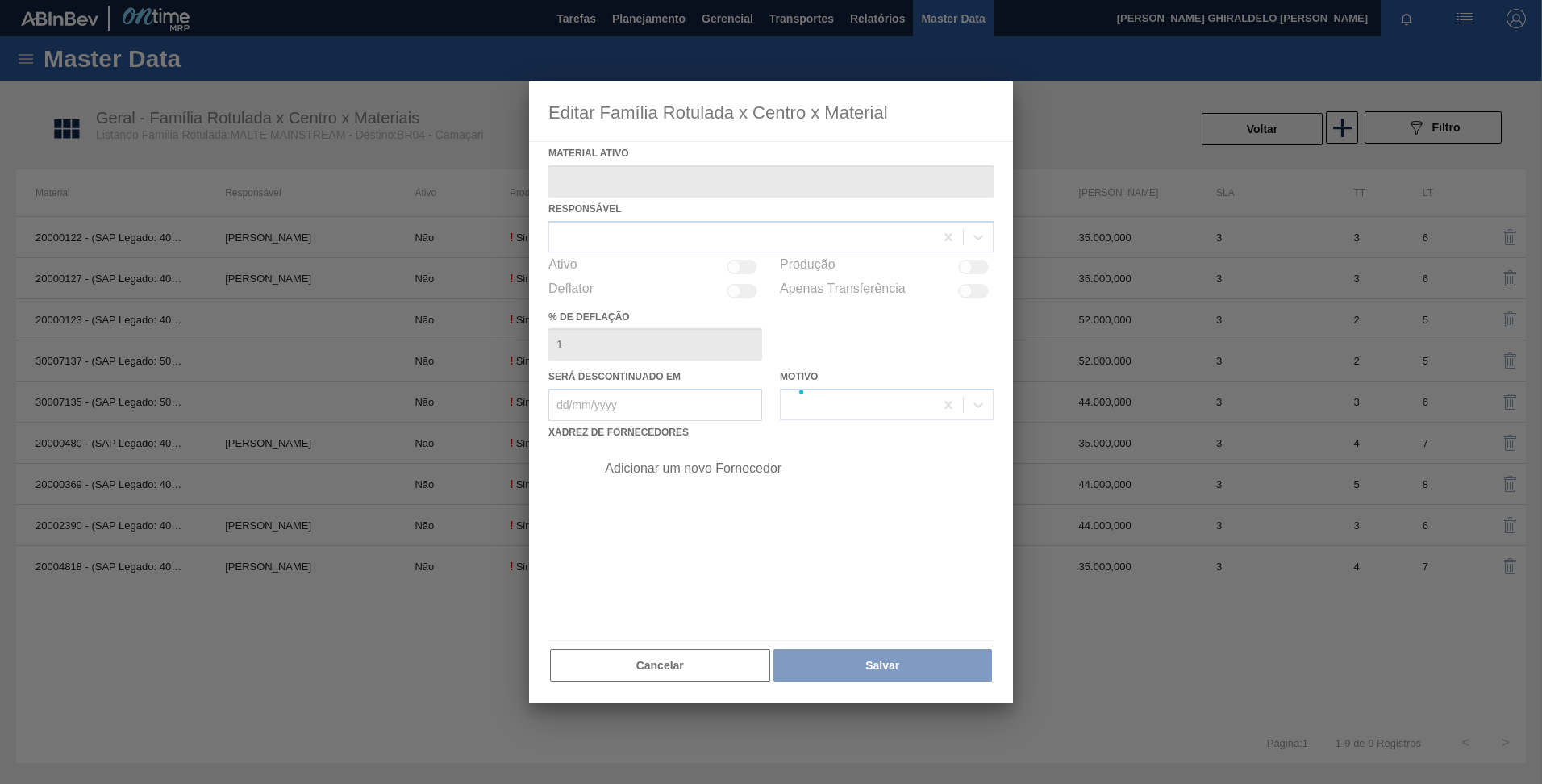
type ativo "20000122 - (SAP Legado: 40001106) - MALTE PAMPA"
checkbox input "true"
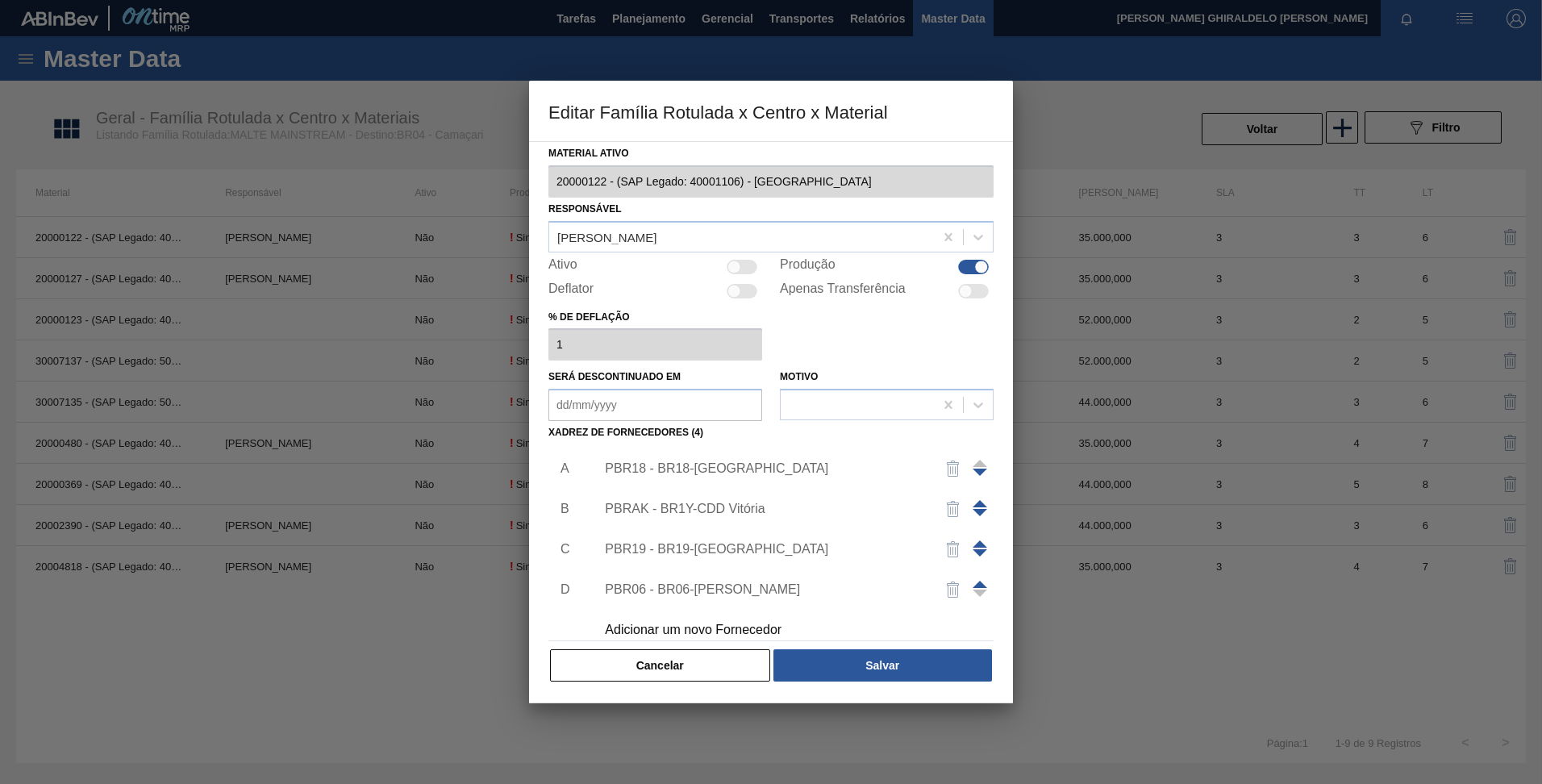
click at [730, 271] on div at bounding box center [734, 266] width 13 height 13
checkbox input "true"
click at [862, 666] on button "Salvar" at bounding box center [883, 665] width 218 height 32
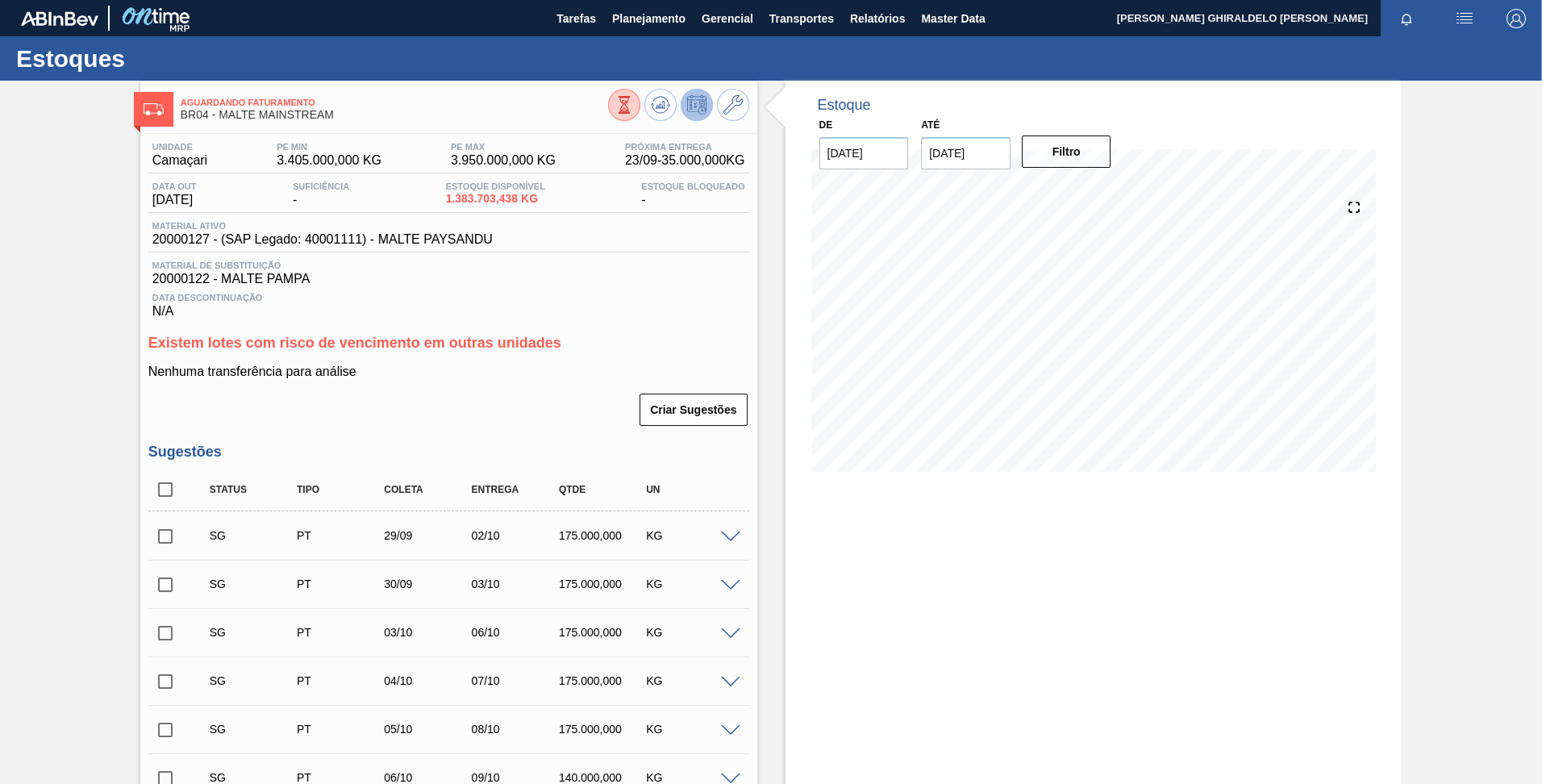
click at [729, 543] on div "SG PT 29/09 02/10 175.000,000 KG" at bounding box center [449, 535] width 601 height 41
click at [726, 538] on span at bounding box center [730, 537] width 19 height 12
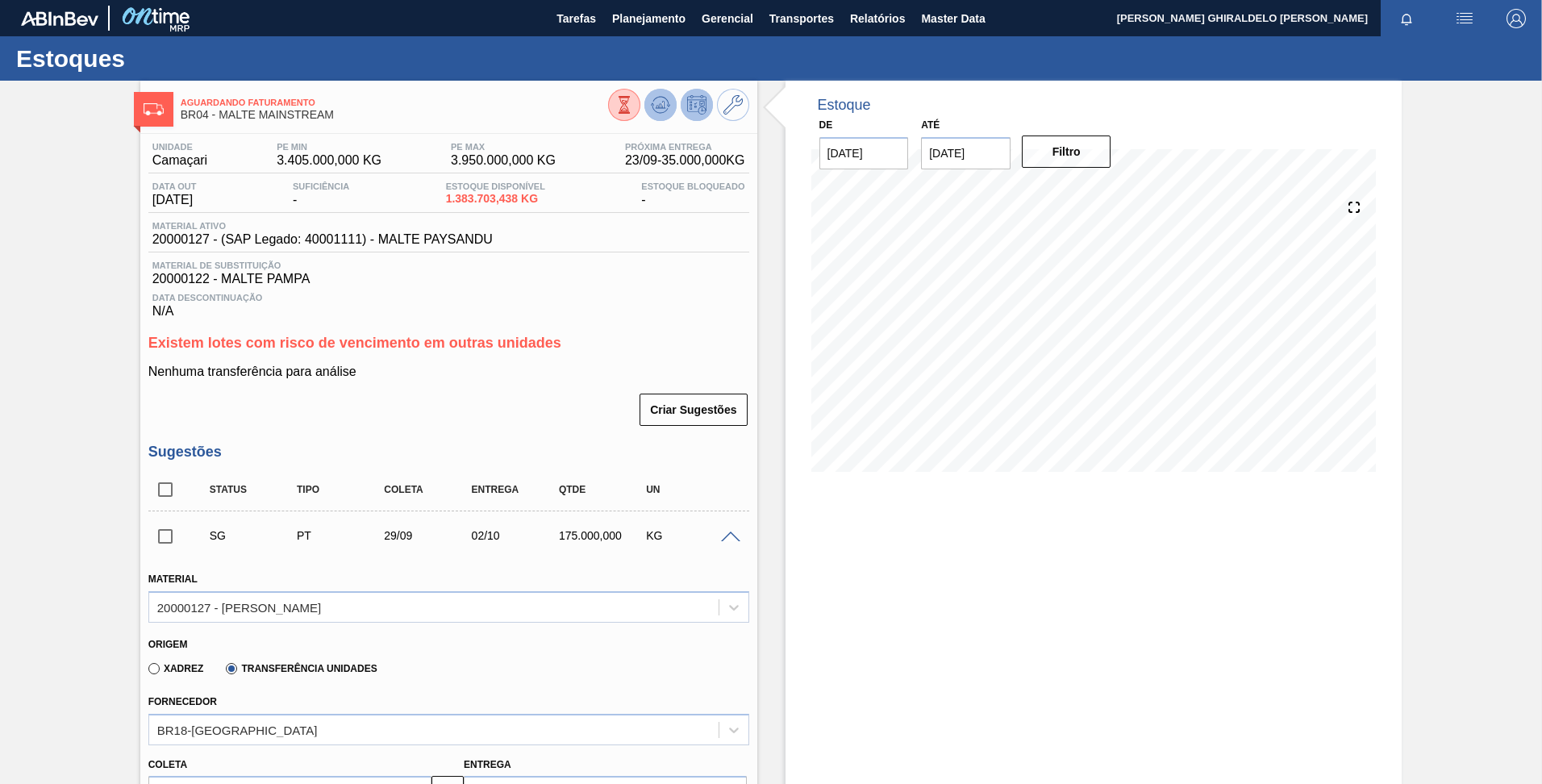
click at [655, 102] on icon at bounding box center [660, 104] width 19 height 19
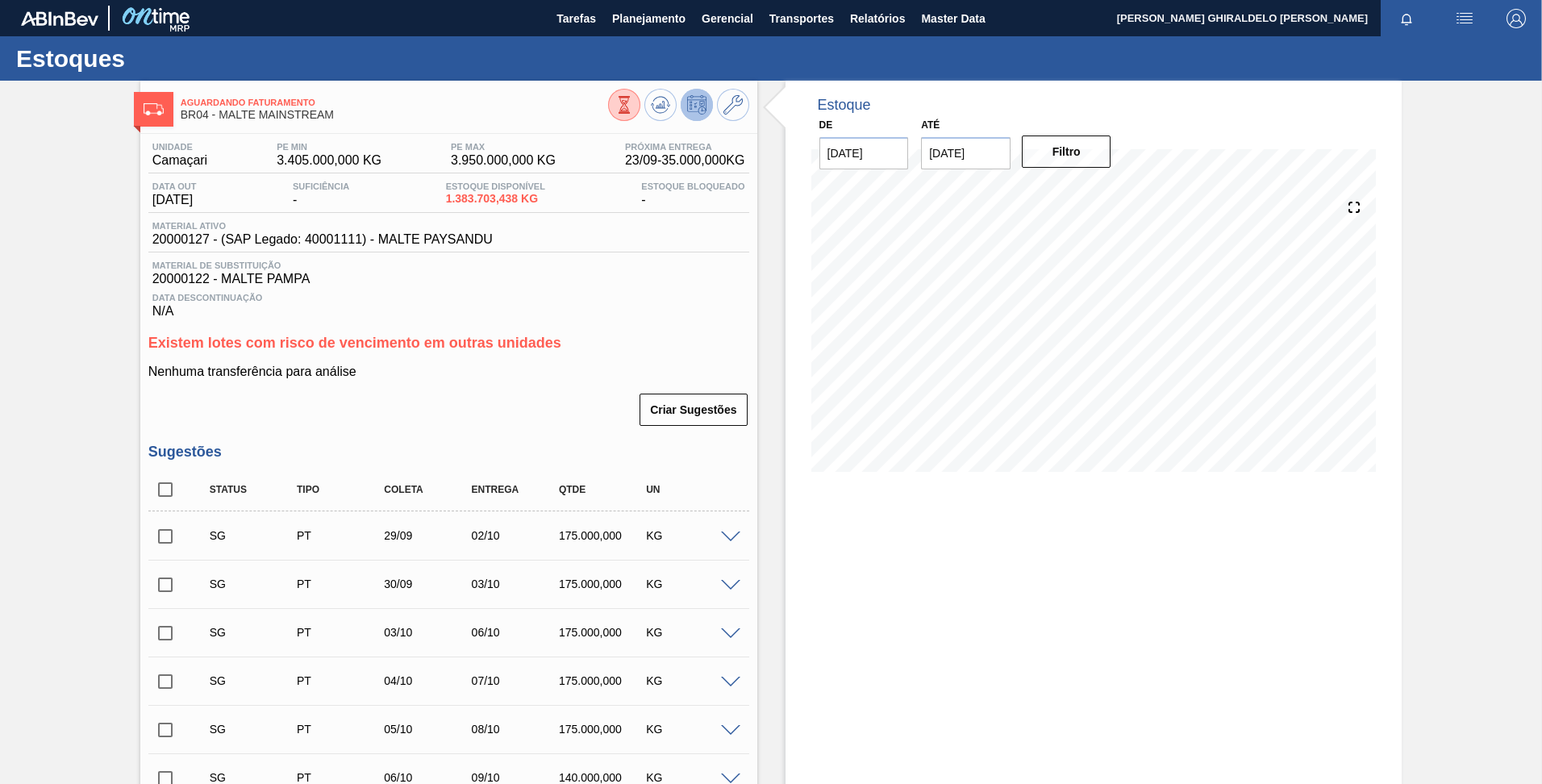
click at [720, 542] on div "SG PT 29/09 02/10 175.000,000 KG" at bounding box center [461, 536] width 524 height 32
click at [725, 538] on span at bounding box center [730, 537] width 19 height 12
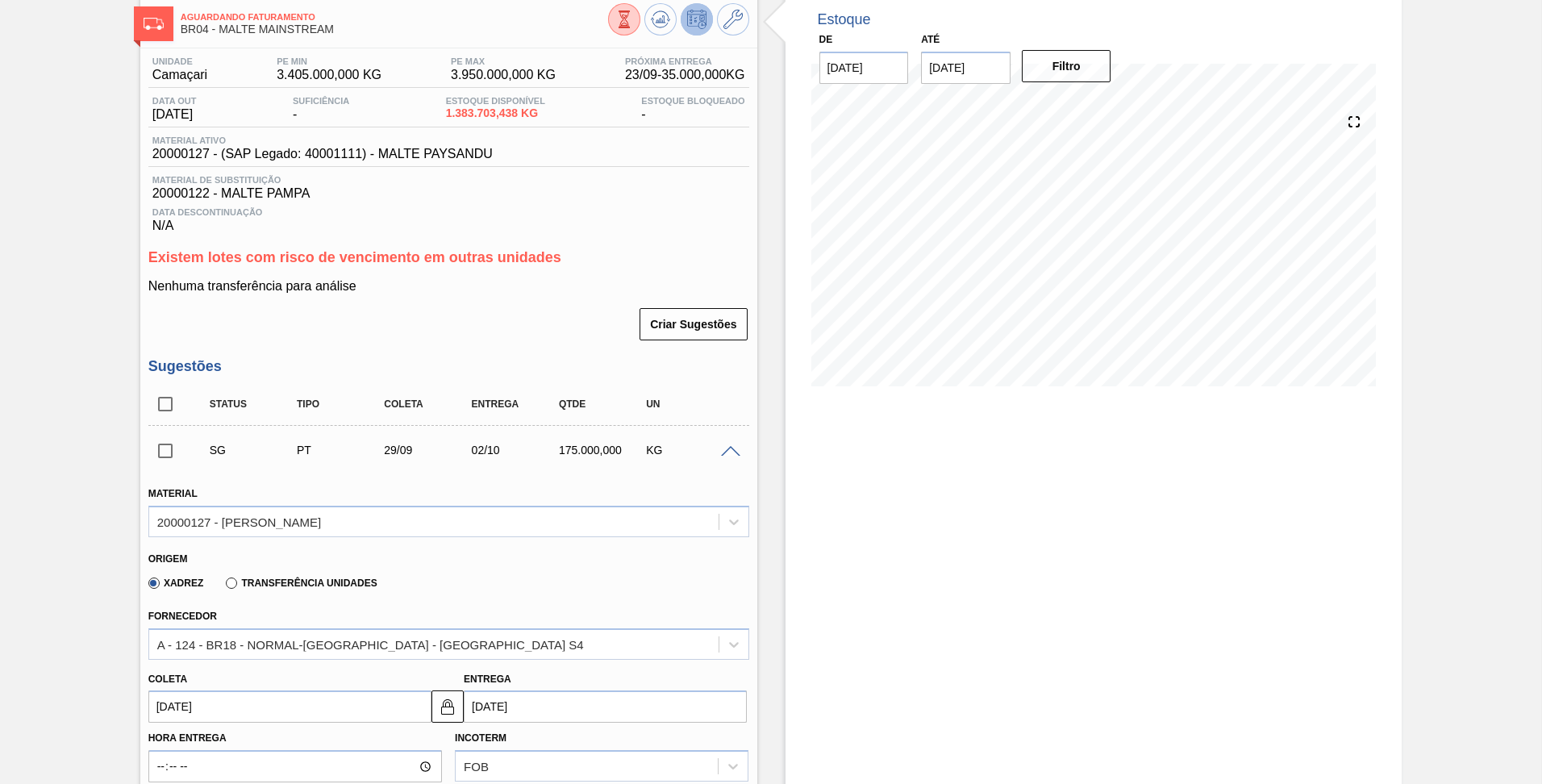
scroll to position [84, 0]
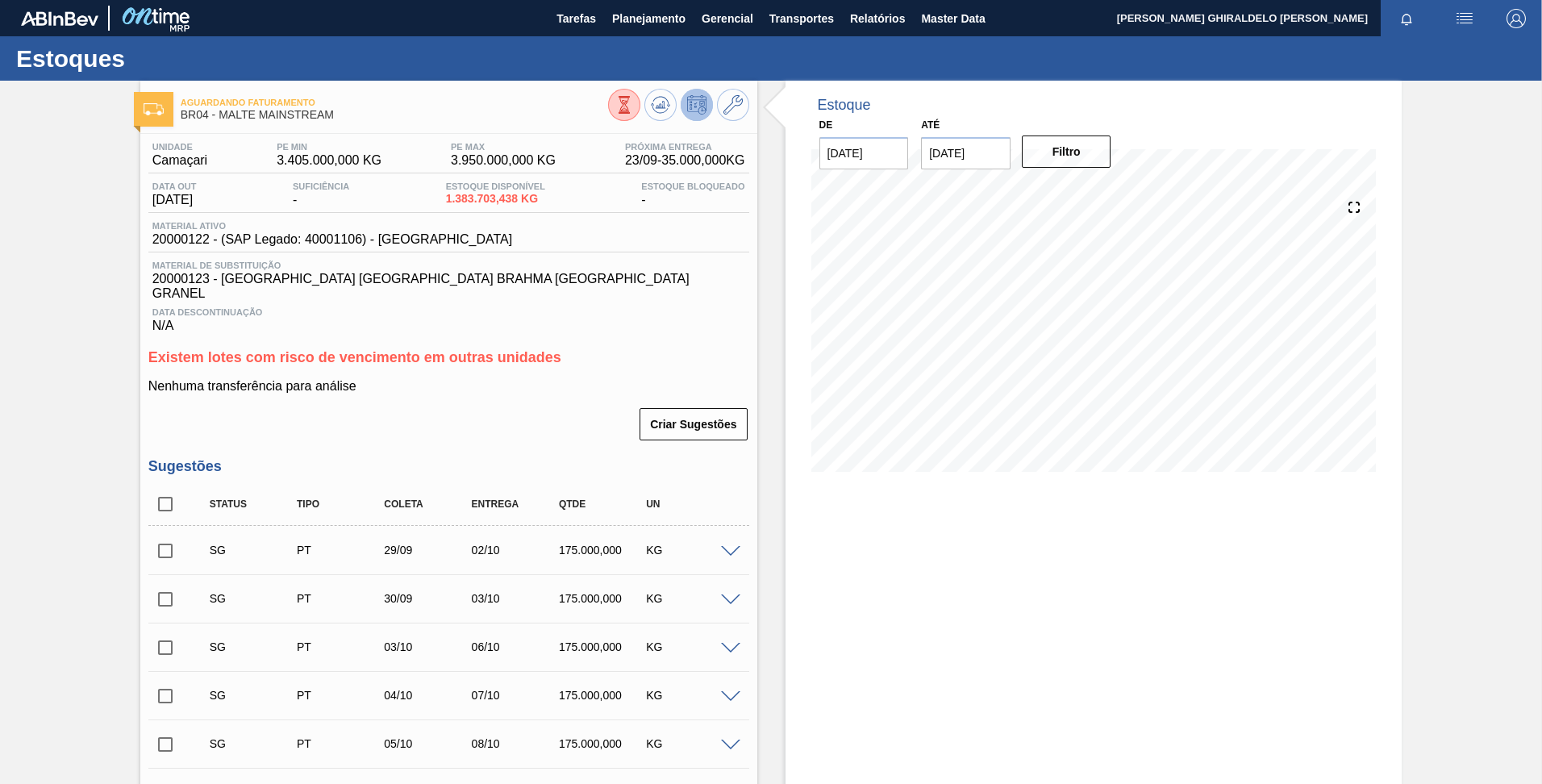
click at [730, 546] on span at bounding box center [730, 552] width 19 height 12
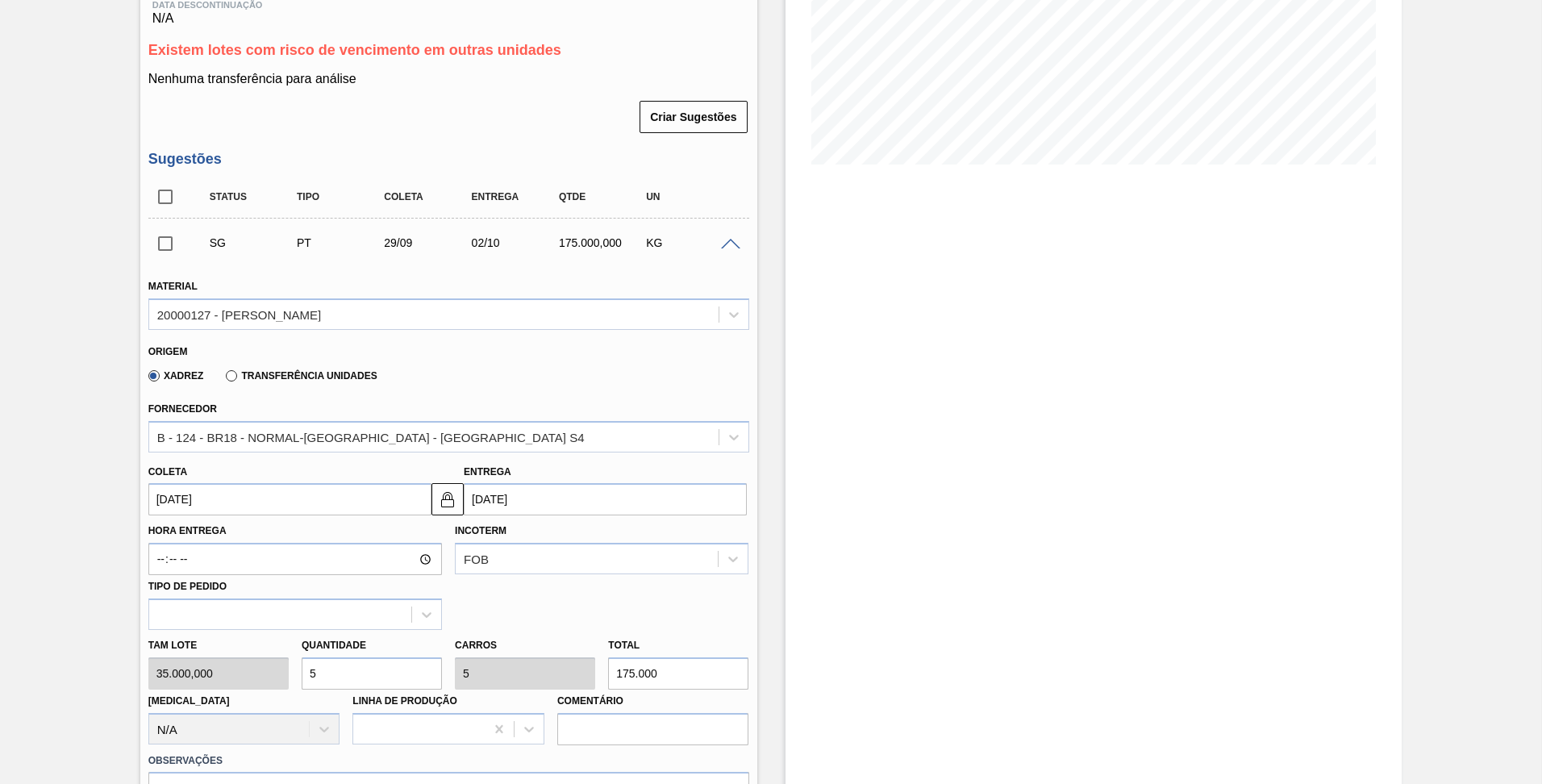
scroll to position [292, 0]
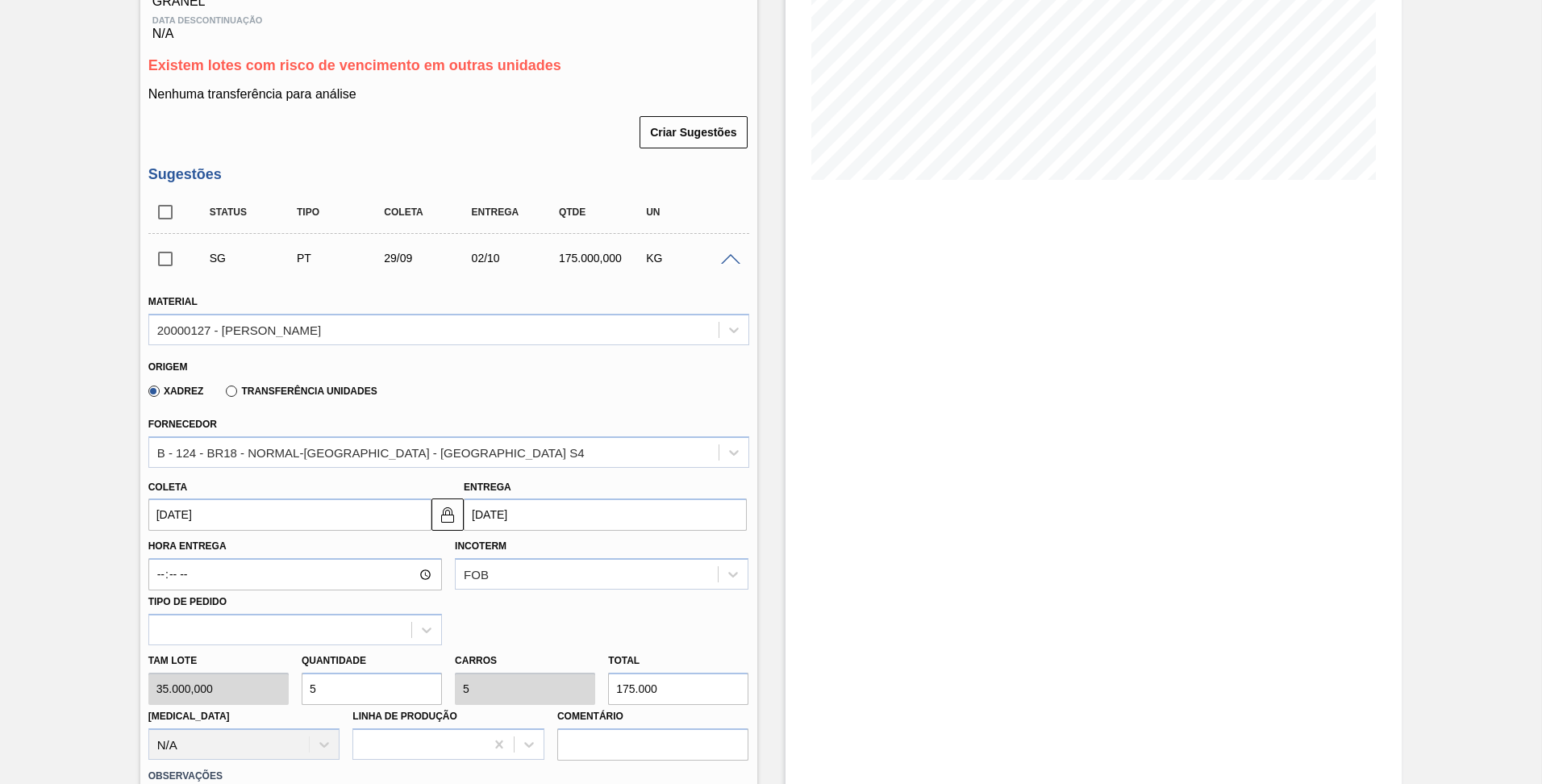
click at [726, 254] on span at bounding box center [730, 260] width 19 height 12
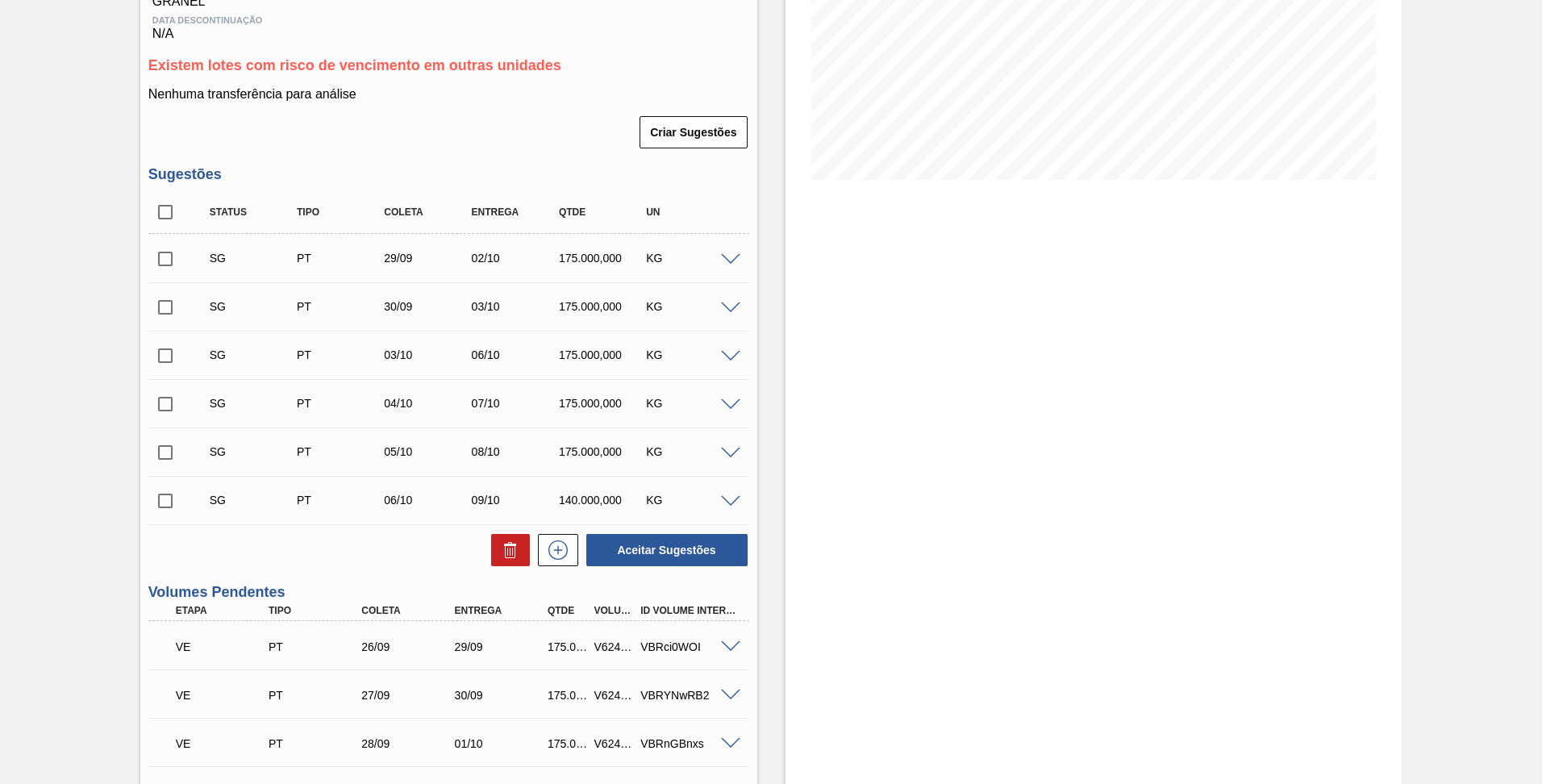
click at [168, 195] on input "checkbox" at bounding box center [165, 212] width 34 height 34
checkbox input "true"
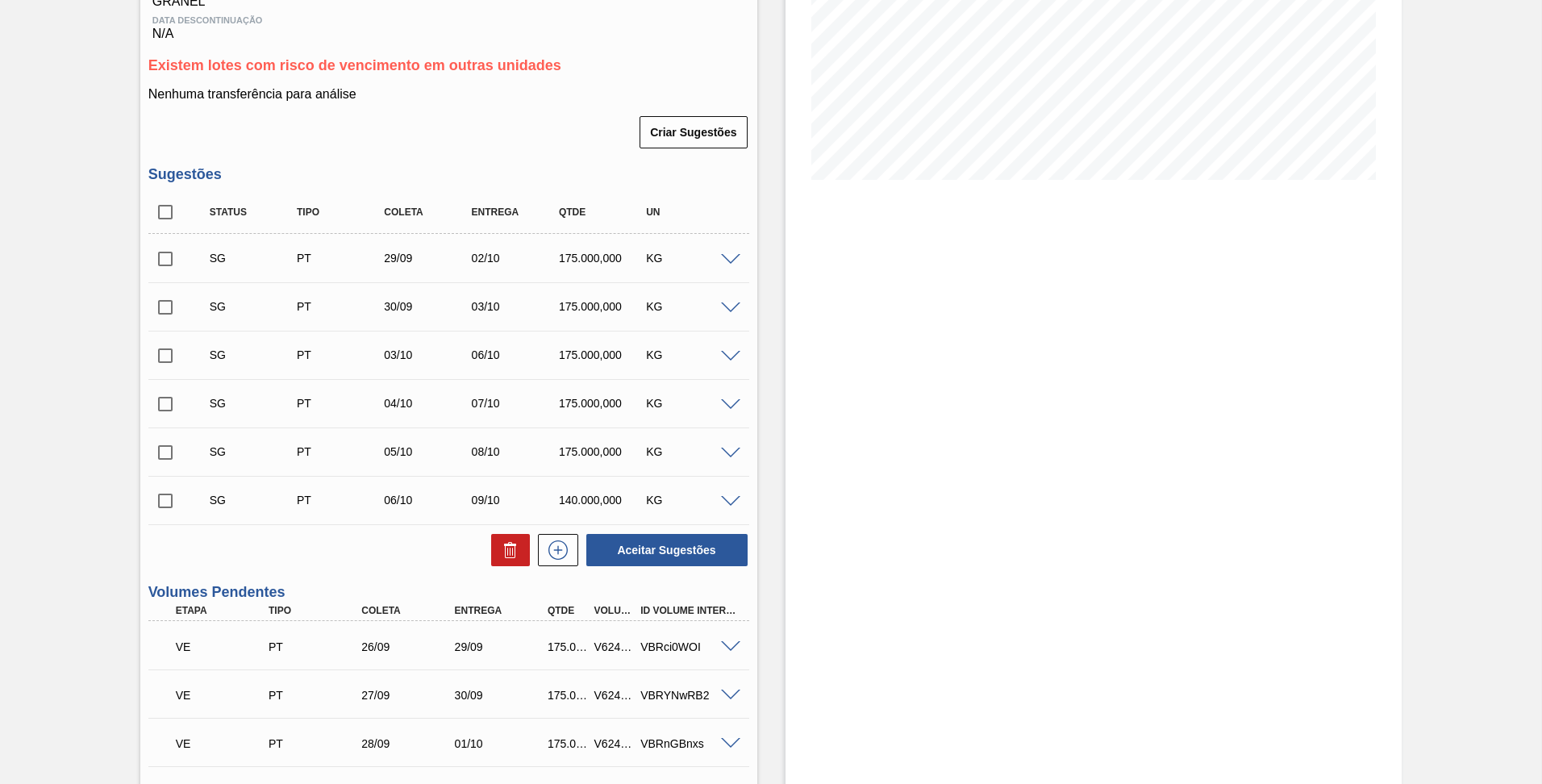
checkbox input "true"
click at [503, 540] on icon at bounding box center [510, 550] width 19 height 19
checkbox input "false"
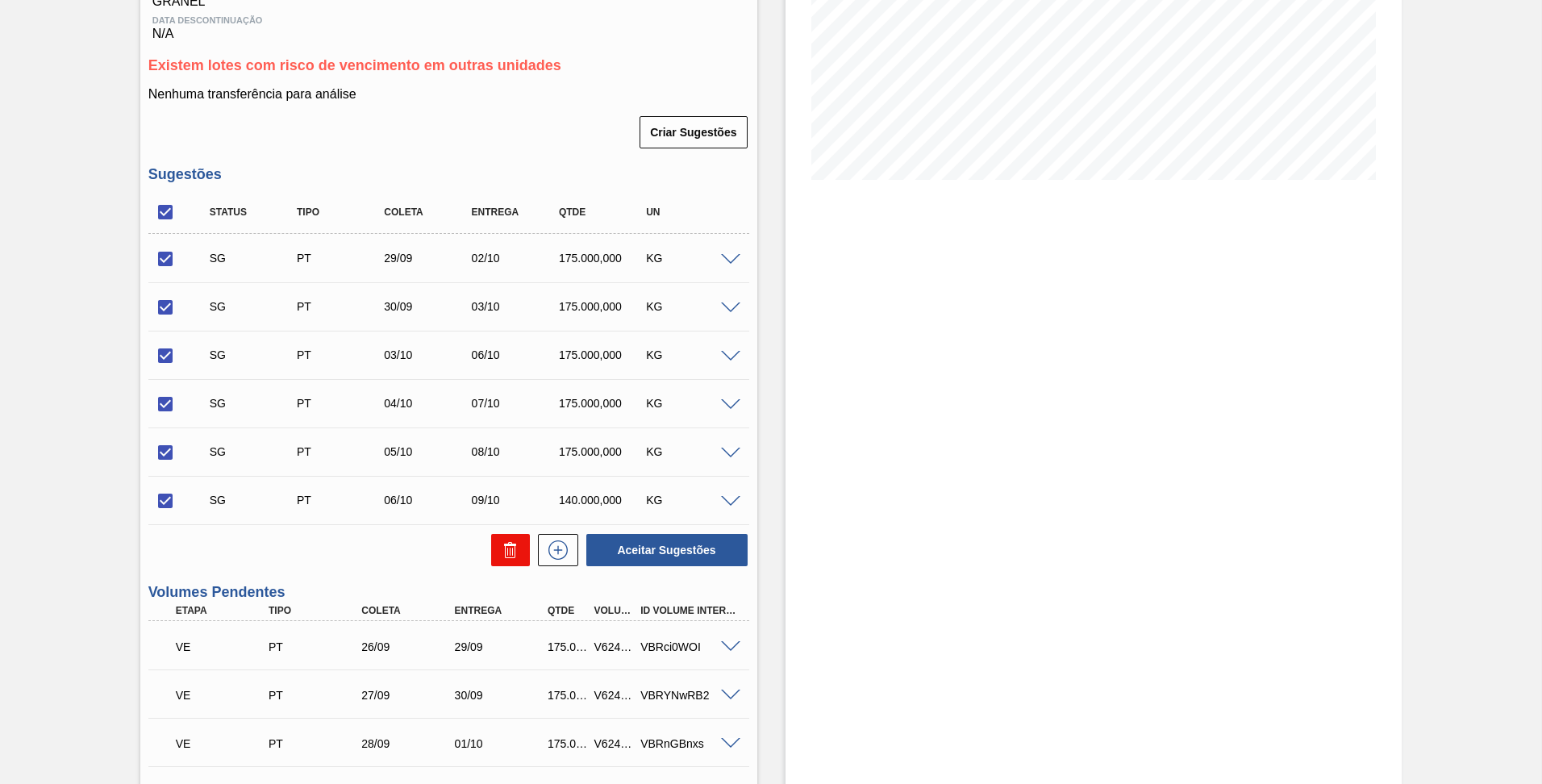
checkbox input "false"
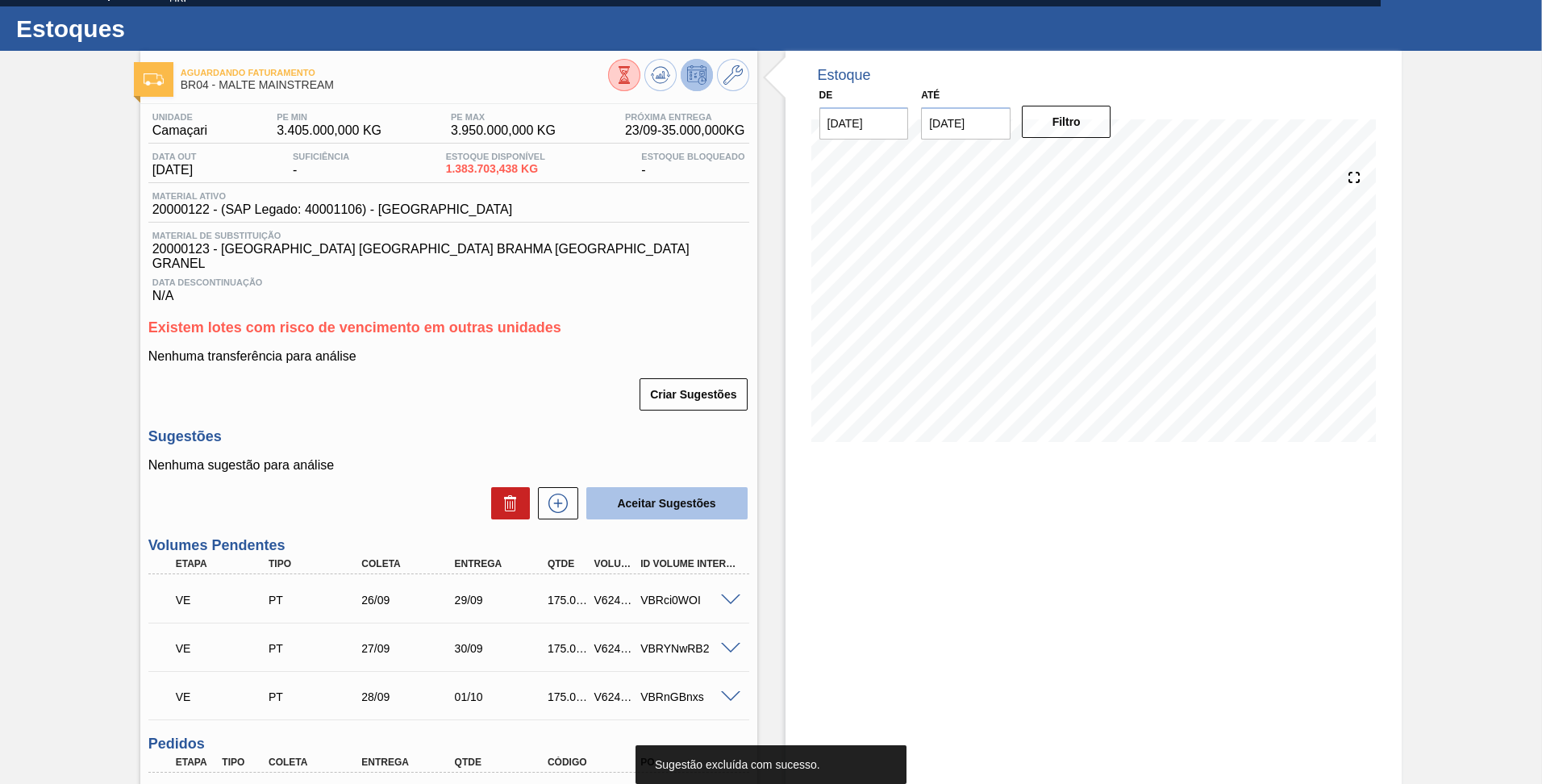
scroll to position [0, 0]
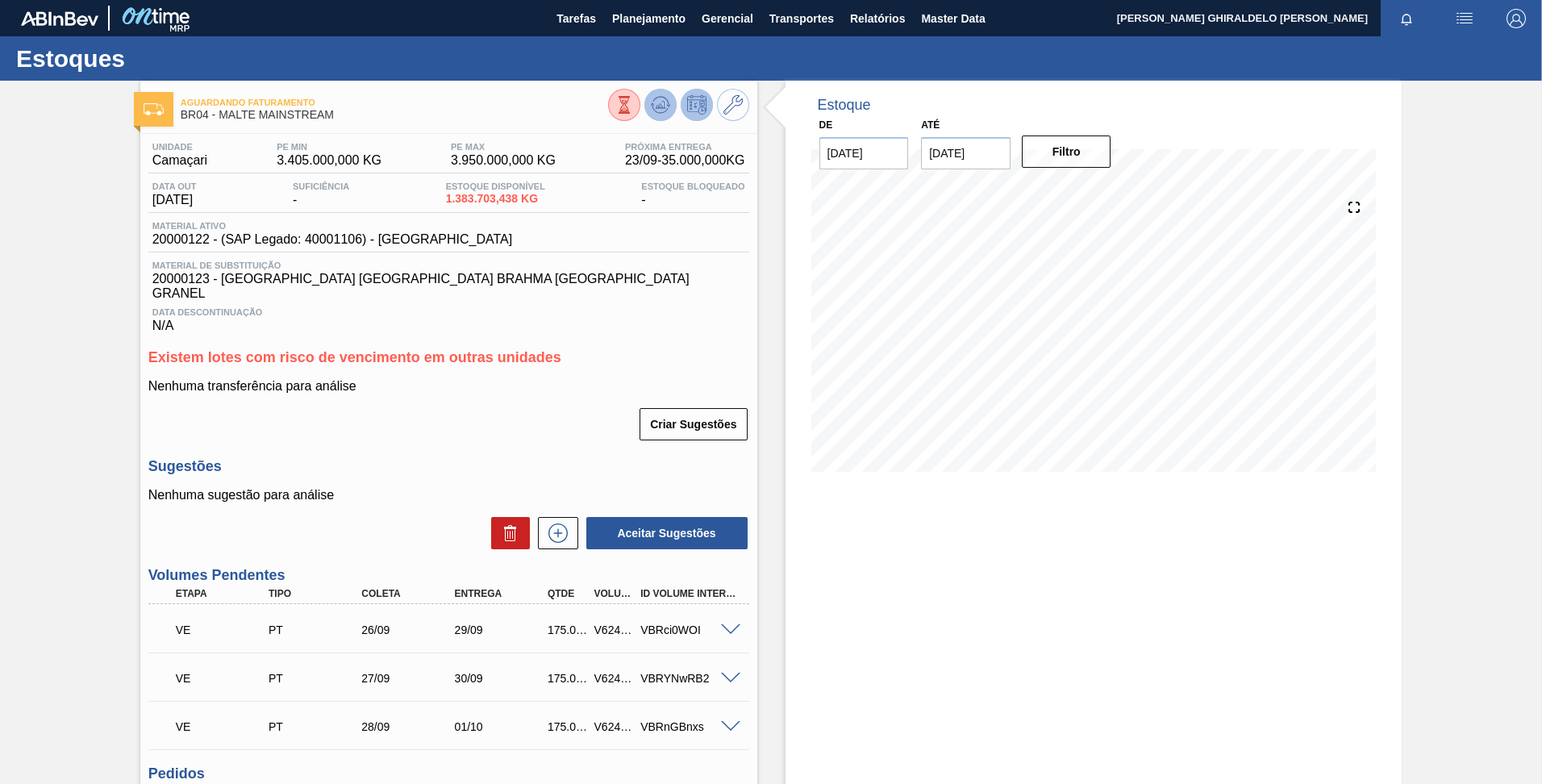
click at [651, 107] on icon at bounding box center [660, 104] width 19 height 19
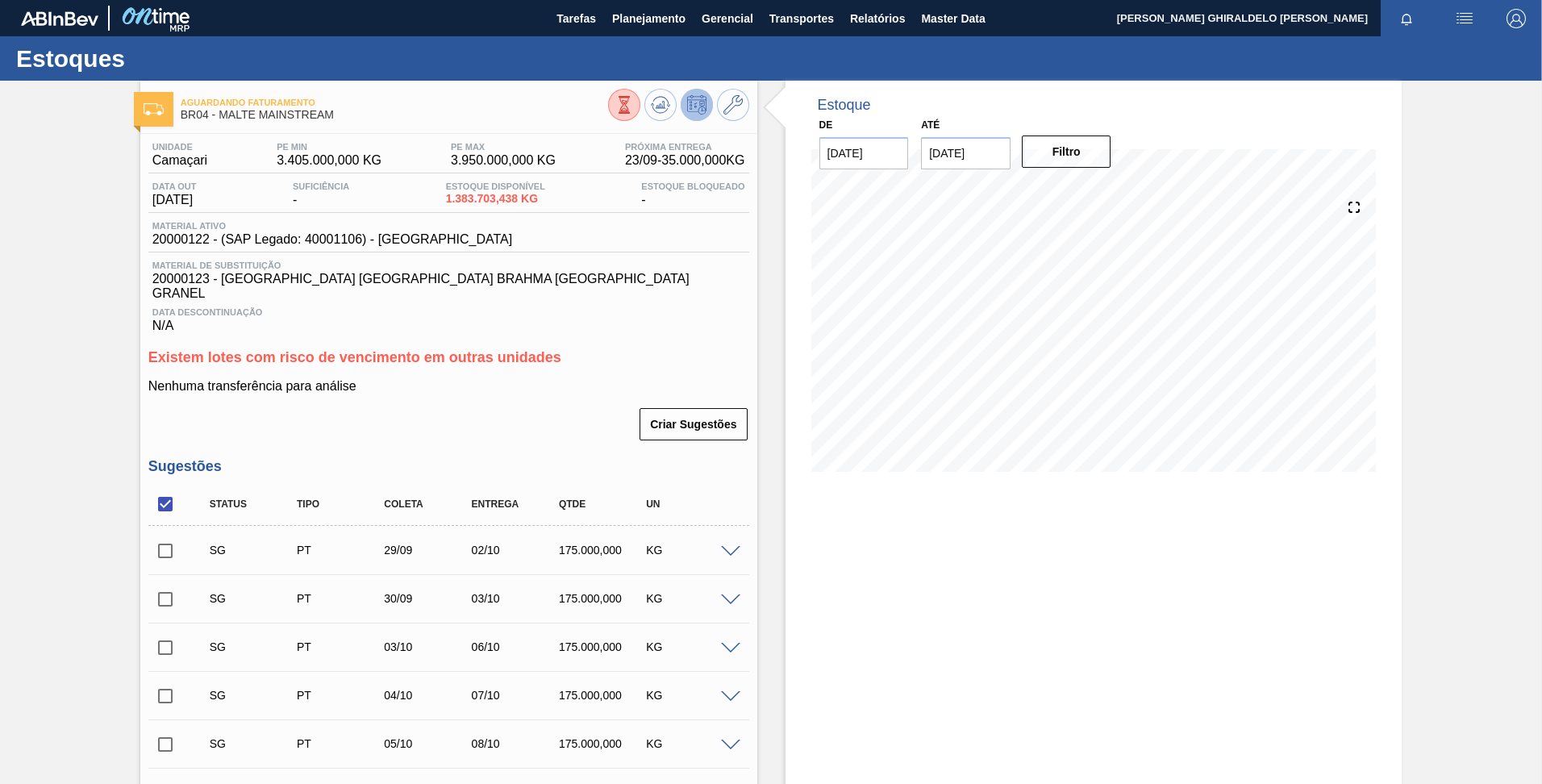
click at [735, 546] on span at bounding box center [730, 552] width 19 height 12
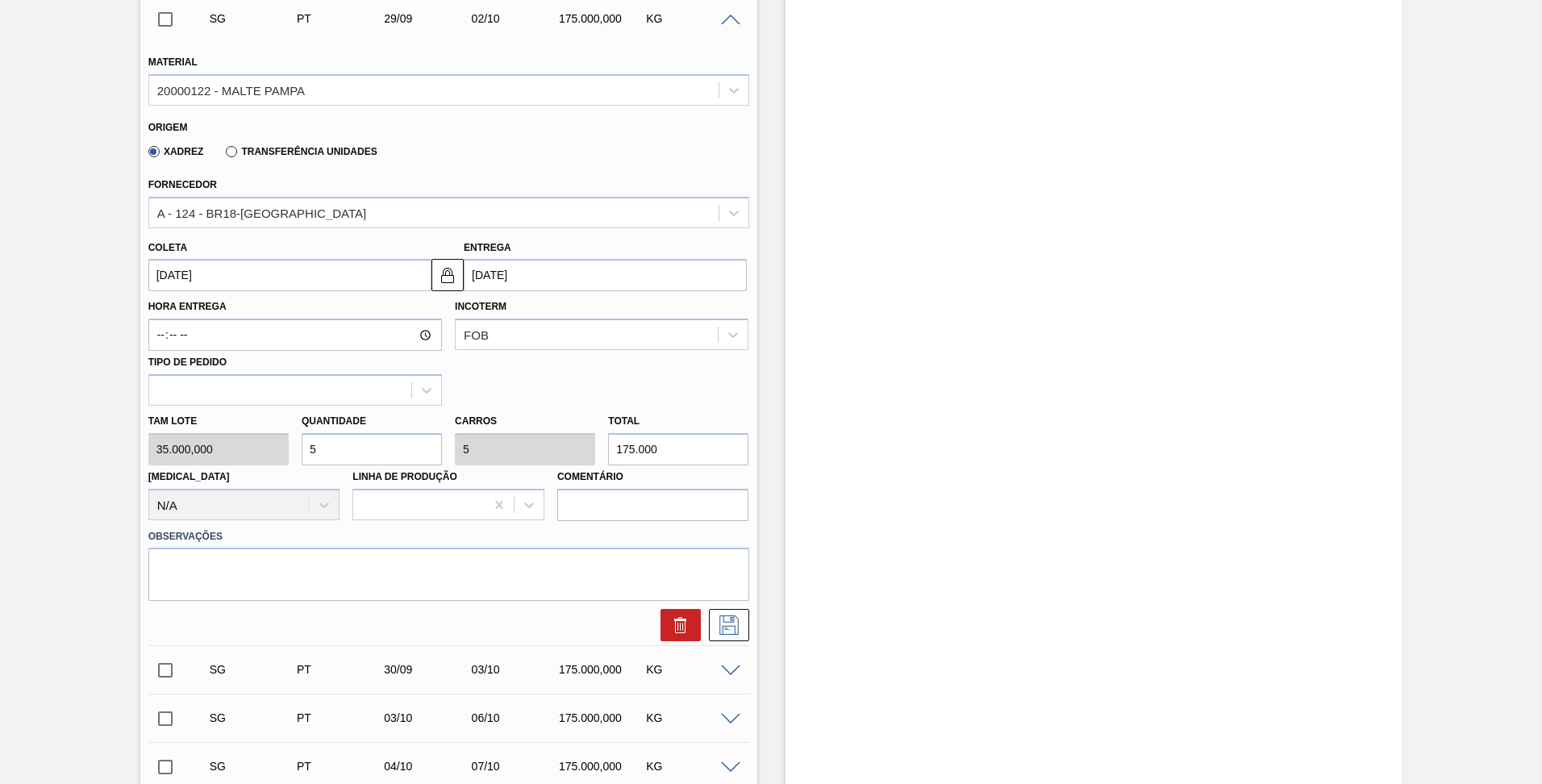
scroll to position [627, 0]
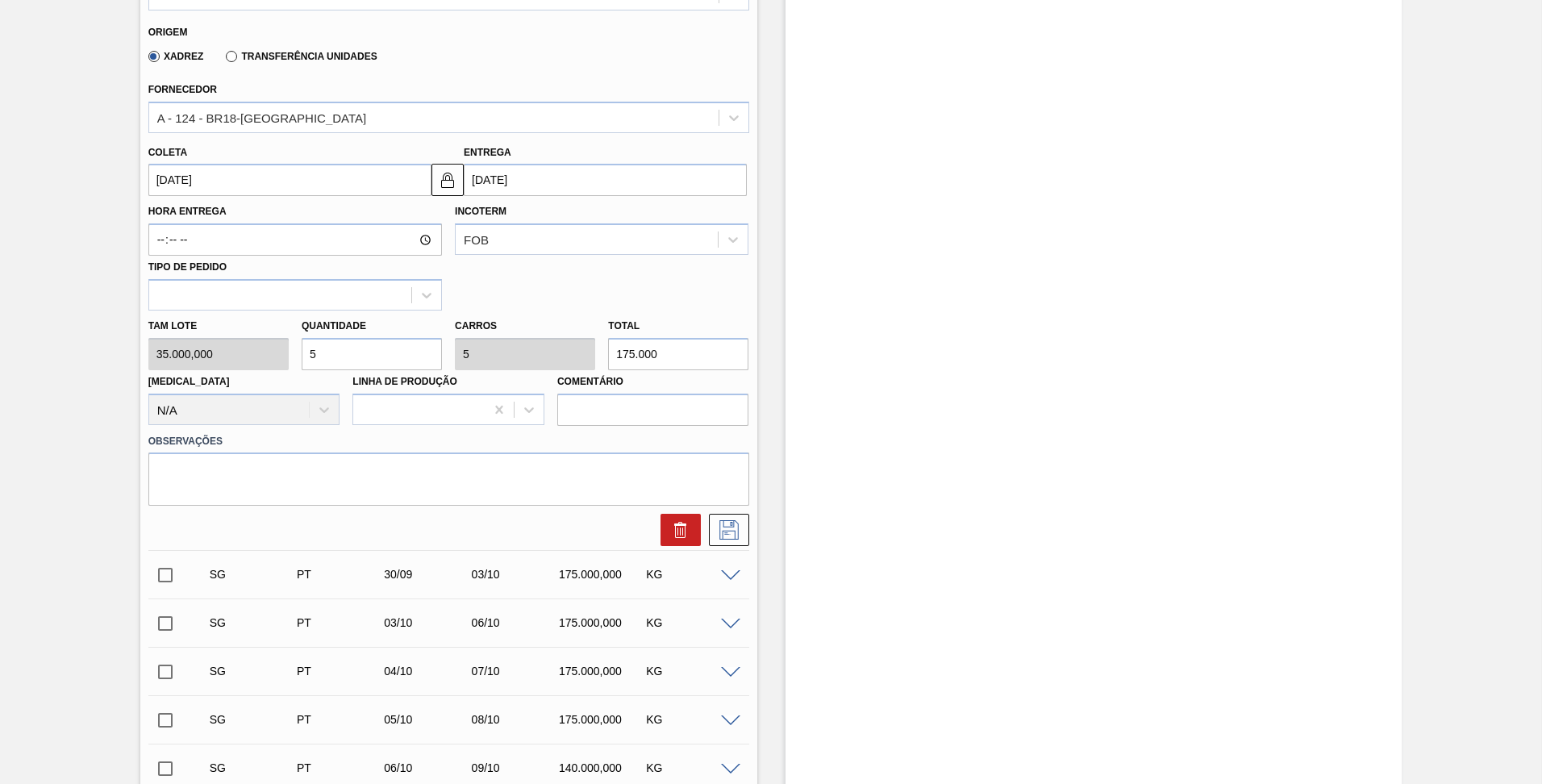
click at [735, 570] on span at bounding box center [730, 575] width 19 height 12
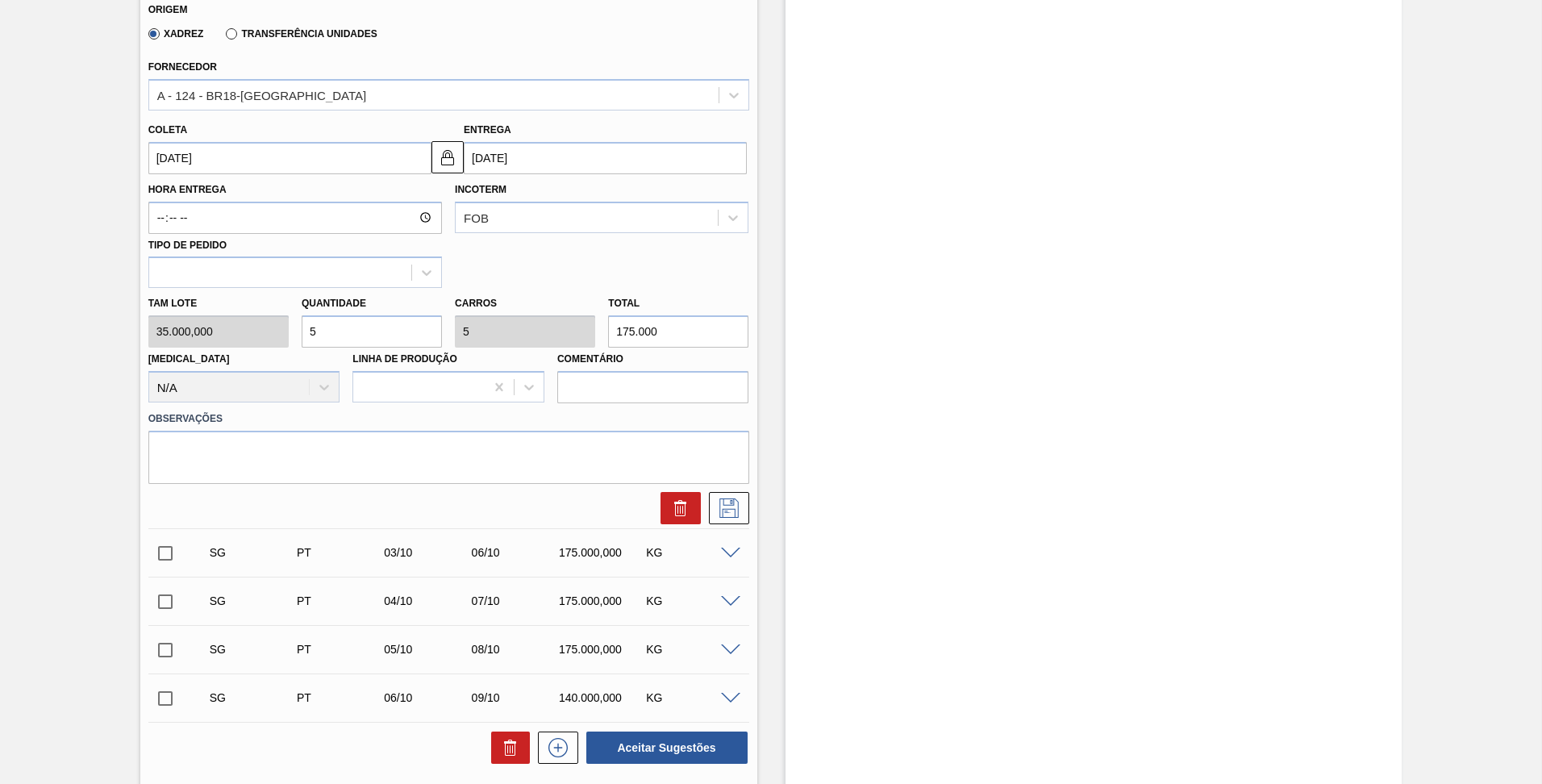
scroll to position [1402, 0]
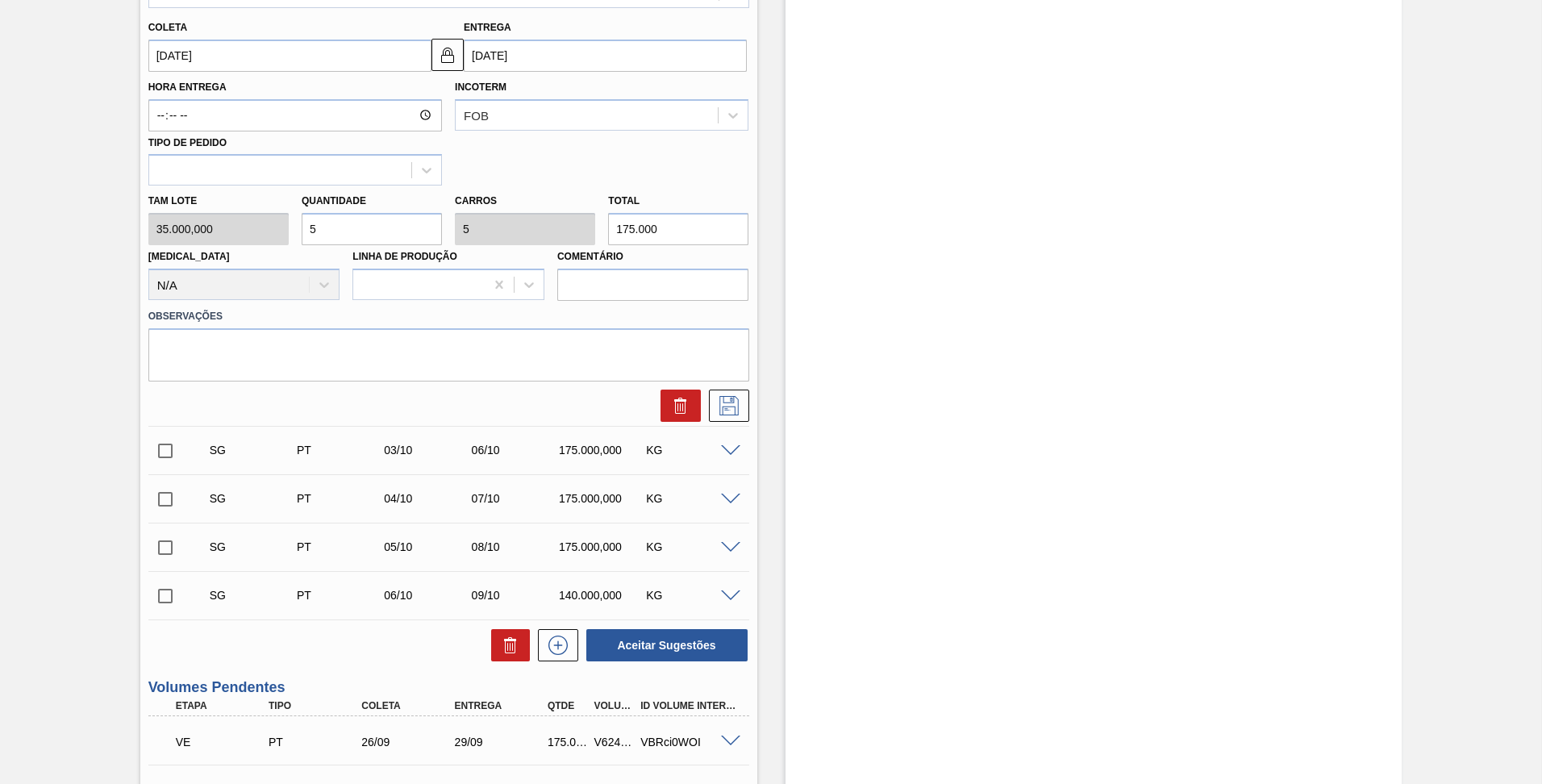
click at [739, 444] on div at bounding box center [733, 449] width 32 height 12
click at [732, 445] on span at bounding box center [730, 450] width 19 height 12
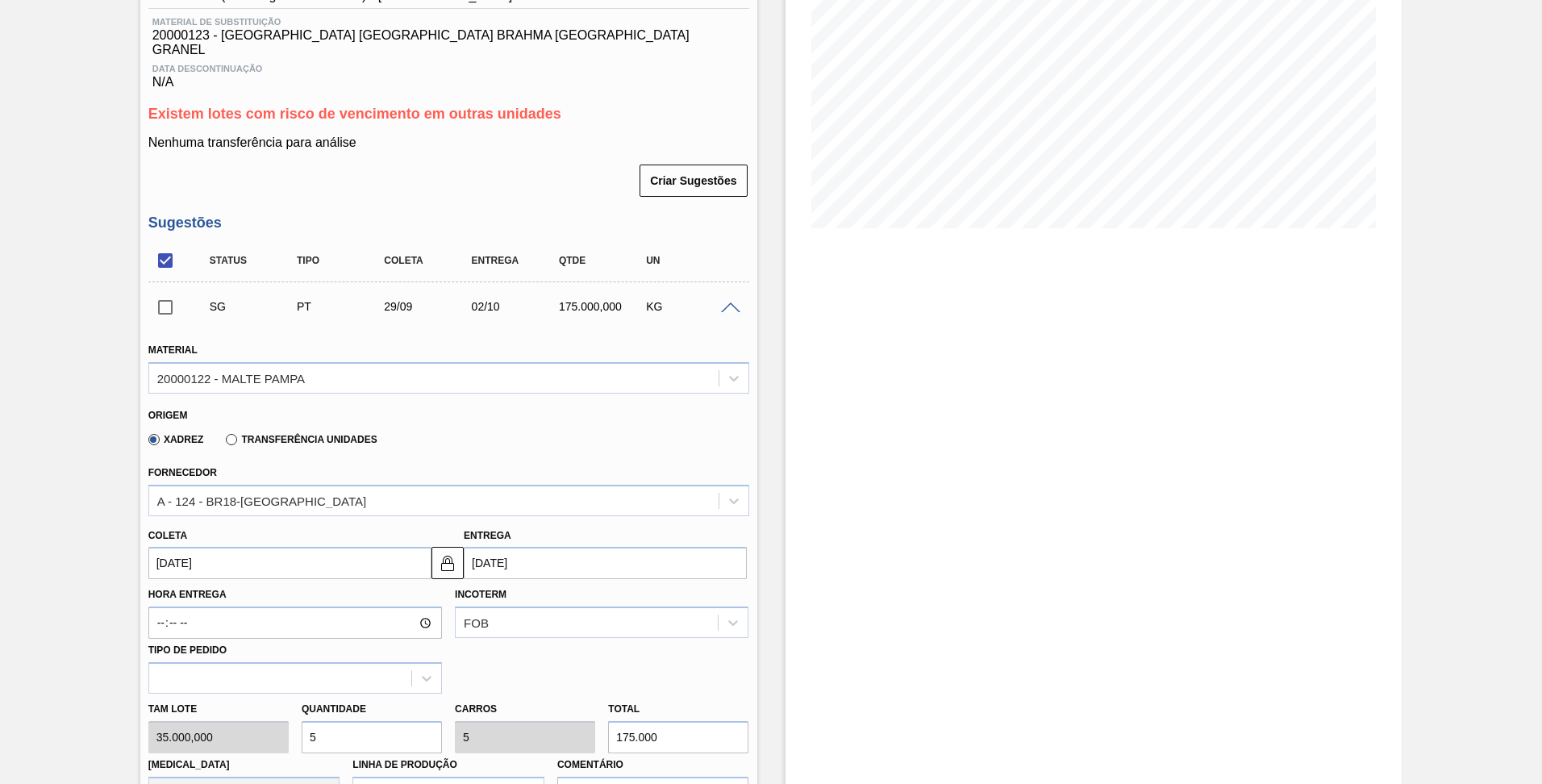
scroll to position [0, 0]
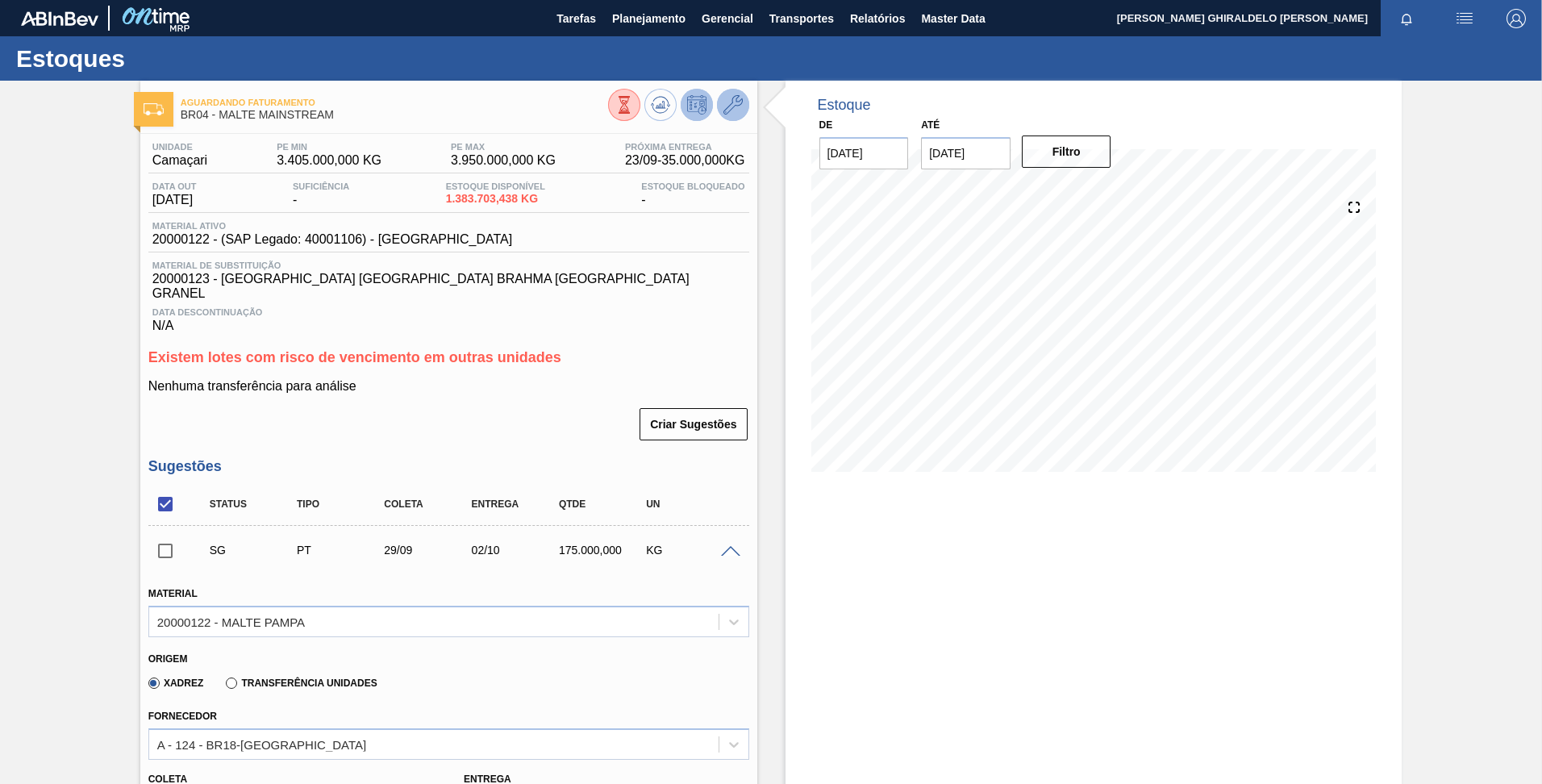
click at [730, 105] on icon at bounding box center [733, 104] width 19 height 19
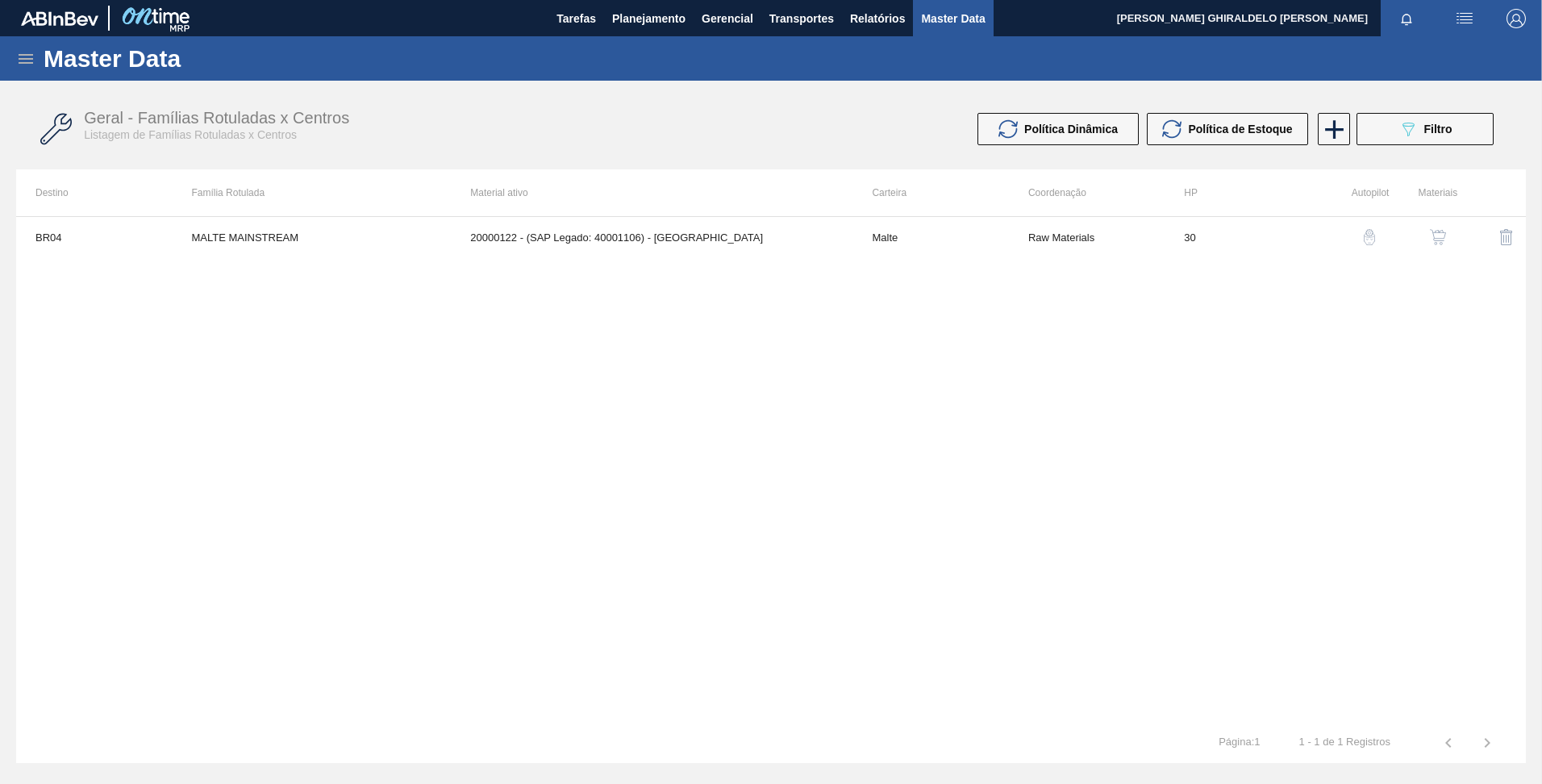
click at [1433, 234] on img "button" at bounding box center [1438, 237] width 16 height 16
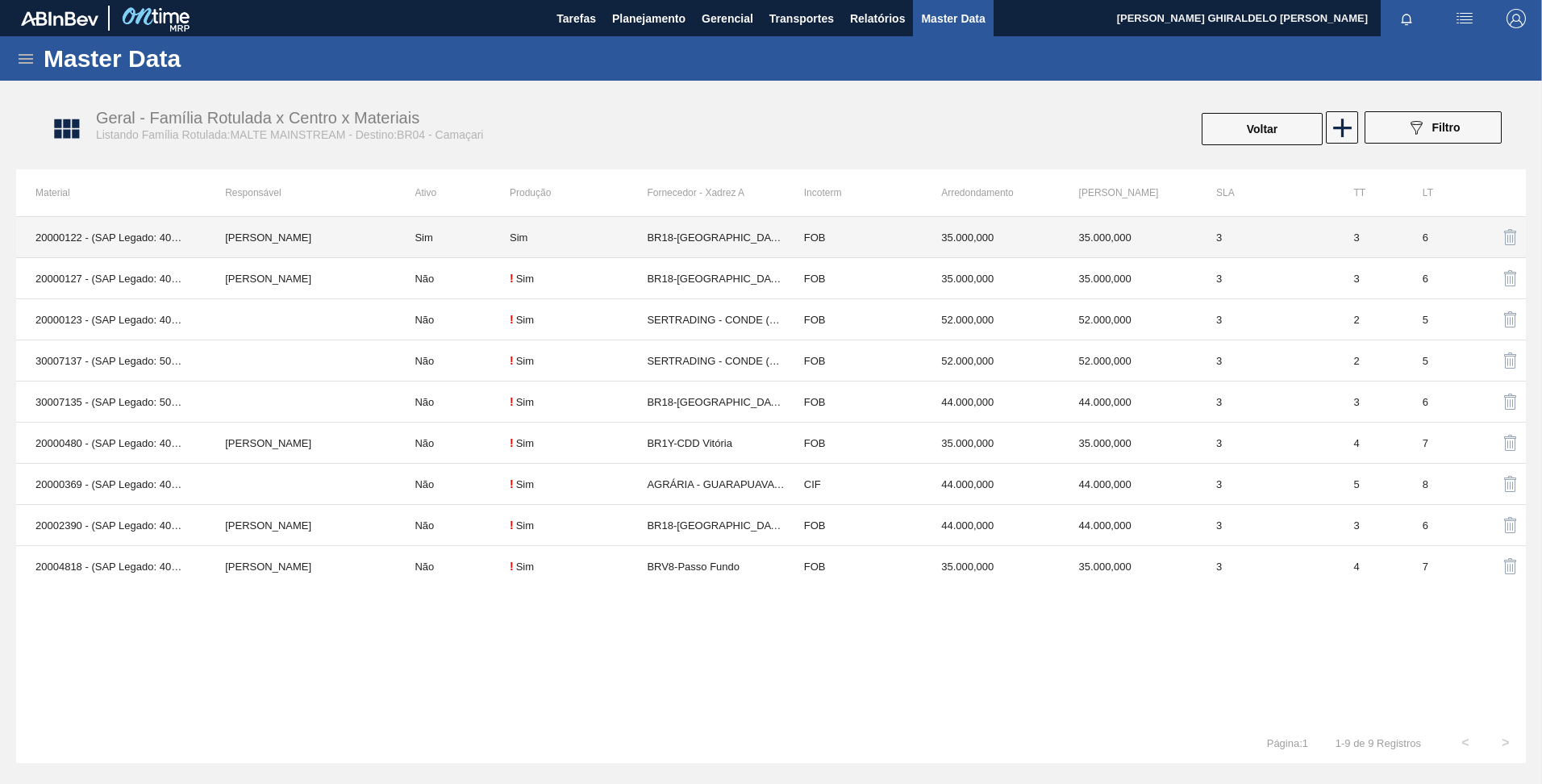
click at [415, 238] on td "Sim" at bounding box center [452, 237] width 115 height 41
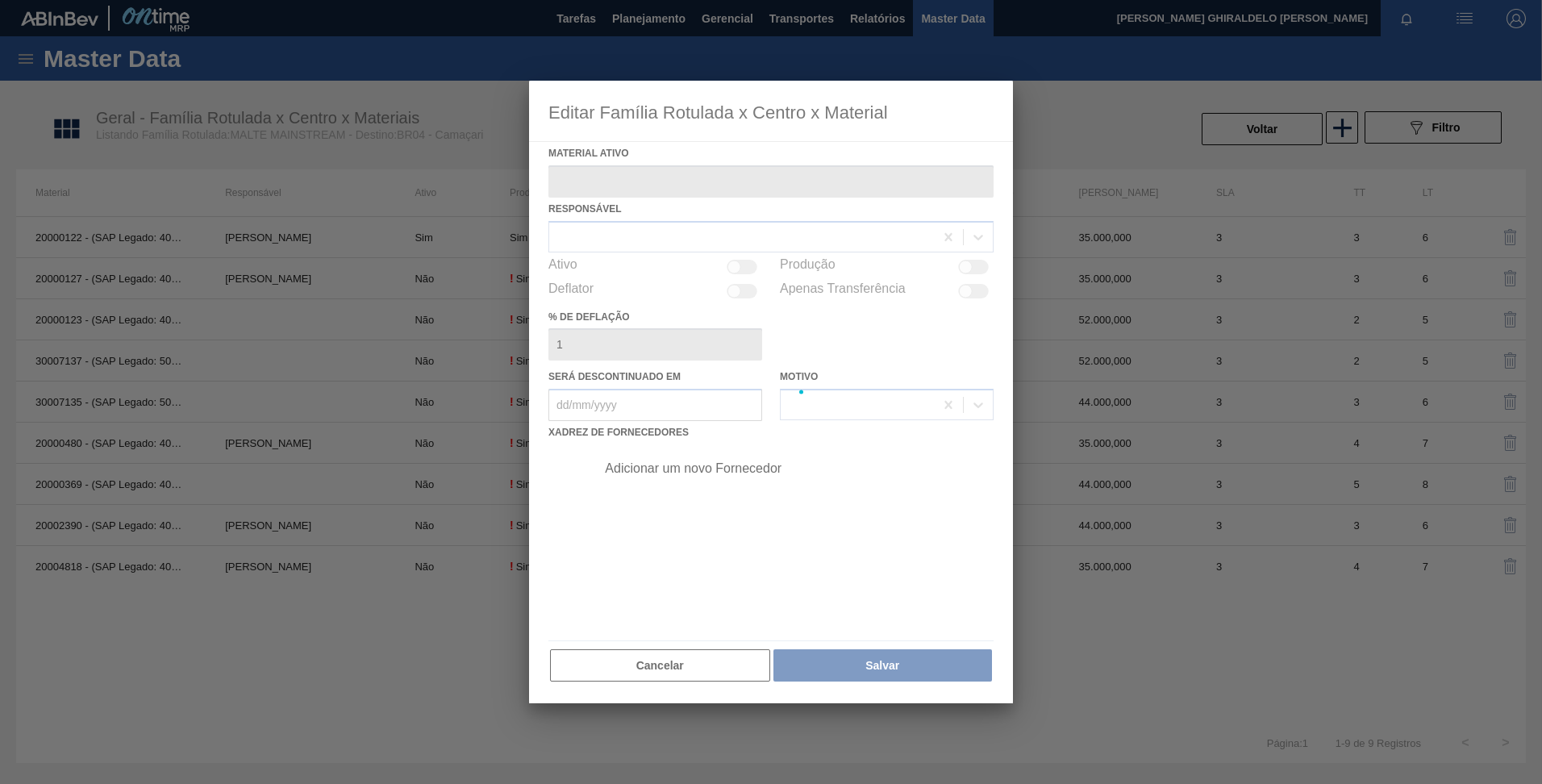
type ativo "20000122 - (SAP Legado: 40001106) - [GEOGRAPHIC_DATA]"
checkbox input "true"
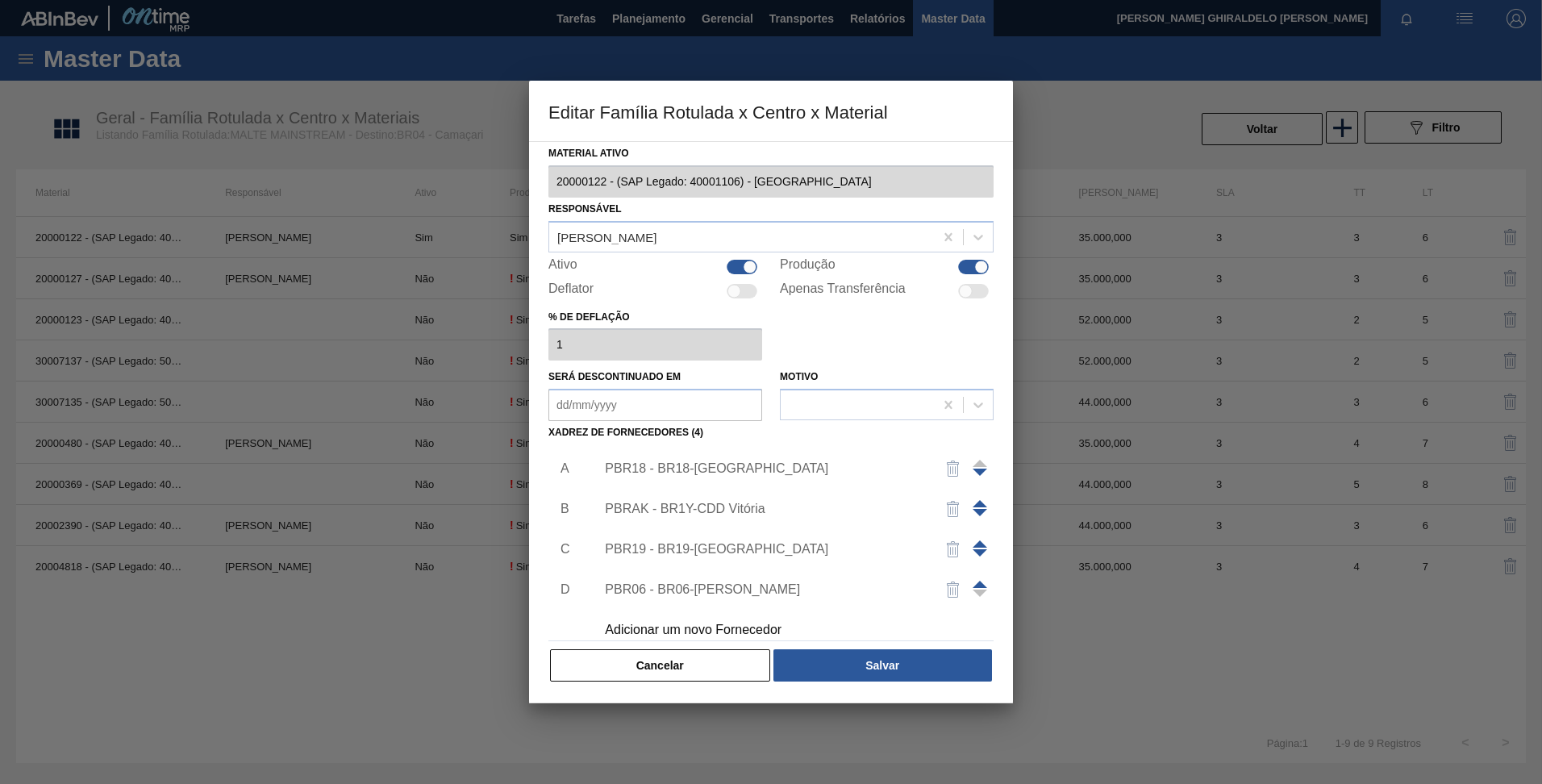
click at [735, 266] on div at bounding box center [742, 266] width 30 height 14
checkbox input "false"
click at [872, 655] on button "Salvar" at bounding box center [883, 665] width 218 height 32
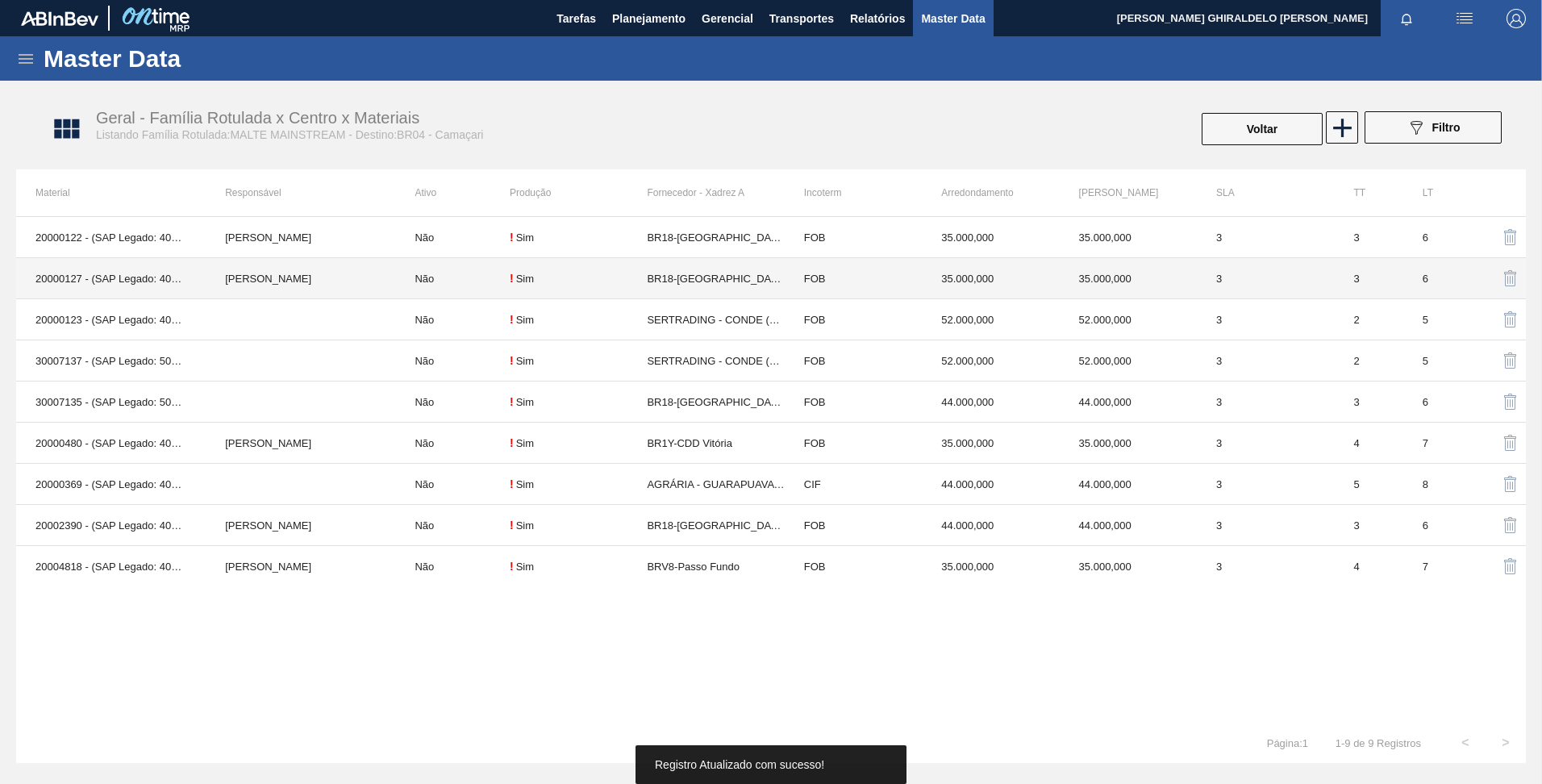
click at [421, 282] on td "Não" at bounding box center [452, 278] width 115 height 41
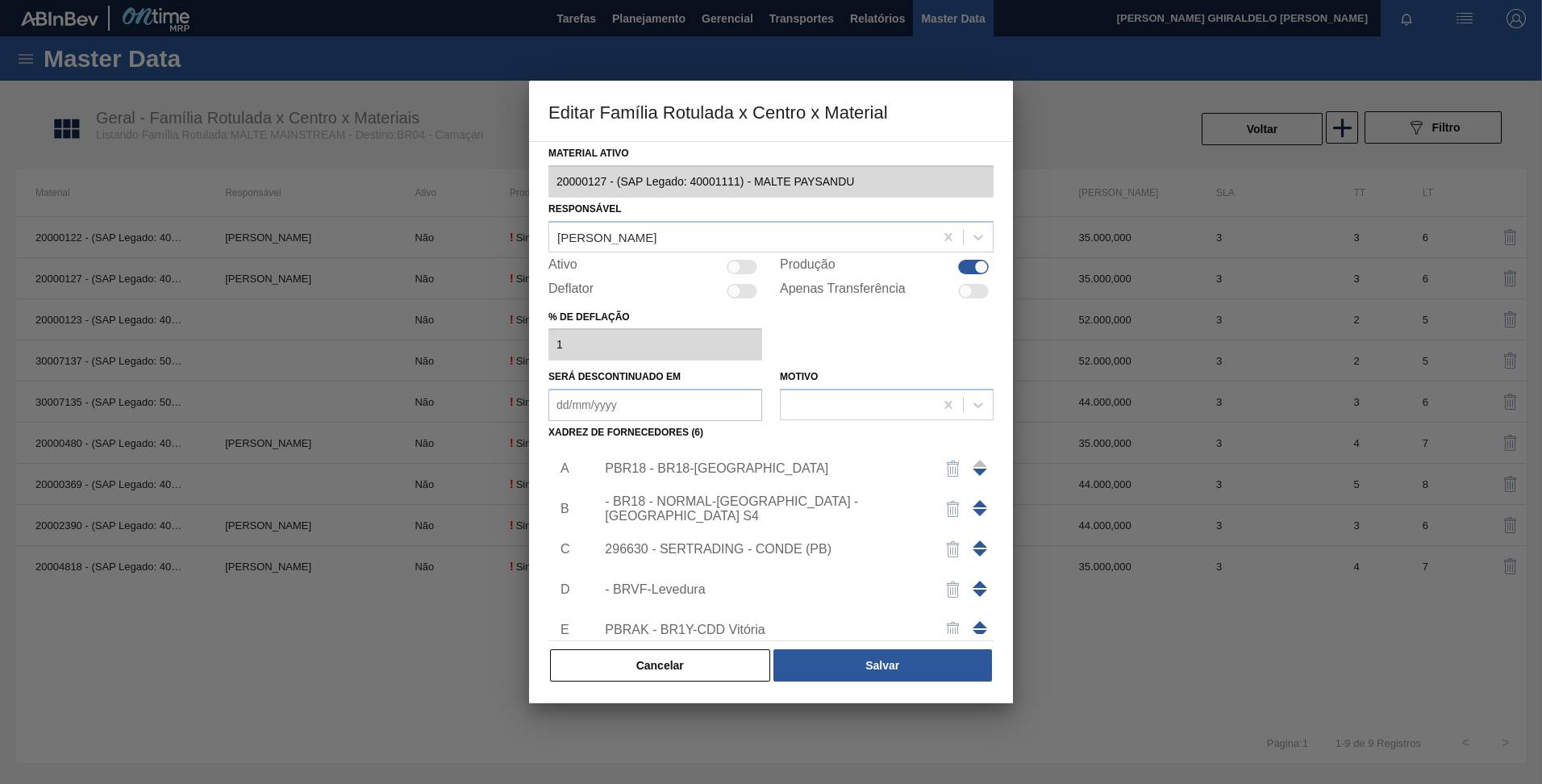
click at [735, 268] on div at bounding box center [734, 266] width 13 height 13
checkbox input "true"
click at [857, 663] on button "Salvar" at bounding box center [883, 665] width 218 height 32
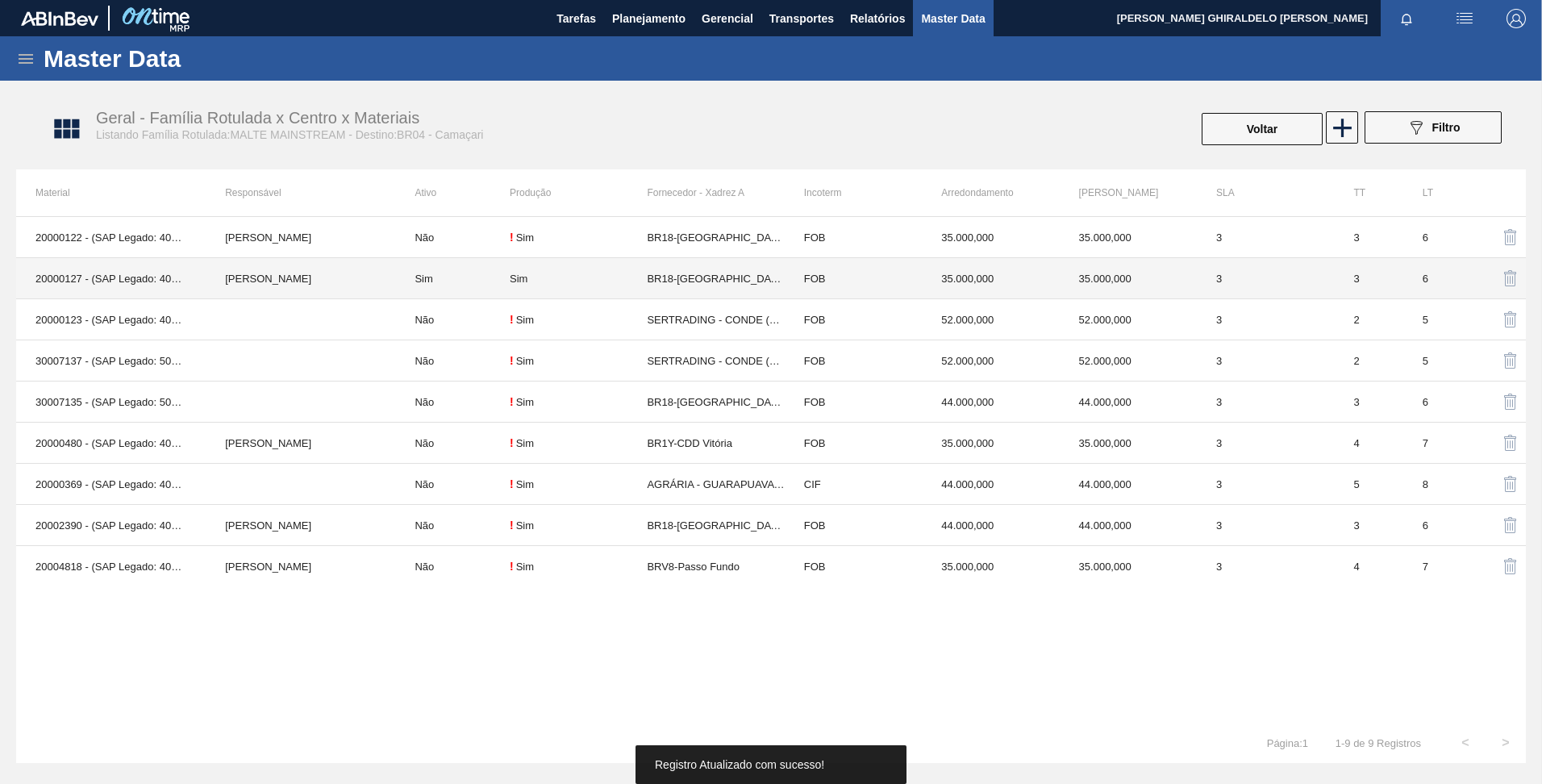
click at [422, 277] on td "Sim" at bounding box center [452, 278] width 115 height 41
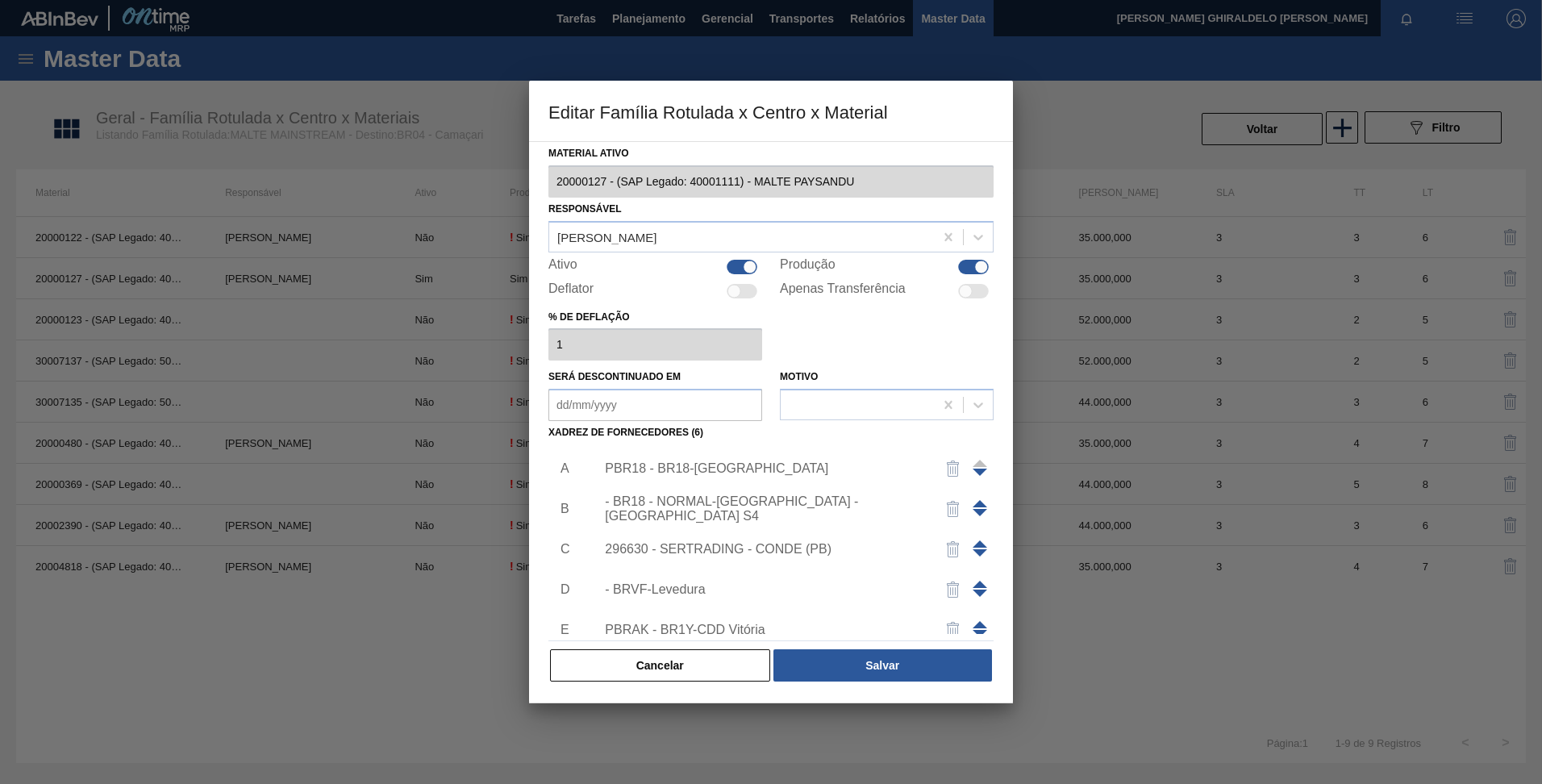
click at [711, 474] on div "PBR18 - BR18-[GEOGRAPHIC_DATA]" at bounding box center [762, 467] width 316 height 14
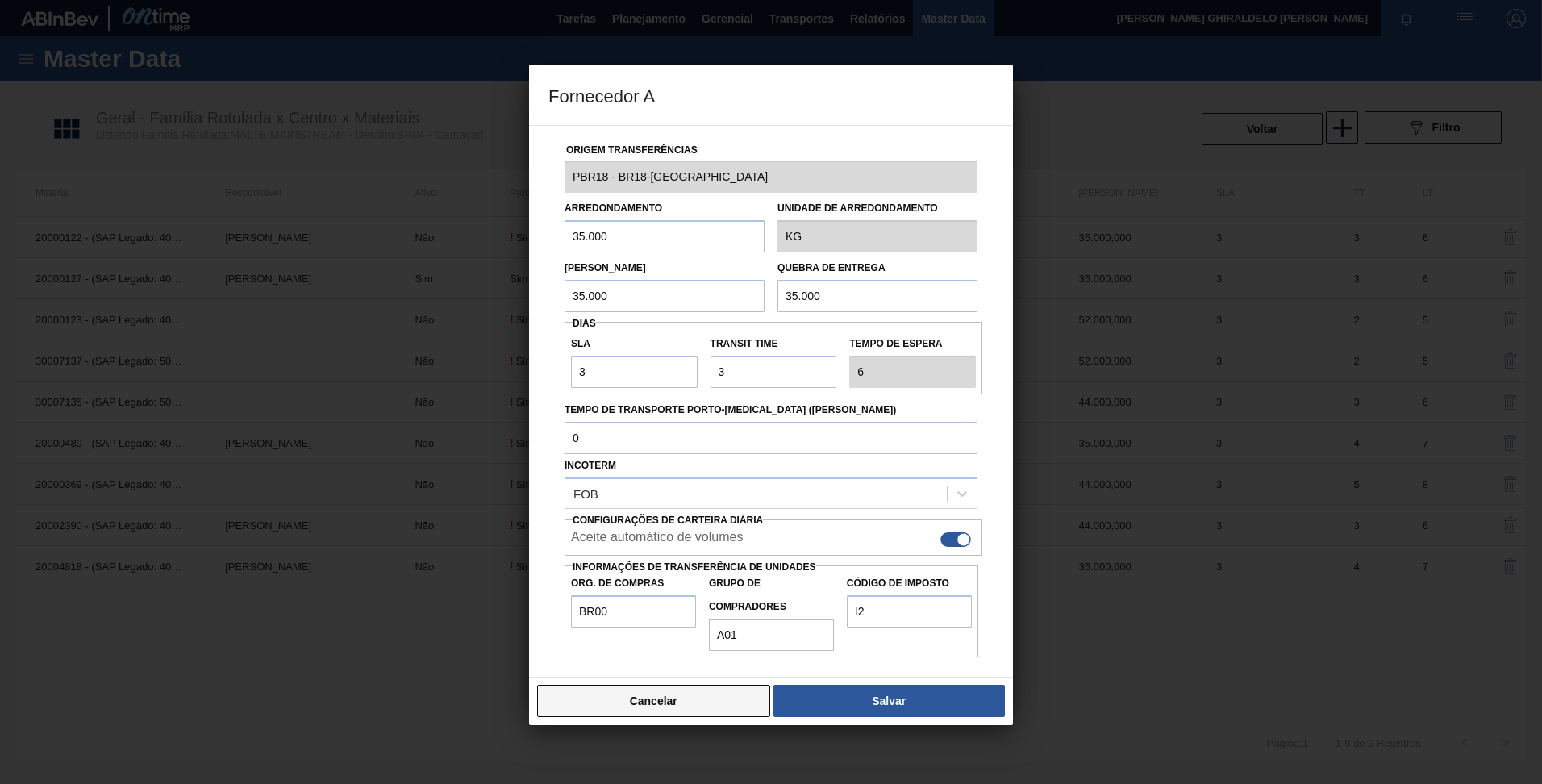
click at [636, 697] on button "Cancelar" at bounding box center [653, 701] width 233 height 32
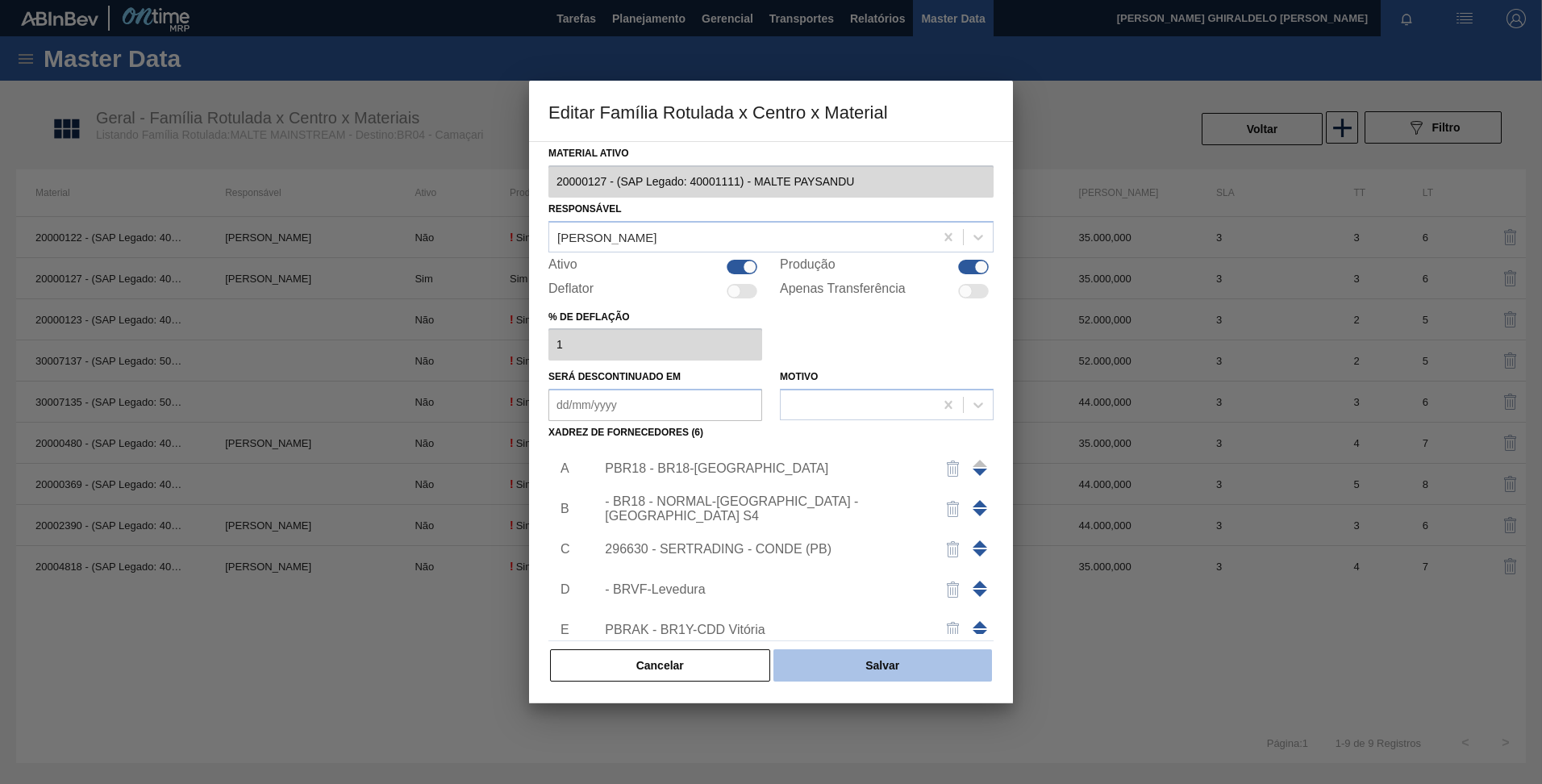
click at [826, 669] on button "Salvar" at bounding box center [883, 665] width 218 height 32
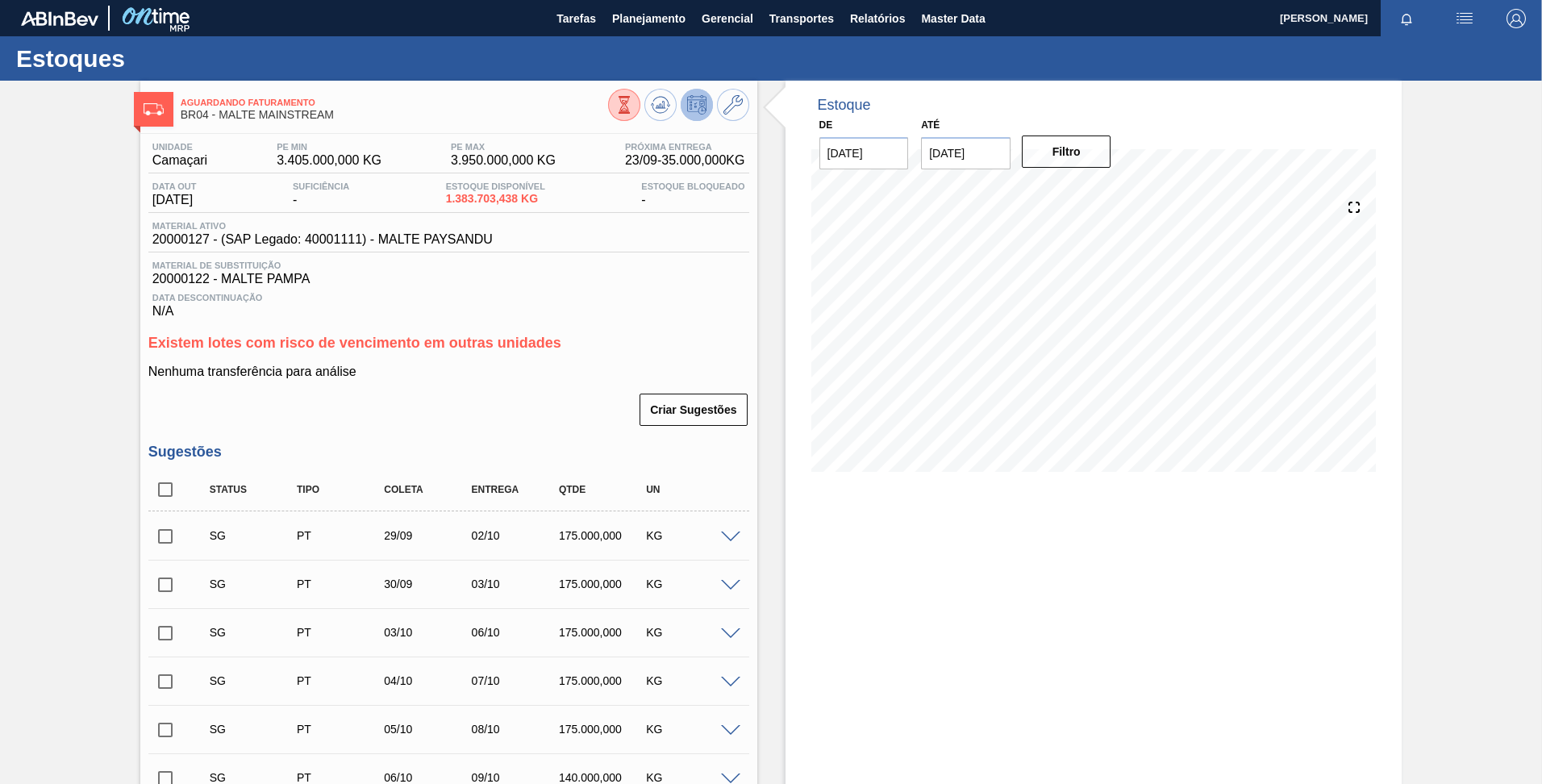
click at [157, 485] on input "checkbox" at bounding box center [165, 489] width 34 height 34
checkbox input "true"
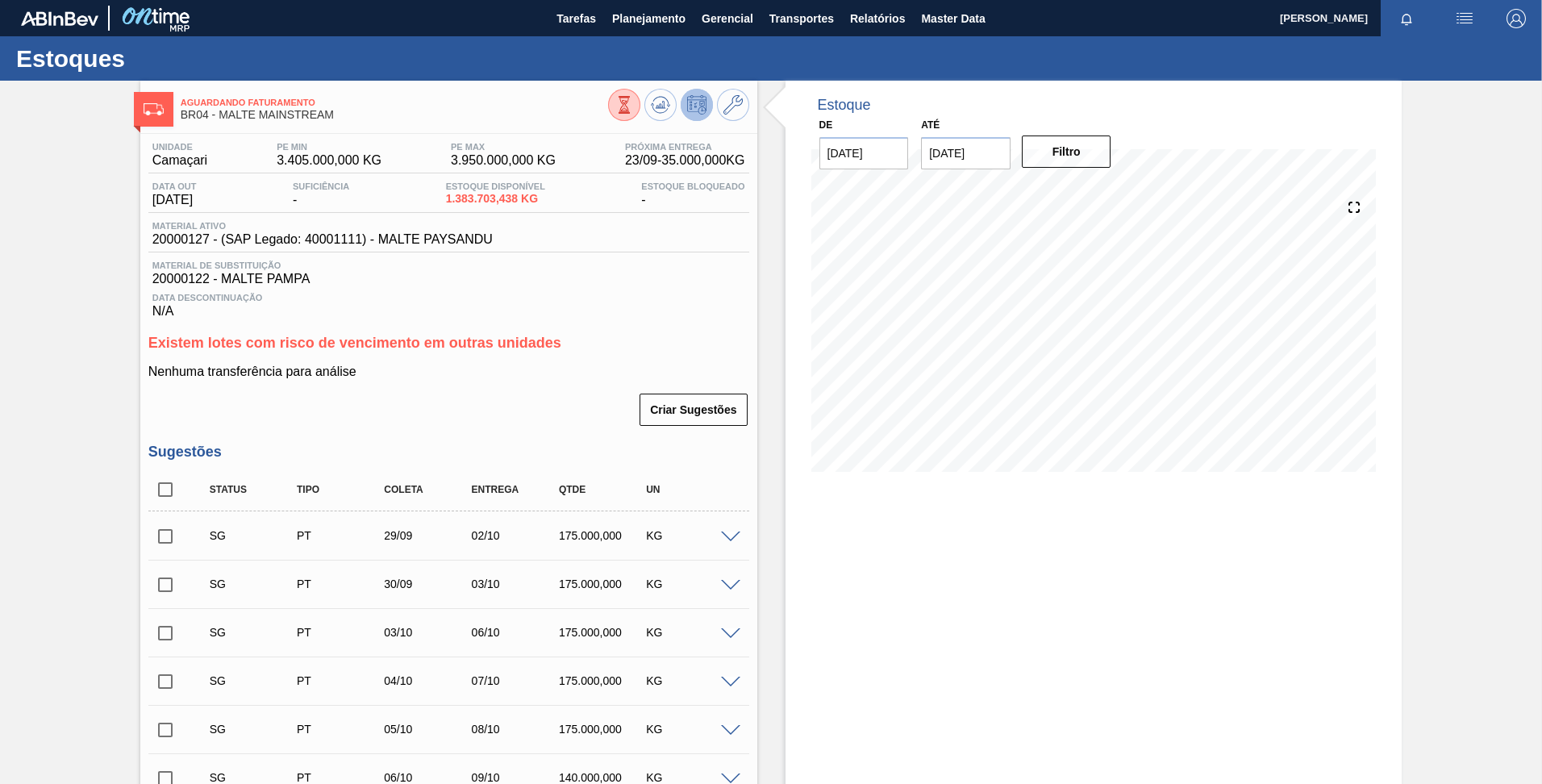
checkbox input "true"
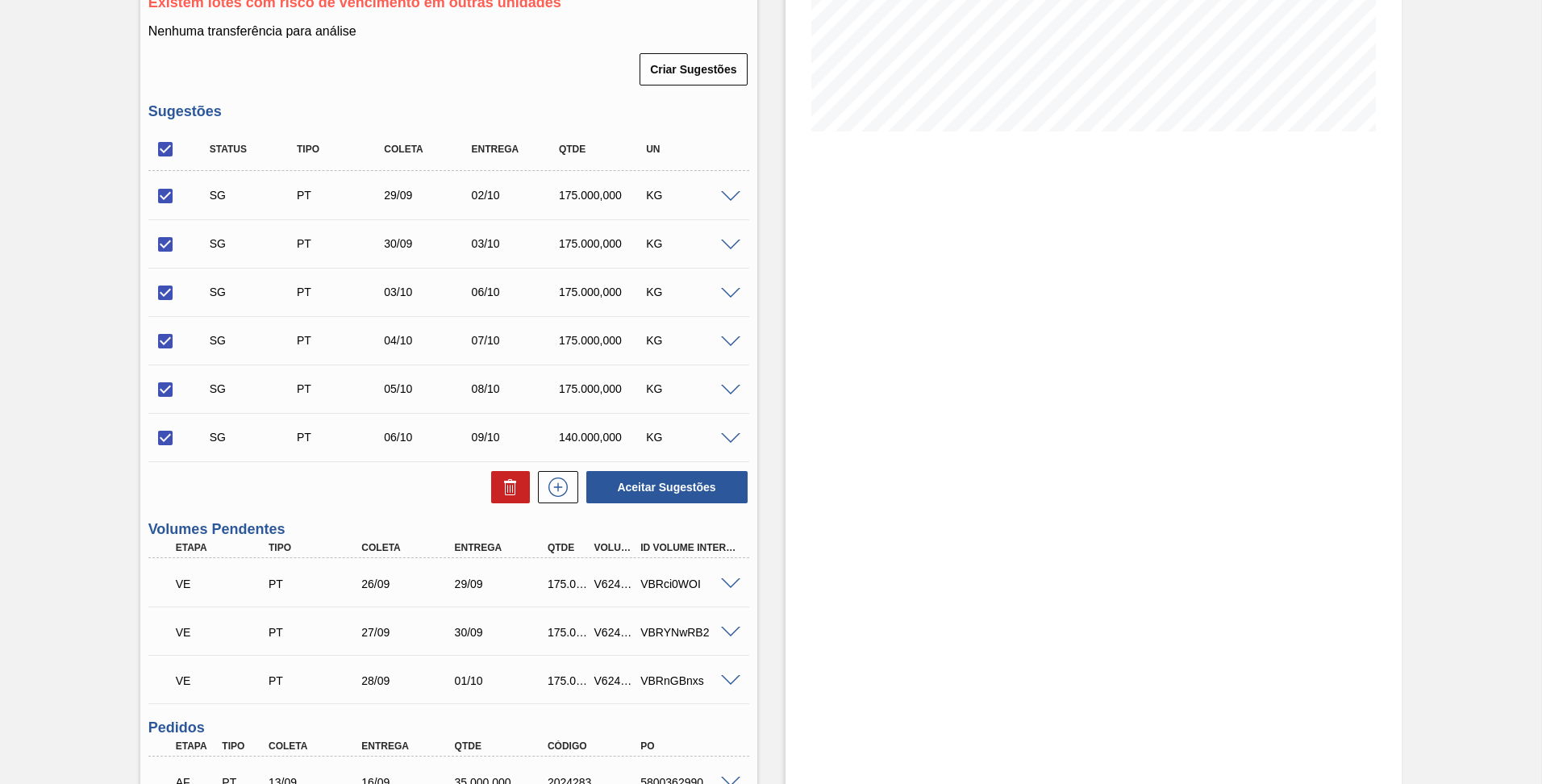
scroll to position [341, 0]
click at [514, 482] on icon at bounding box center [510, 481] width 12 height 3
checkbox input "false"
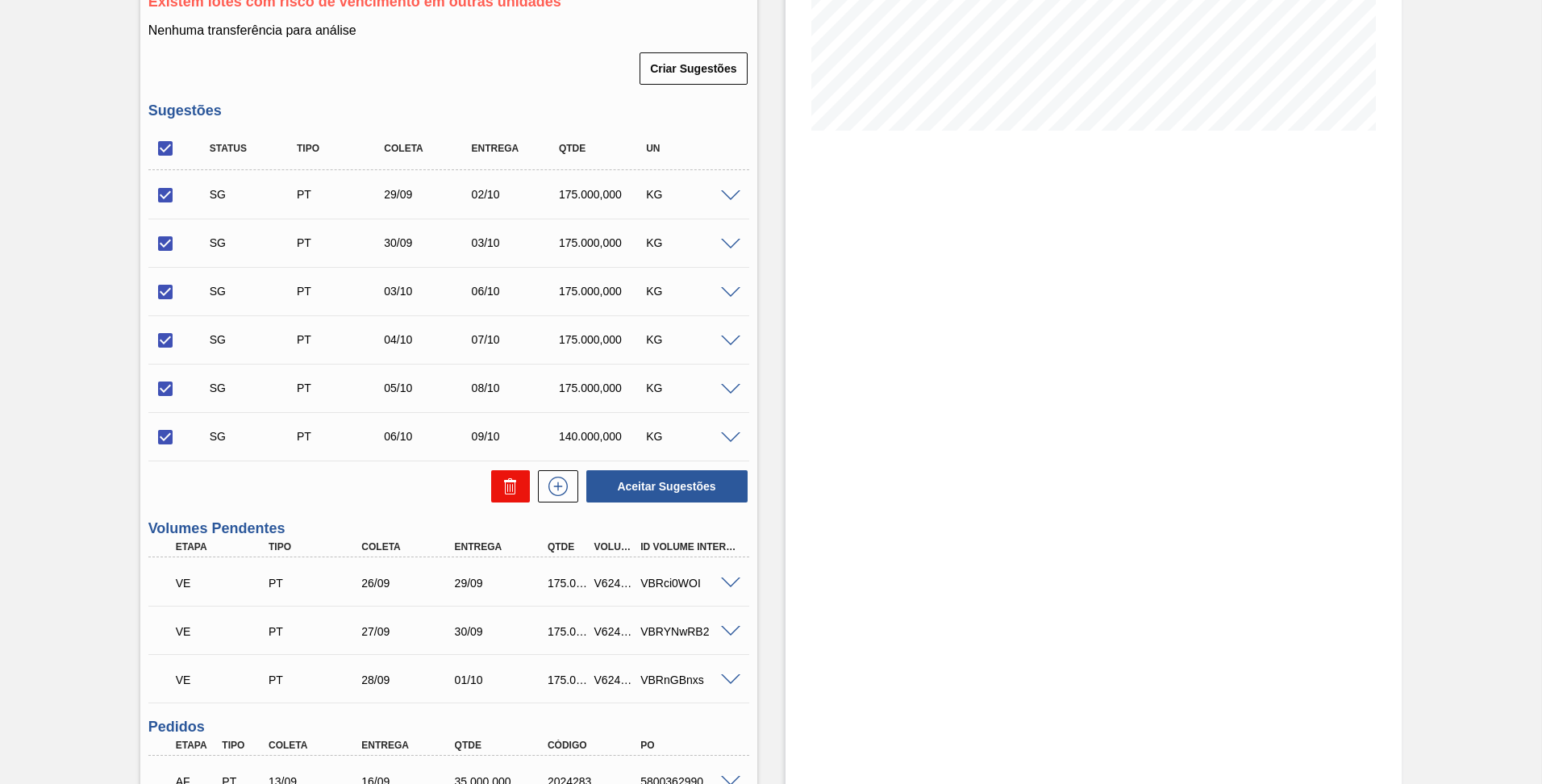
checkbox input "false"
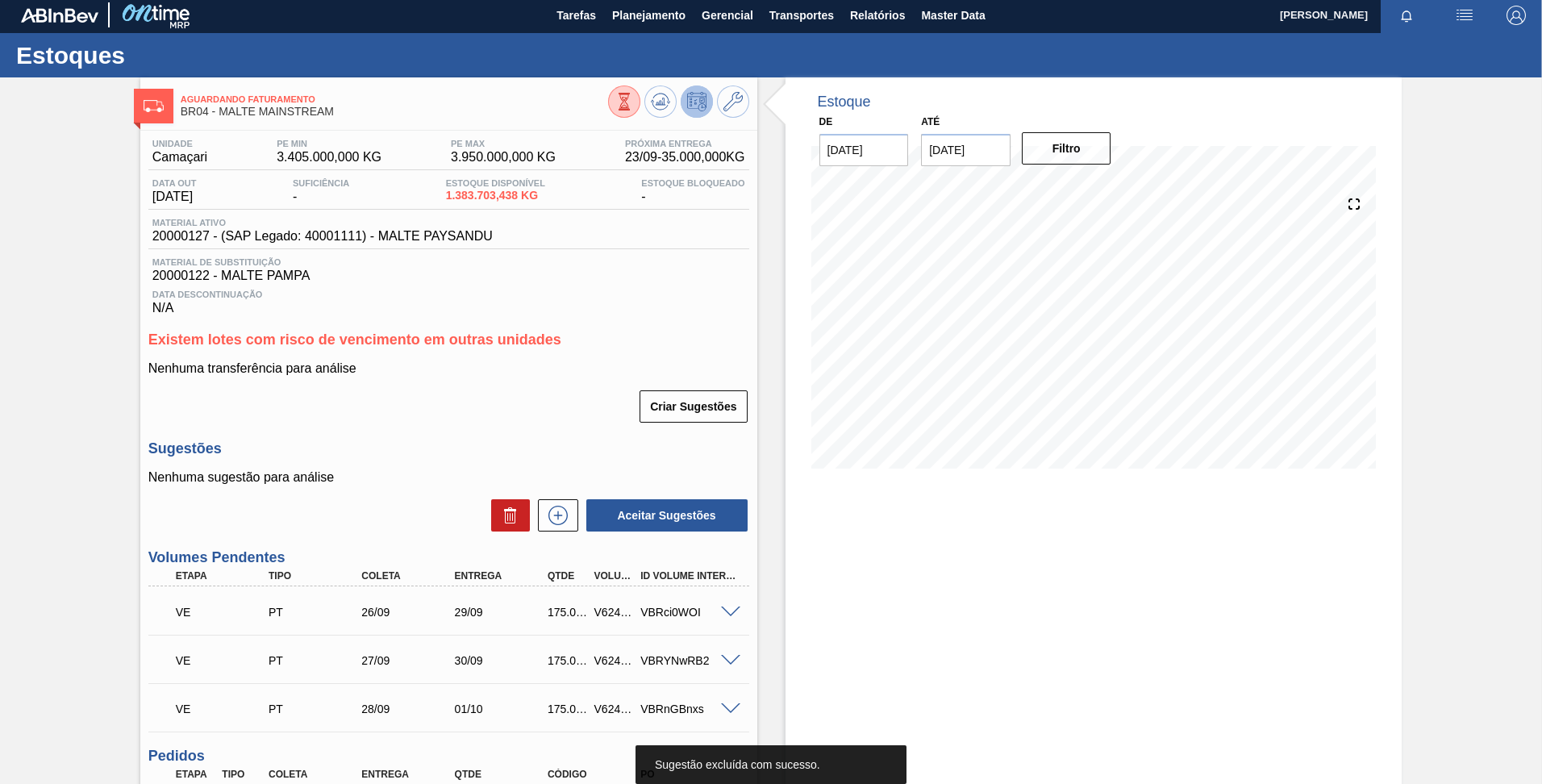
scroll to position [0, 0]
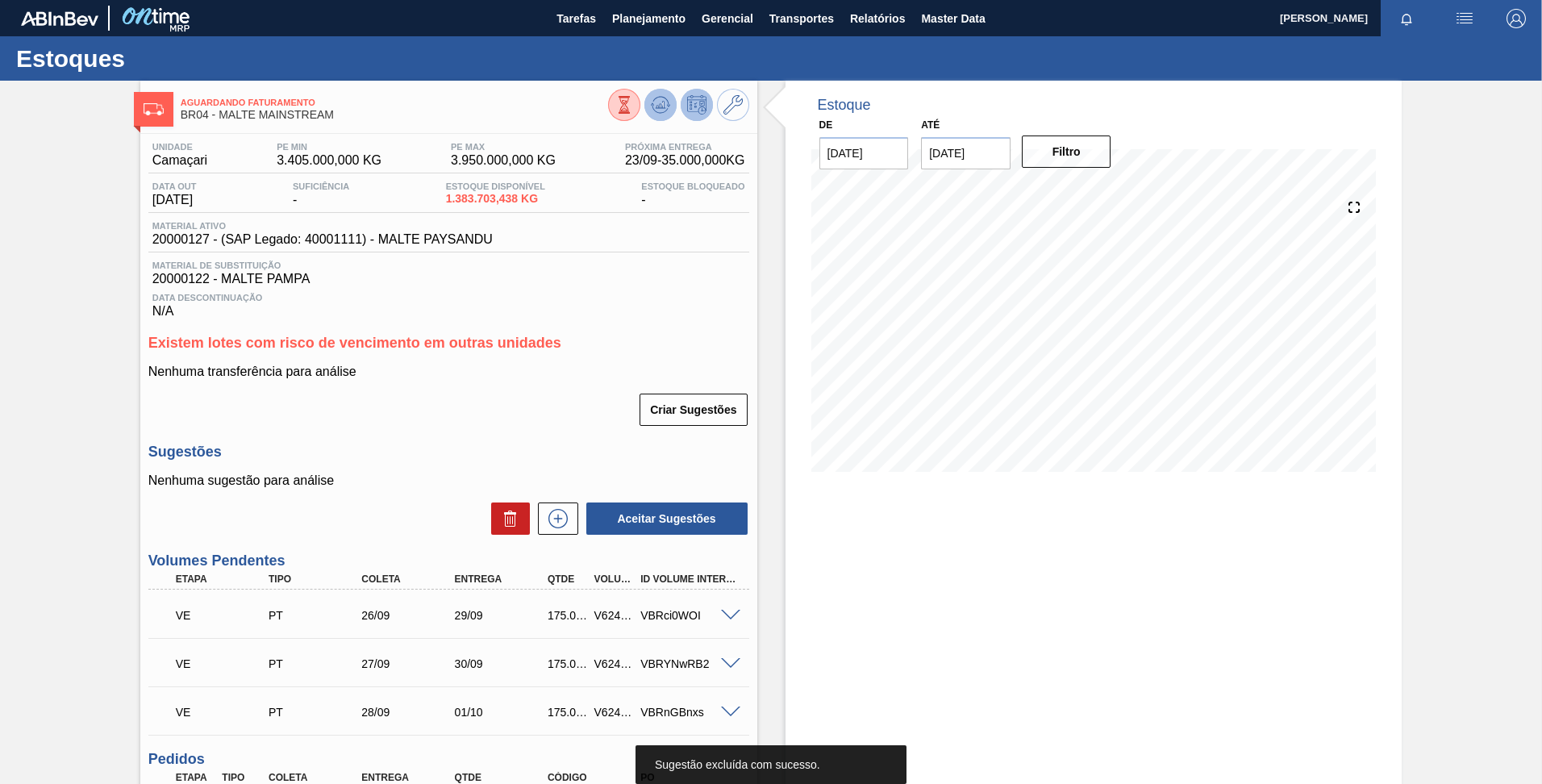
click at [654, 96] on icon at bounding box center [660, 104] width 19 height 19
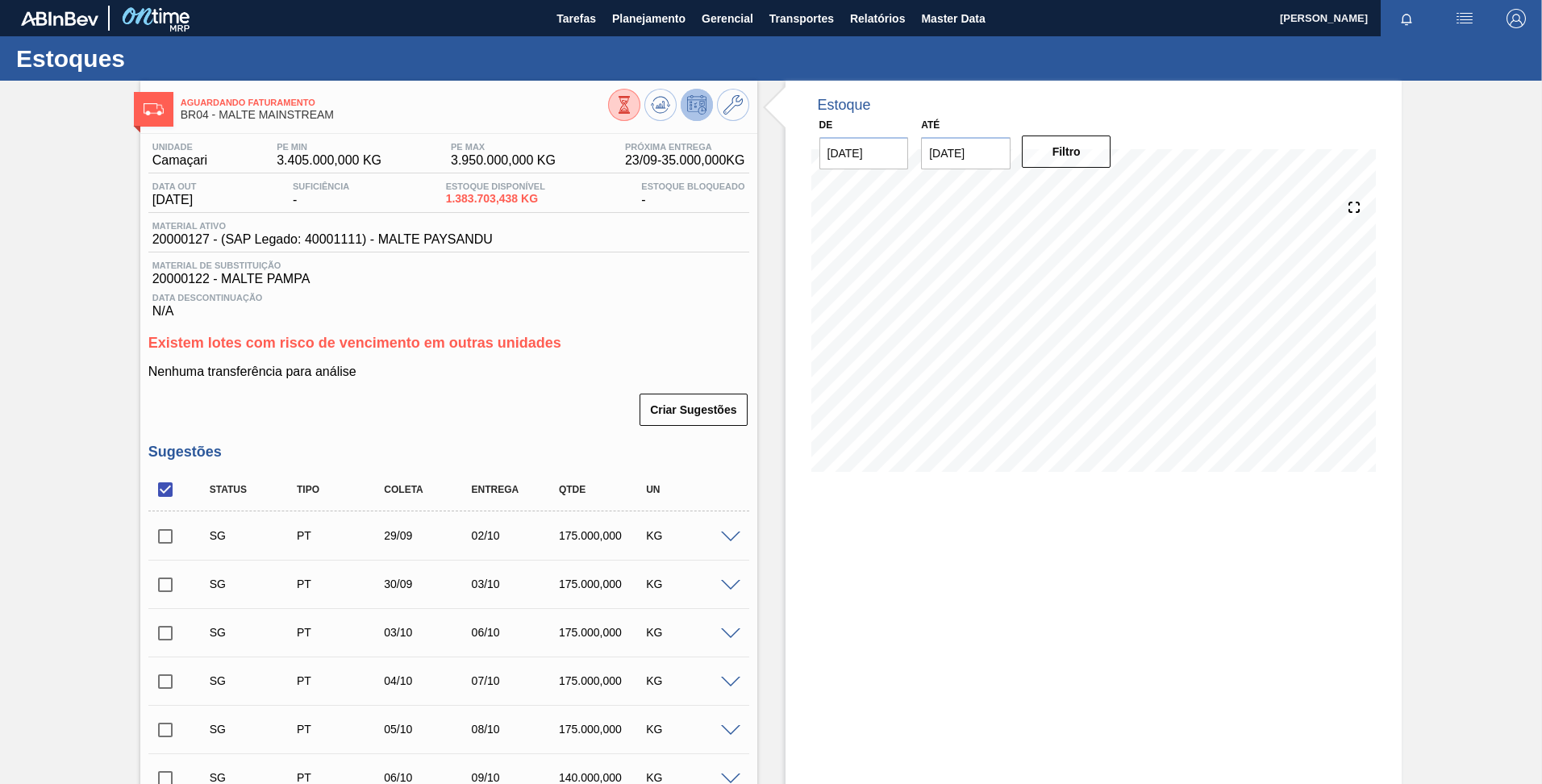
click at [733, 540] on span at bounding box center [730, 537] width 19 height 12
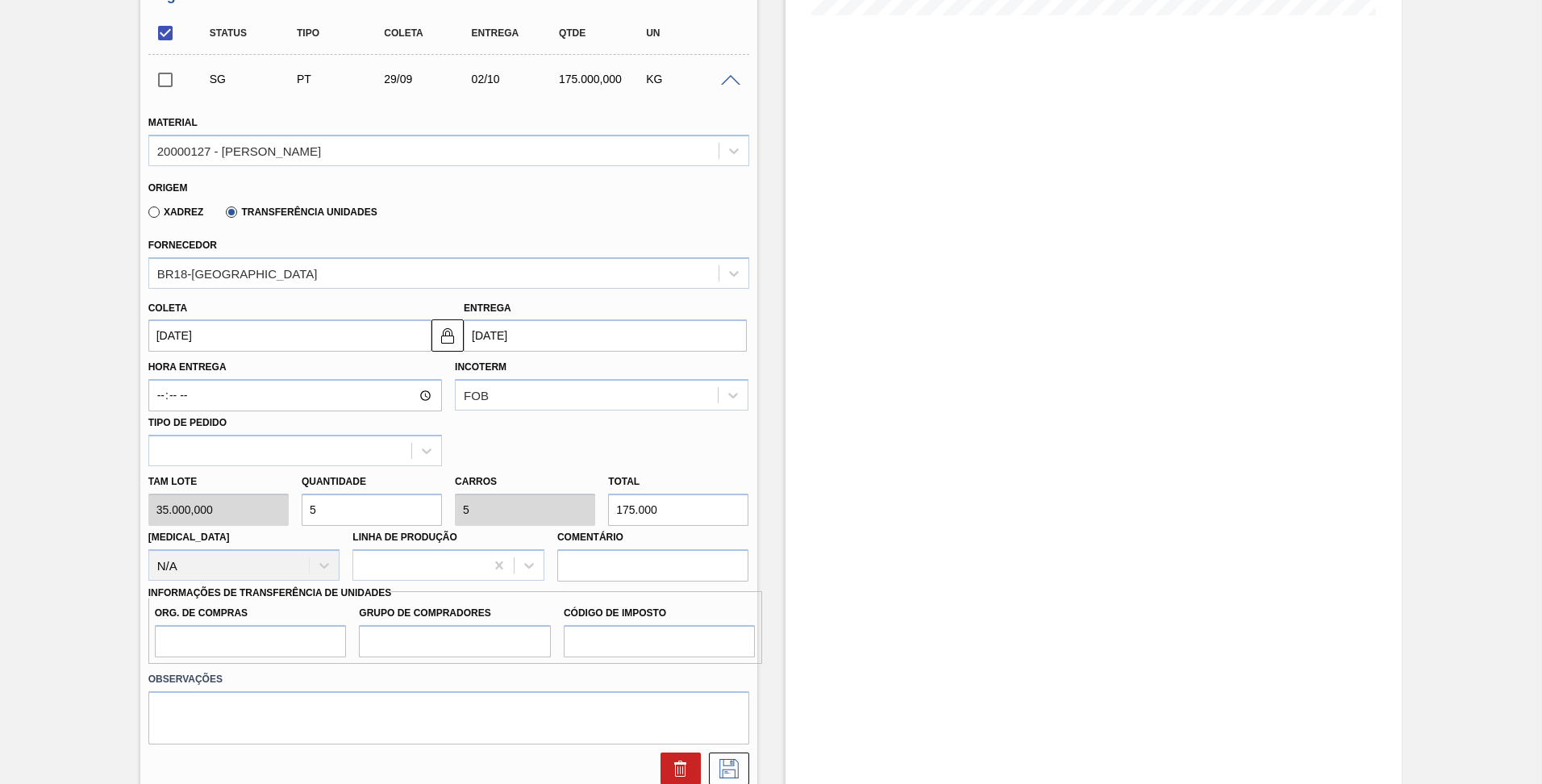
scroll to position [455, 0]
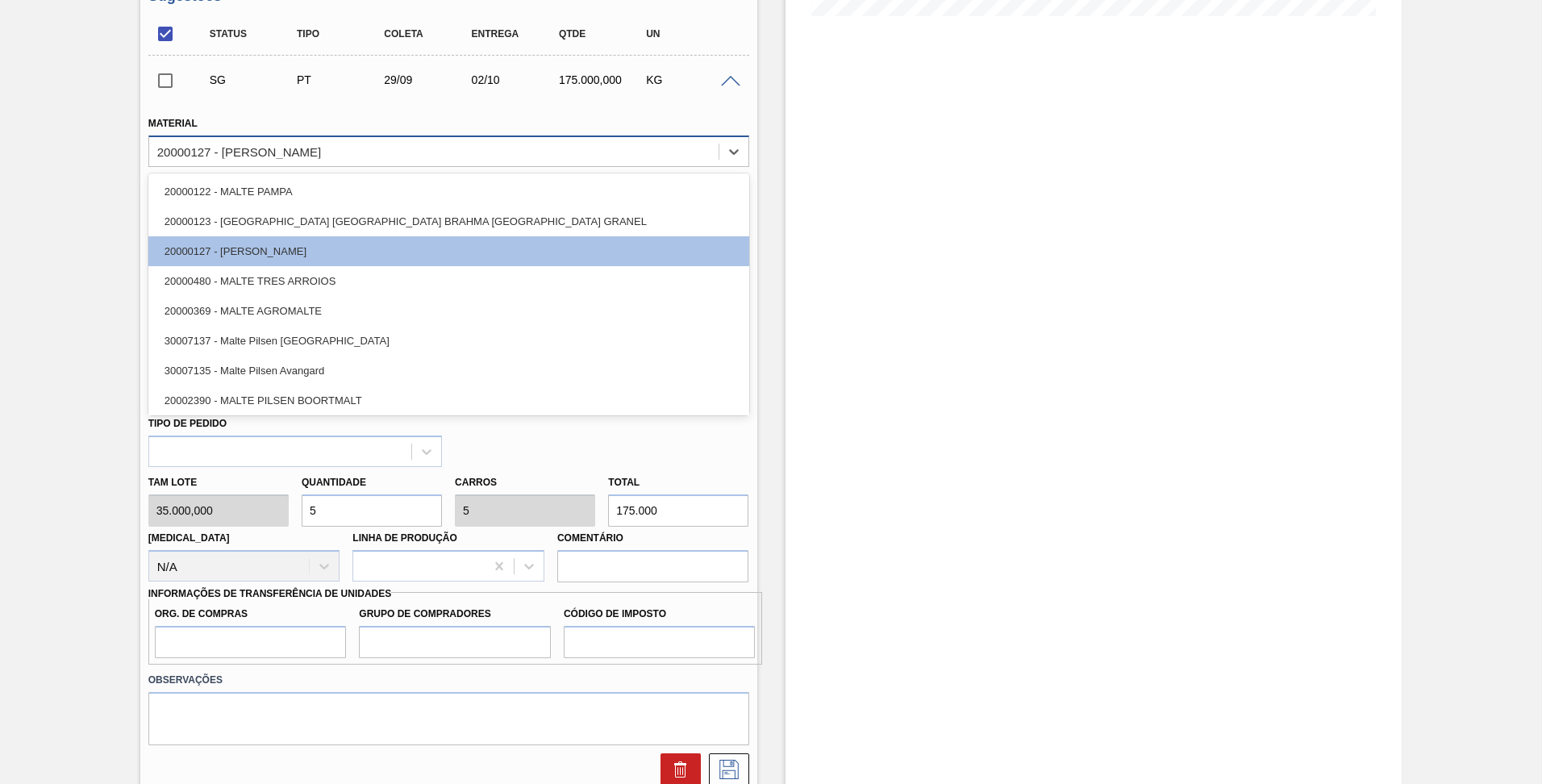
click at [332, 149] on div "20000127 - [PERSON_NAME]" at bounding box center [433, 151] width 569 height 24
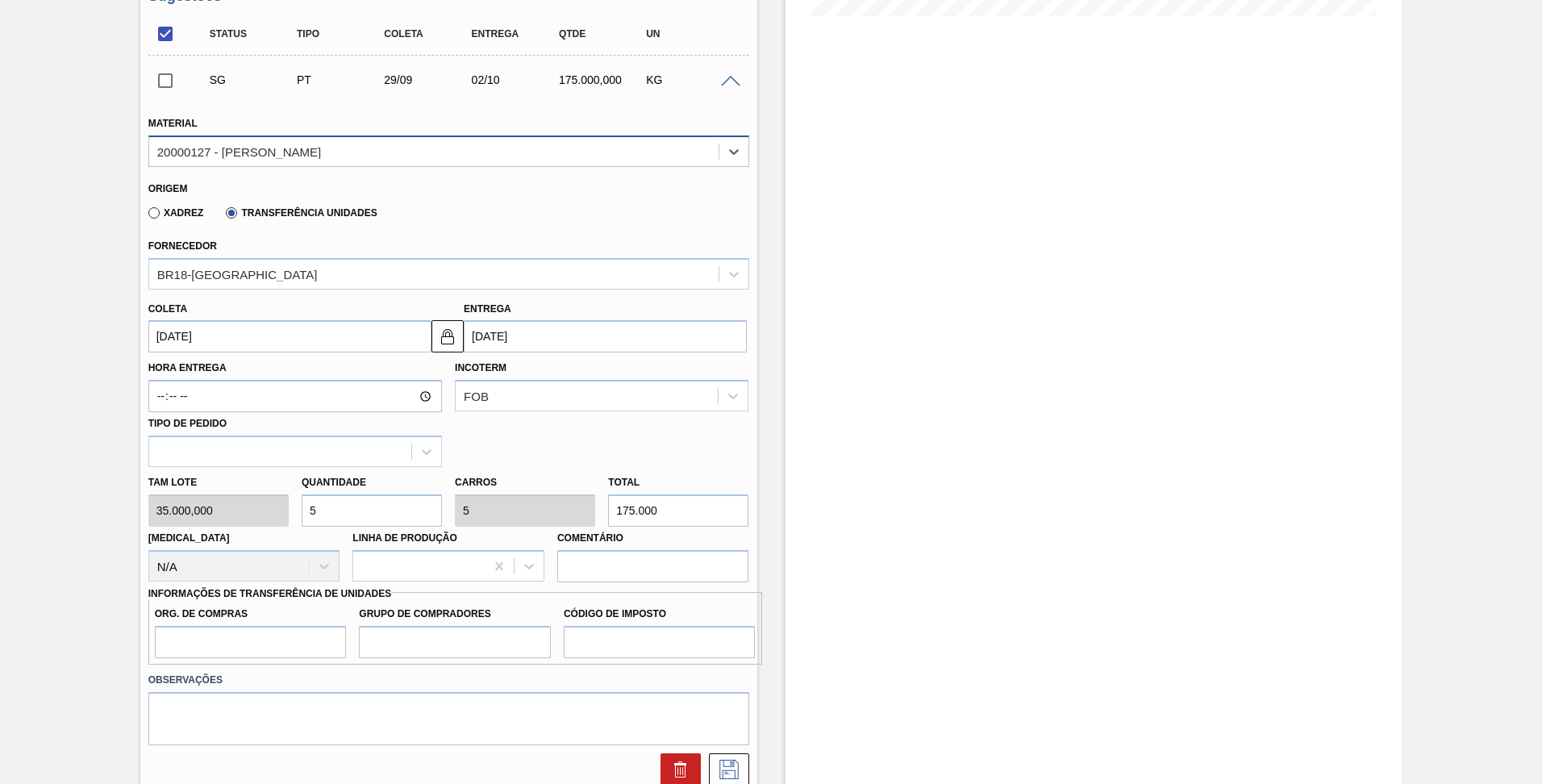
click at [332, 149] on div "20000127 - [PERSON_NAME]" at bounding box center [433, 151] width 569 height 24
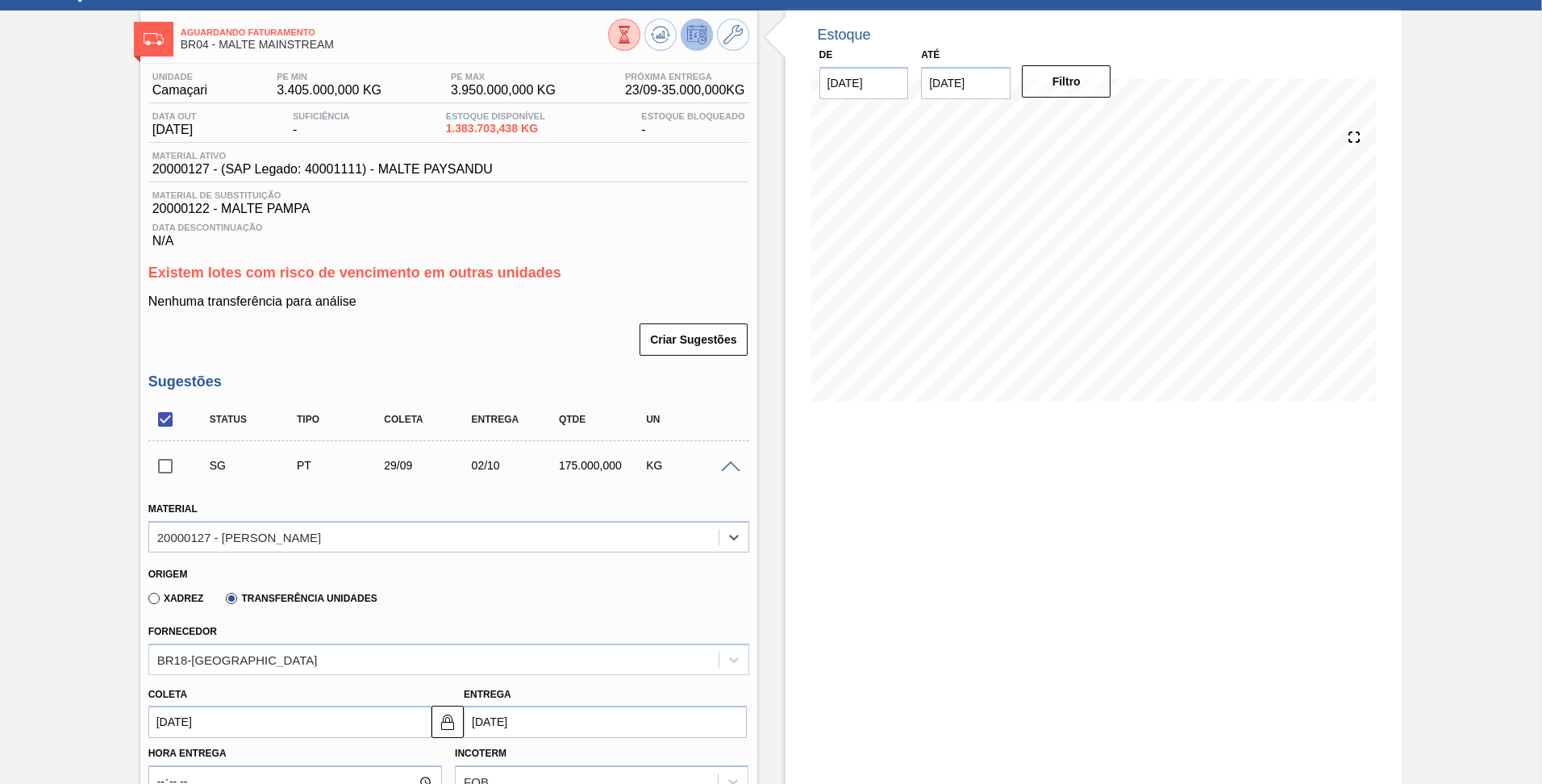
scroll to position [69, 0]
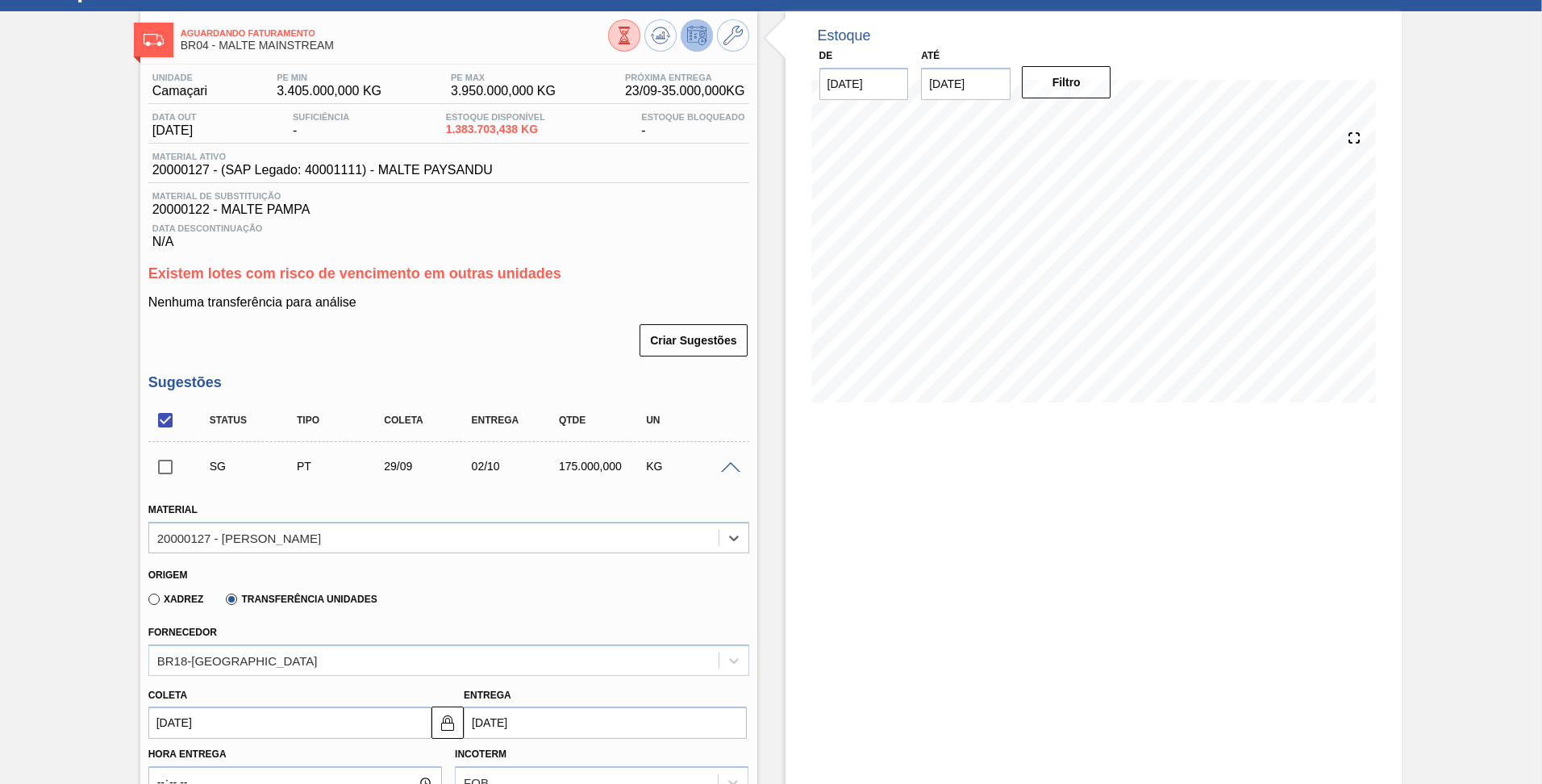
click at [164, 412] on input "checkbox" at bounding box center [165, 420] width 34 height 34
checkbox input "true"
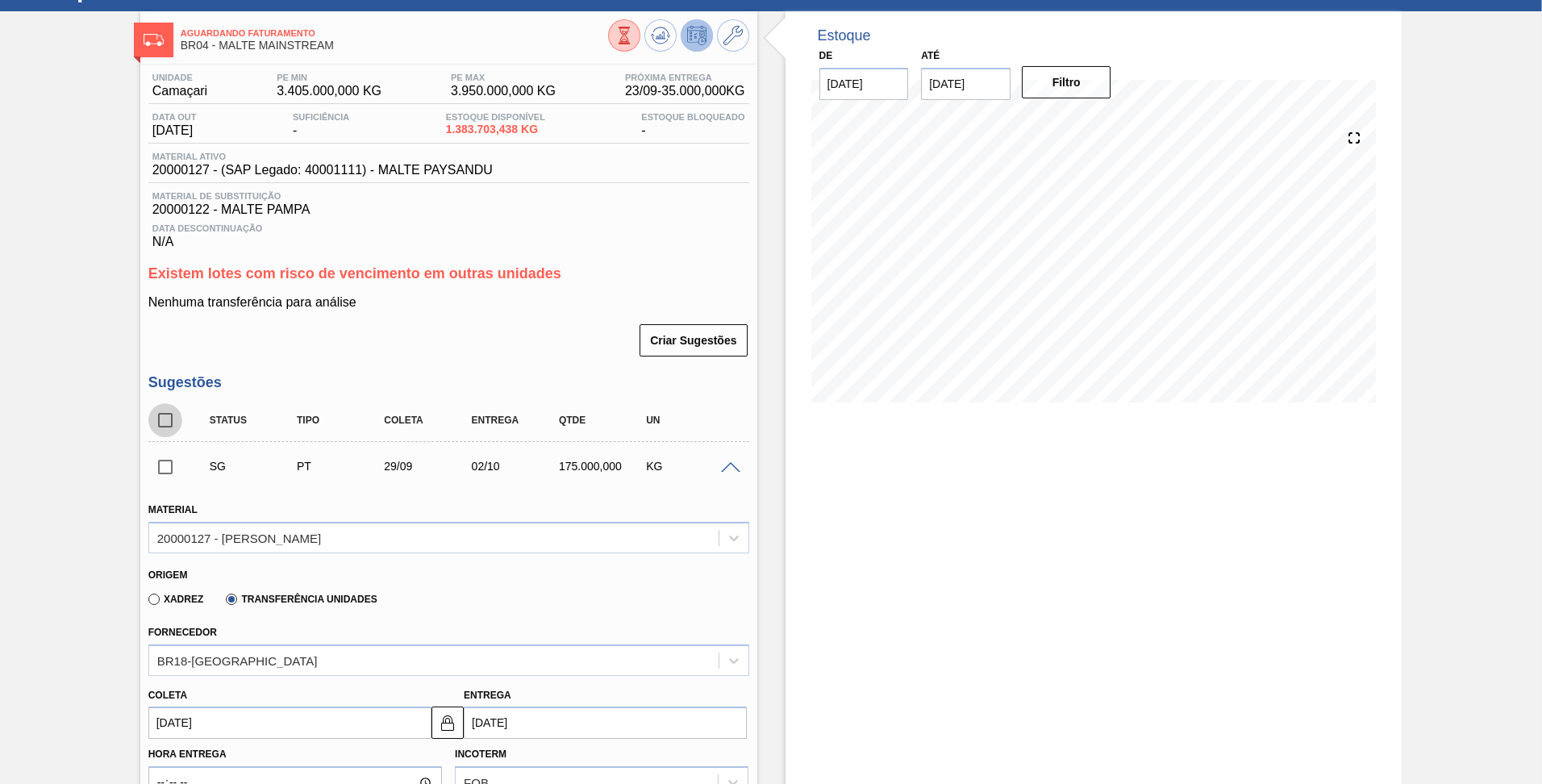
checkbox input "true"
click at [164, 412] on input "checkbox" at bounding box center [165, 420] width 34 height 34
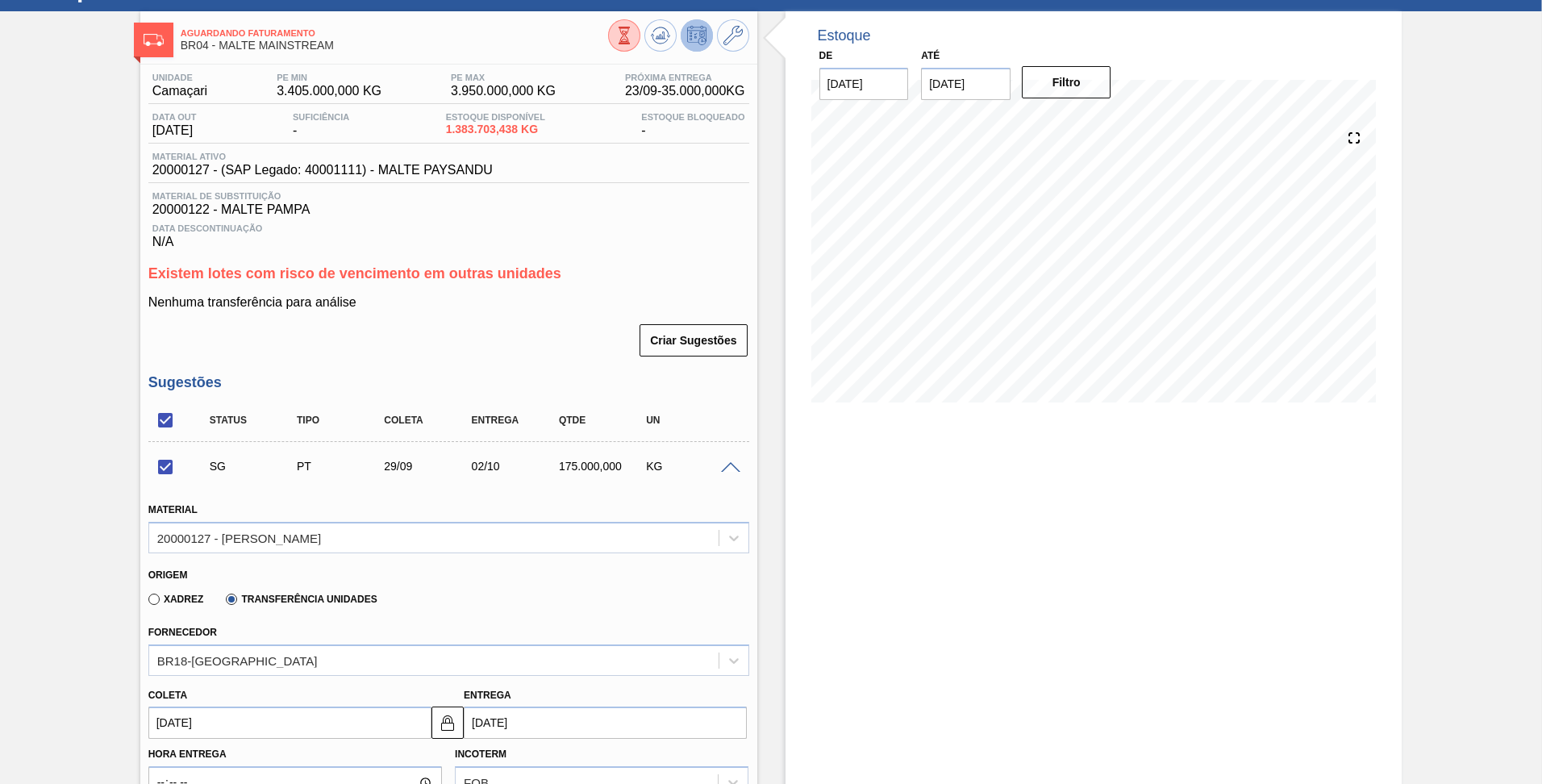
checkbox input "false"
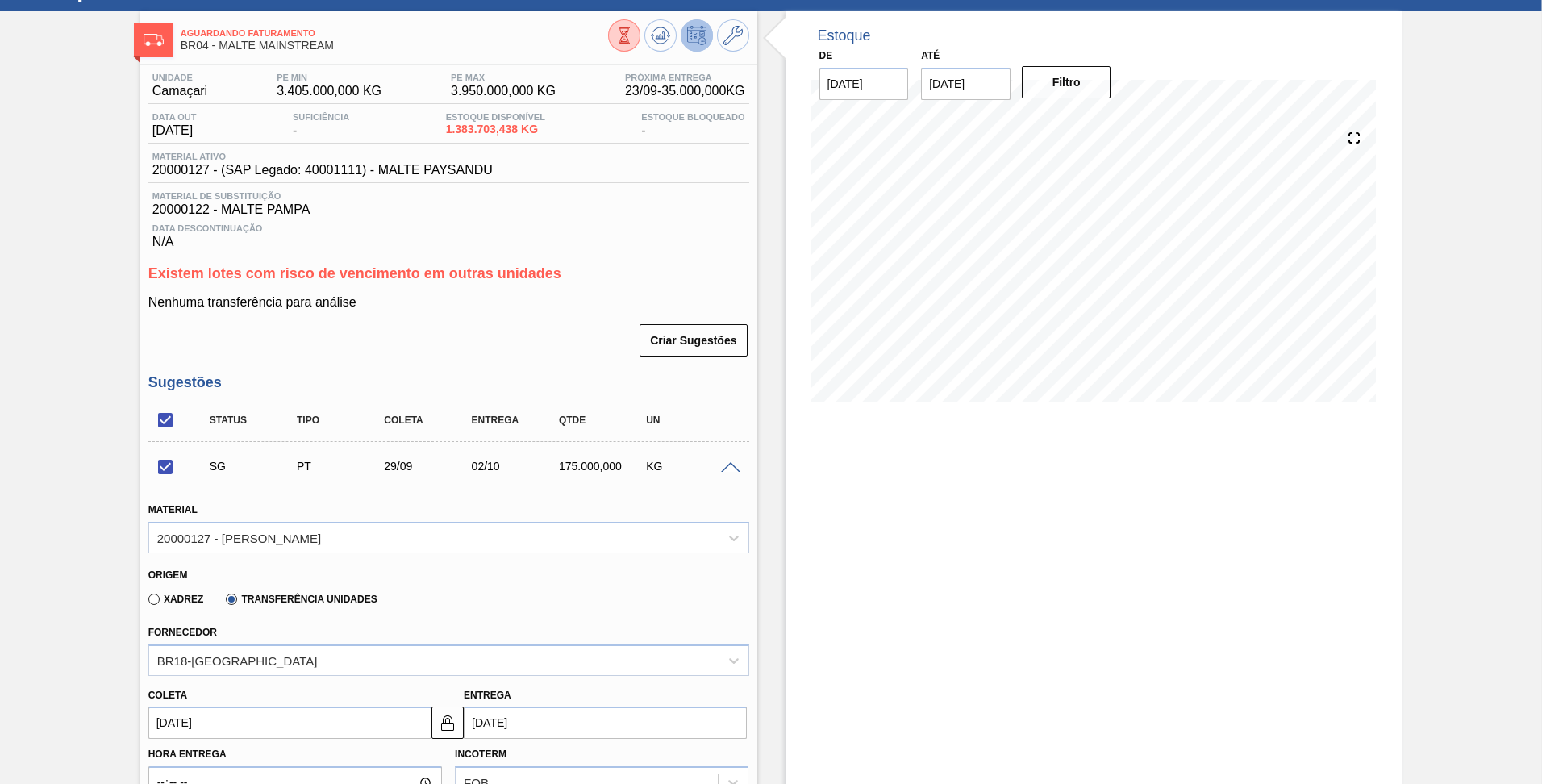
checkbox input "false"
click at [718, 469] on div at bounding box center [733, 466] width 32 height 12
click at [721, 469] on span at bounding box center [730, 467] width 19 height 12
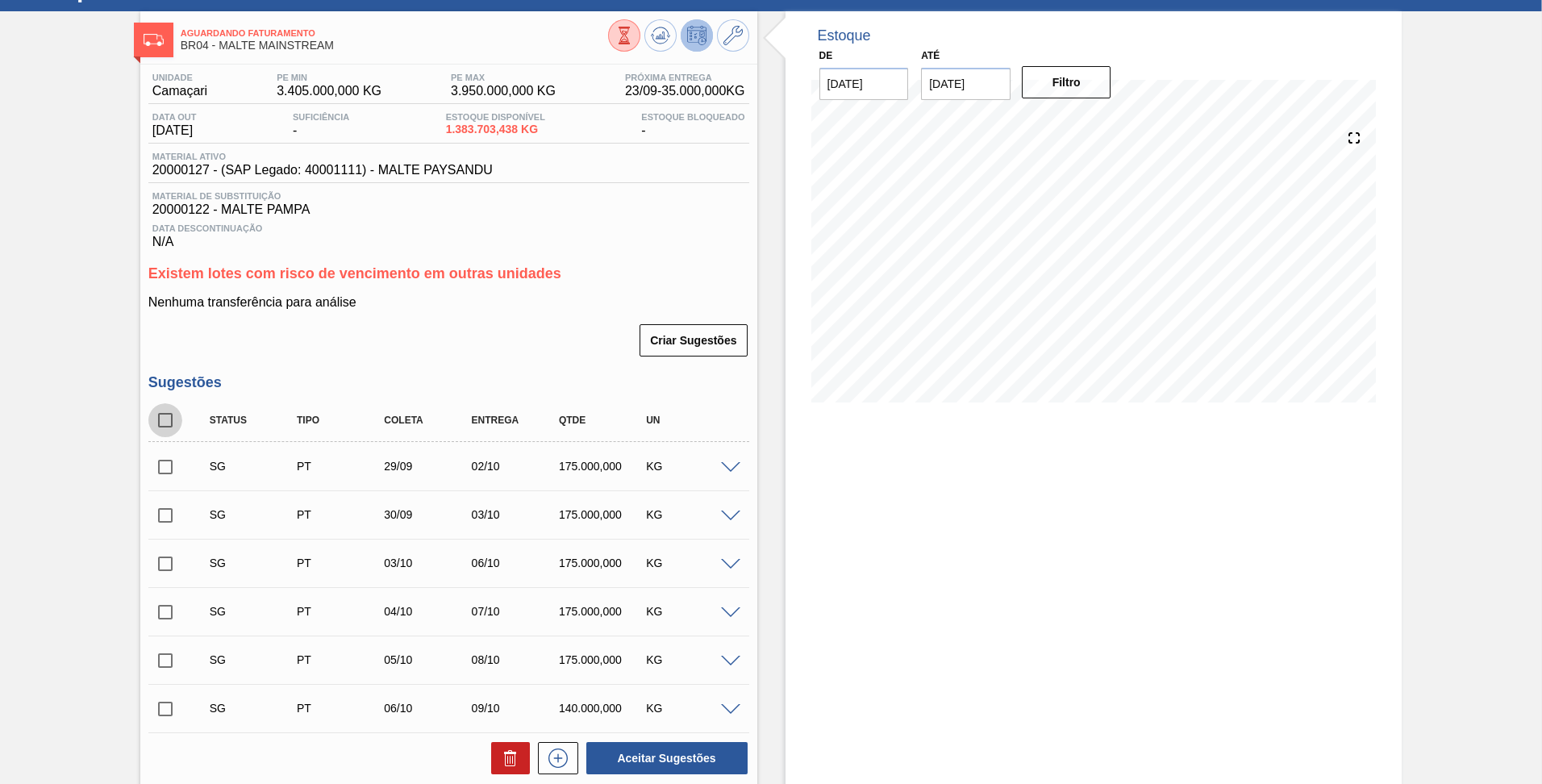
click at [174, 415] on input "checkbox" at bounding box center [165, 420] width 34 height 34
checkbox input "true"
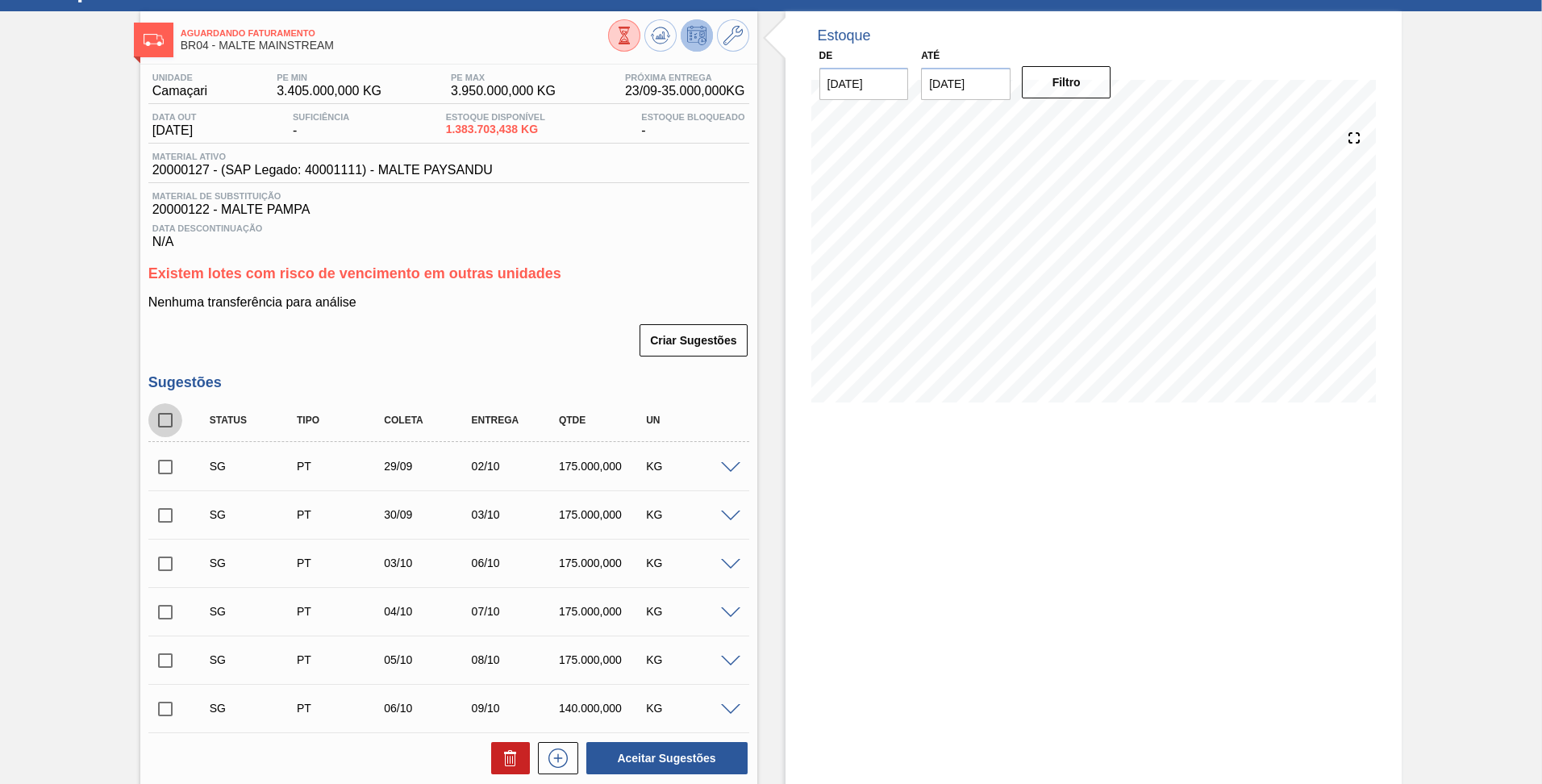
checkbox input "true"
click at [498, 752] on button at bounding box center [510, 757] width 39 height 32
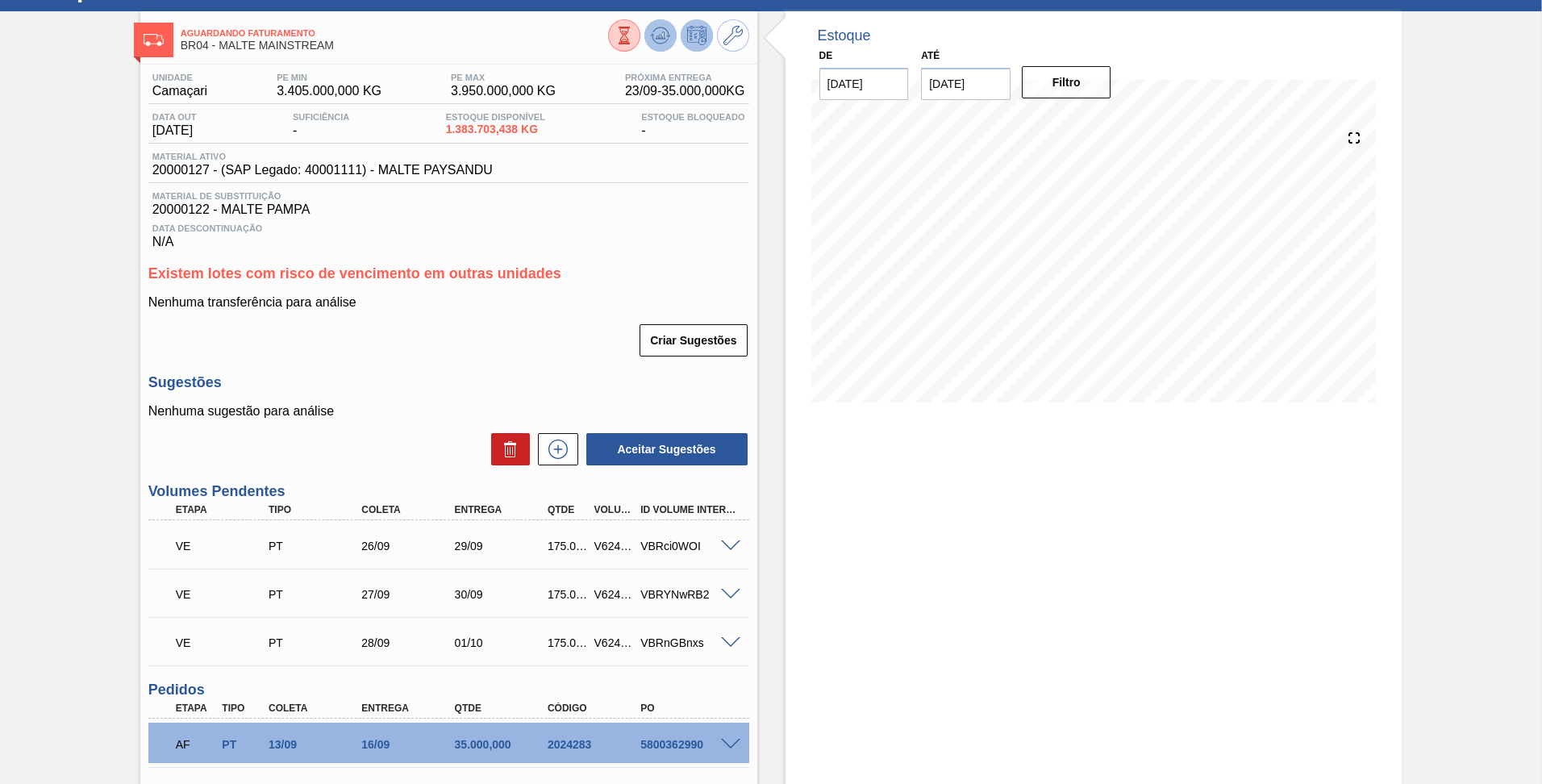
click at [661, 32] on icon at bounding box center [660, 35] width 10 height 8
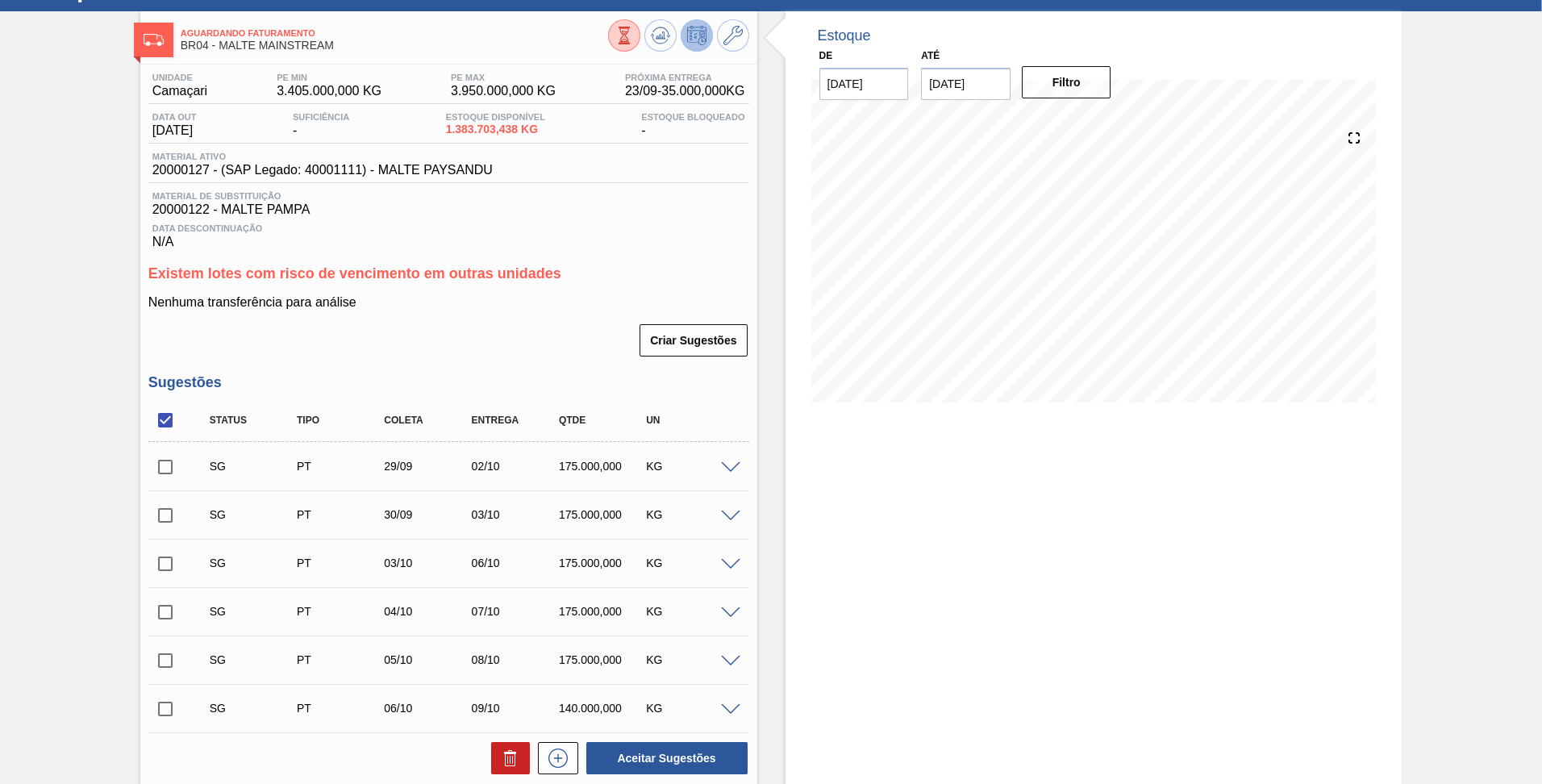
click at [733, 466] on span at bounding box center [730, 467] width 19 height 12
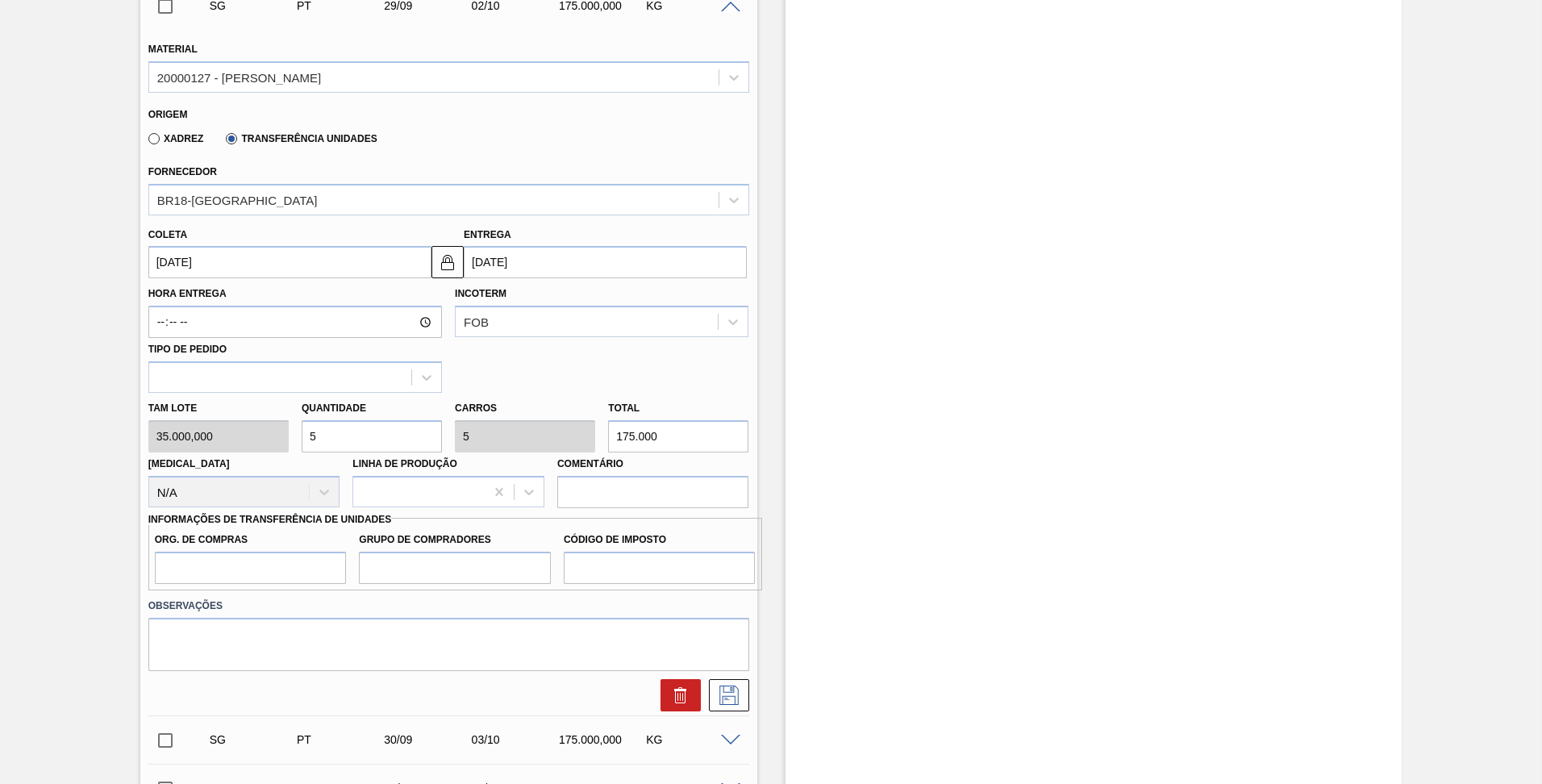
scroll to position [531, 0]
click at [439, 382] on div at bounding box center [427, 376] width 29 height 29
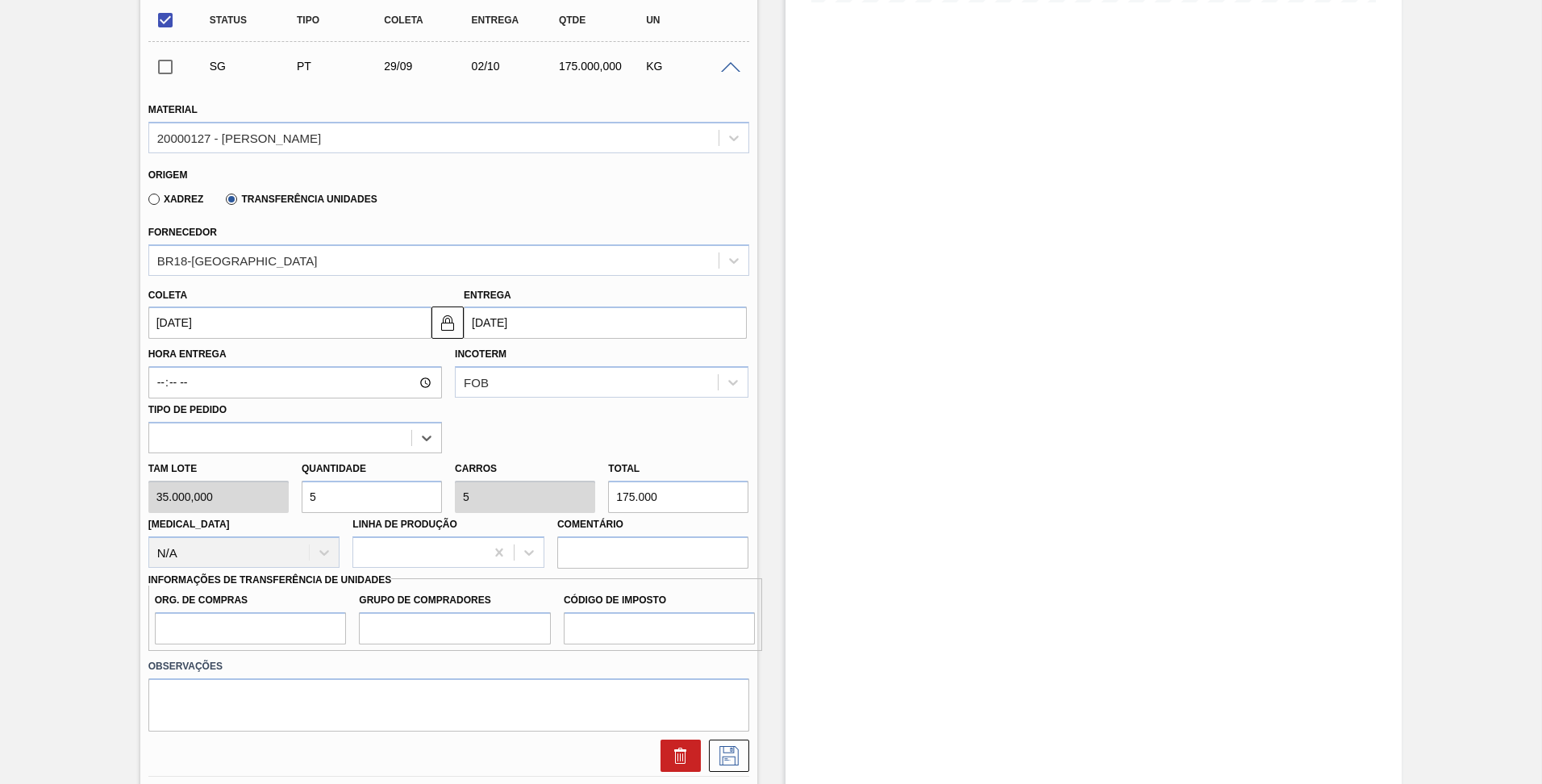
scroll to position [468, 0]
drag, startPoint x: 392, startPoint y: 580, endPoint x: 153, endPoint y: 574, distance: 239.1
click at [153, 574] on div "Informações de Transferência de Unidades Org. de Compras Grupo de Compradores C…" at bounding box center [449, 611] width 601 height 83
drag, startPoint x: 148, startPoint y: 579, endPoint x: 391, endPoint y: 579, distance: 243.0
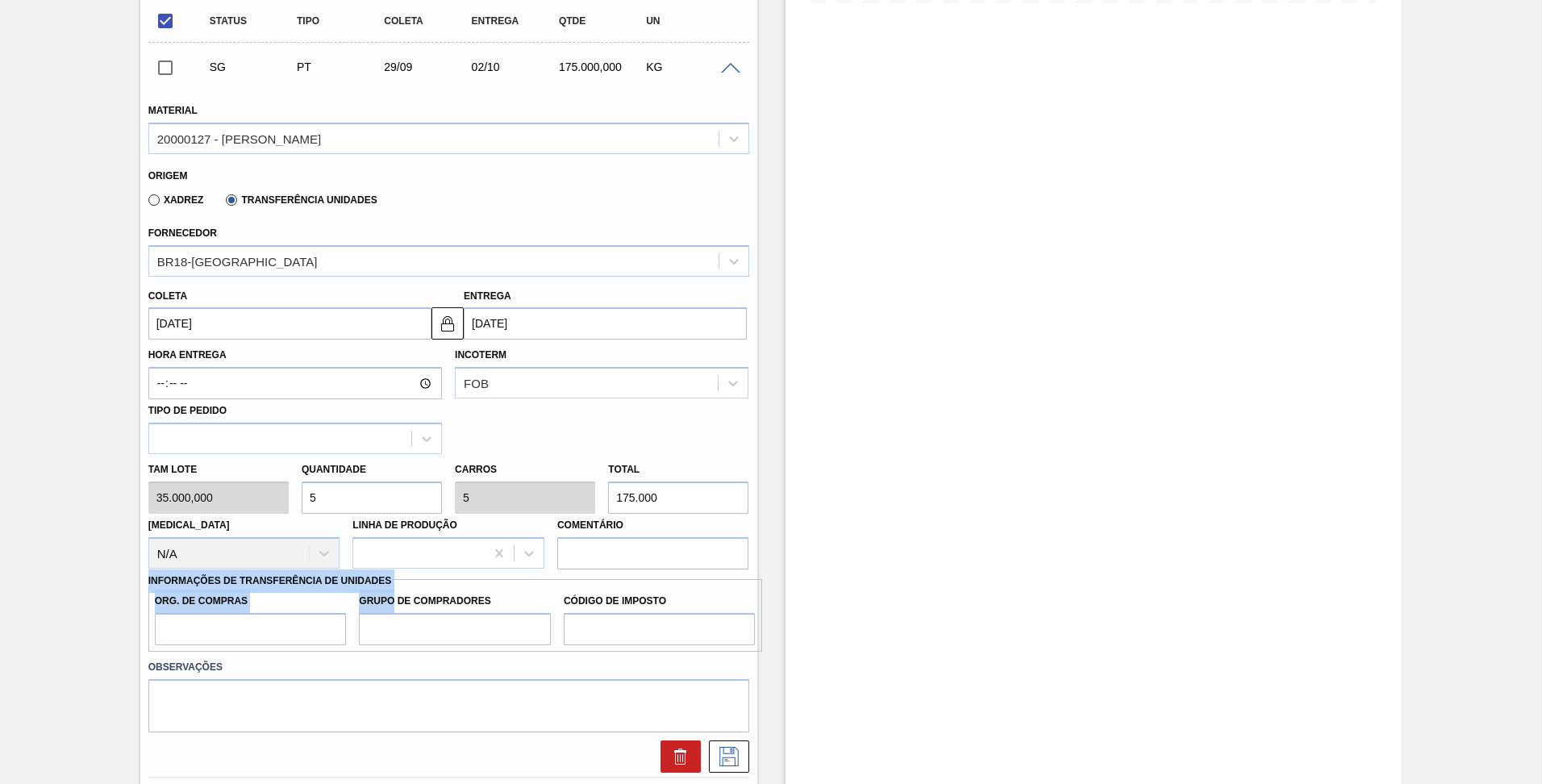
click at [391, 579] on div "Informações de Transferência de Unidades Org. de Compras Grupo de Compradores C…" at bounding box center [449, 611] width 601 height 83
click at [391, 579] on div "Org. de Compras Grupo de Compradores Código de Imposto" at bounding box center [454, 615] width 614 height 73
click at [388, 580] on label "Informações de Transferência de Unidades" at bounding box center [269, 580] width 244 height 11
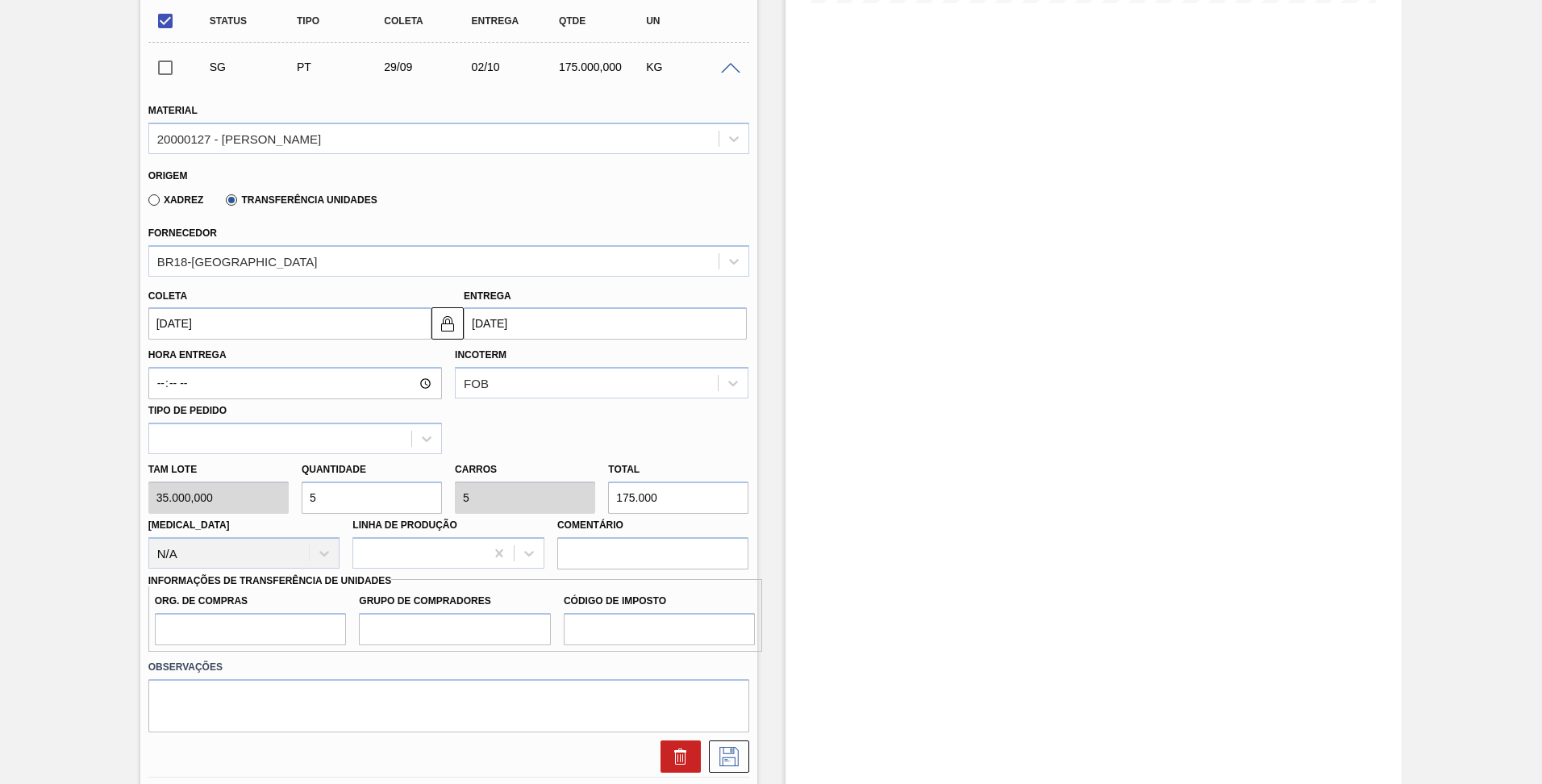
click at [388, 580] on label "Informações de Transferência de Unidades" at bounding box center [269, 580] width 244 height 11
copy label "Informações de Transferência de Unidades"
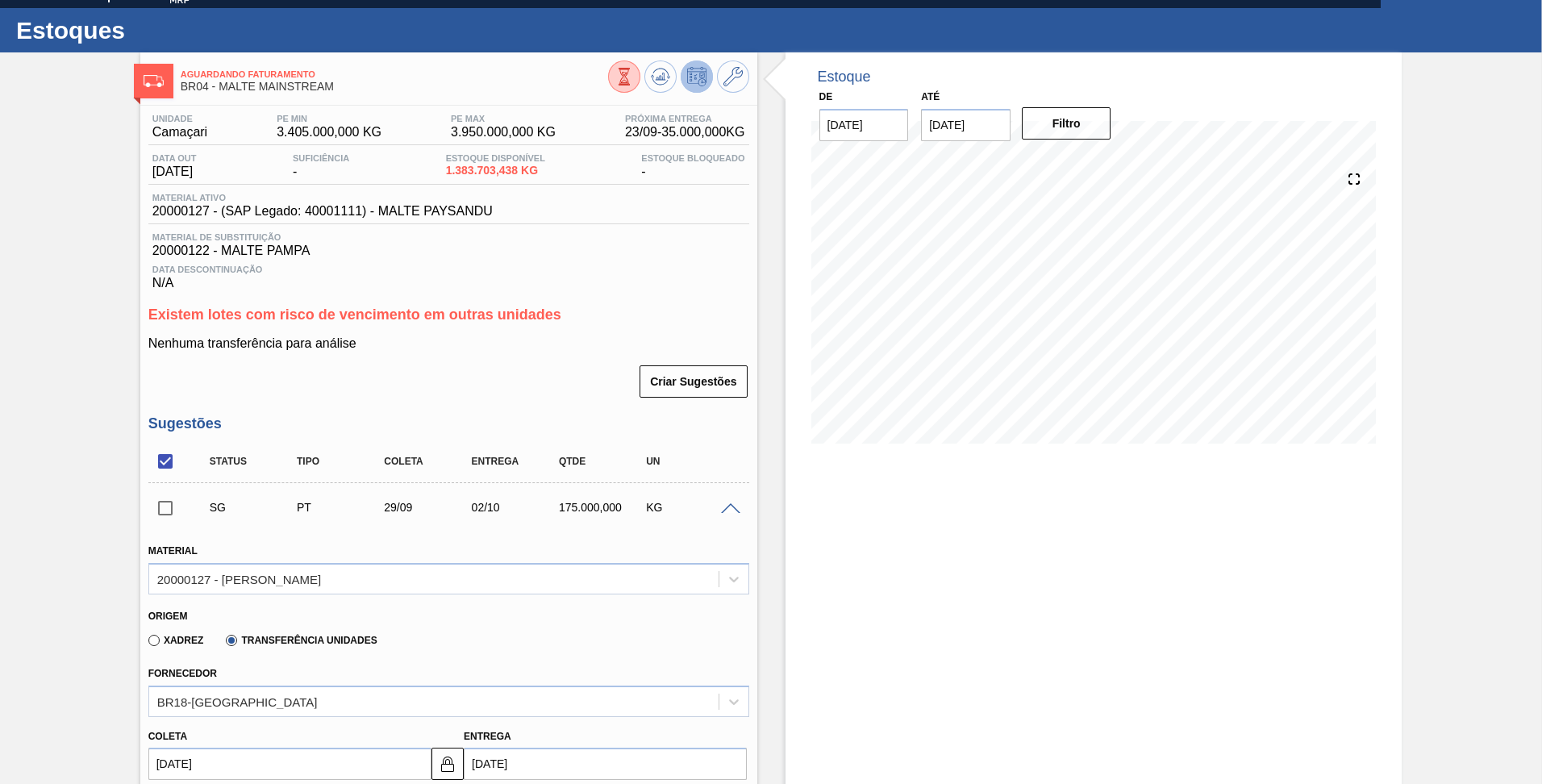
scroll to position [0, 0]
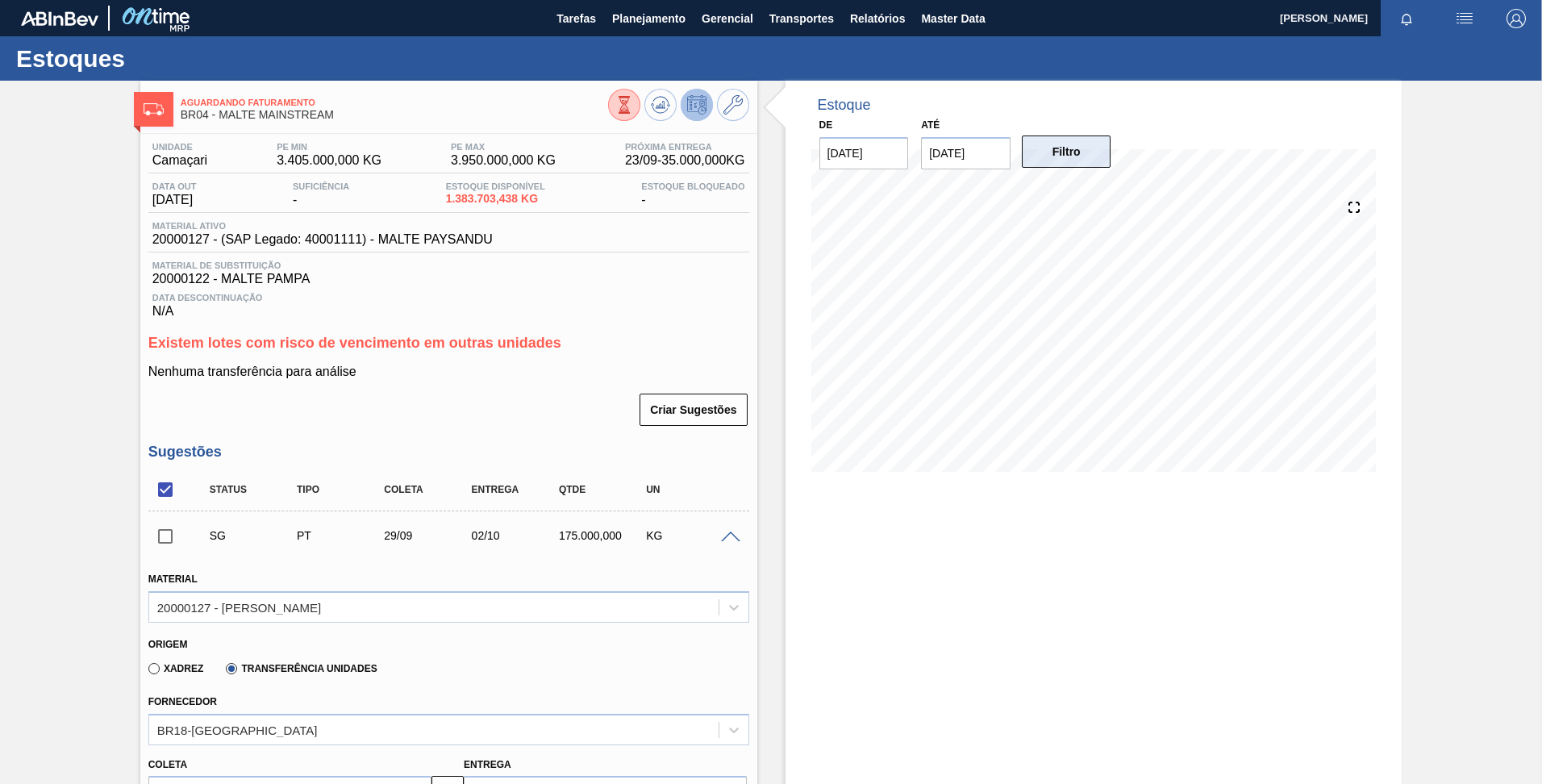
click at [1033, 159] on button "Filtro" at bounding box center [1066, 152] width 89 height 32
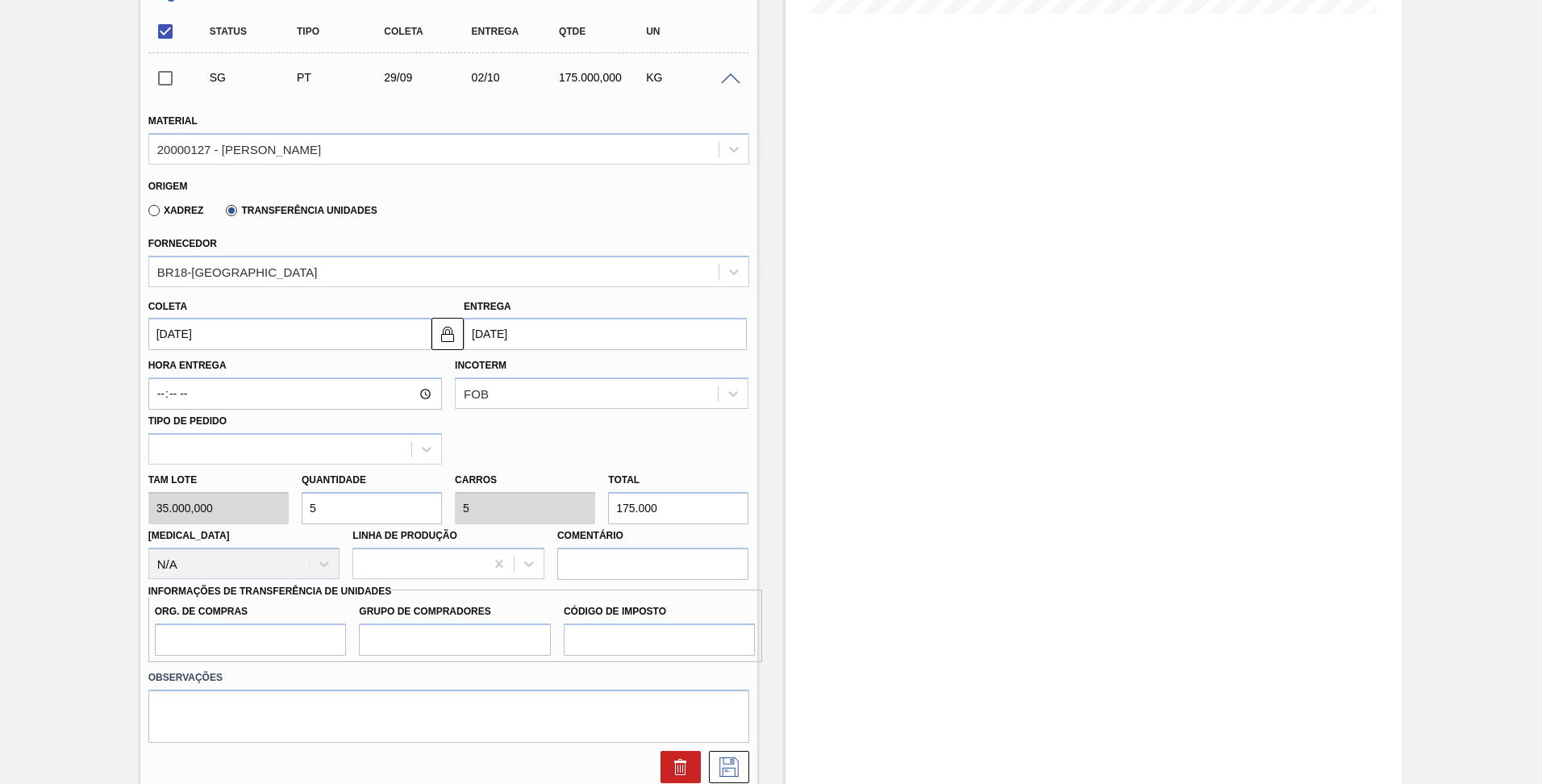
scroll to position [459, 0]
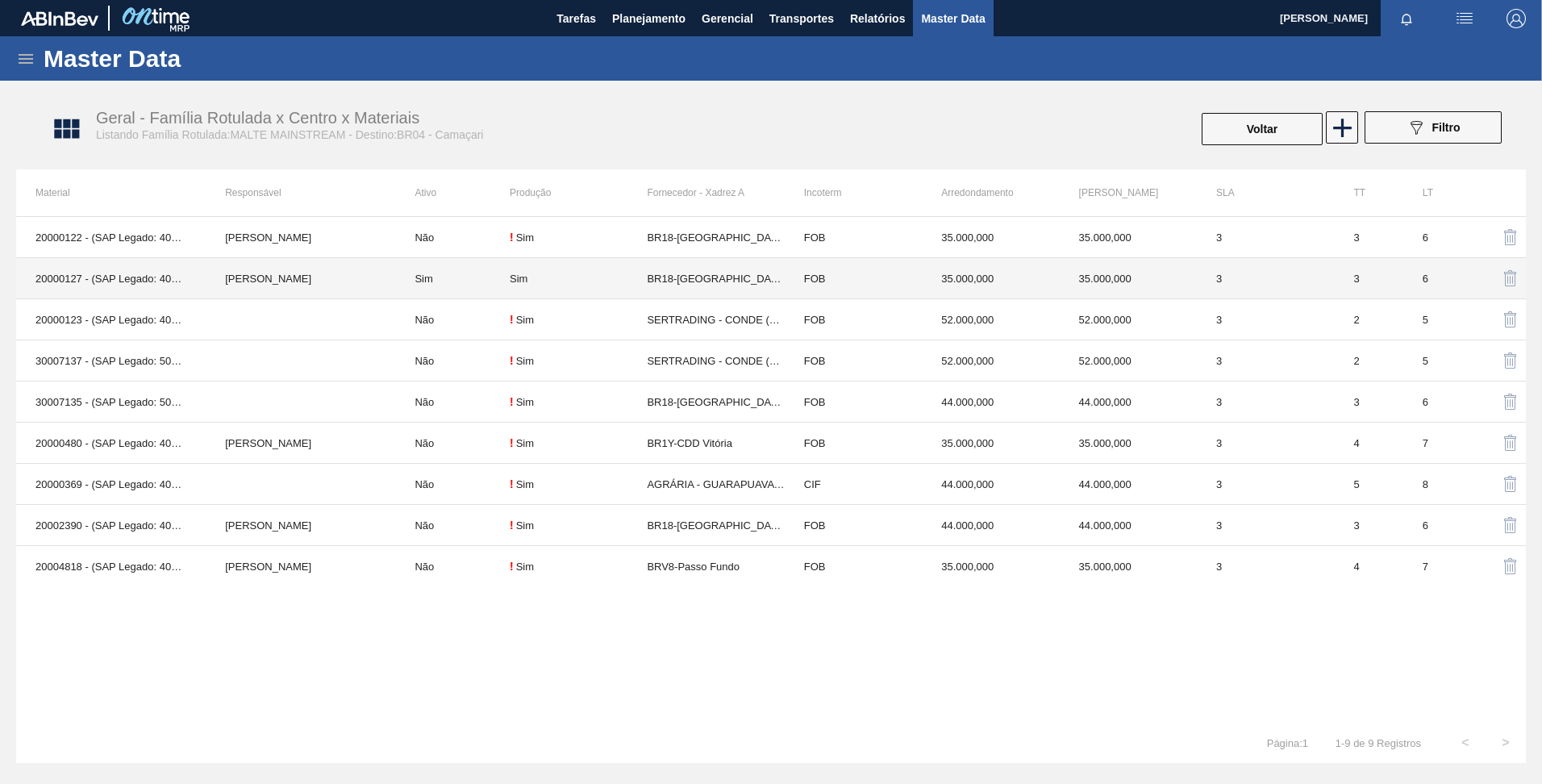
click at [351, 277] on td "[PERSON_NAME]" at bounding box center [301, 278] width 190 height 41
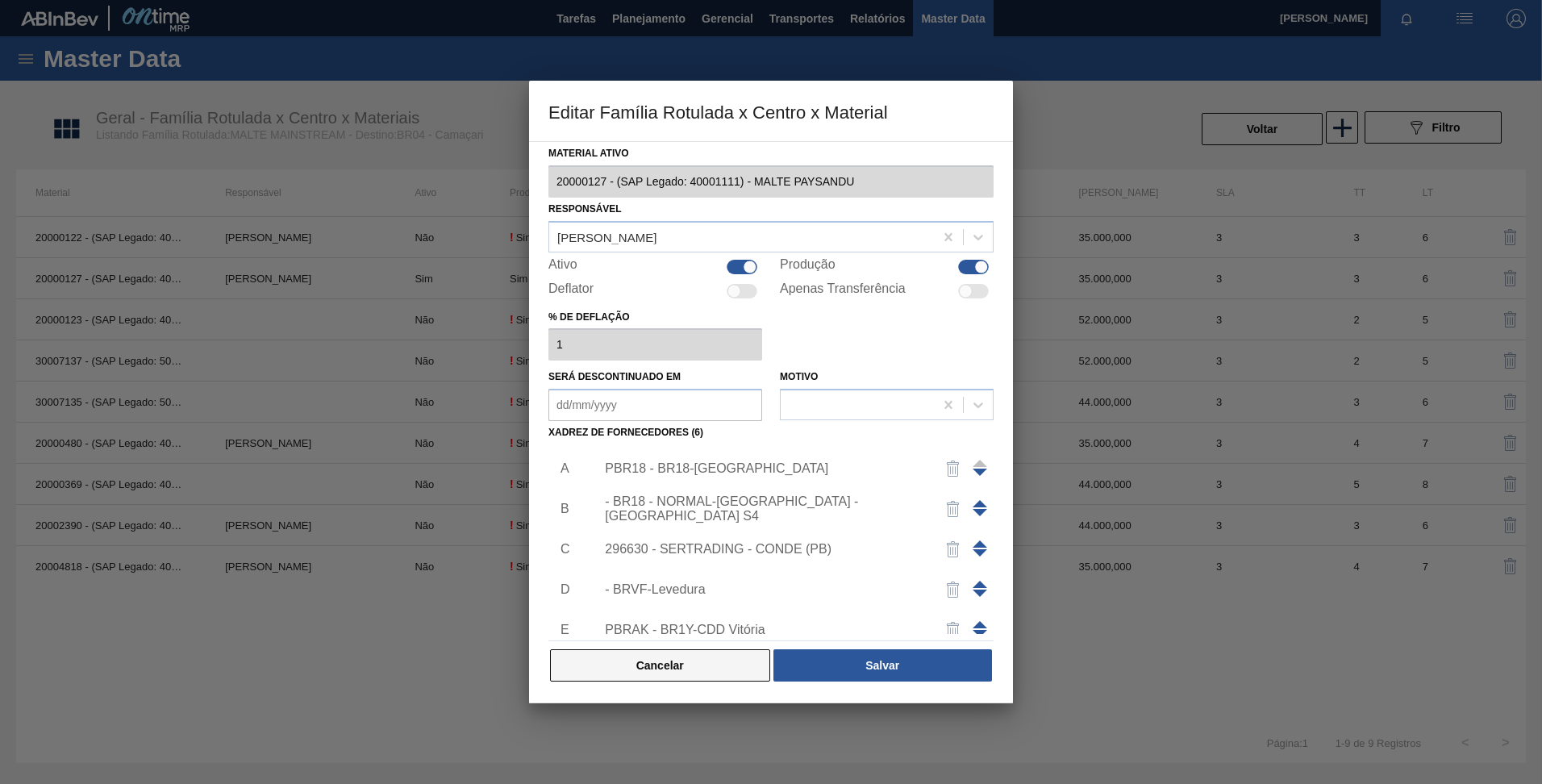
click at [657, 672] on button "Cancelar" at bounding box center [660, 665] width 220 height 32
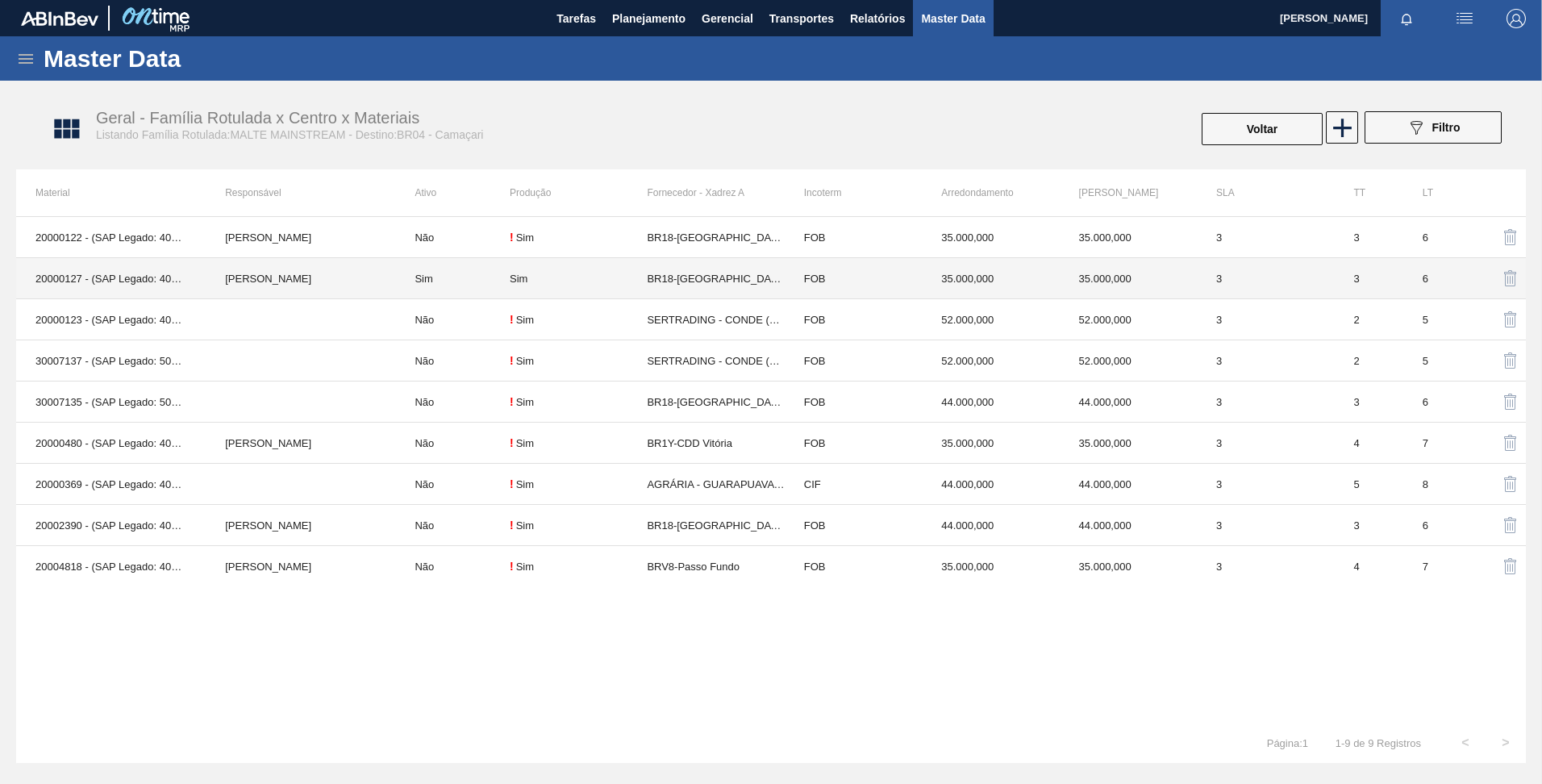
click at [275, 265] on td "[PERSON_NAME]" at bounding box center [301, 278] width 190 height 41
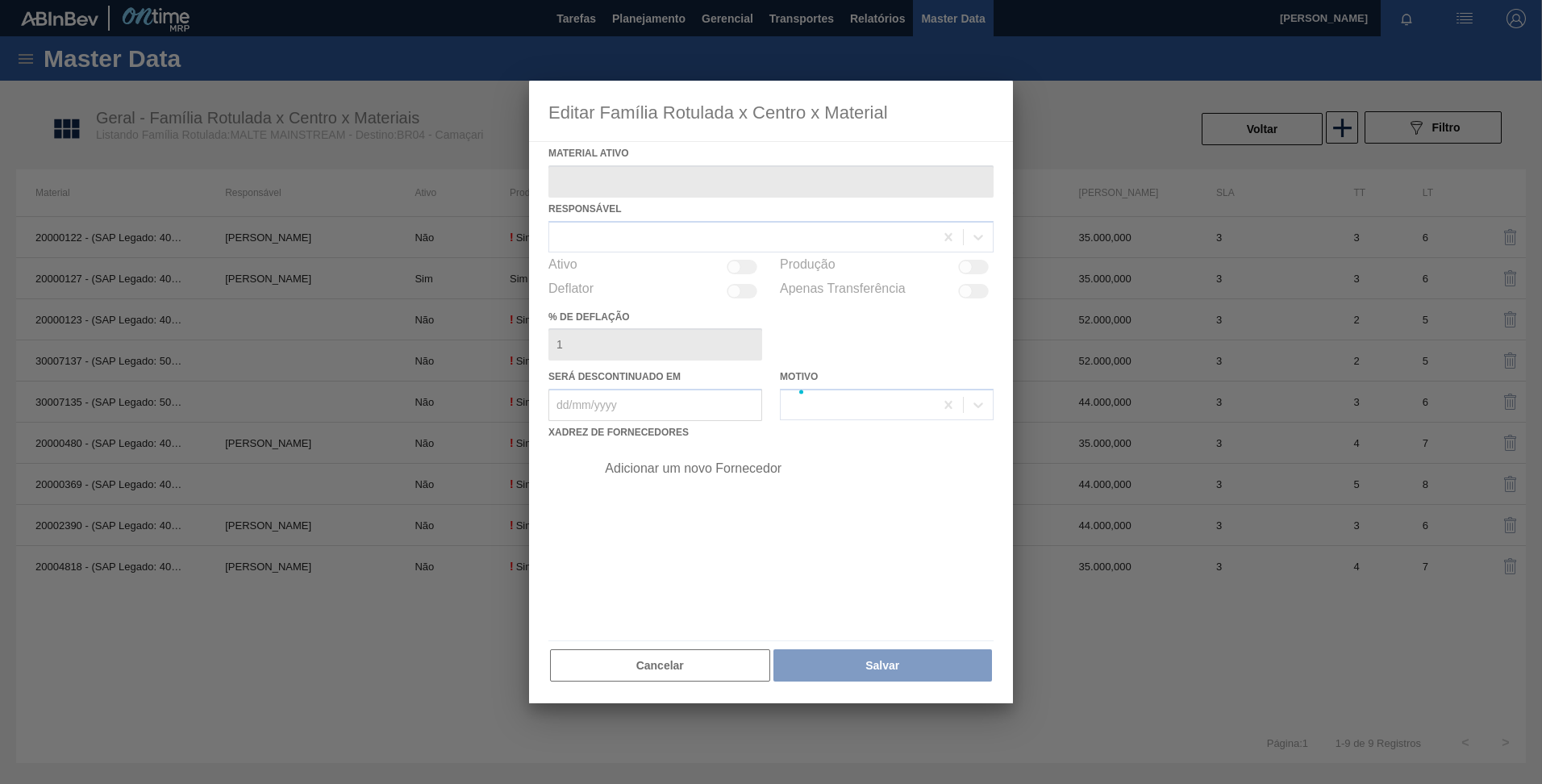
type ativo "20000127 - (SAP Legado: 40001111) - MALTE PAYSANDU"
checkbox input "true"
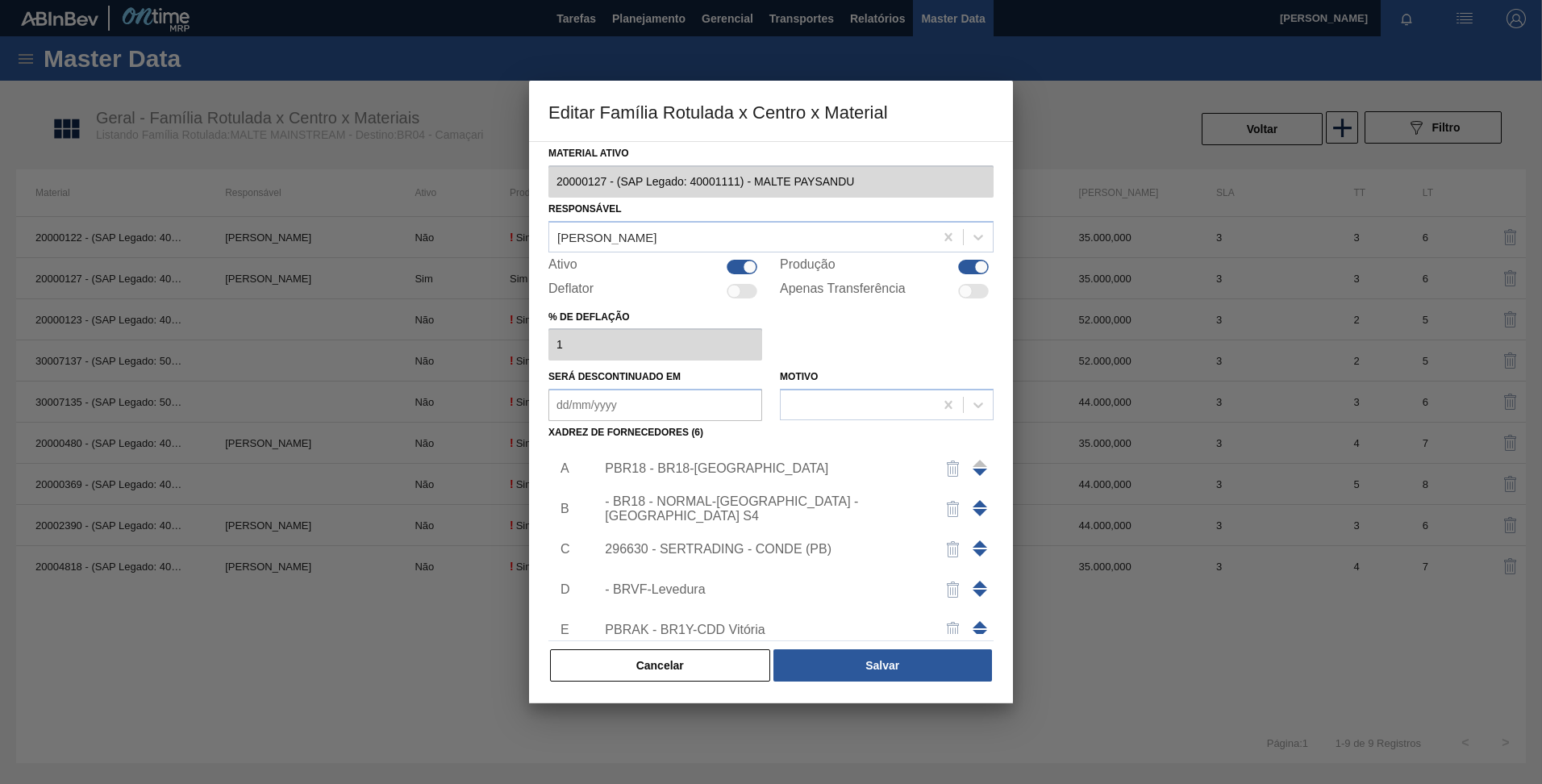
click at [718, 463] on div "PBR18 - BR18-[GEOGRAPHIC_DATA]" at bounding box center [762, 467] width 316 height 14
